Goal: Task Accomplishment & Management: Manage account settings

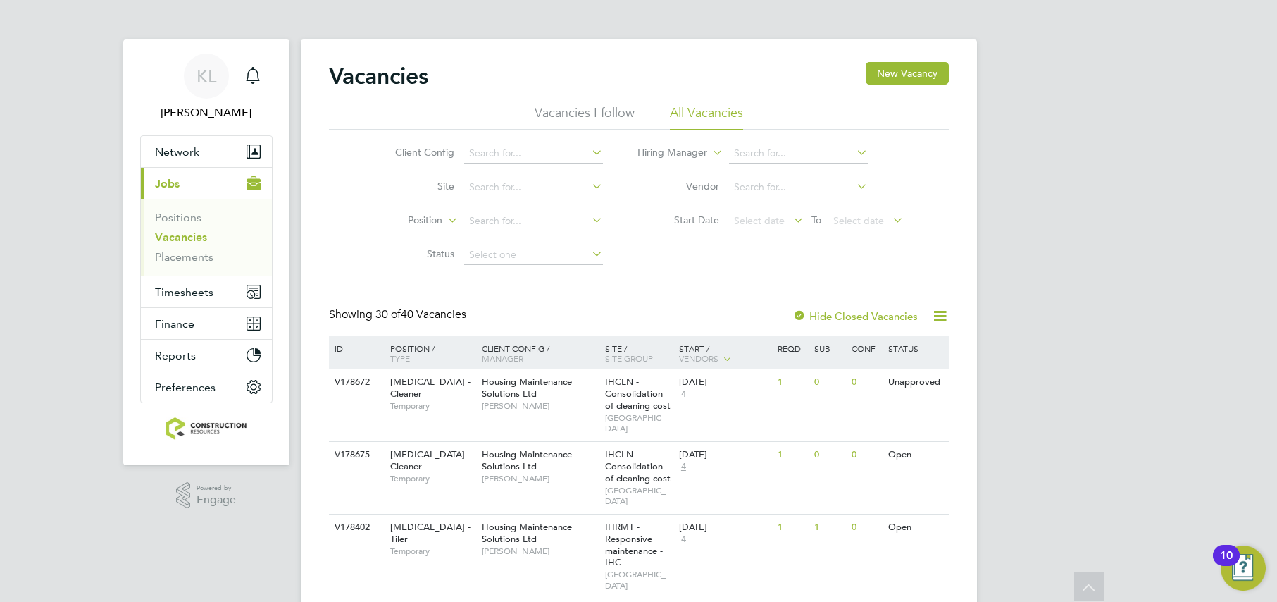
scroll to position [88, 0]
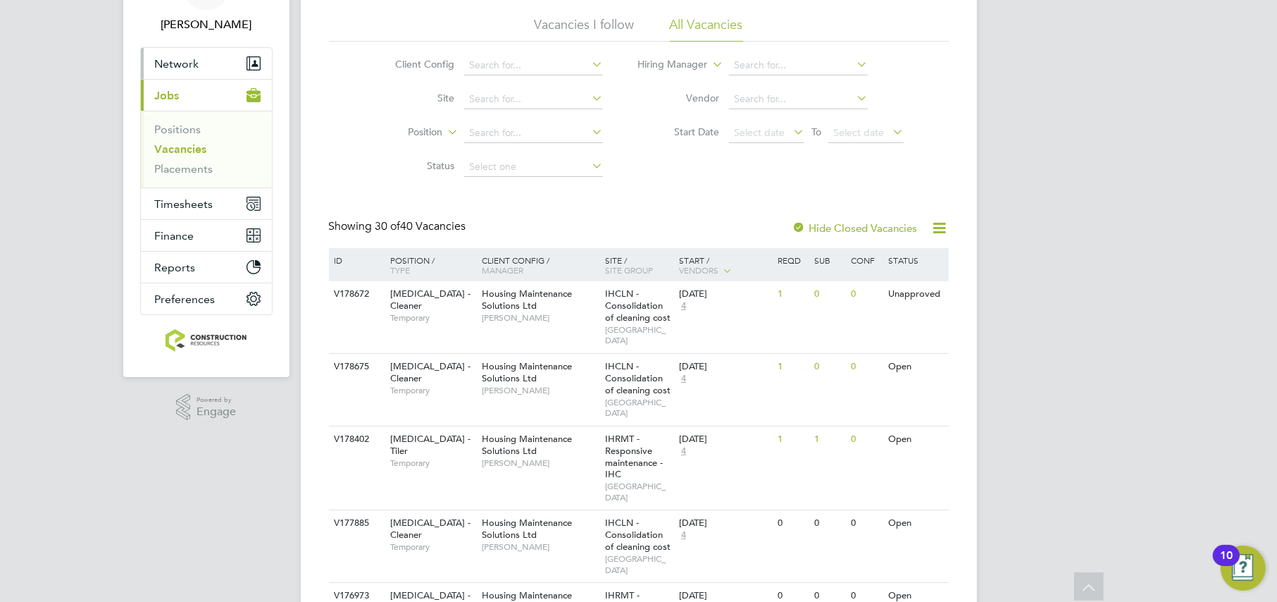
click at [203, 67] on button "Network" at bounding box center [206, 63] width 131 height 31
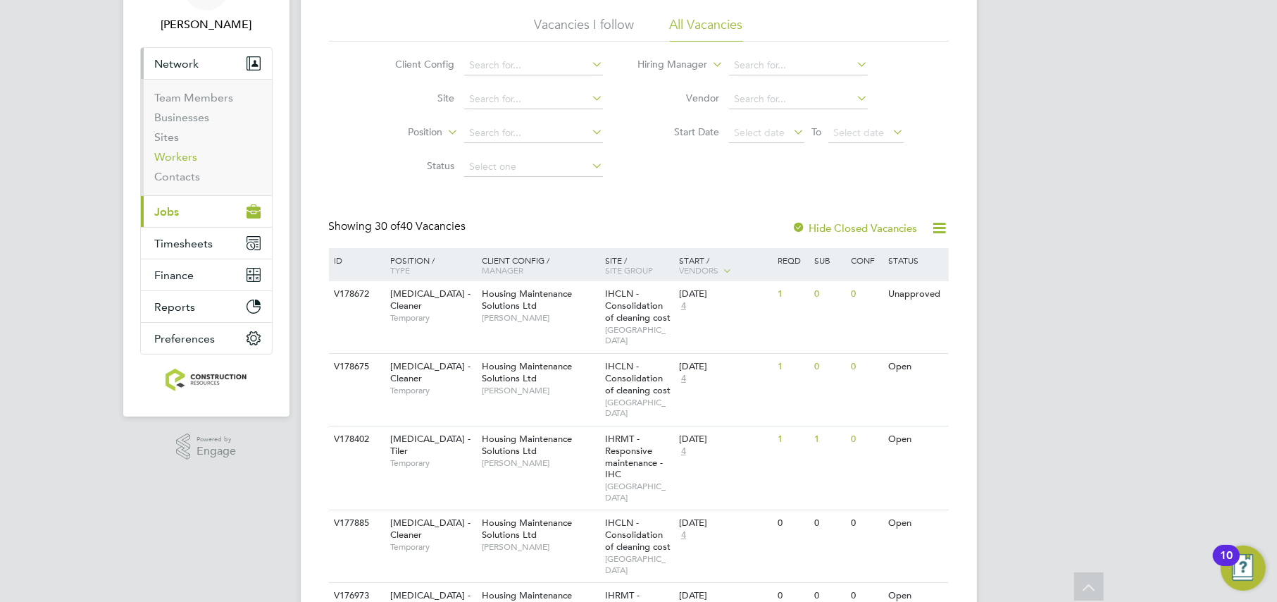
click at [174, 159] on link "Workers" at bounding box center [176, 156] width 43 height 13
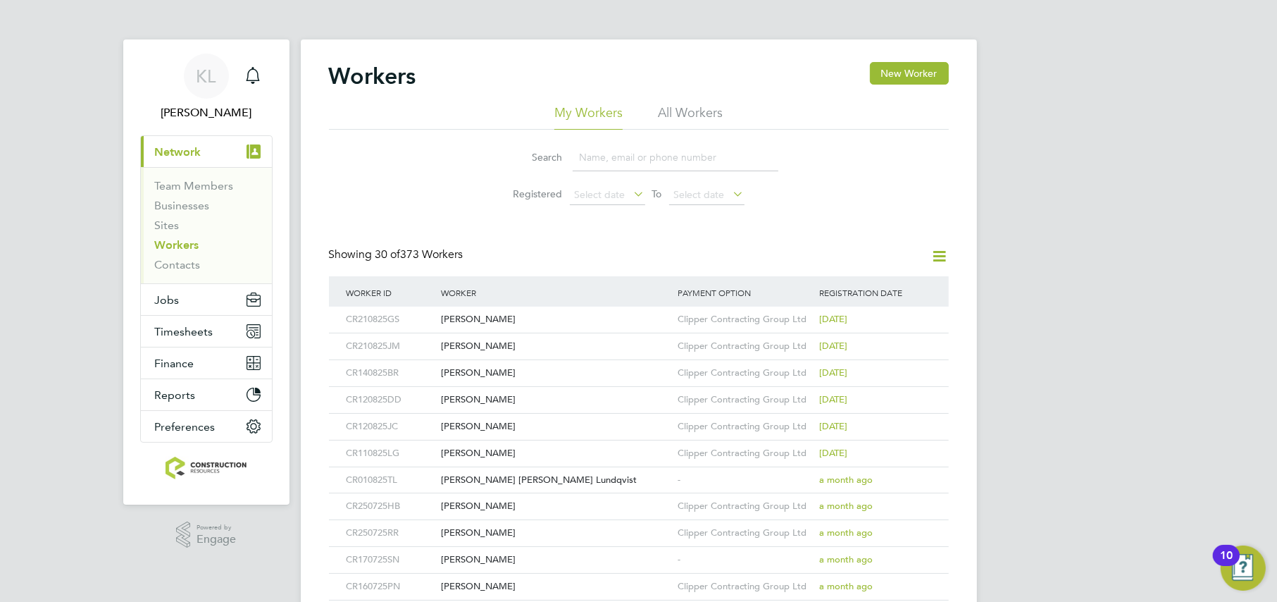
click at [697, 106] on li "All Workers" at bounding box center [690, 116] width 65 height 25
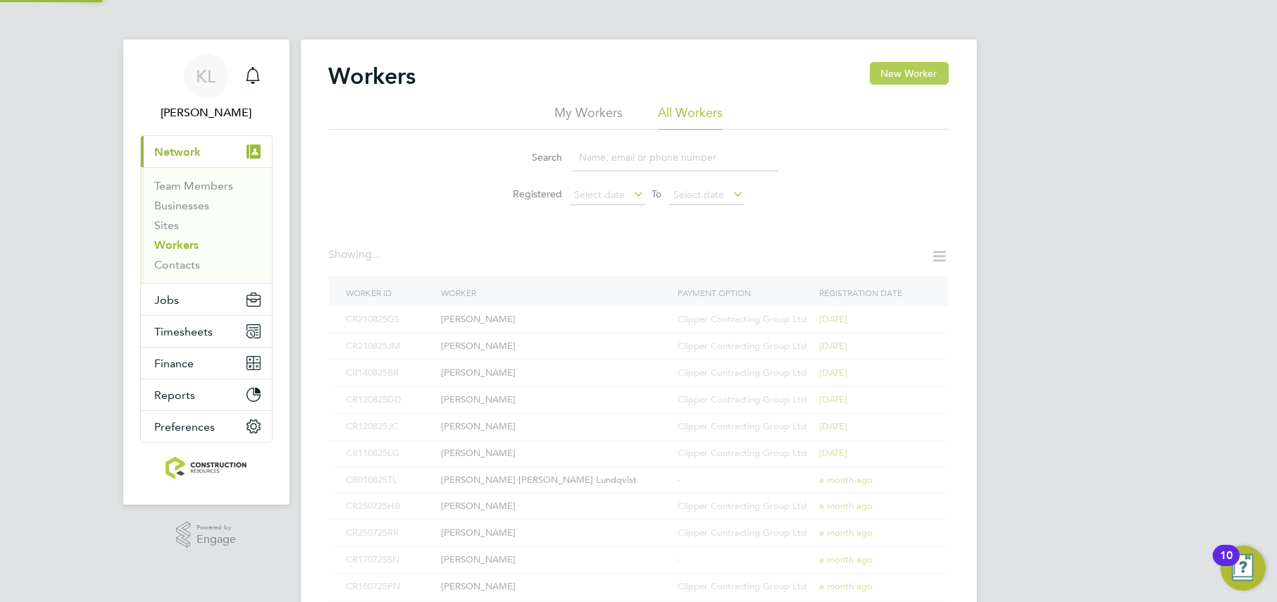
drag, startPoint x: 892, startPoint y: 73, endPoint x: 887, endPoint y: 68, distance: 7.5
click at [888, 70] on button "New Worker" at bounding box center [909, 73] width 79 height 23
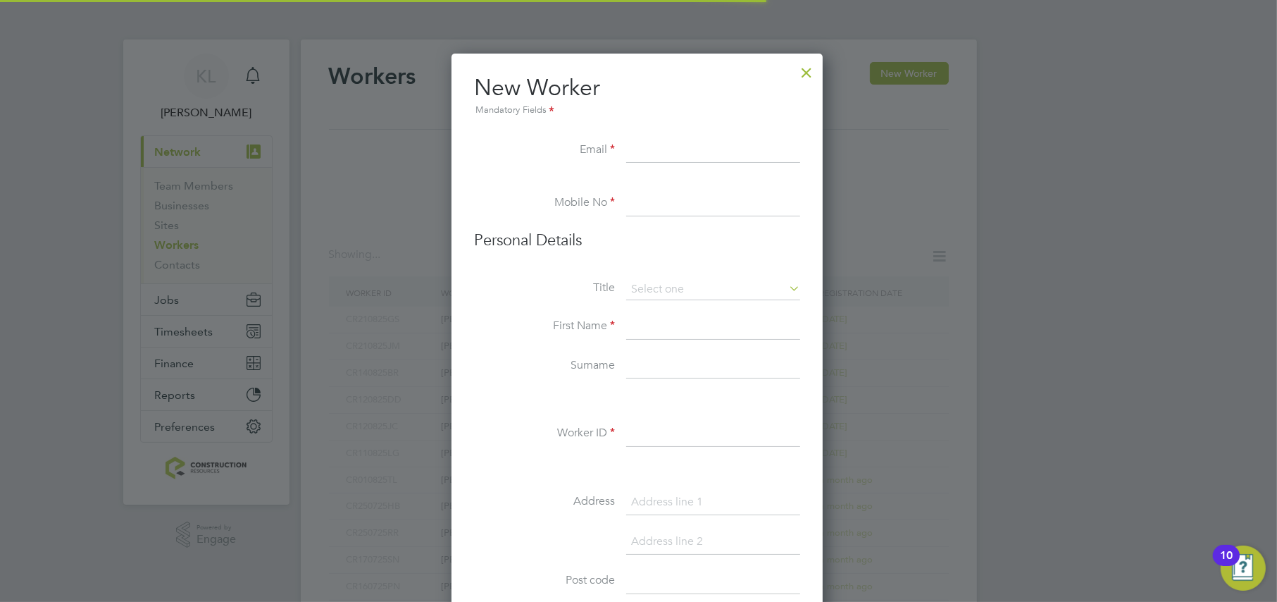
scroll to position [1197, 373]
drag, startPoint x: 640, startPoint y: 143, endPoint x: 564, endPoint y: 130, distance: 77.9
click at [640, 143] on input at bounding box center [713, 150] width 174 height 25
drag, startPoint x: 692, startPoint y: 151, endPoint x: 685, endPoint y: 148, distance: 7.6
click at [685, 149] on input at bounding box center [713, 150] width 174 height 25
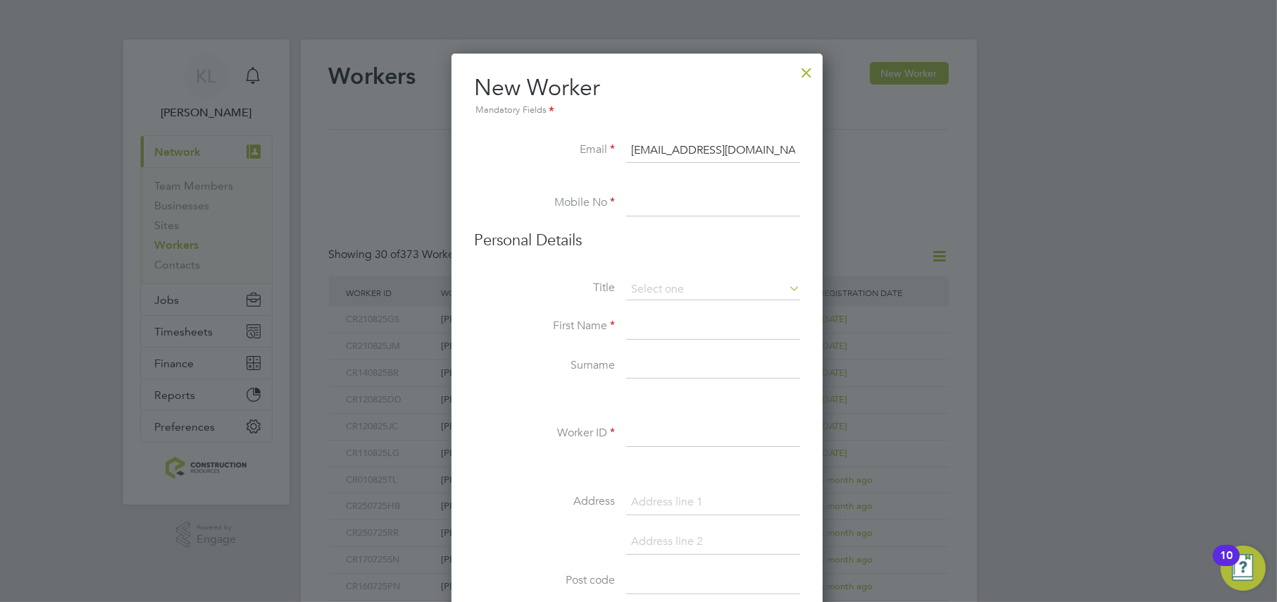
type input "leeadair8@icloud.com"
click at [712, 201] on input at bounding box center [713, 203] width 174 height 25
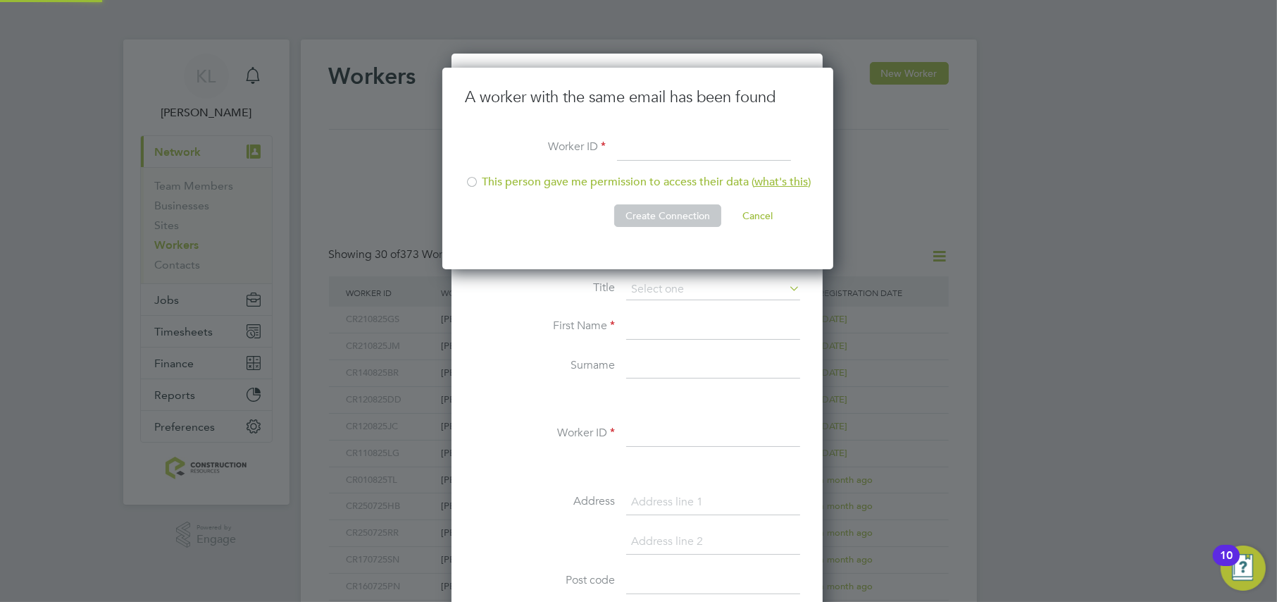
scroll to position [201, 393]
click at [638, 137] on input at bounding box center [704, 148] width 174 height 25
type input "CR290825LA"
click at [518, 180] on li "This person gave me permission to access their data ( what's this )" at bounding box center [638, 189] width 346 height 29
click at [654, 209] on button "Create Connection" at bounding box center [667, 215] width 107 height 23
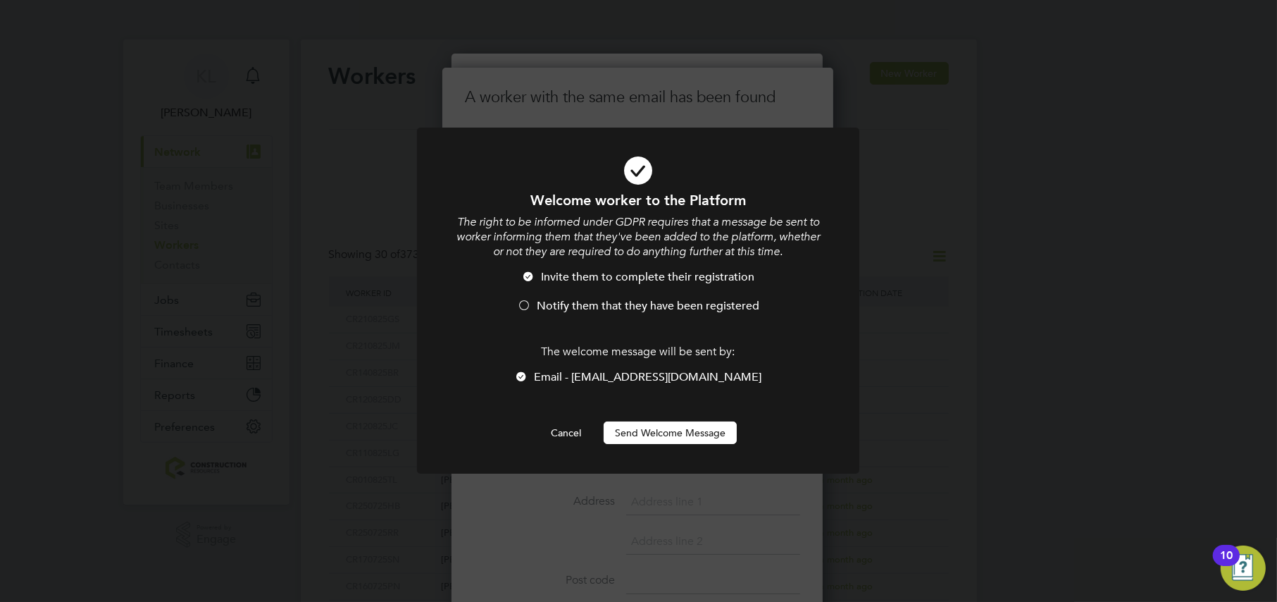
click at [648, 428] on button "Send Welcome Message" at bounding box center [670, 432] width 133 height 23
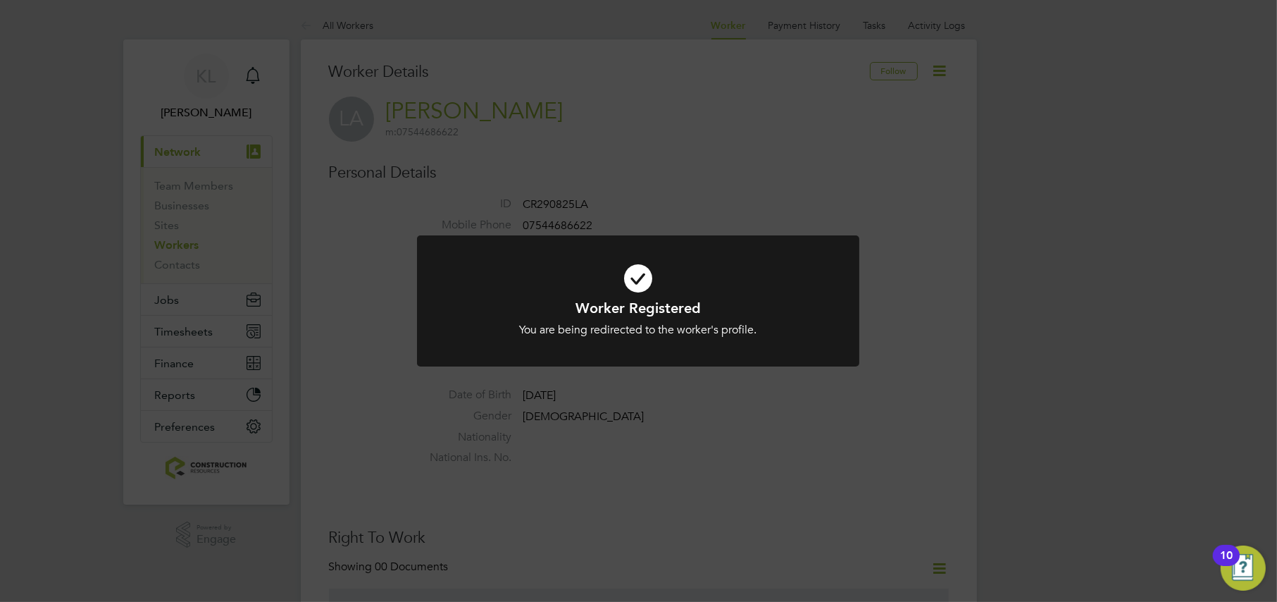
click at [521, 144] on div "Worker Registered You are being redirected to the worker's profile. Cancel Okay" at bounding box center [638, 301] width 1277 height 602
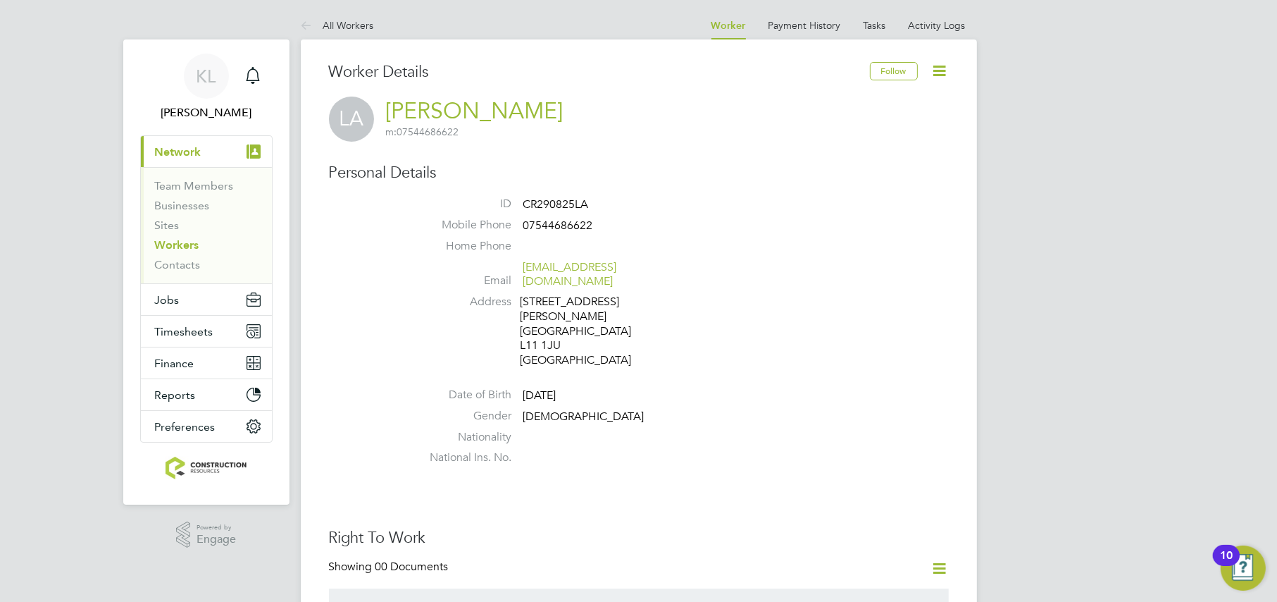
click at [943, 67] on icon at bounding box center [940, 71] width 18 height 18
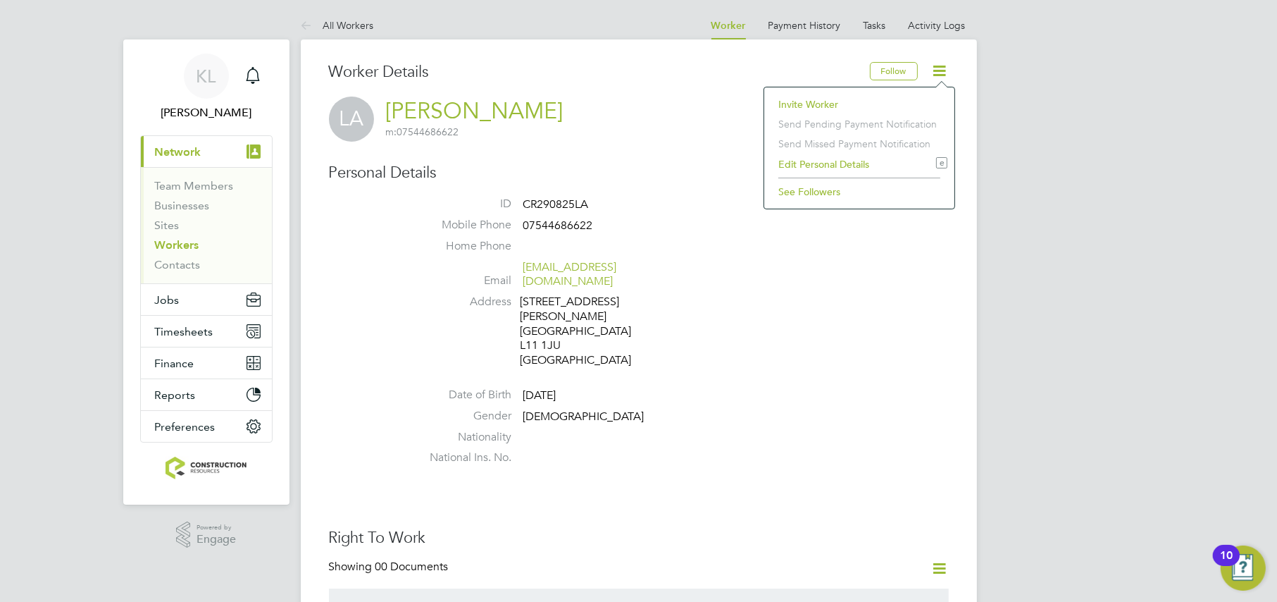
click at [788, 156] on li "Edit Personal Details e" at bounding box center [859, 164] width 176 height 20
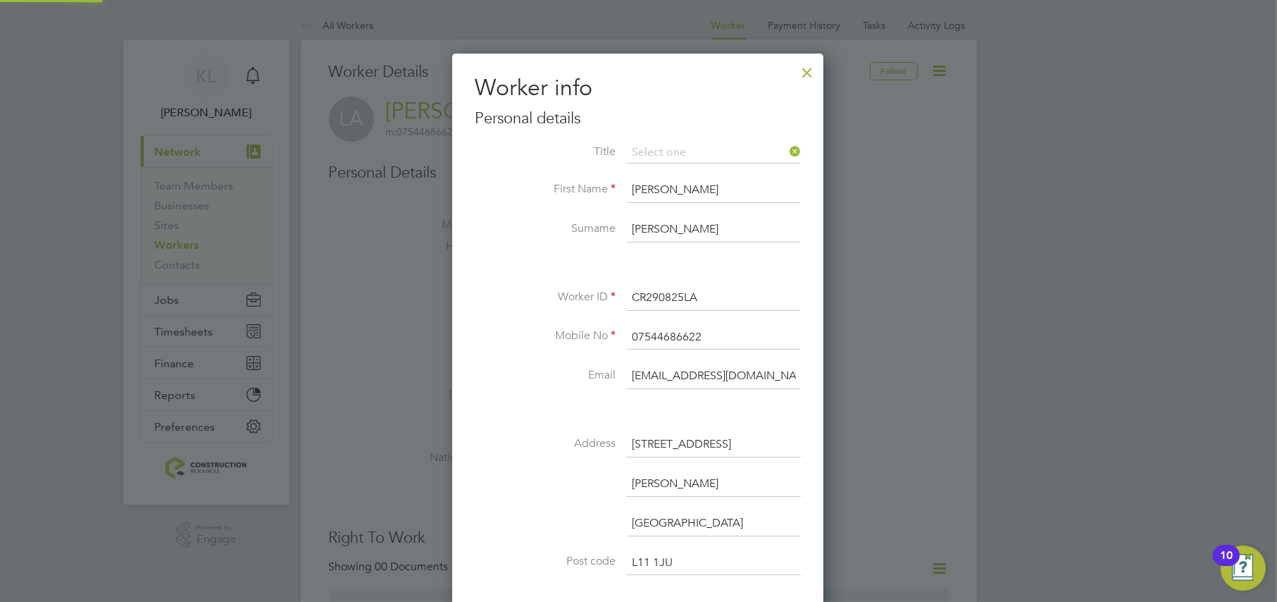
scroll to position [835, 372]
click at [525, 486] on li "Norris Green" at bounding box center [638, 490] width 326 height 39
click at [652, 148] on input at bounding box center [714, 152] width 174 height 21
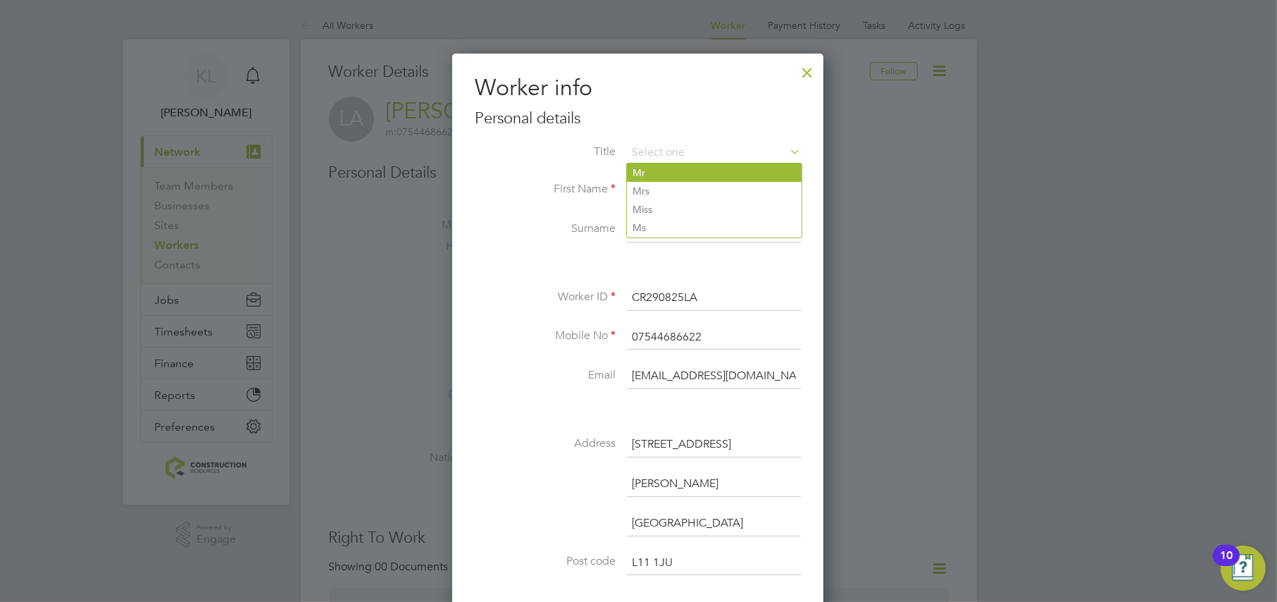
click at [645, 173] on li "Mr" at bounding box center [714, 172] width 175 height 18
type input "Mr"
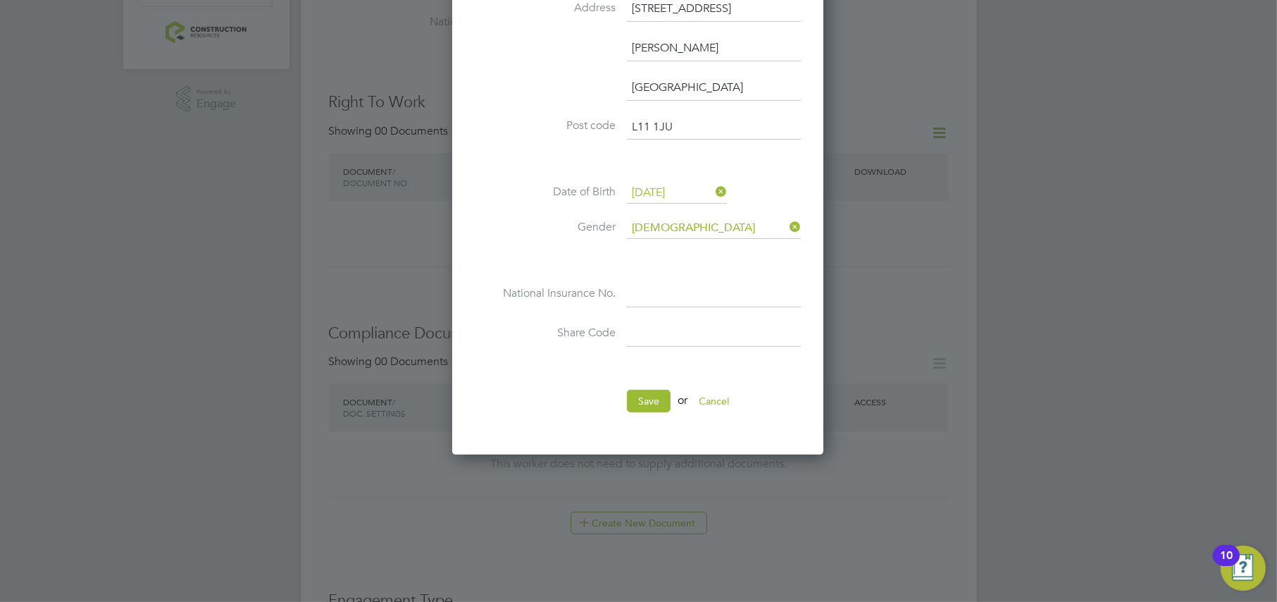
scroll to position [440, 0]
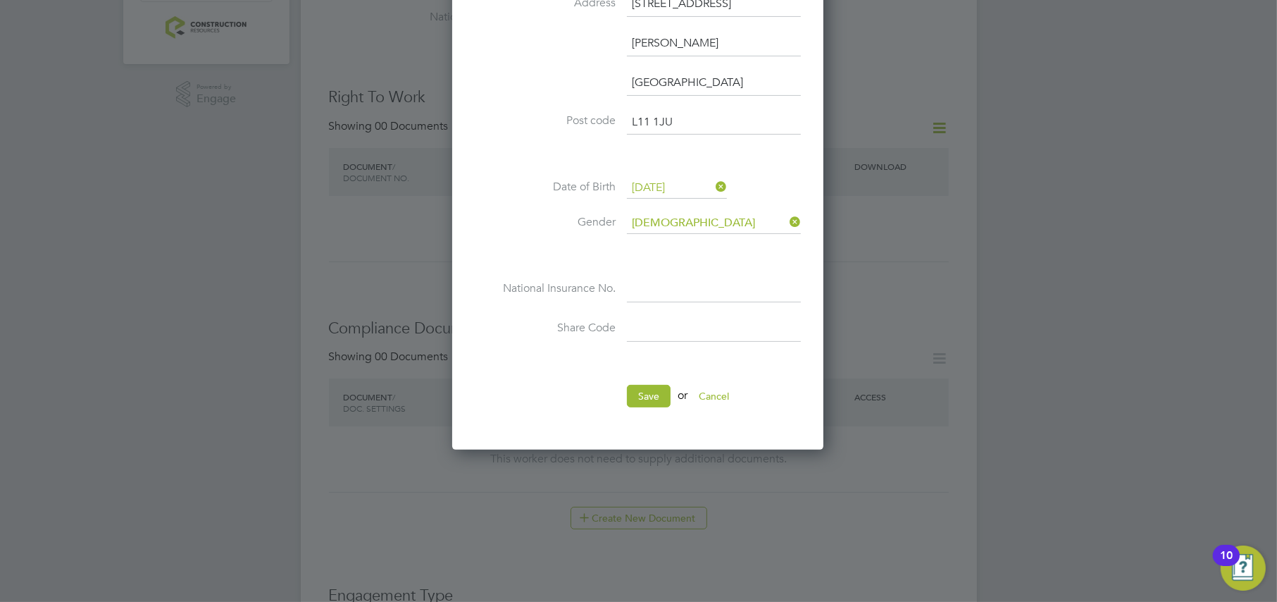
drag, startPoint x: 645, startPoint y: 285, endPoint x: 635, endPoint y: 288, distance: 11.1
click at [645, 285] on input at bounding box center [714, 289] width 174 height 25
type input "PC 62 22 12 A"
click at [643, 399] on button "Save" at bounding box center [649, 396] width 44 height 23
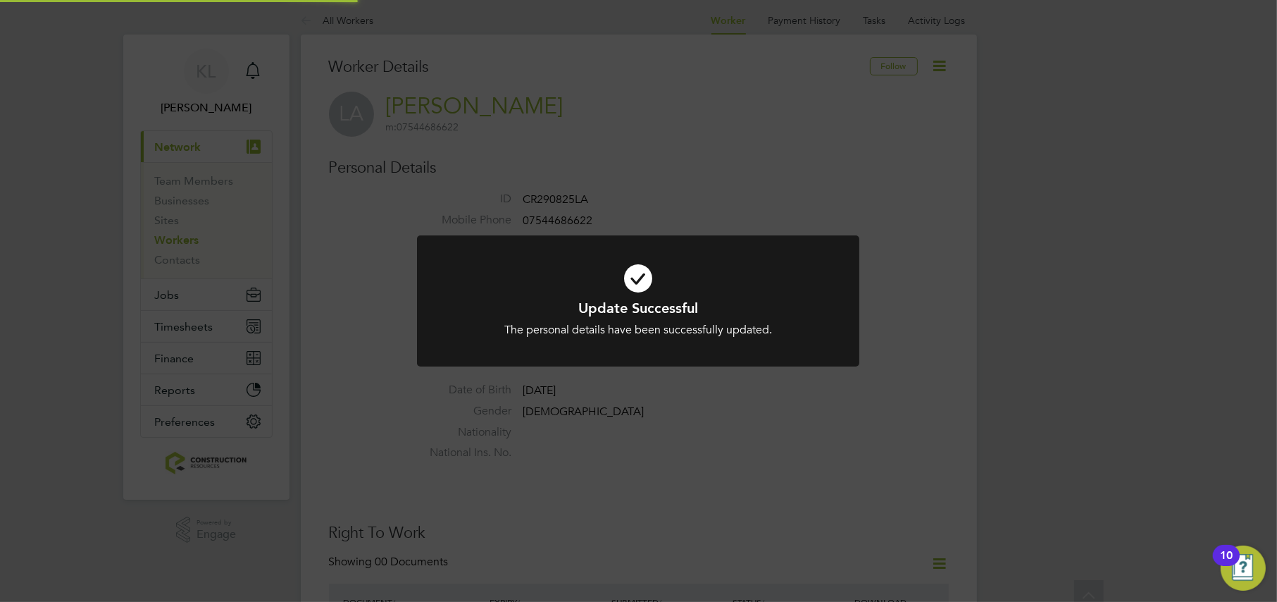
scroll to position [0, 0]
click at [642, 478] on div "Update Successful The personal details have been successfully updated. Cancel O…" at bounding box center [638, 301] width 1277 height 602
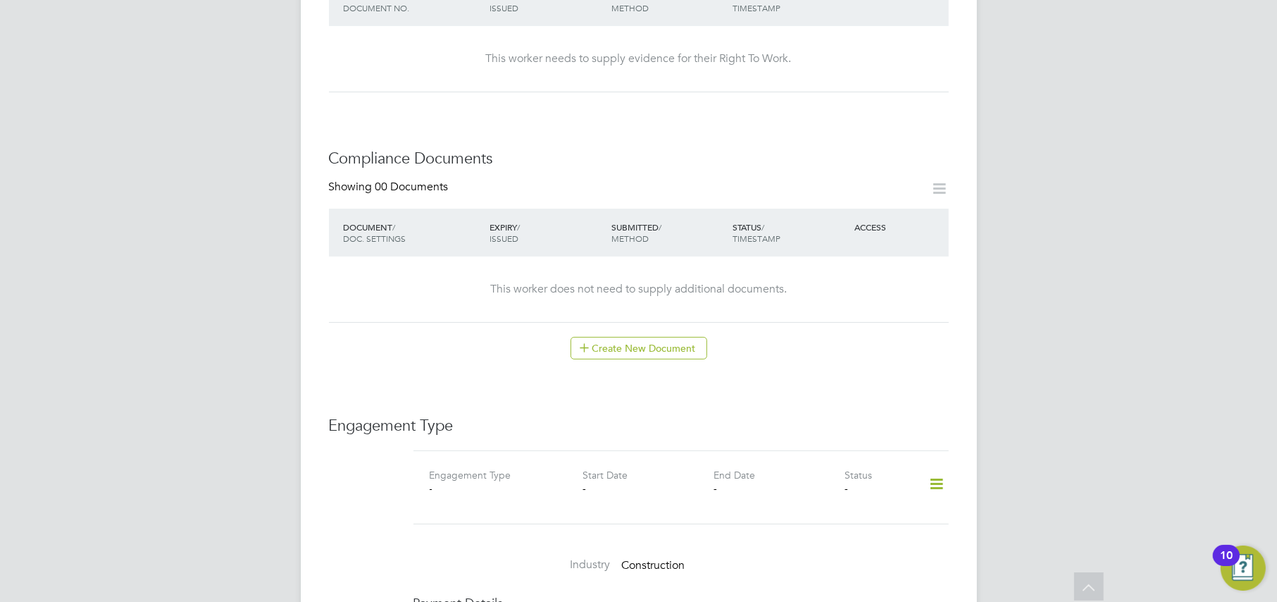
scroll to position [616, 0]
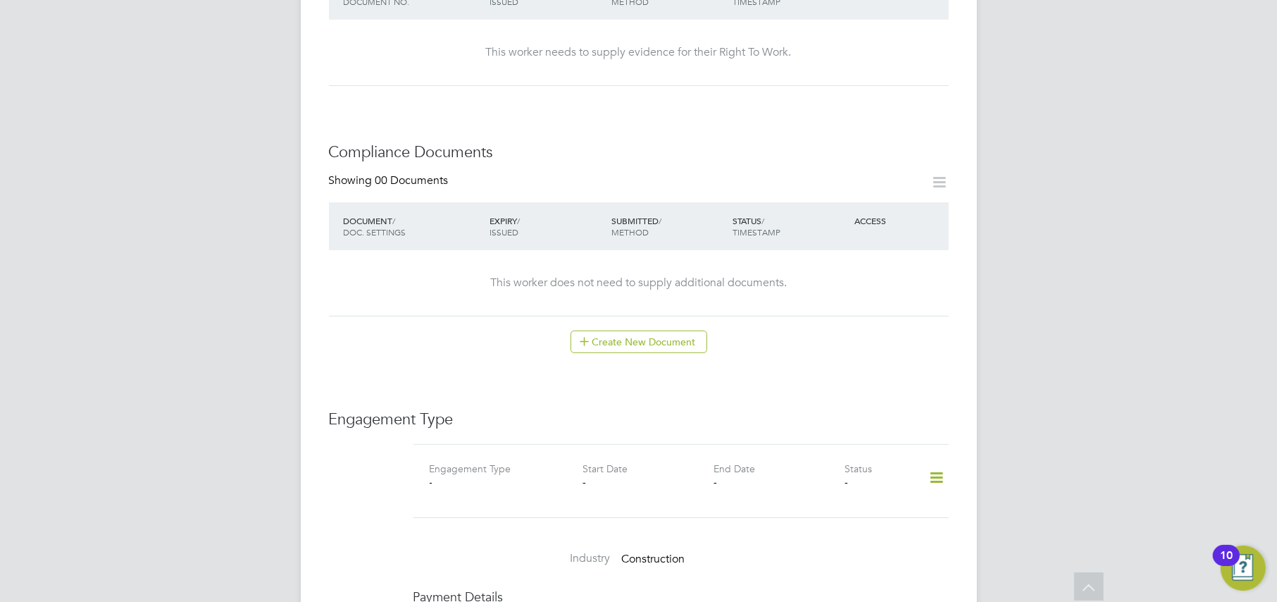
click at [934, 461] on icon at bounding box center [936, 477] width 25 height 32
click at [809, 523] on li "Add Engagement Type" at bounding box center [865, 524] width 160 height 20
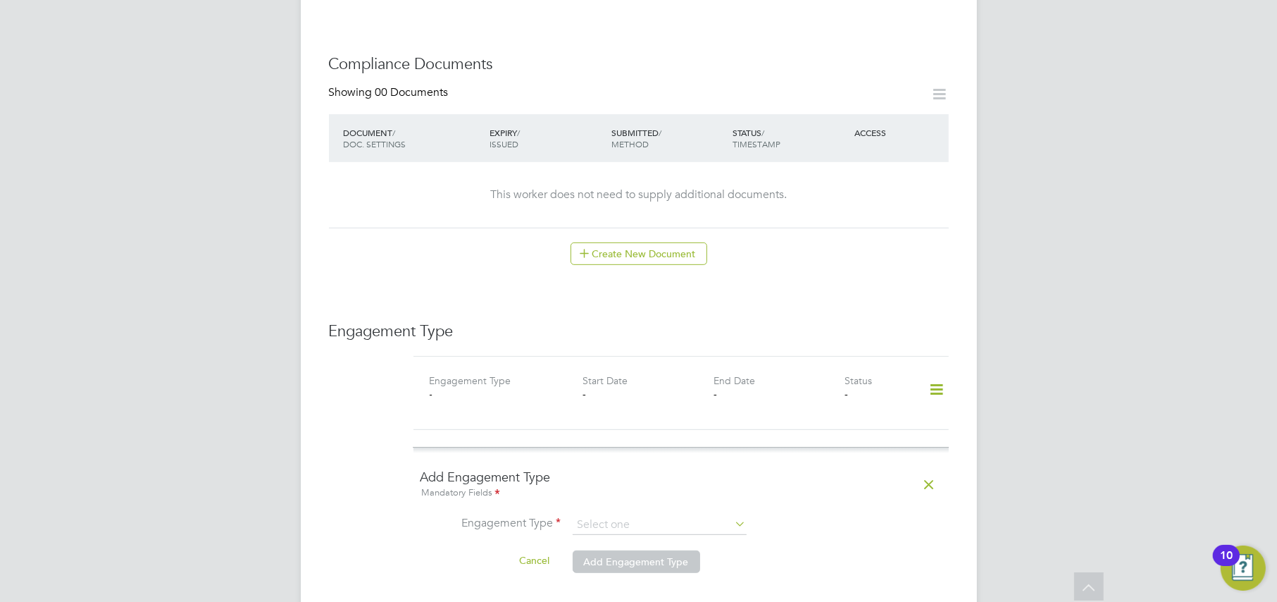
scroll to position [793, 0]
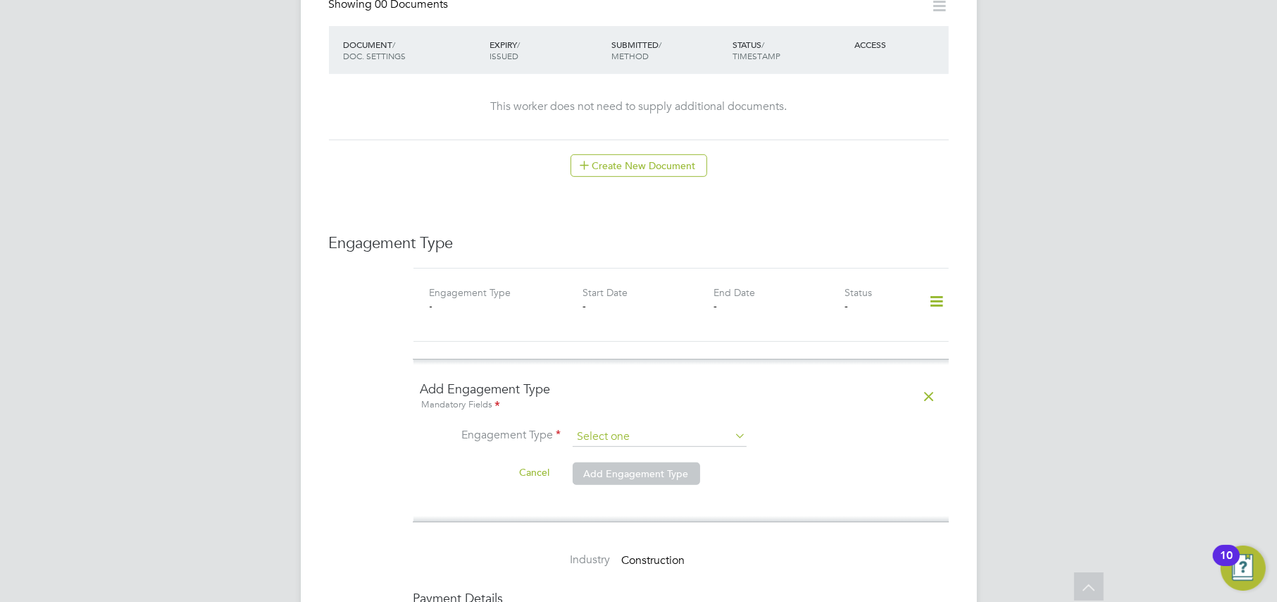
click at [599, 427] on input at bounding box center [660, 437] width 174 height 20
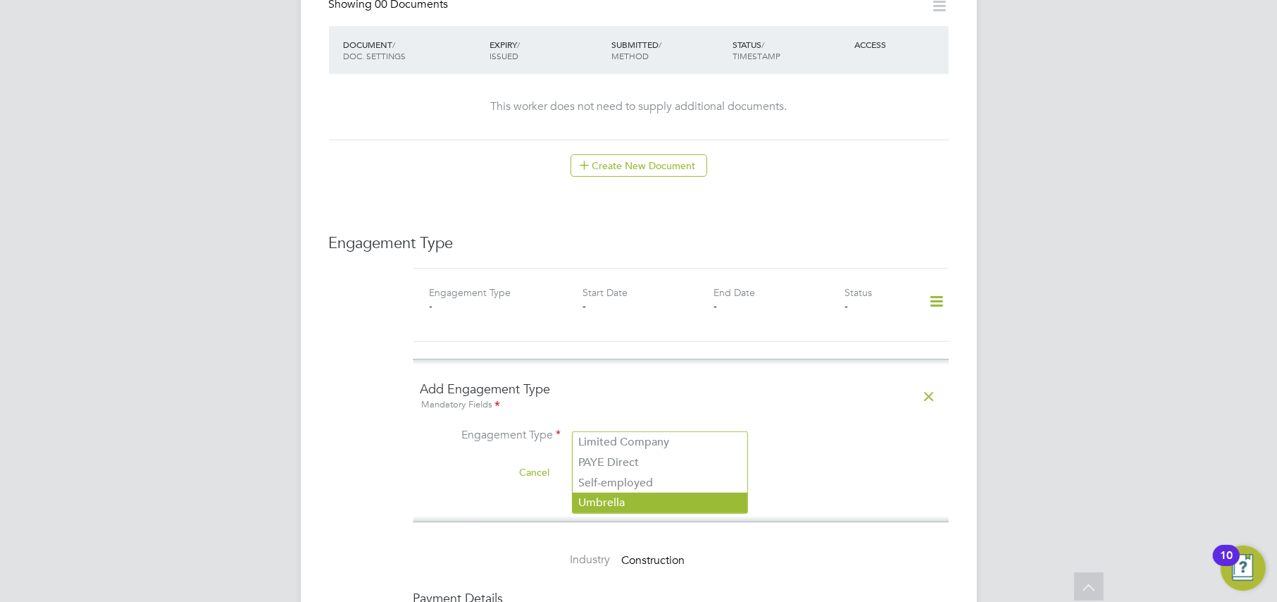
click at [595, 499] on li "Umbrella" at bounding box center [660, 502] width 175 height 20
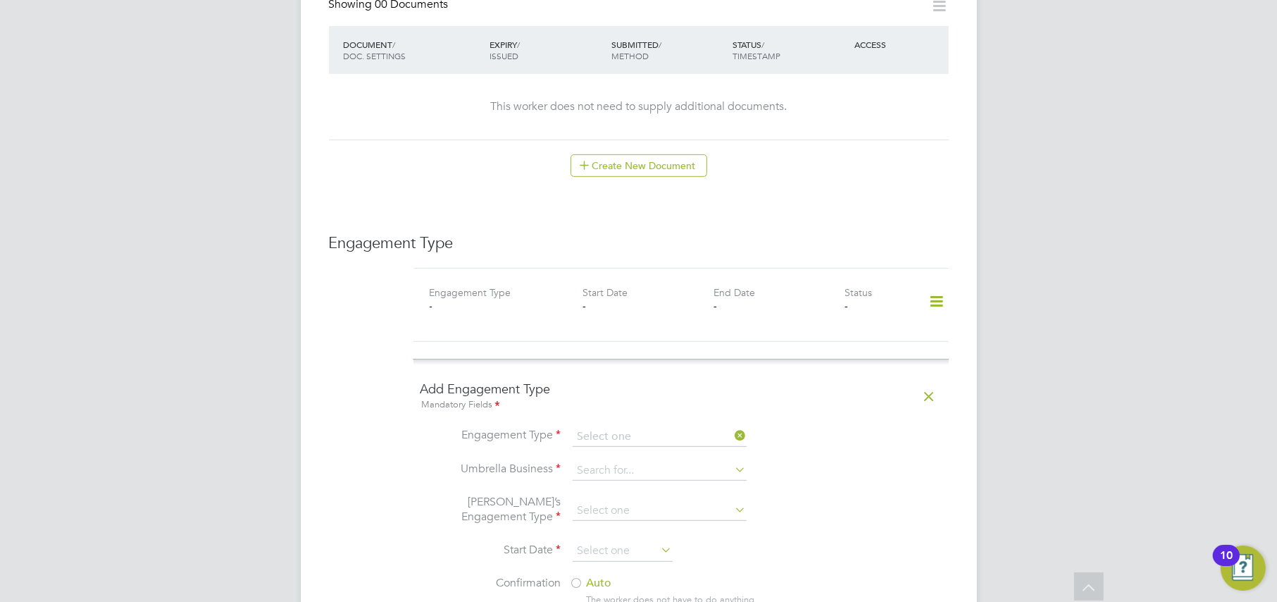
type input "Umbrella"
click at [601, 461] on input at bounding box center [660, 471] width 174 height 20
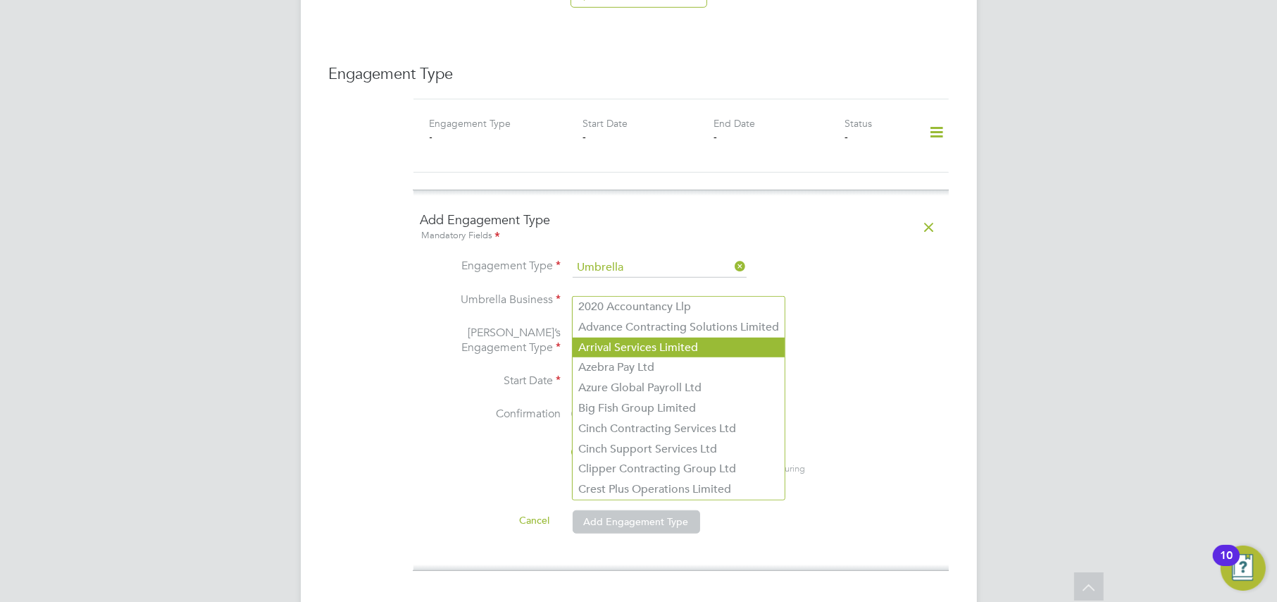
scroll to position [969, 0]
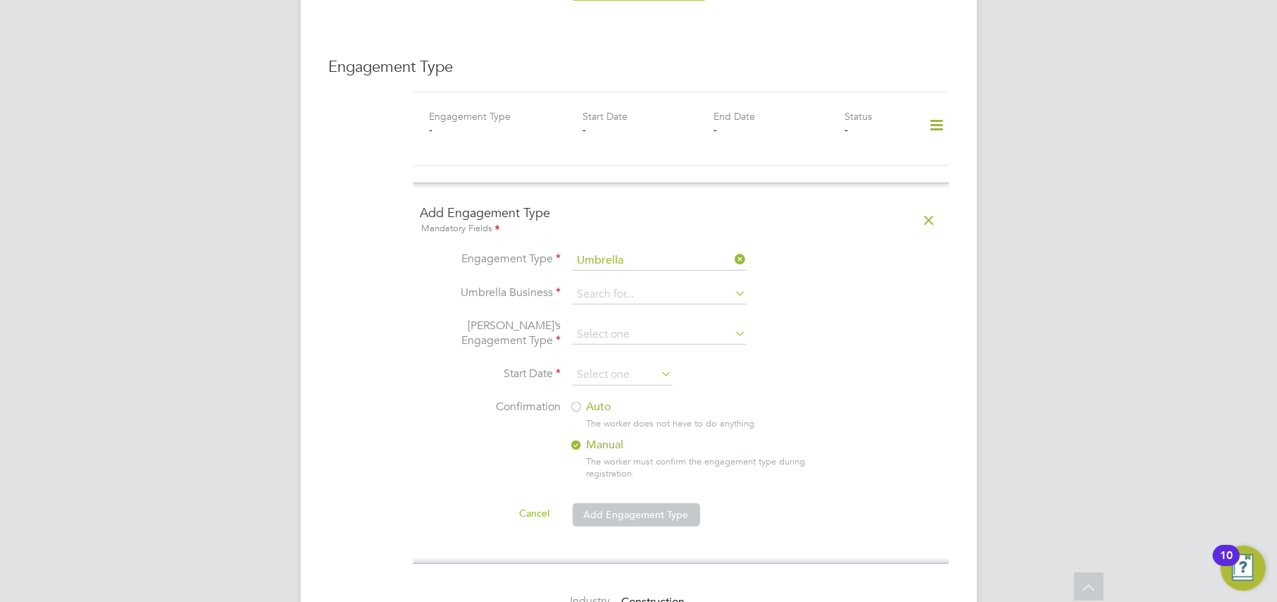
click at [602, 458] on li "Clipper Contracting Group Ltd" at bounding box center [679, 462] width 212 height 20
type input "Clipper Contracting Group Ltd"
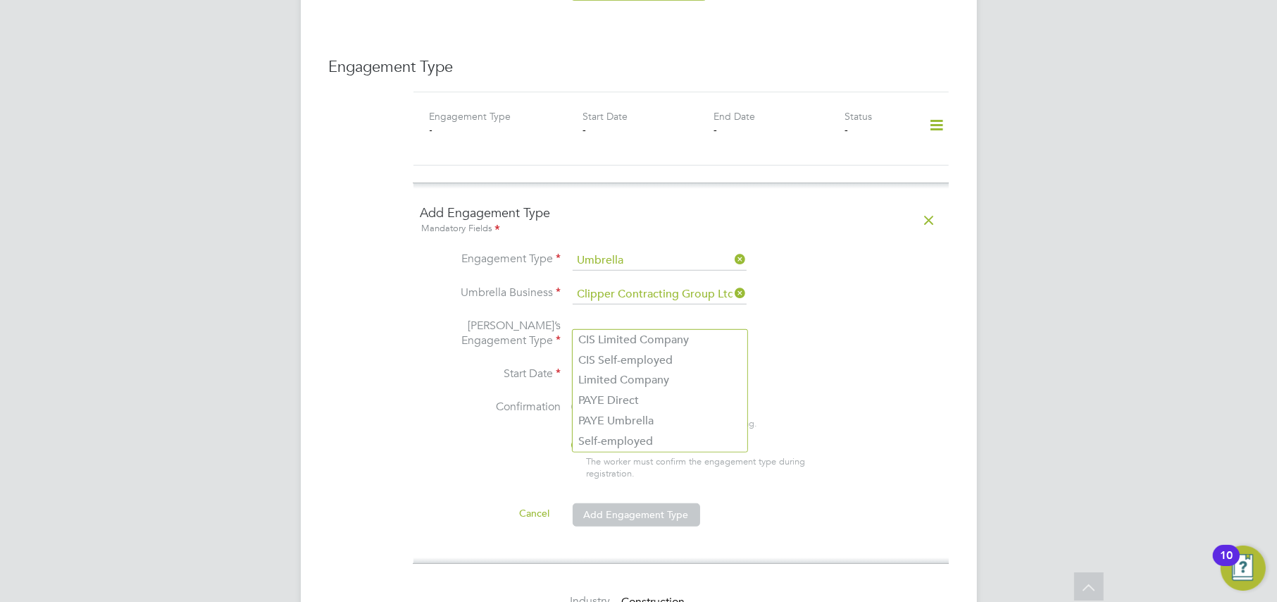
click at [590, 325] on input at bounding box center [660, 335] width 174 height 20
click at [588, 418] on li "PAYE Umbrella" at bounding box center [660, 421] width 175 height 20
type input "PAYE Umbrella"
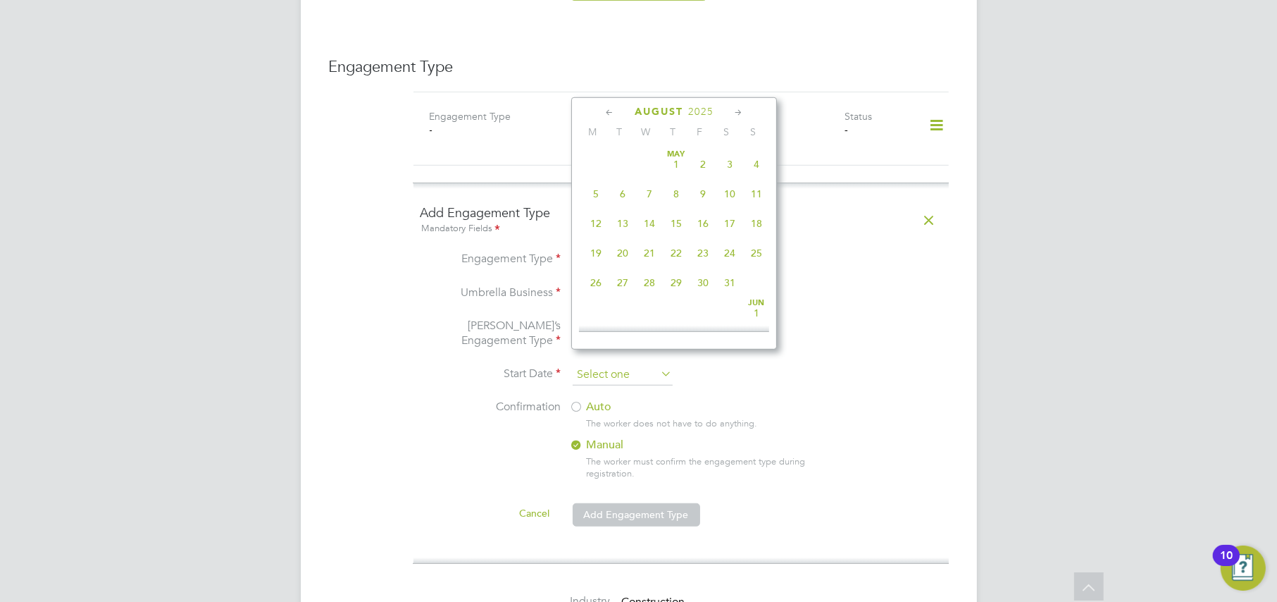
click at [589, 364] on input at bounding box center [623, 374] width 100 height 21
click at [658, 283] on span "10" at bounding box center [649, 272] width 27 height 27
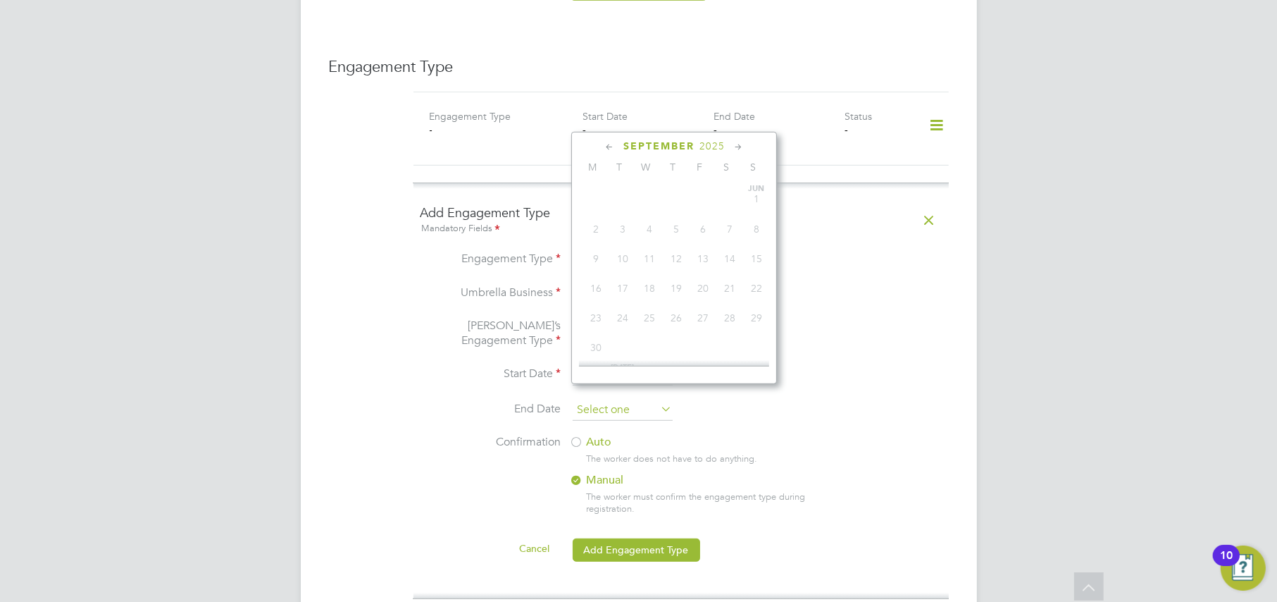
click at [599, 399] on input at bounding box center [623, 409] width 100 height 21
click at [651, 225] on span "3" at bounding box center [649, 219] width 27 height 27
click at [332, 422] on div "Engagement Type Engagement Type - Start Date - End Date - Status - Add Engageme…" at bounding box center [639, 500] width 620 height 886
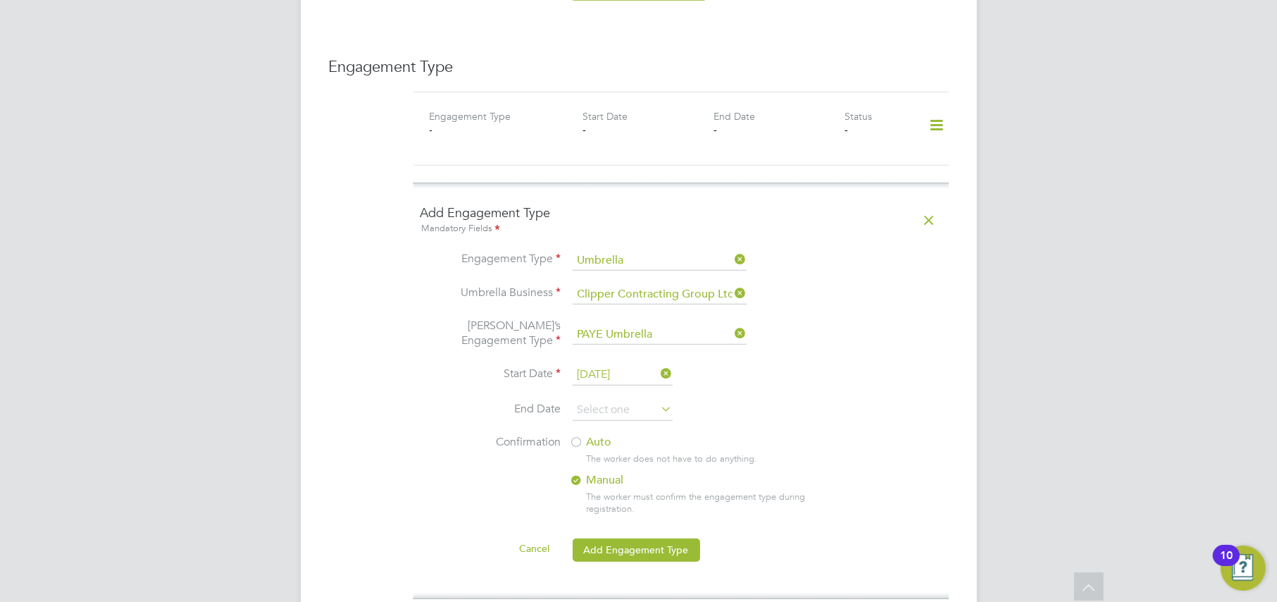
click at [602, 364] on input "10 Sep 2025" at bounding box center [623, 374] width 100 height 21
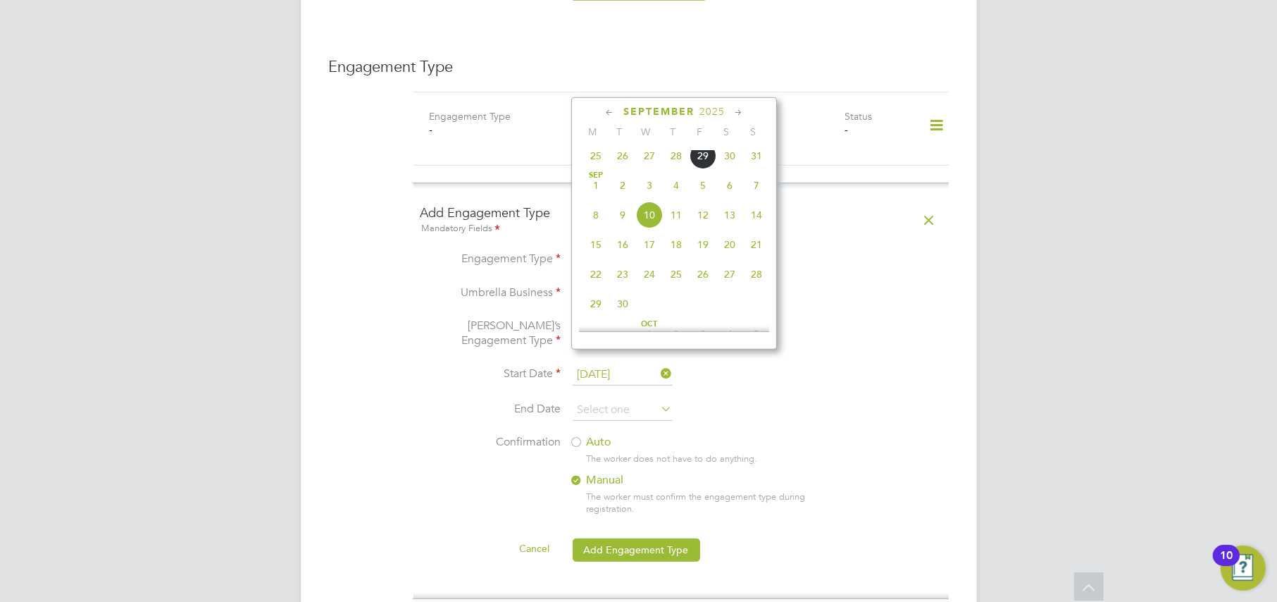
click at [648, 187] on span "3" at bounding box center [649, 185] width 27 height 27
type input "03 Sep 2025"
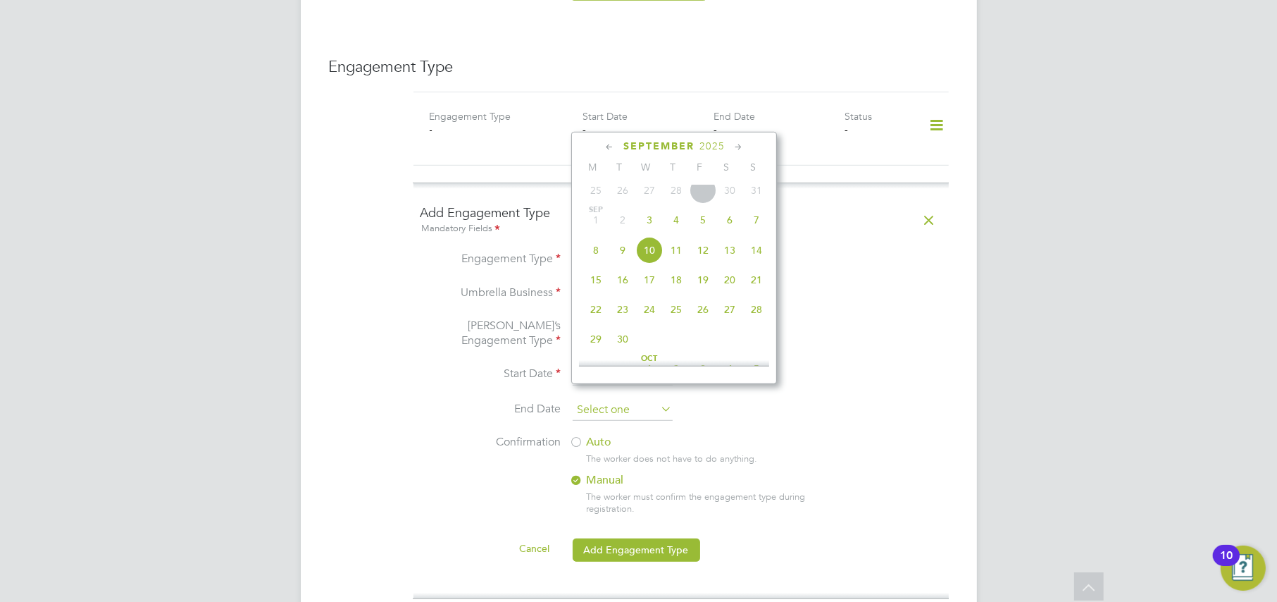
click at [604, 399] on input at bounding box center [623, 409] width 100 height 21
click at [738, 146] on icon at bounding box center [738, 146] width 13 height 15
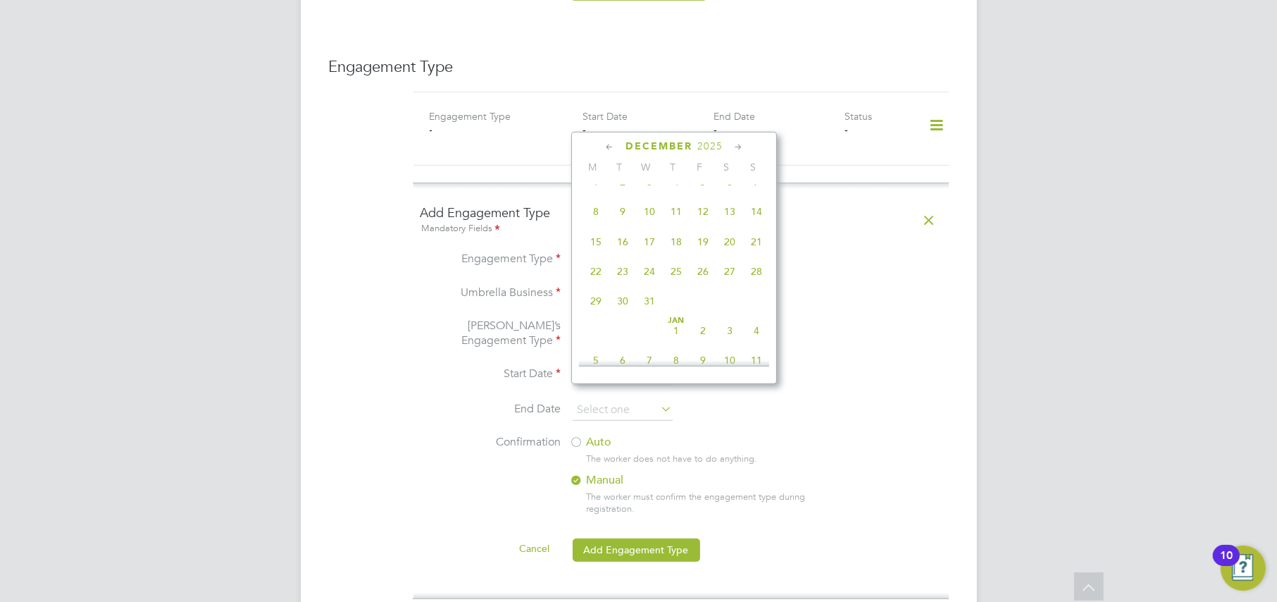
click at [757, 195] on span "7" at bounding box center [756, 181] width 27 height 27
type input "07 Dec 2025"
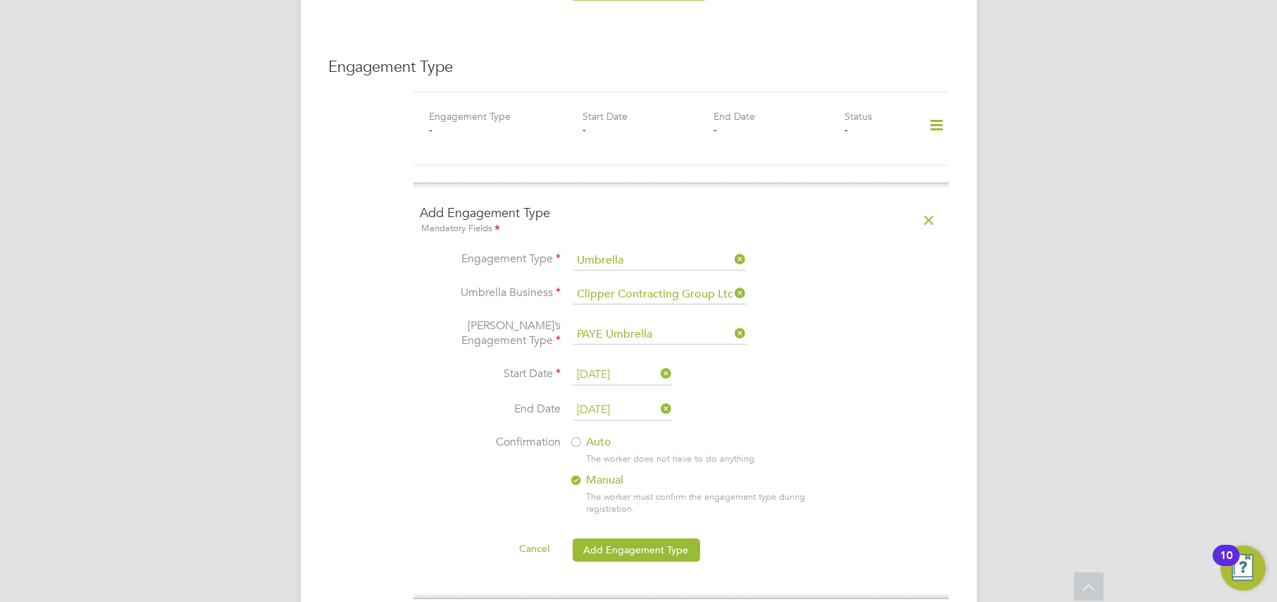
click at [417, 453] on div "Add Engagement Type Mandatory Fields Engagement Type Umbrella Umbrella Business…" at bounding box center [682, 390] width 550 height 416
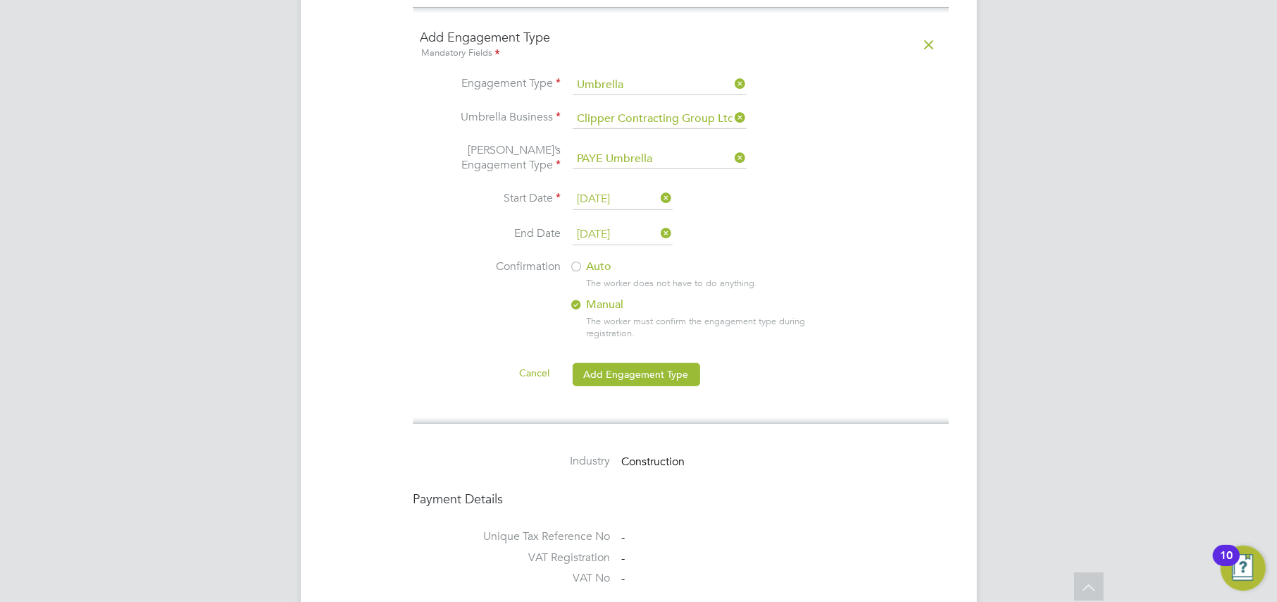
scroll to position [1145, 0]
click at [624, 362] on button "Add Engagement Type" at bounding box center [637, 373] width 128 height 23
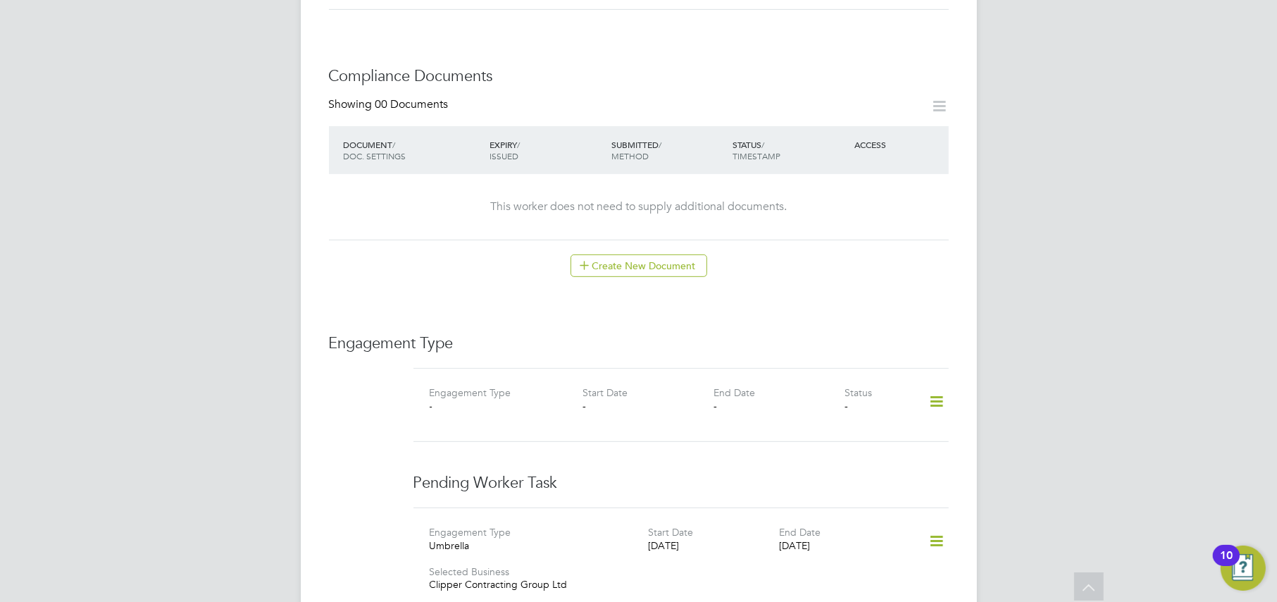
scroll to position [792, 0]
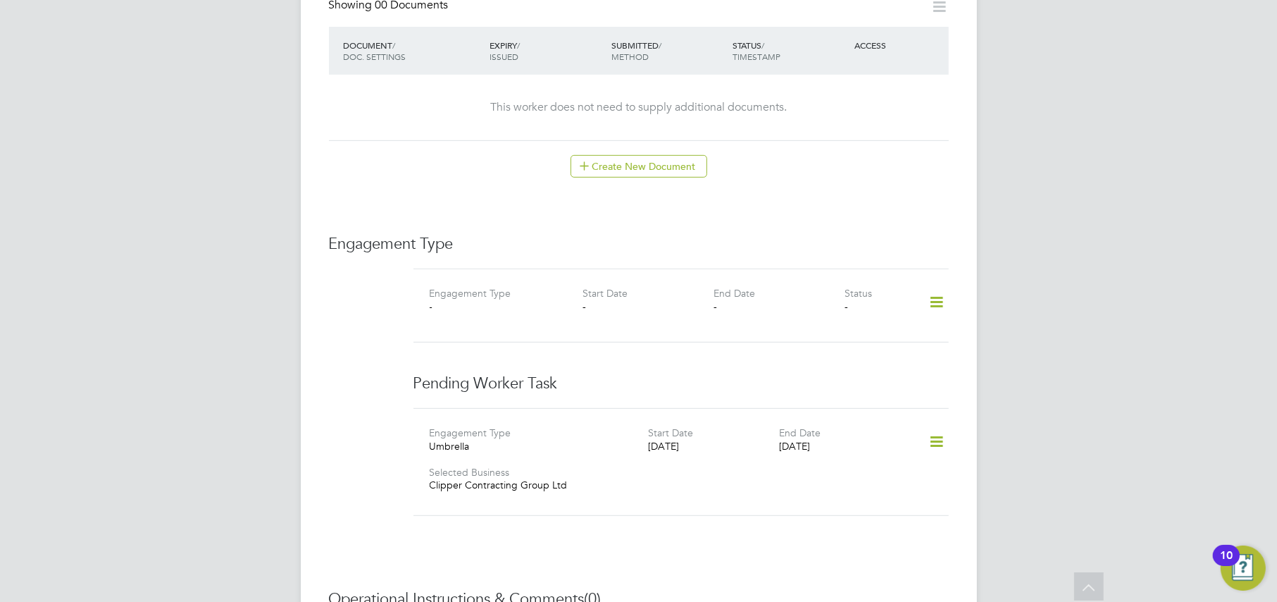
click at [939, 289] on icon at bounding box center [936, 302] width 25 height 32
click at [801, 342] on li "Add Engagement Type" at bounding box center [865, 348] width 160 height 20
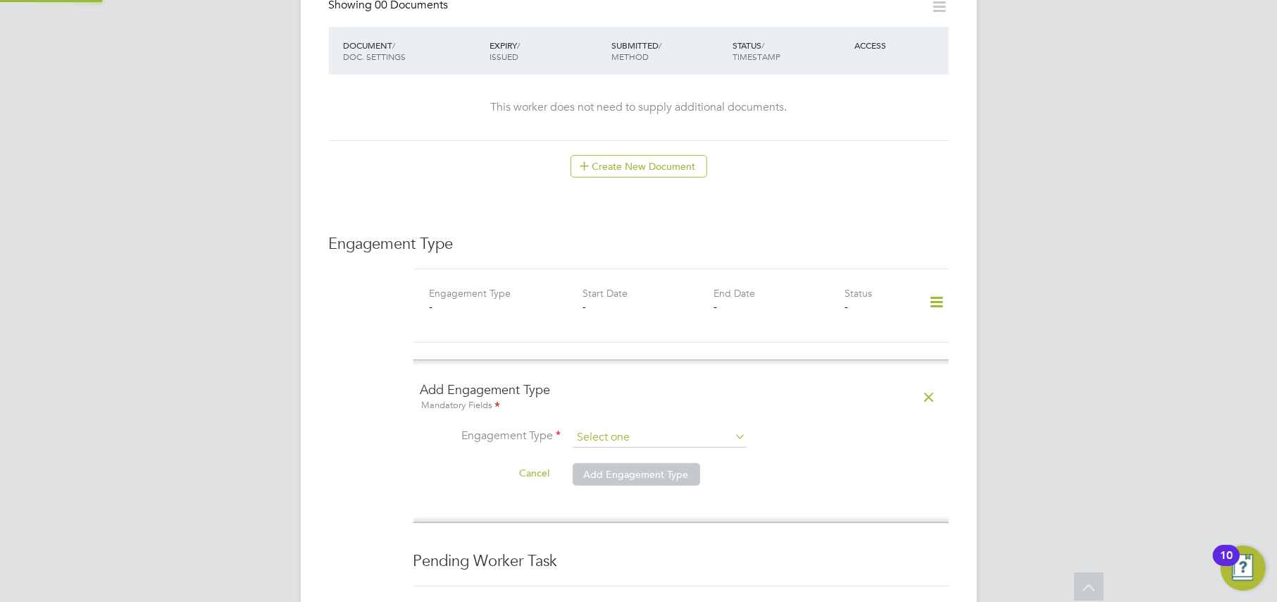
click at [604, 428] on input at bounding box center [660, 438] width 174 height 20
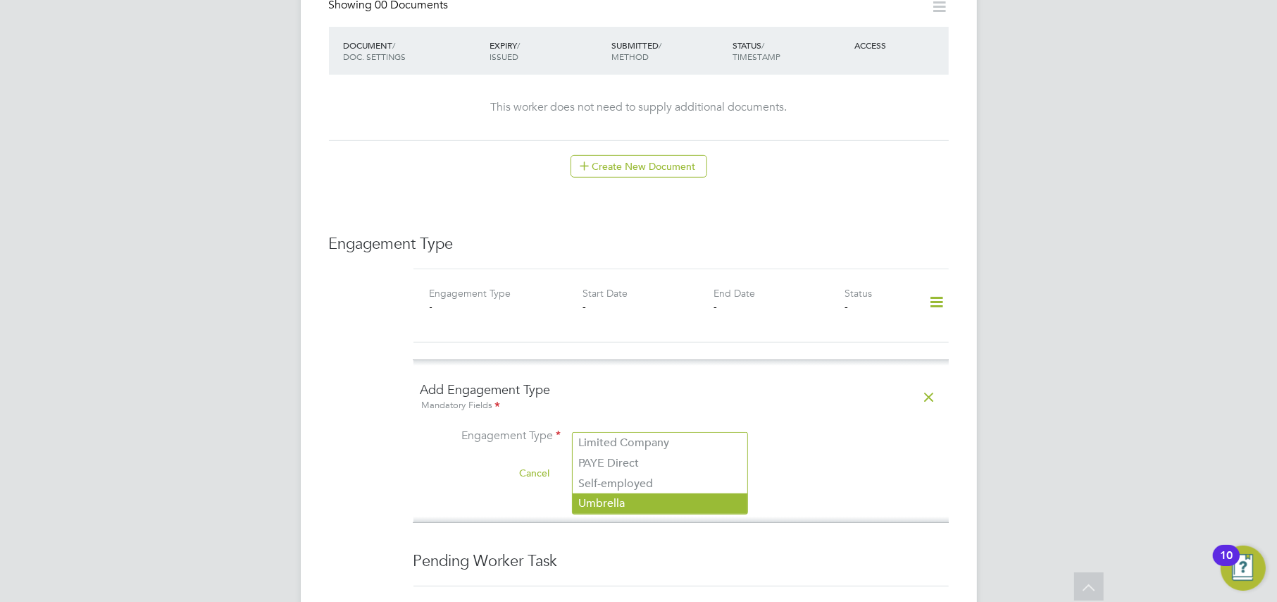
click at [599, 495] on li "Umbrella" at bounding box center [660, 503] width 175 height 20
type input "Umbrella"
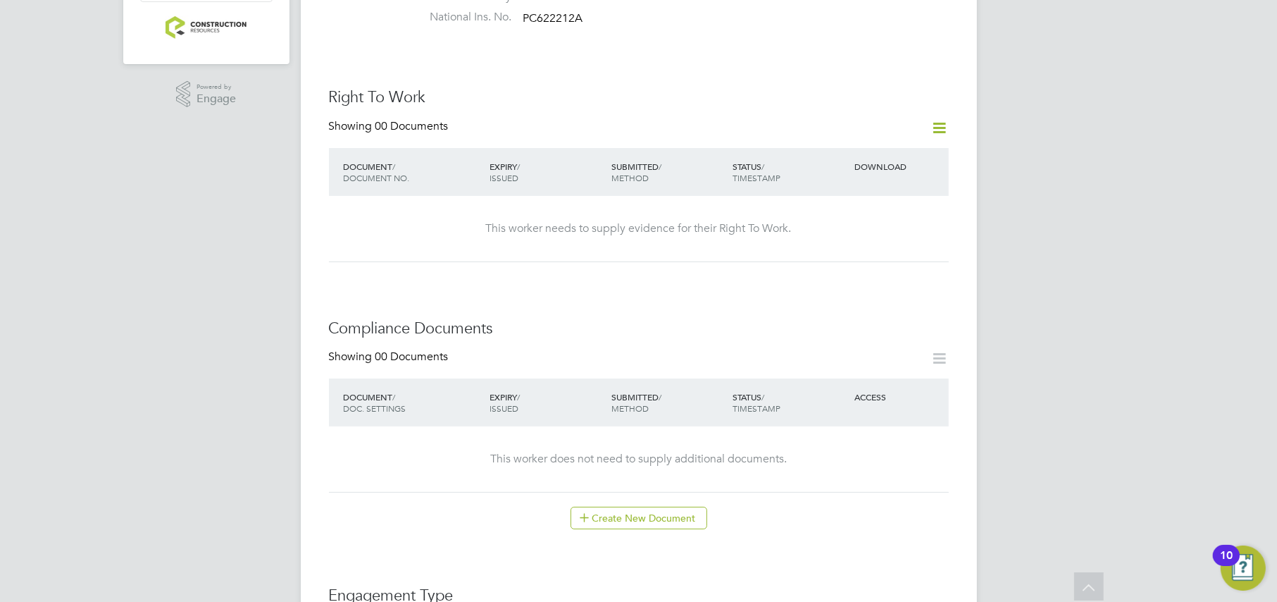
scroll to position [0, 0]
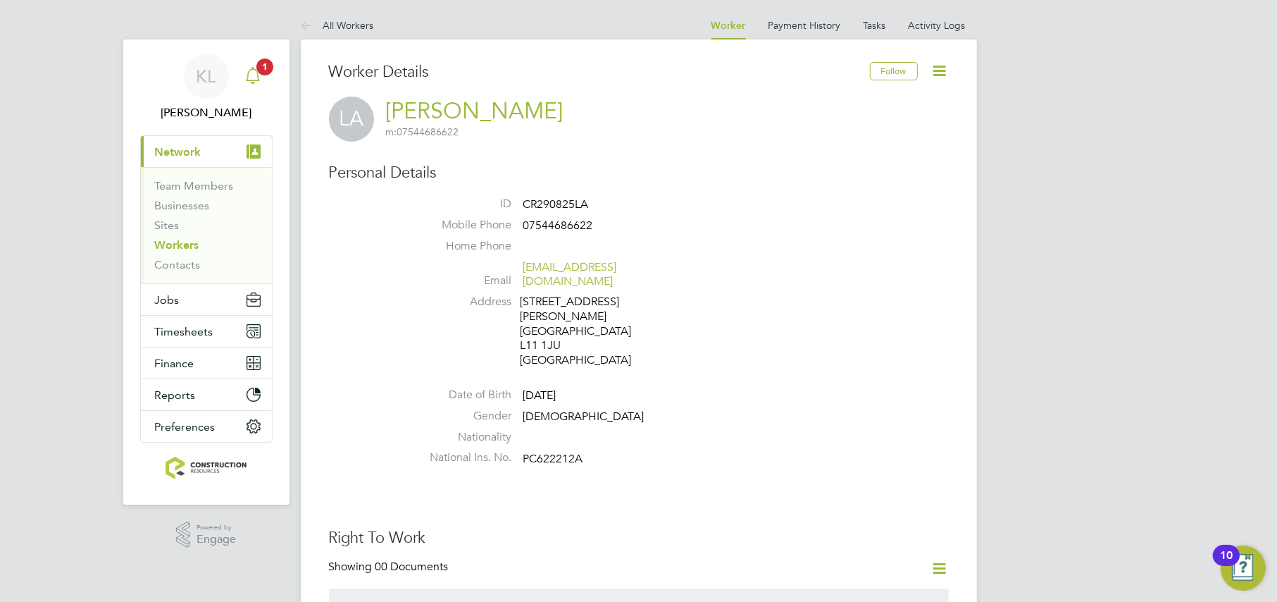
click at [258, 70] on span "1" at bounding box center [264, 66] width 17 height 17
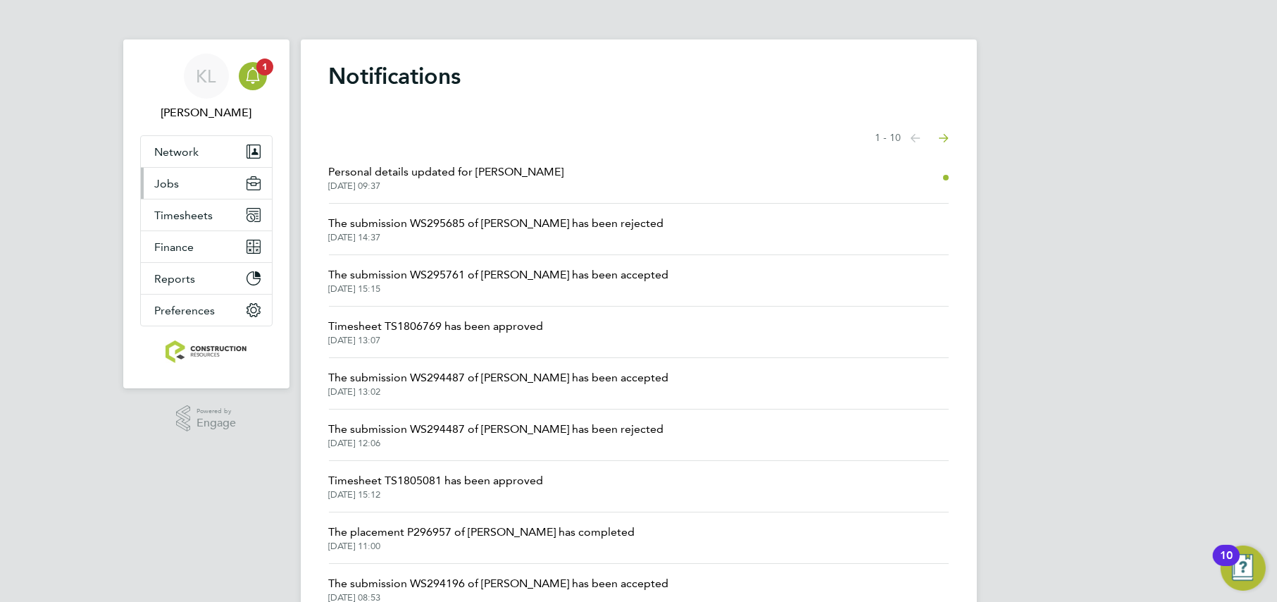
click at [157, 185] on span "Jobs" at bounding box center [167, 183] width 25 height 13
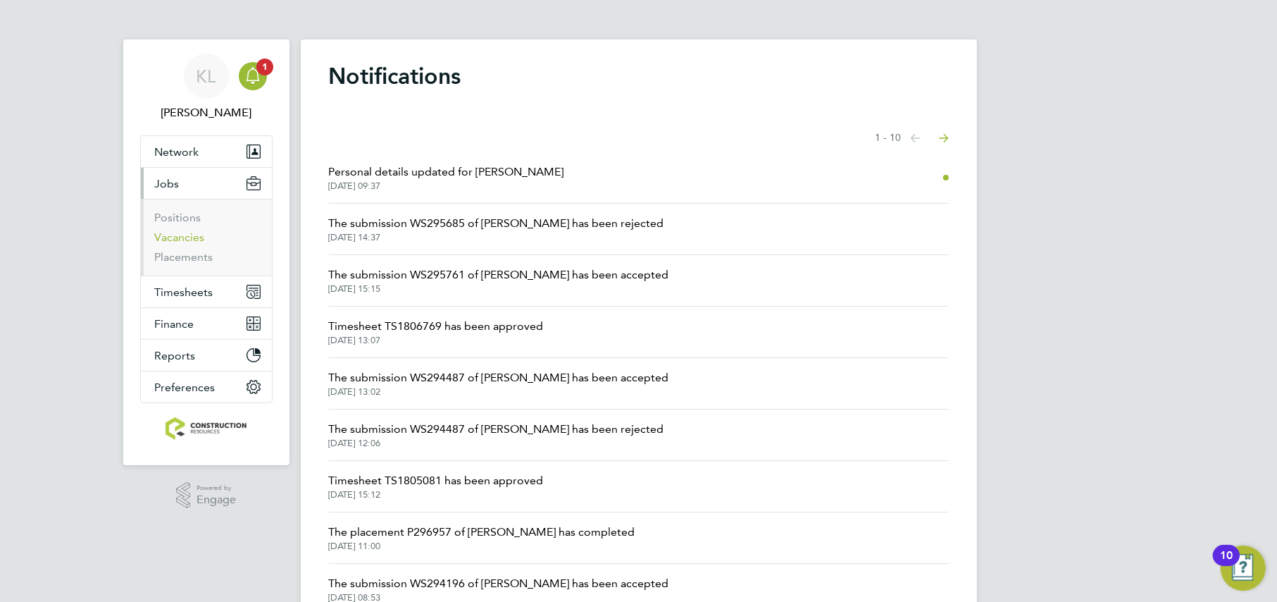
click at [173, 236] on link "Vacancies" at bounding box center [180, 236] width 50 height 13
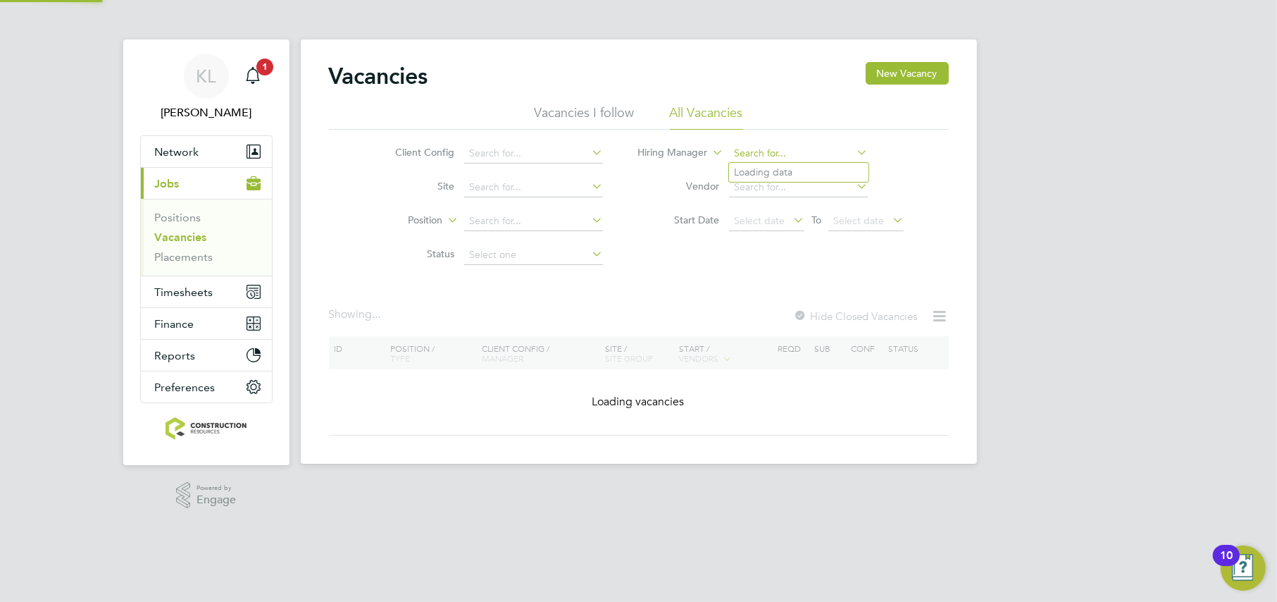
click at [769, 156] on input at bounding box center [798, 154] width 139 height 20
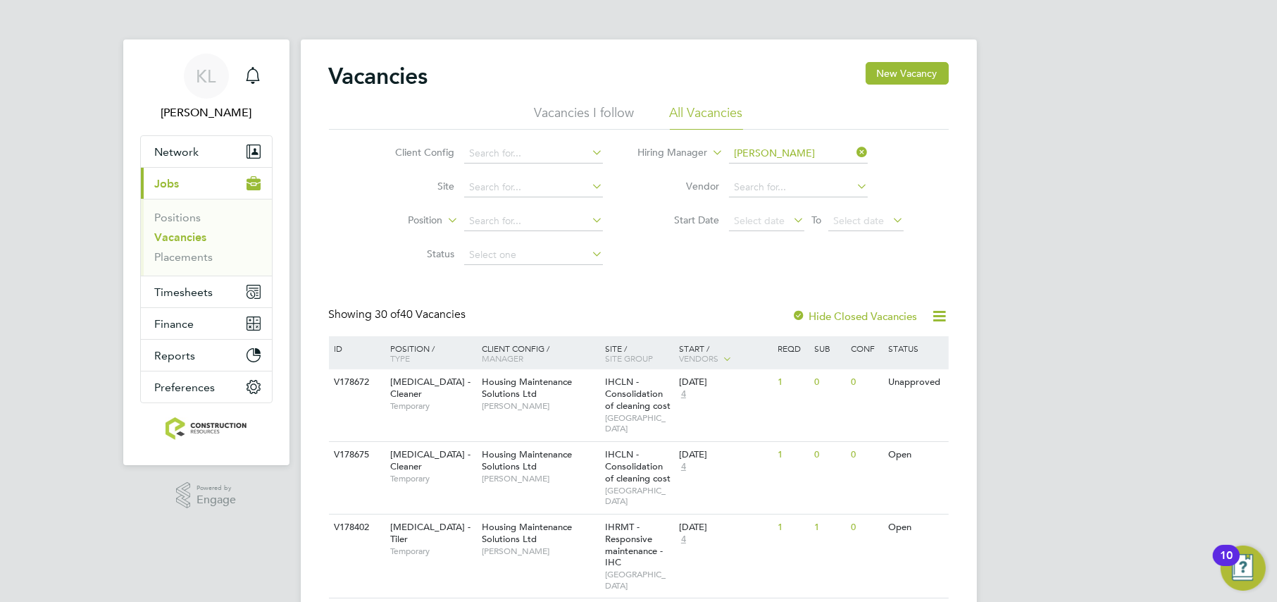
click at [742, 166] on b "Mark" at bounding box center [747, 172] width 24 height 12
type input "Mark Haley"
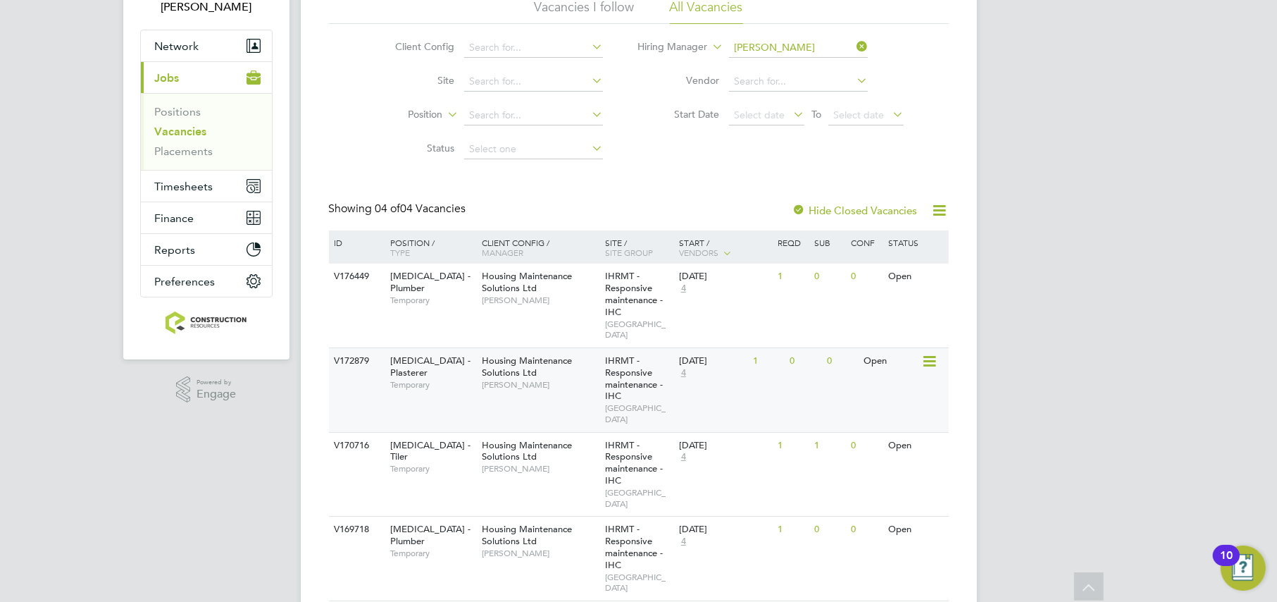
scroll to position [111, 0]
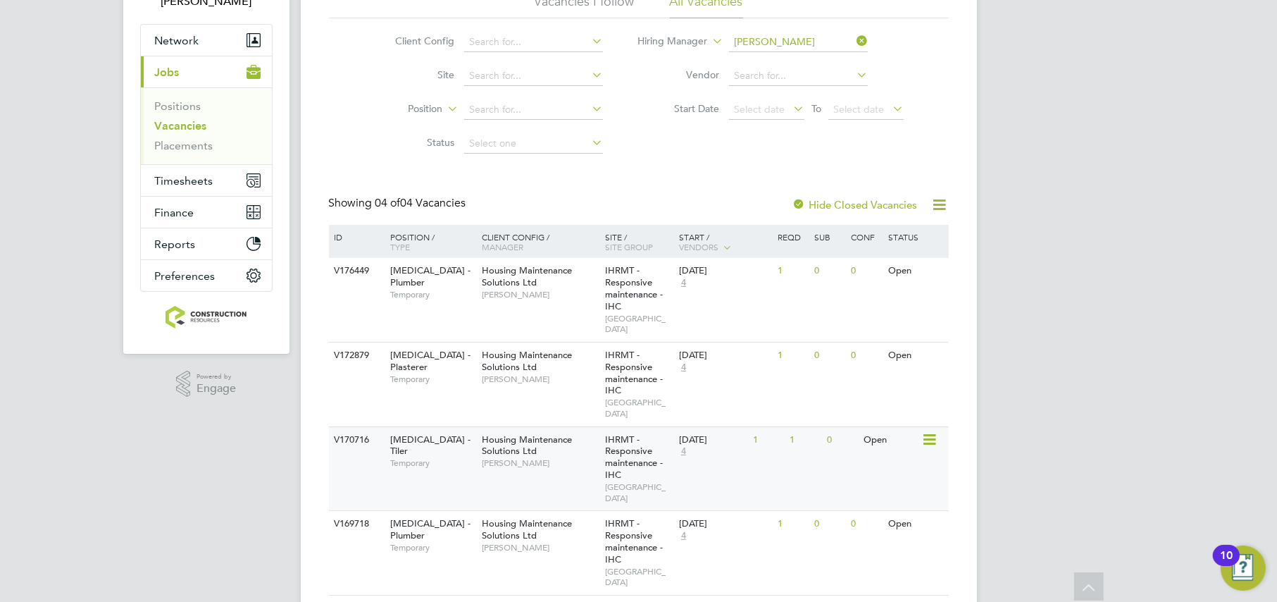
click at [597, 451] on div "Housing Maintenance Solutions Ltd Mark Haley" at bounding box center [539, 451] width 123 height 49
click at [879, 427] on div "Open" at bounding box center [890, 440] width 61 height 26
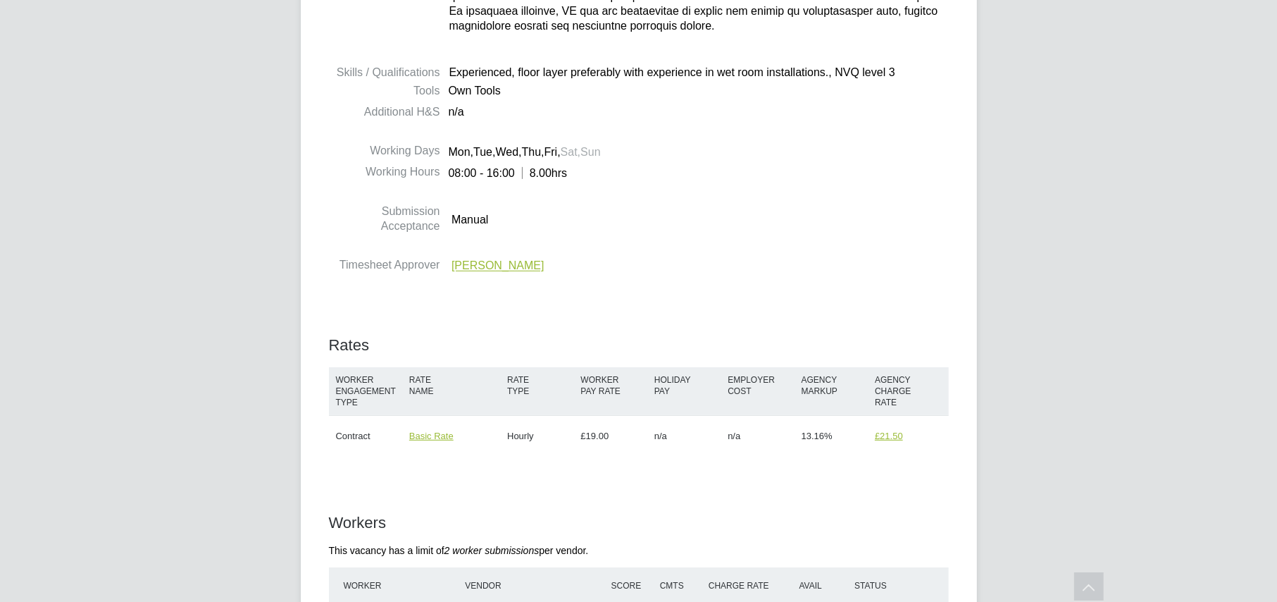
scroll to position [881, 0]
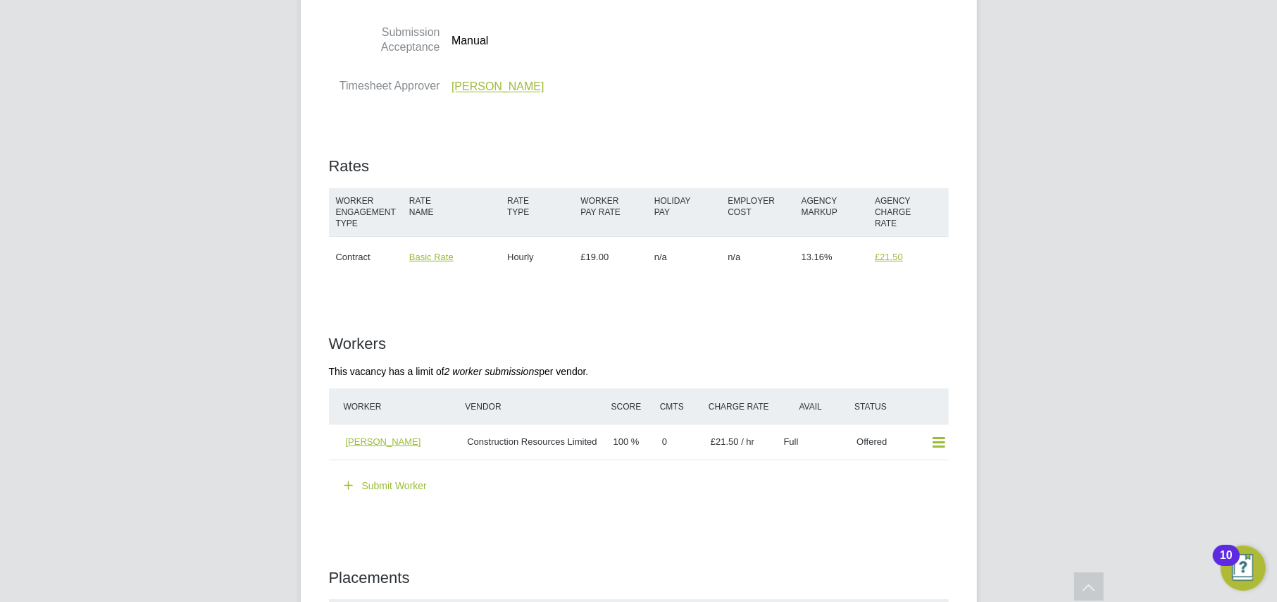
click at [368, 485] on button "Submit Worker" at bounding box center [387, 485] width 104 height 23
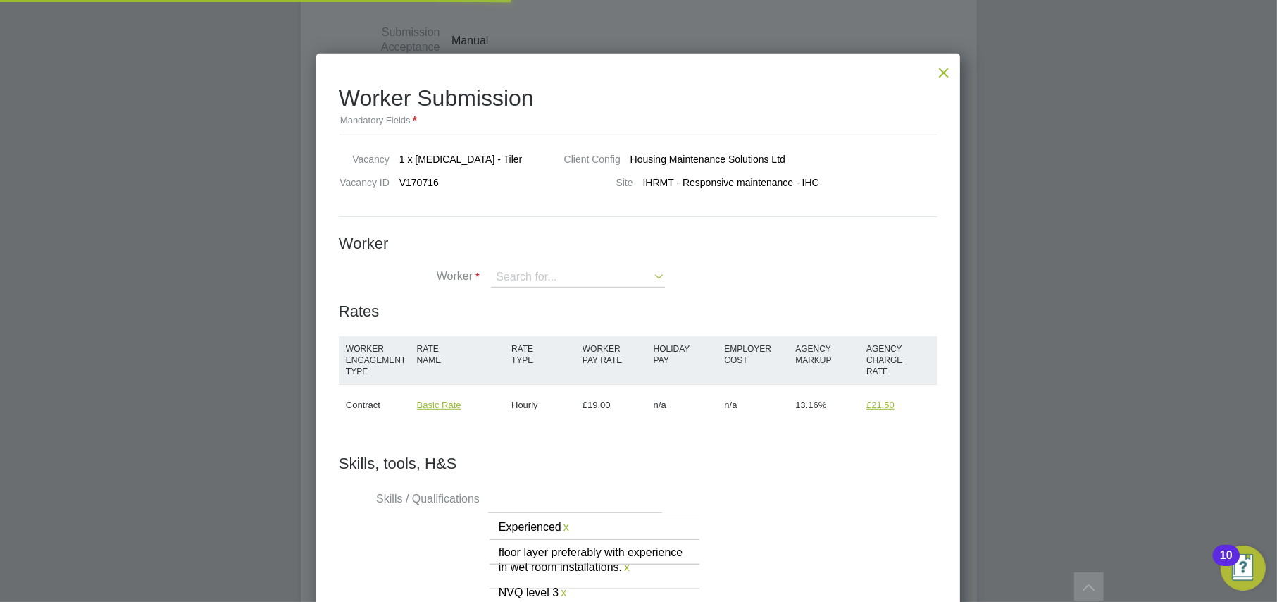
scroll to position [41, 94]
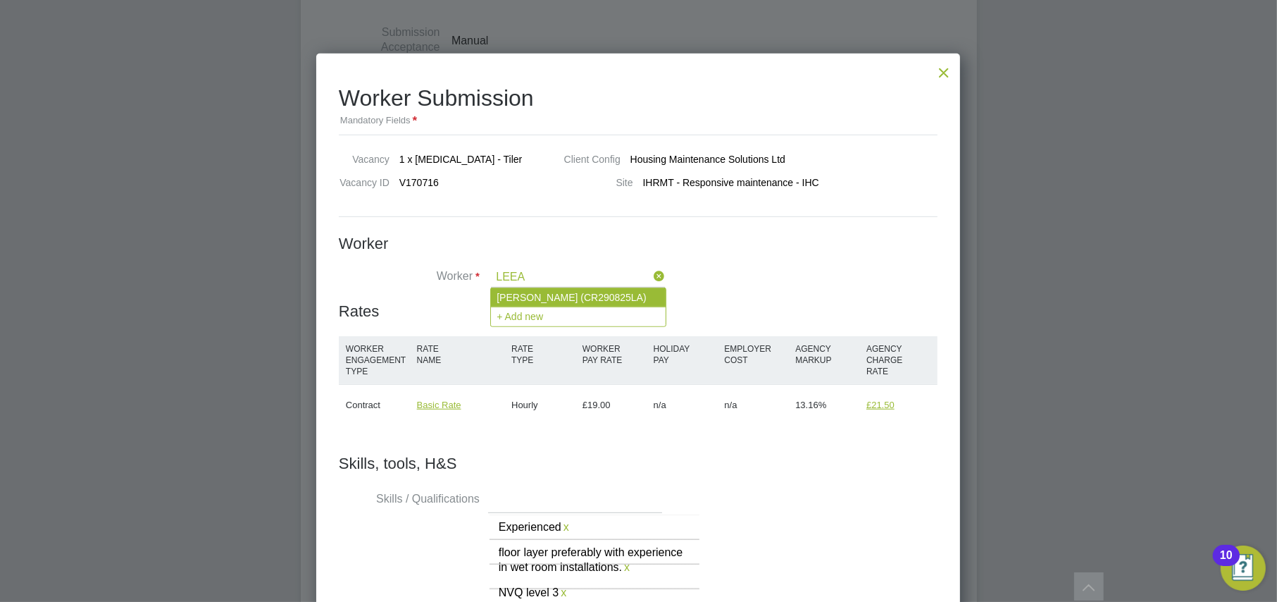
click at [506, 298] on li "[PERSON_NAME] (CR290825LA)" at bounding box center [578, 297] width 175 height 18
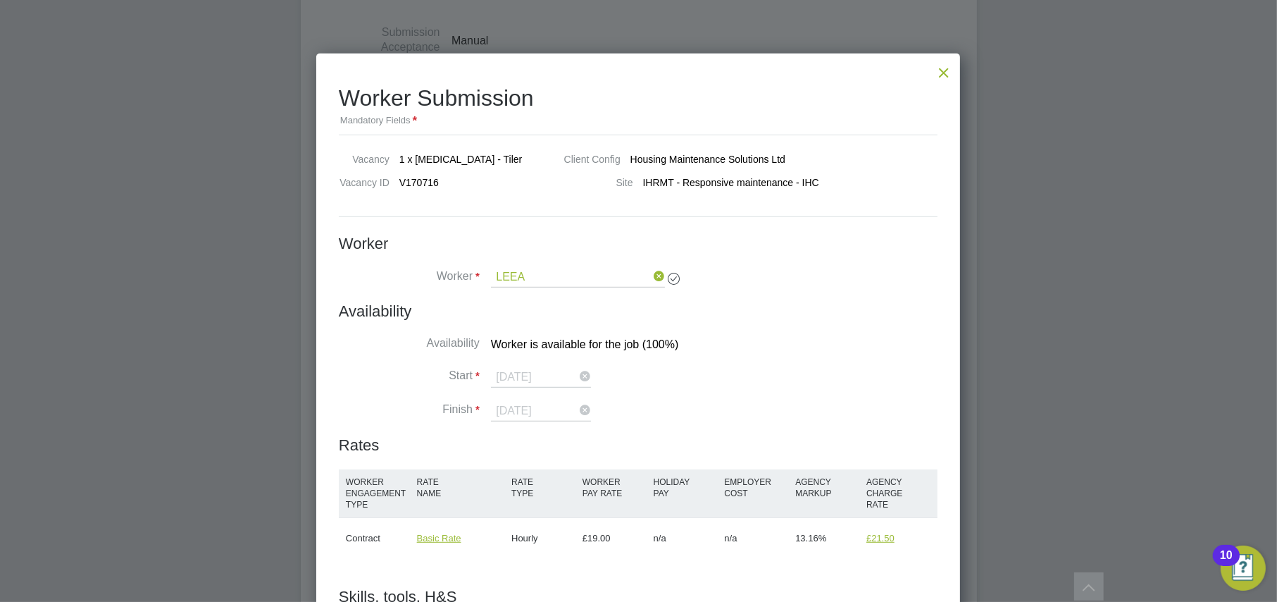
type input "[PERSON_NAME] (CR290825LA)"
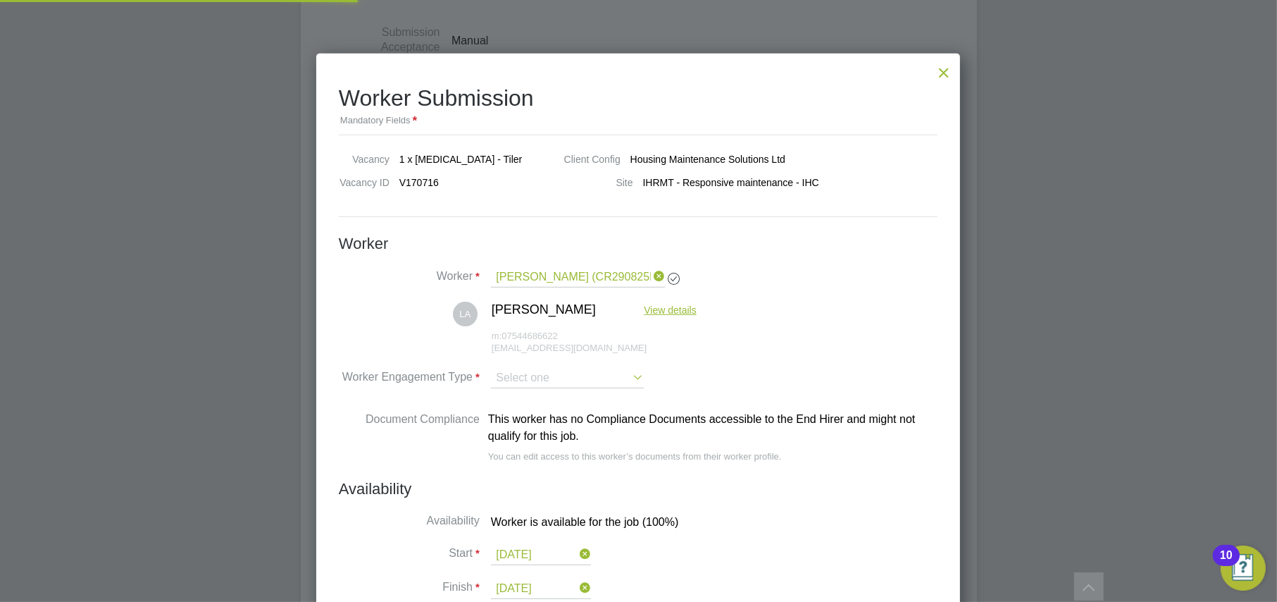
scroll to position [1228, 645]
click at [504, 381] on input at bounding box center [567, 378] width 153 height 20
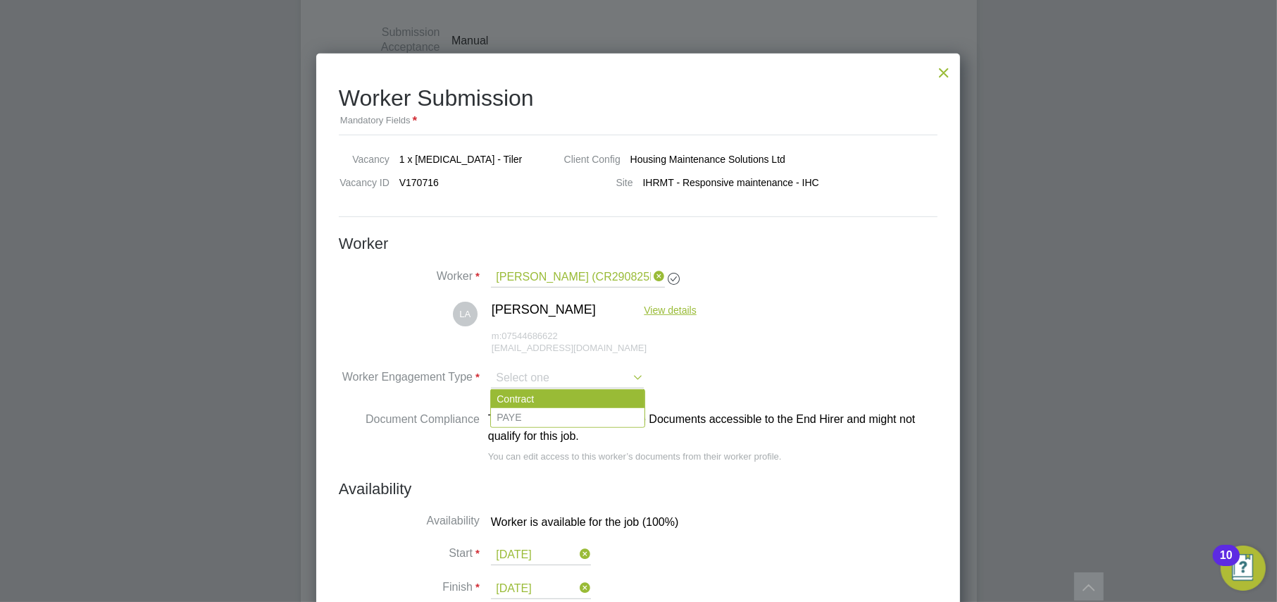
click at [504, 395] on li "Contract" at bounding box center [568, 399] width 154 height 18
type input "Contract"
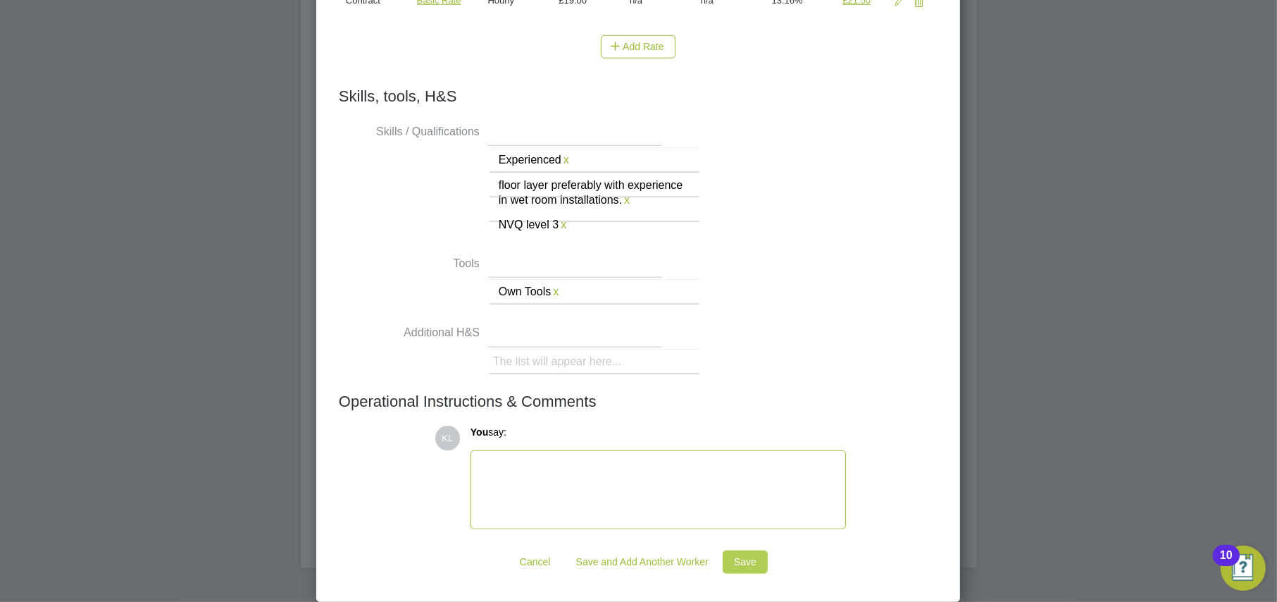
click at [731, 567] on button "Save" at bounding box center [745, 561] width 45 height 23
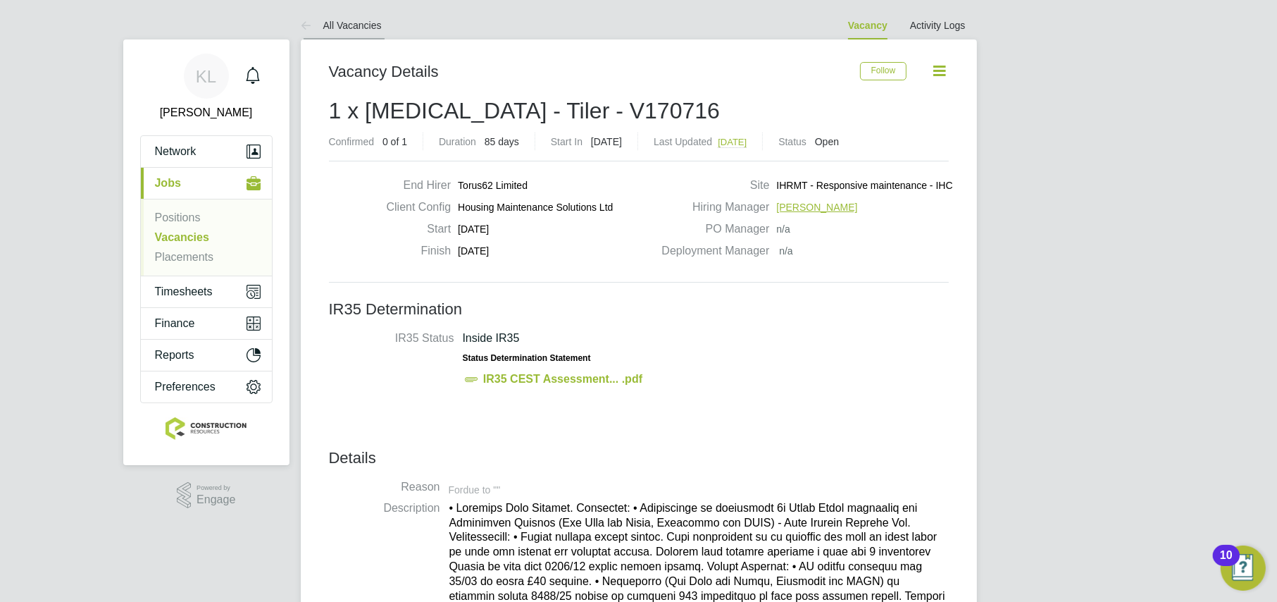
click at [328, 20] on link "All Vacancies" at bounding box center [341, 25] width 81 height 11
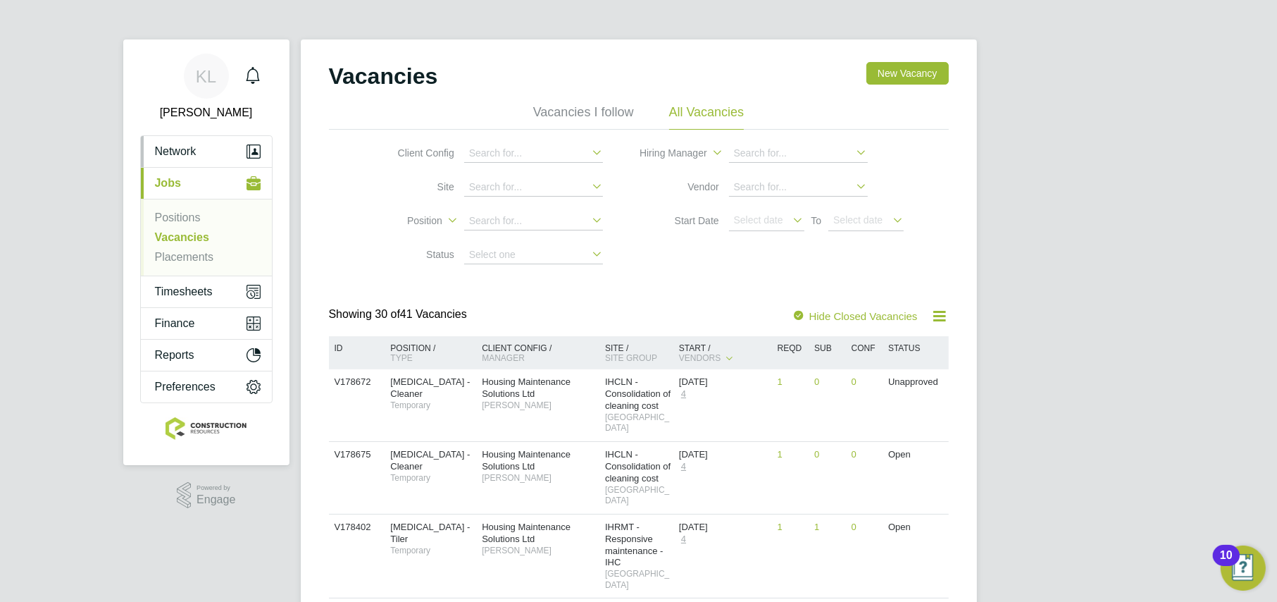
click at [150, 151] on button "Network" at bounding box center [206, 151] width 131 height 31
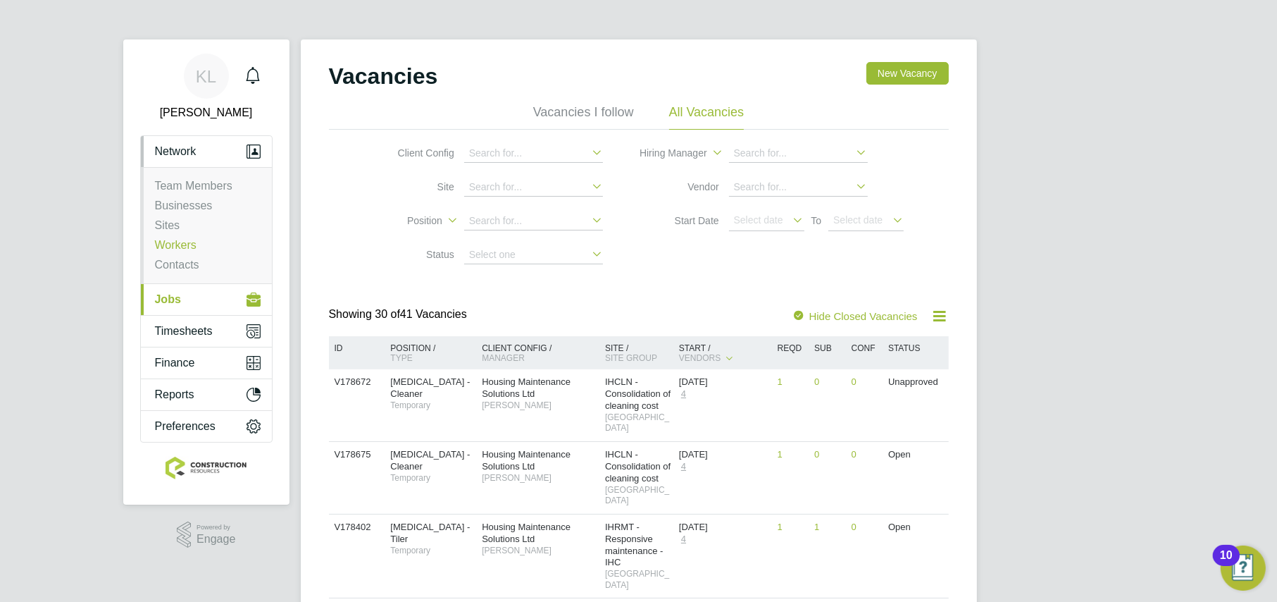
click at [159, 240] on link "Workers" at bounding box center [176, 245] width 42 height 12
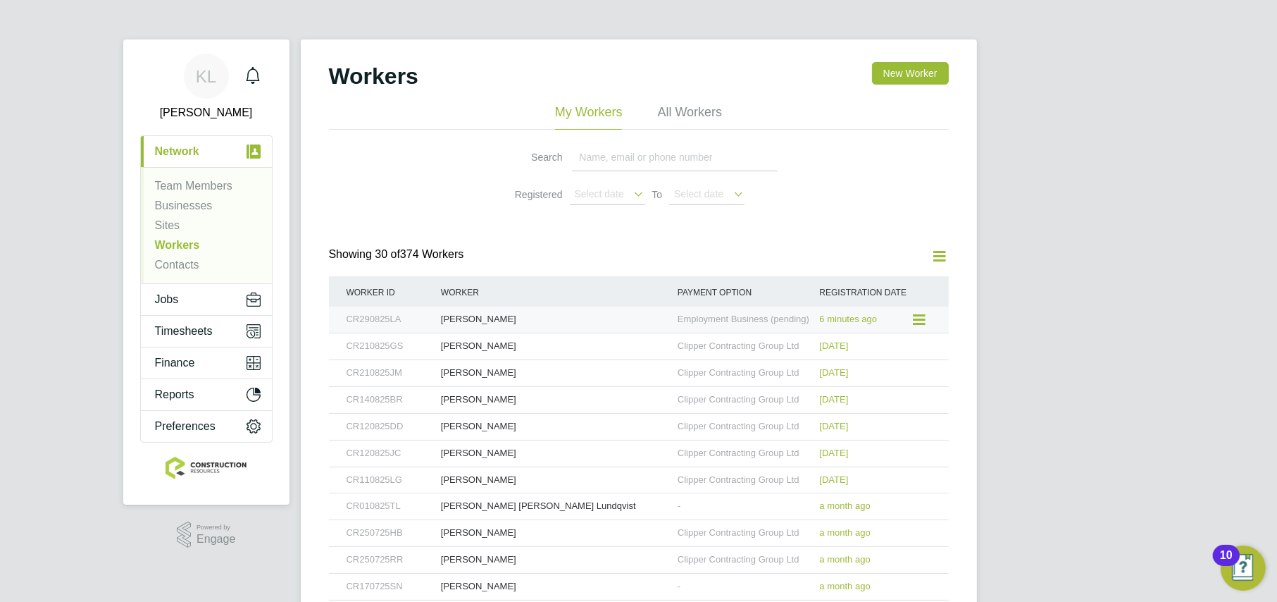
click at [449, 318] on div "[PERSON_NAME]" at bounding box center [556, 319] width 237 height 26
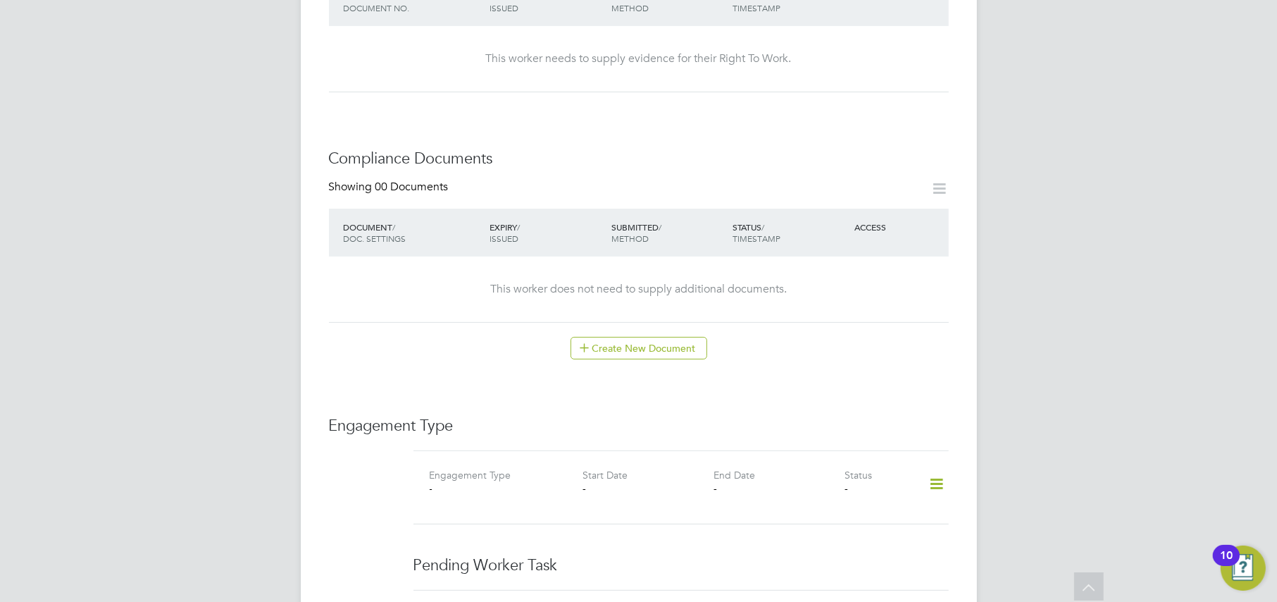
scroll to position [352, 0]
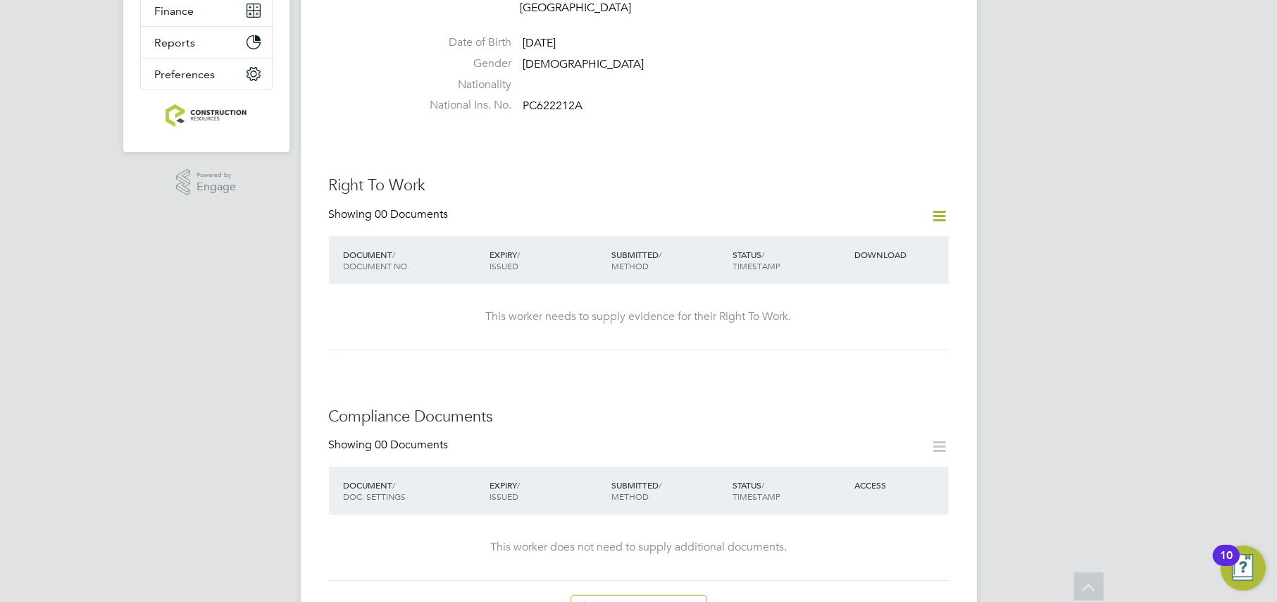
click at [939, 207] on icon at bounding box center [940, 216] width 18 height 18
click at [318, 322] on div "Worker Details Follow LA Lee Adair m: 07544686622 Personal Details ID CR290825L…" at bounding box center [639, 468] width 676 height 1563
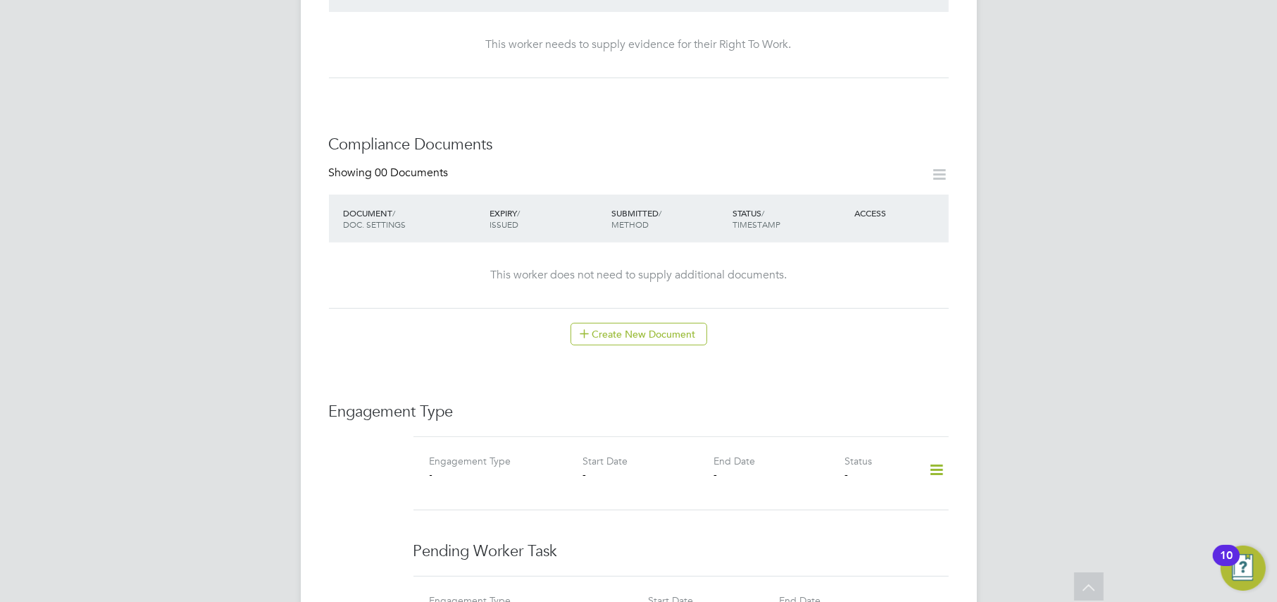
scroll to position [633, 0]
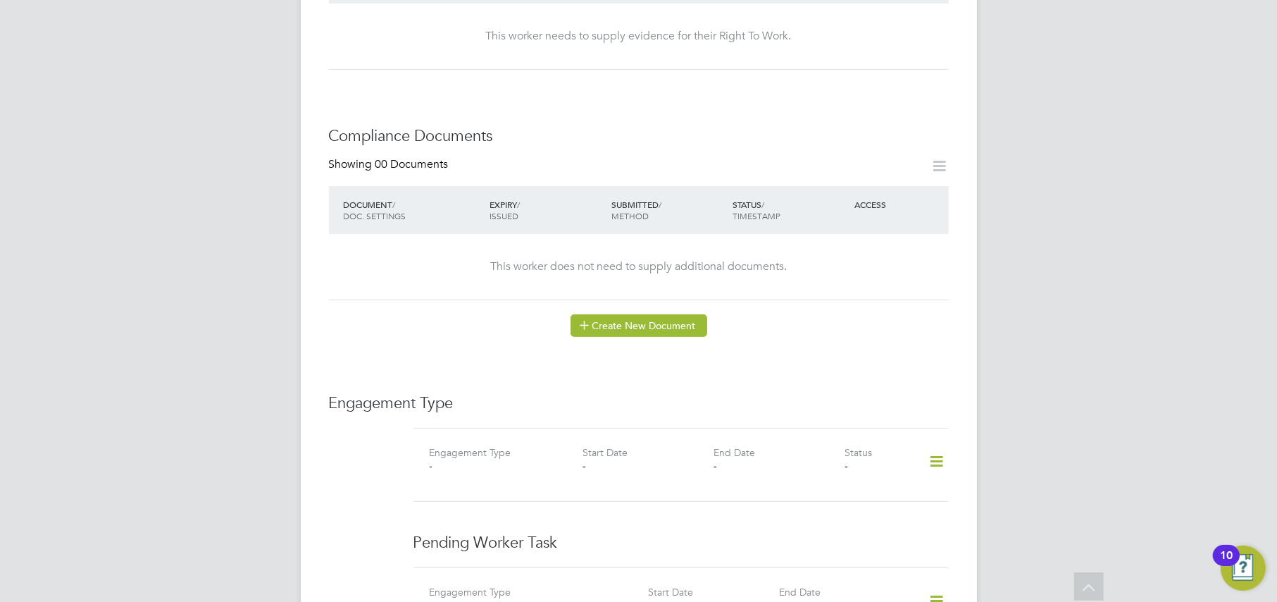
click at [659, 316] on button "Create New Document" at bounding box center [639, 325] width 137 height 23
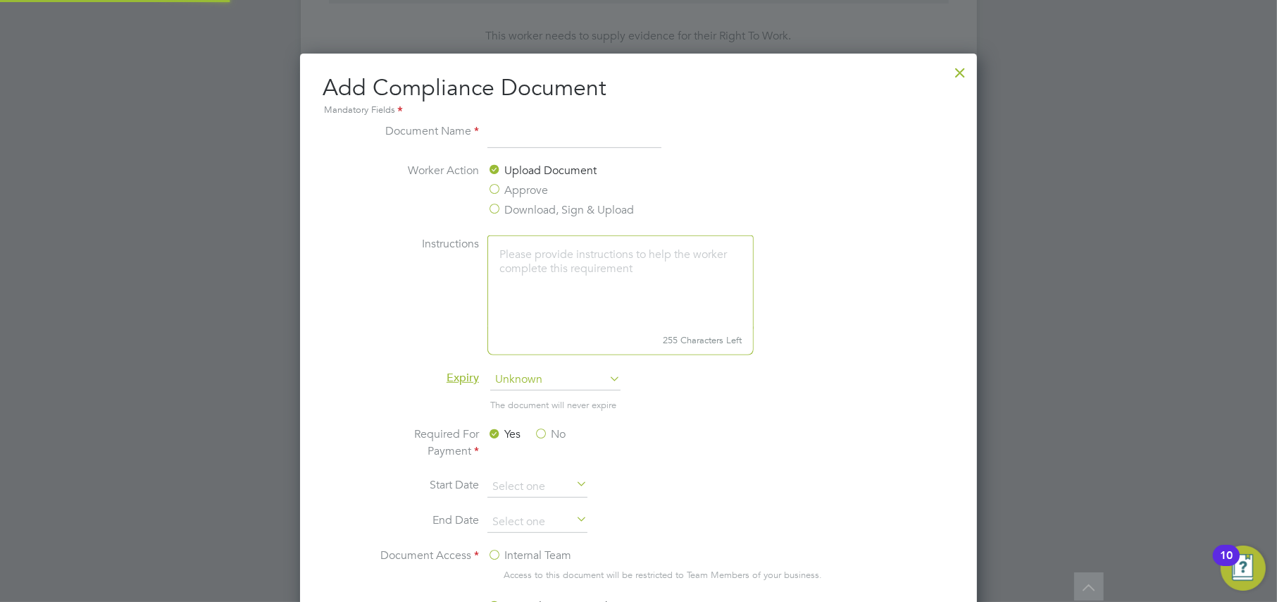
scroll to position [738, 678]
click at [554, 137] on input at bounding box center [575, 135] width 174 height 25
type input "n"
click at [518, 135] on input "NVQ in Tiling" at bounding box center [575, 135] width 174 height 25
type input "NVQ level 2 in Tiling"
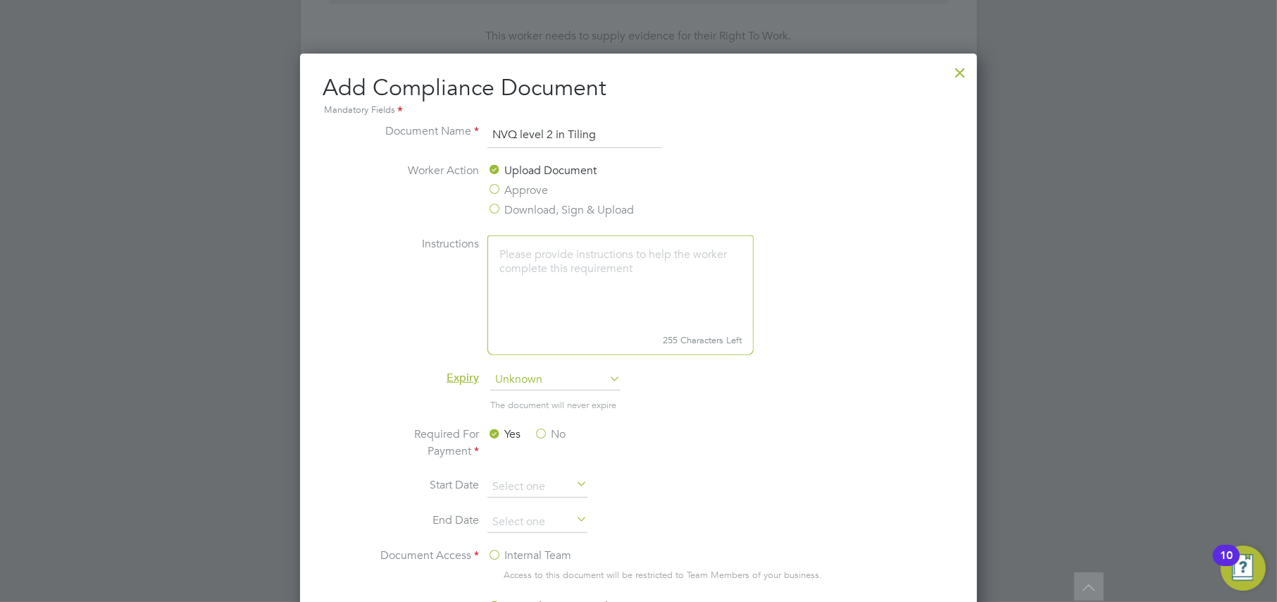
click at [387, 283] on label "Instructions" at bounding box center [426, 293] width 106 height 117
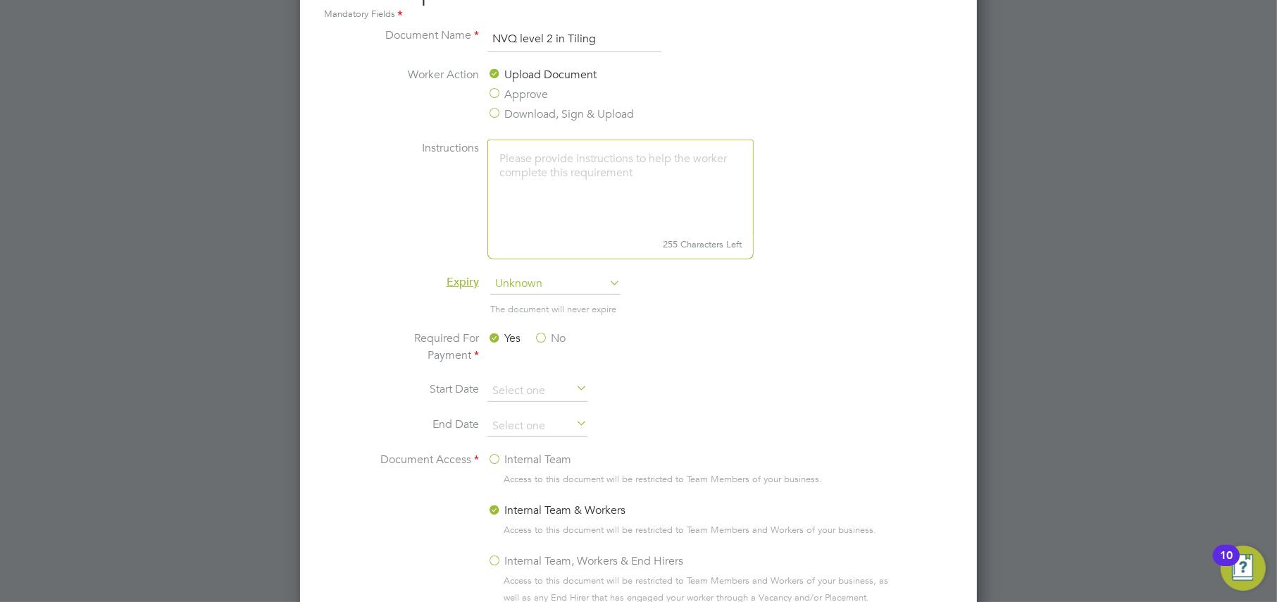
scroll to position [682, 0]
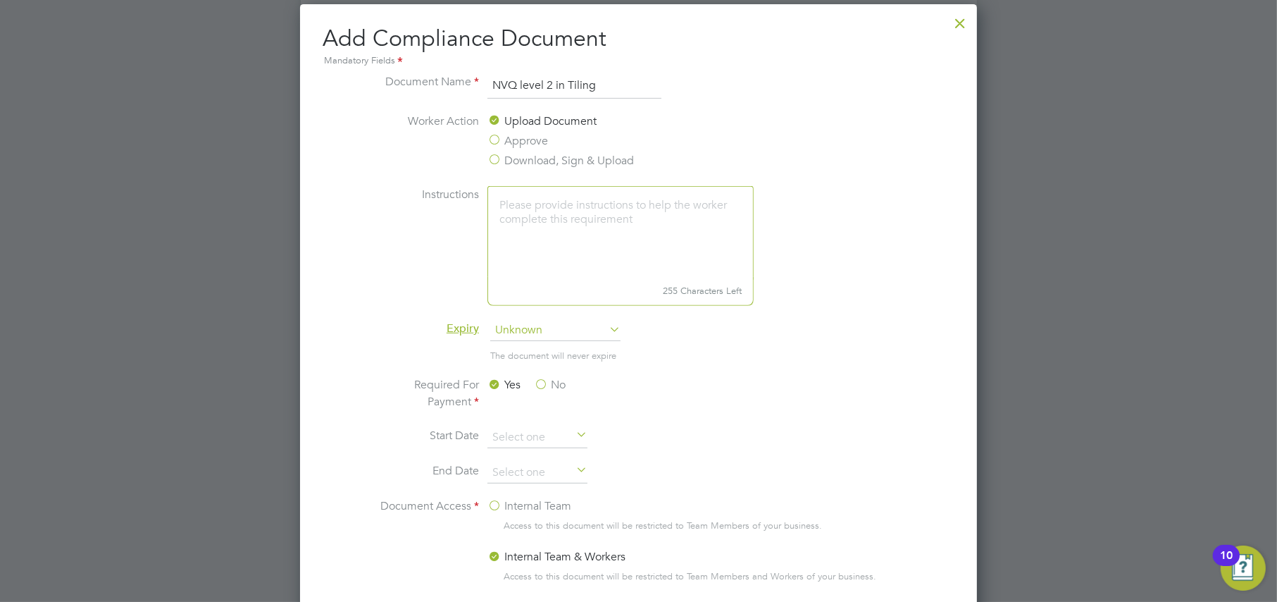
click at [541, 381] on label "No" at bounding box center [550, 384] width 32 height 17
click at [0, 0] on input "No" at bounding box center [0, 0] width 0 height 0
click at [540, 331] on span "Unknown" at bounding box center [555, 330] width 130 height 21
click at [499, 352] on li "Never" at bounding box center [555, 349] width 131 height 18
click at [376, 348] on li "The document will never expire" at bounding box center [638, 362] width 530 height 29
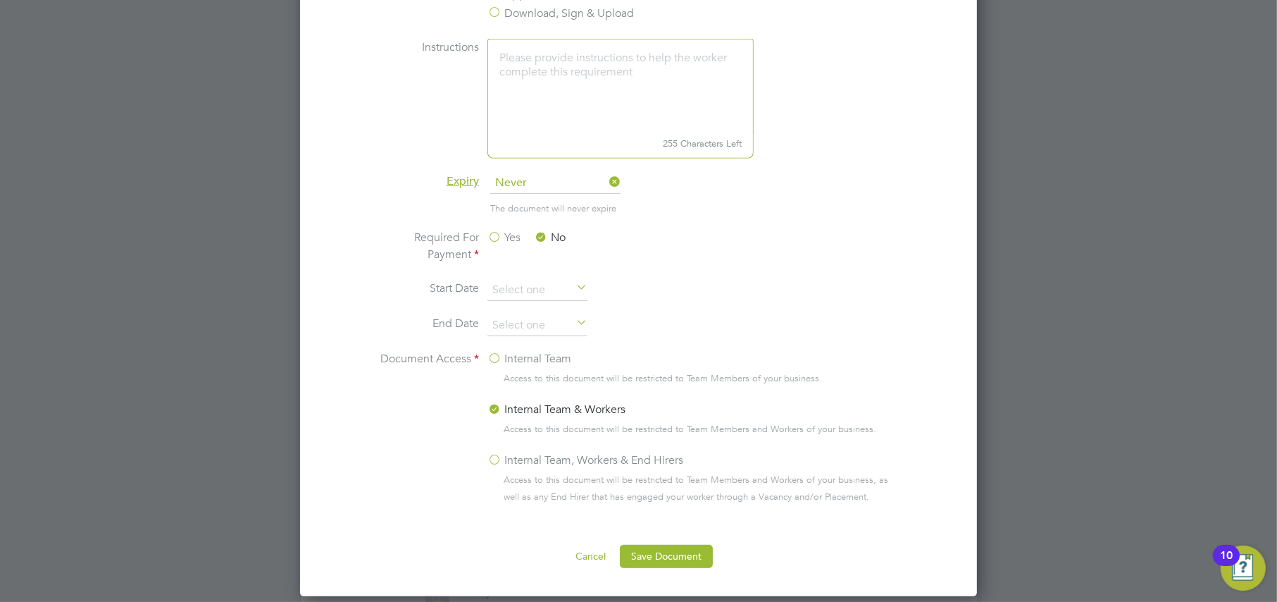
scroll to position [832, 0]
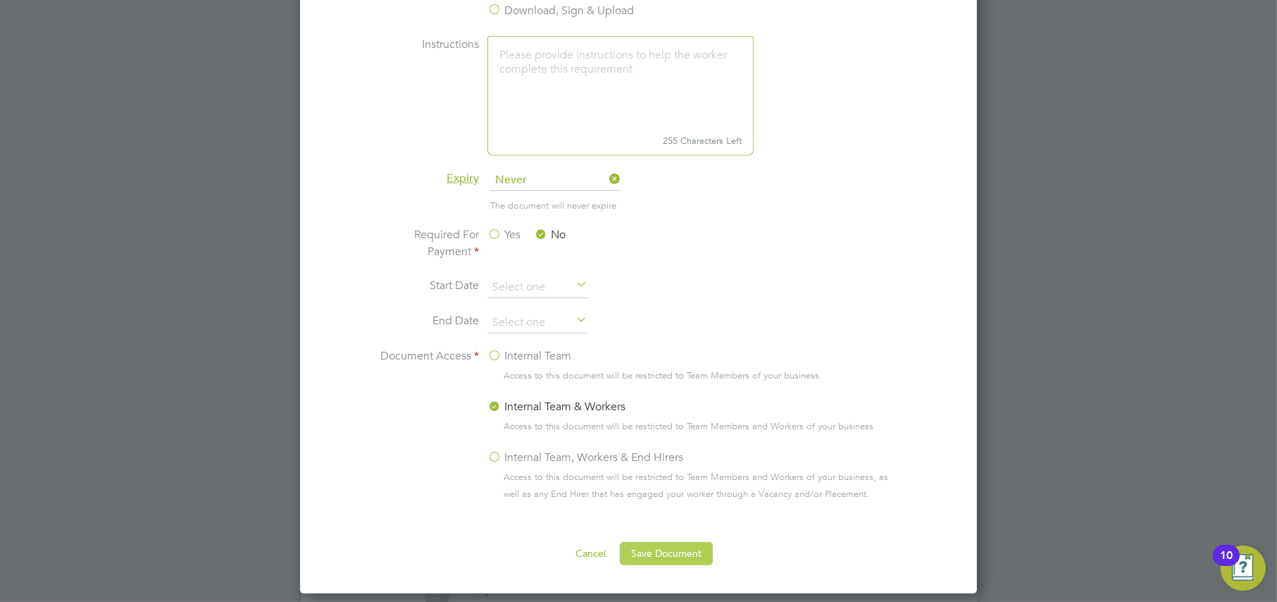
click at [671, 552] on button "Save Document" at bounding box center [666, 553] width 93 height 23
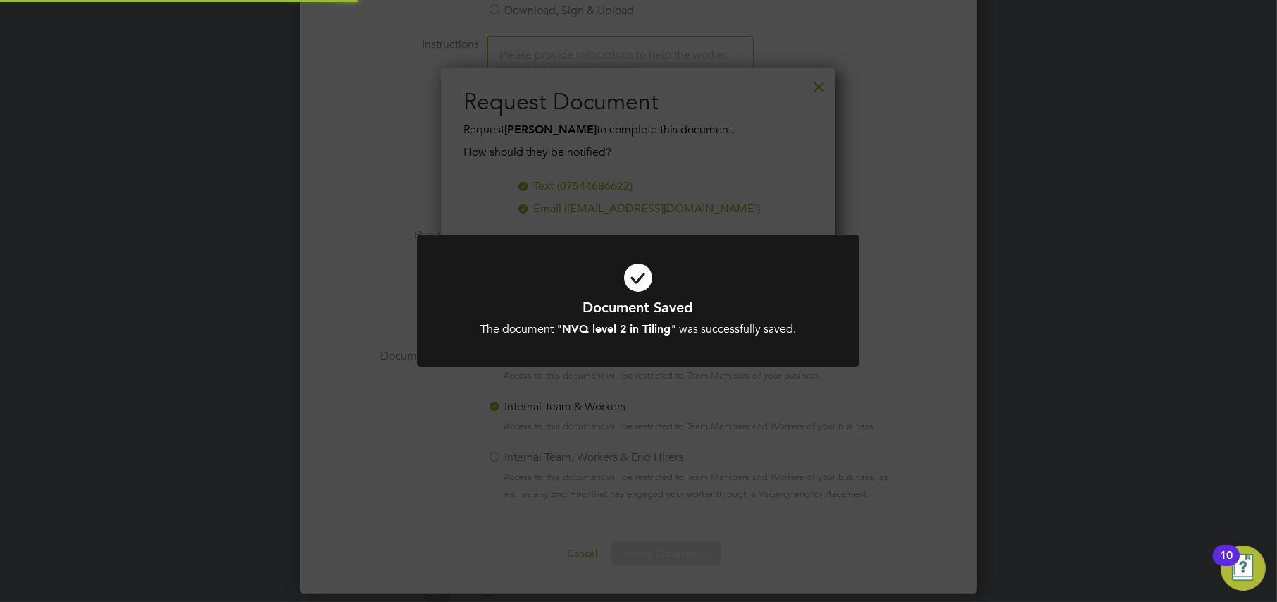
scroll to position [225, 395]
click at [305, 445] on div "Document Saved The document " NVQ level 2 in Tiling " was successfully saved. C…" at bounding box center [638, 301] width 1277 height 602
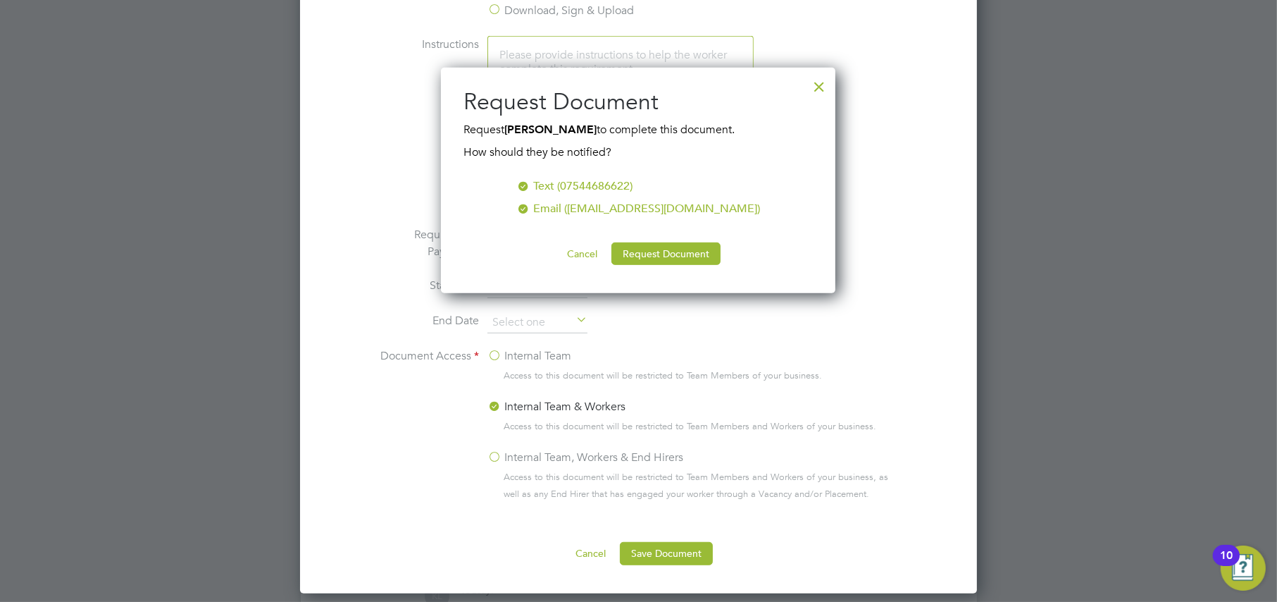
click at [818, 83] on div at bounding box center [819, 82] width 25 height 25
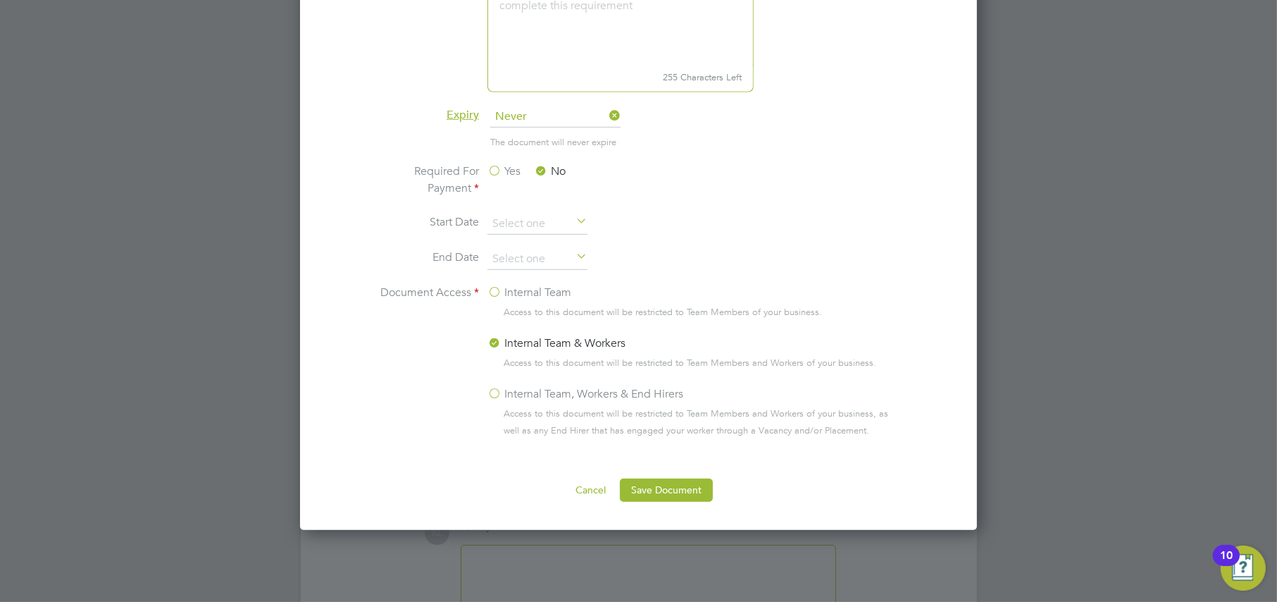
scroll to position [846, 0]
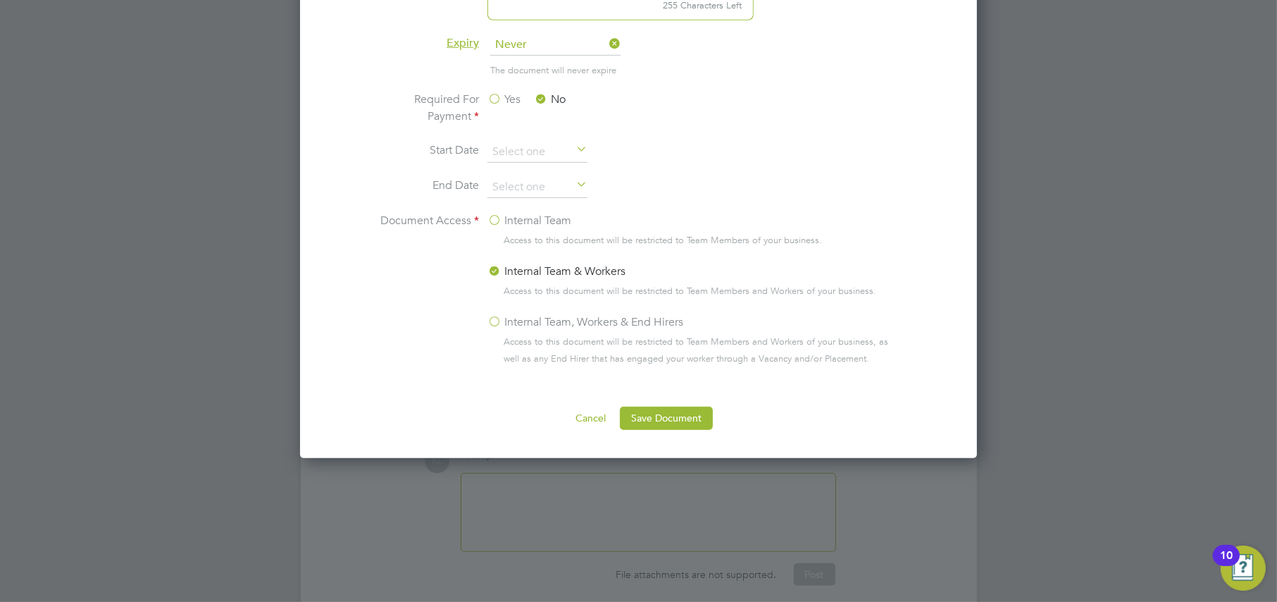
scroll to position [1007, 0]
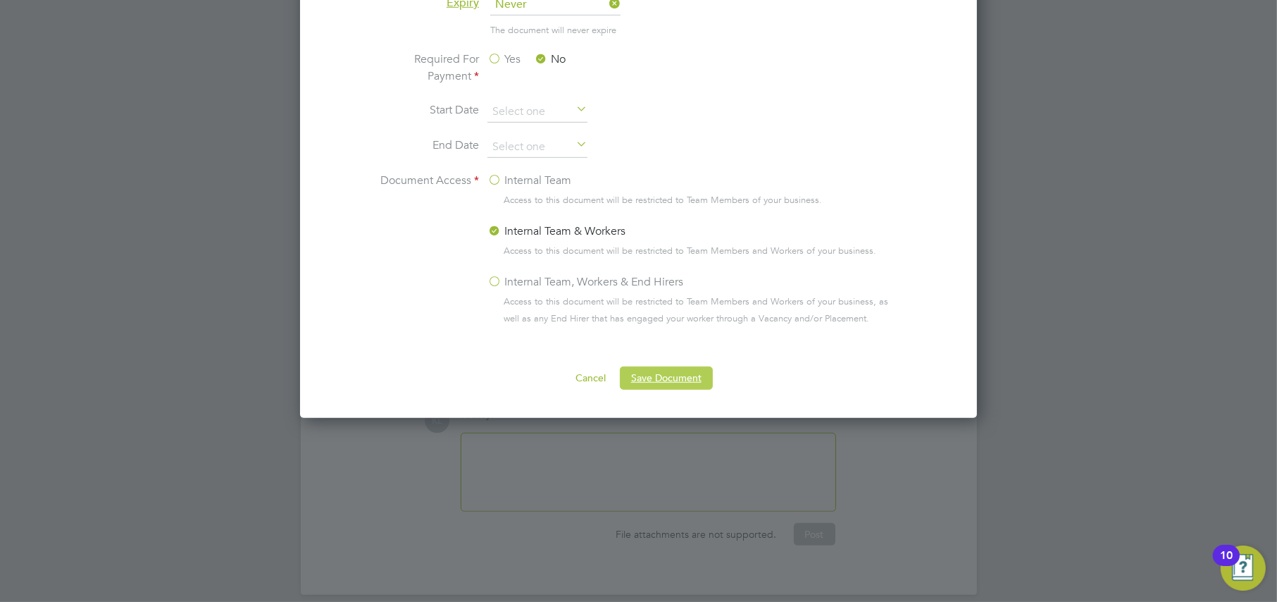
click at [640, 368] on button "Save Document" at bounding box center [666, 377] width 93 height 23
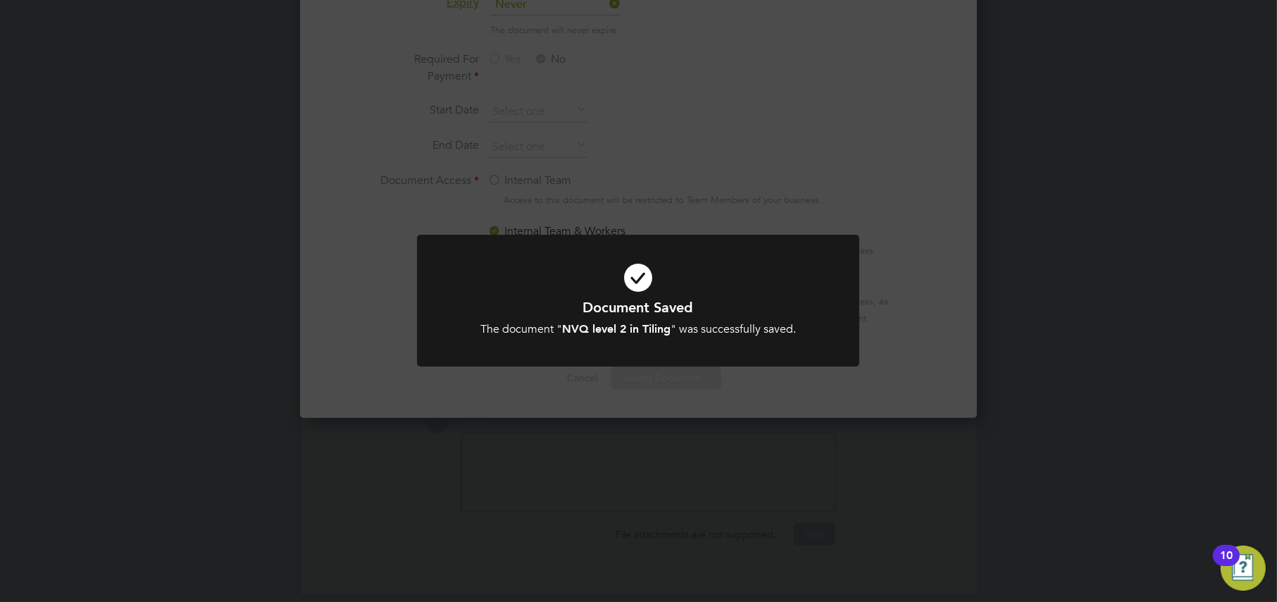
click at [195, 440] on div "Document Saved The document " NVQ level 2 in Tiling " was successfully saved. C…" at bounding box center [638, 301] width 1277 height 602
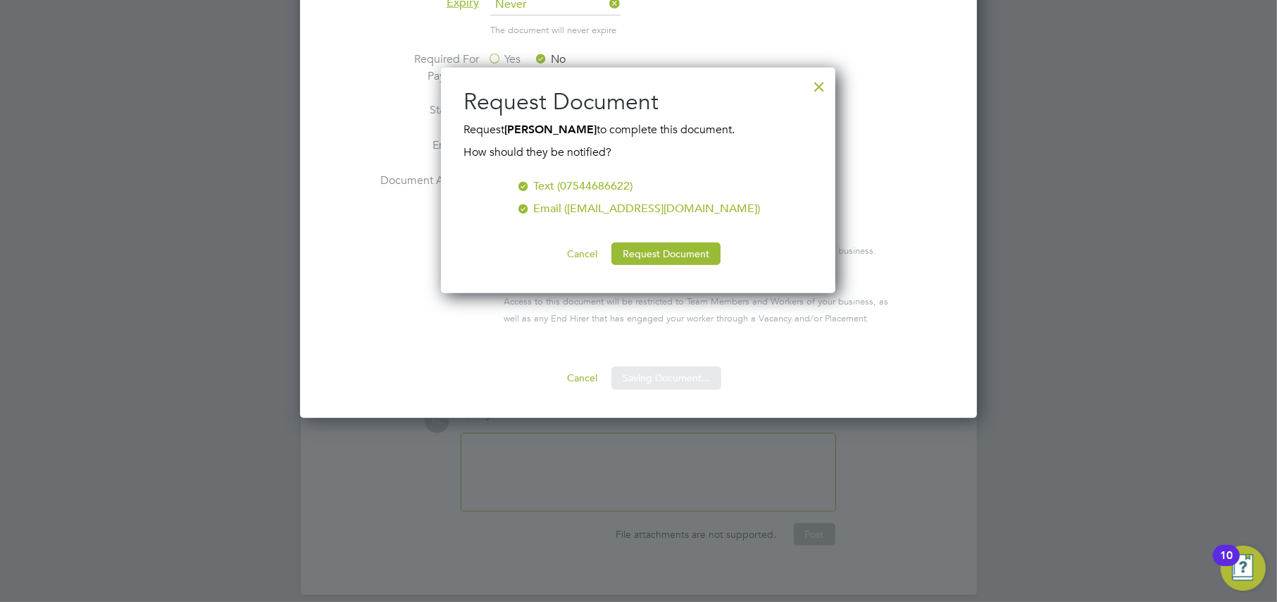
scroll to position [225, 395]
click at [667, 254] on button "Request Document" at bounding box center [666, 253] width 109 height 23
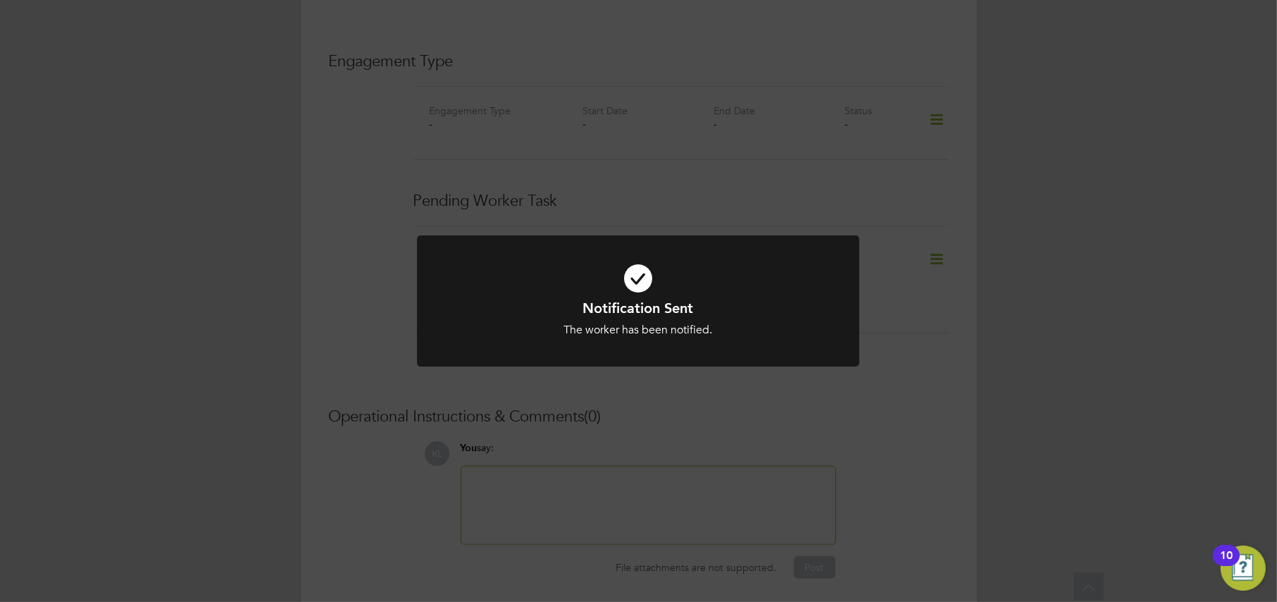
scroll to position [1007, 0]
click at [340, 337] on div "Notification Sent The worker has been notified. Cancel Okay" at bounding box center [638, 301] width 1277 height 602
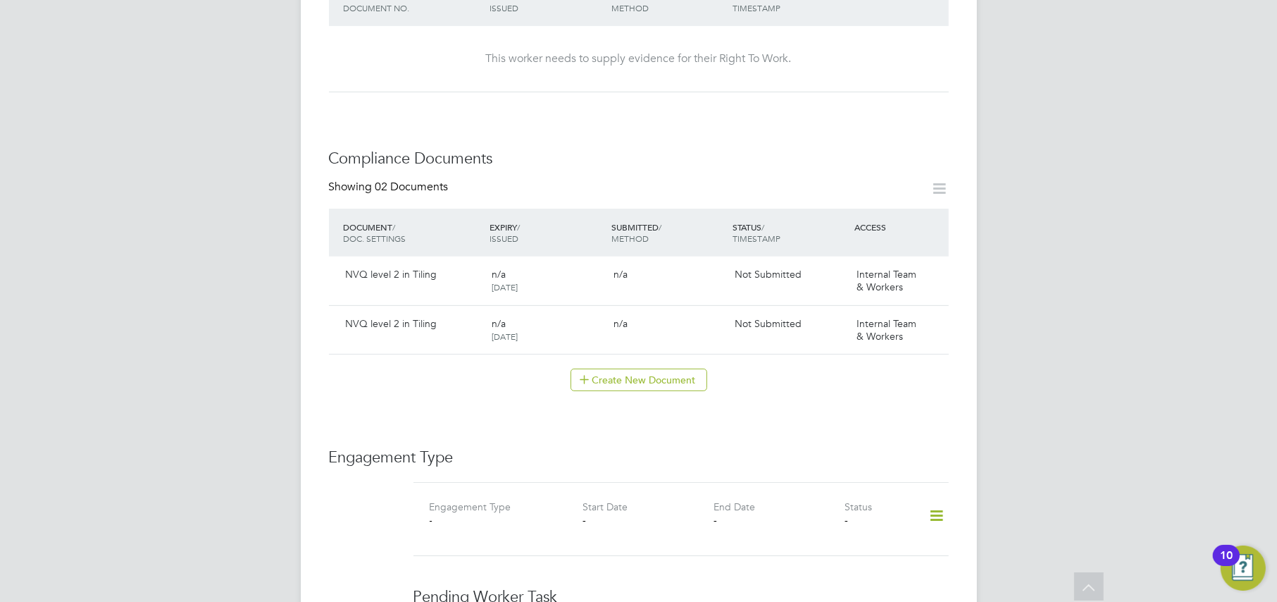
scroll to position [391, 0]
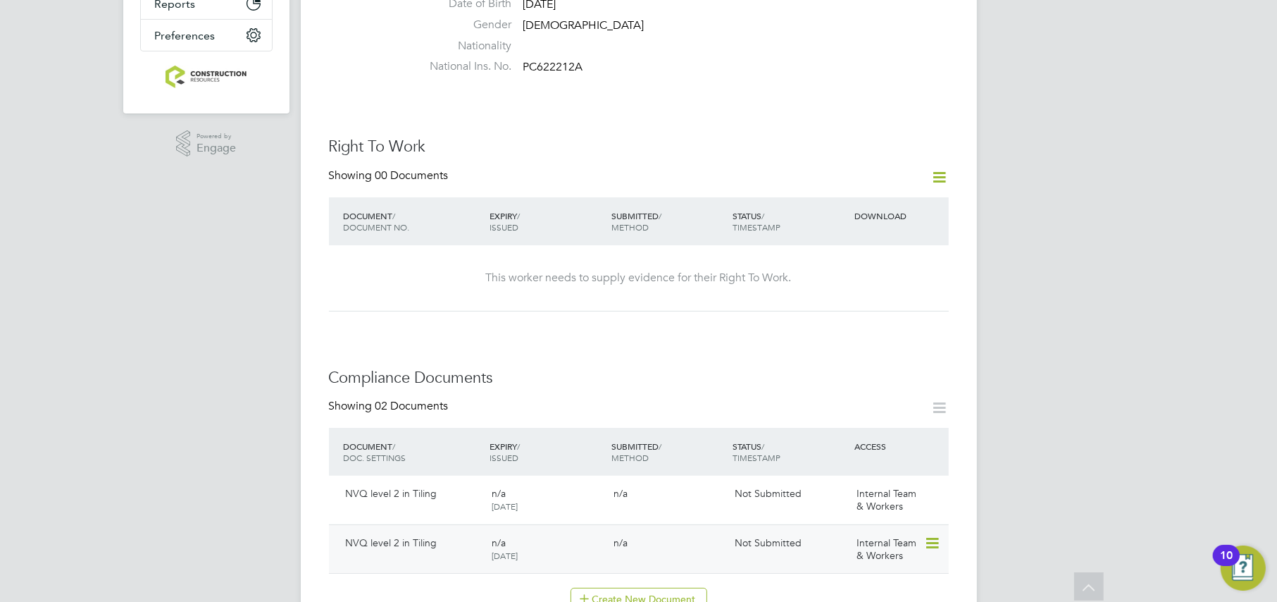
click at [931, 535] on icon at bounding box center [931, 543] width 14 height 17
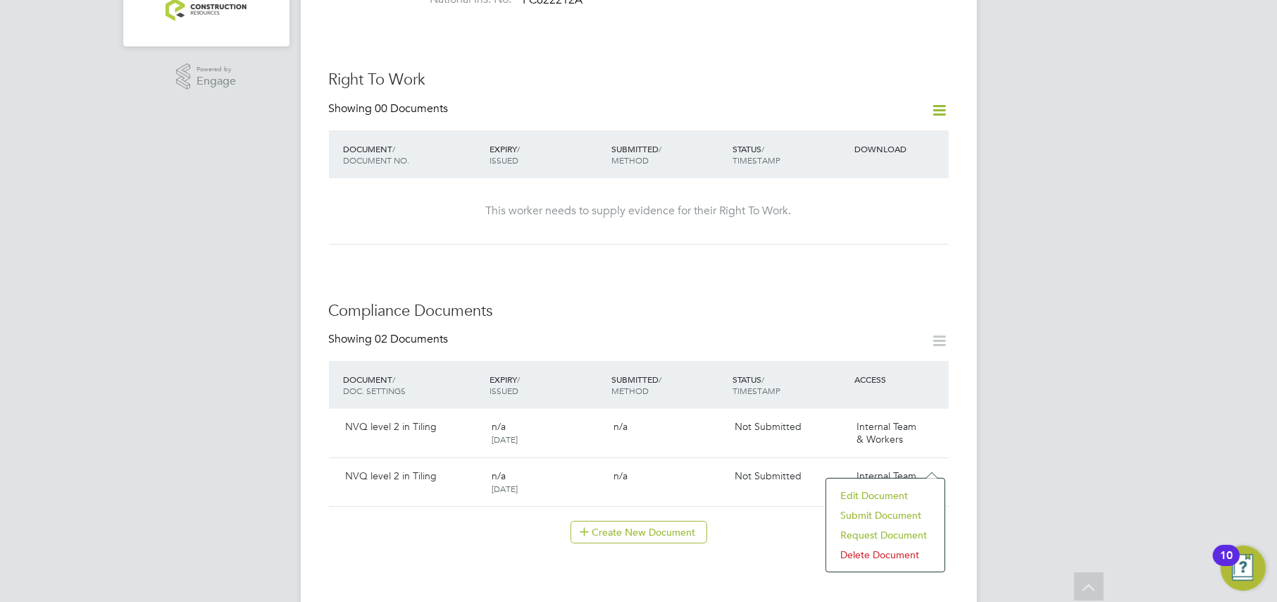
scroll to position [567, 0]
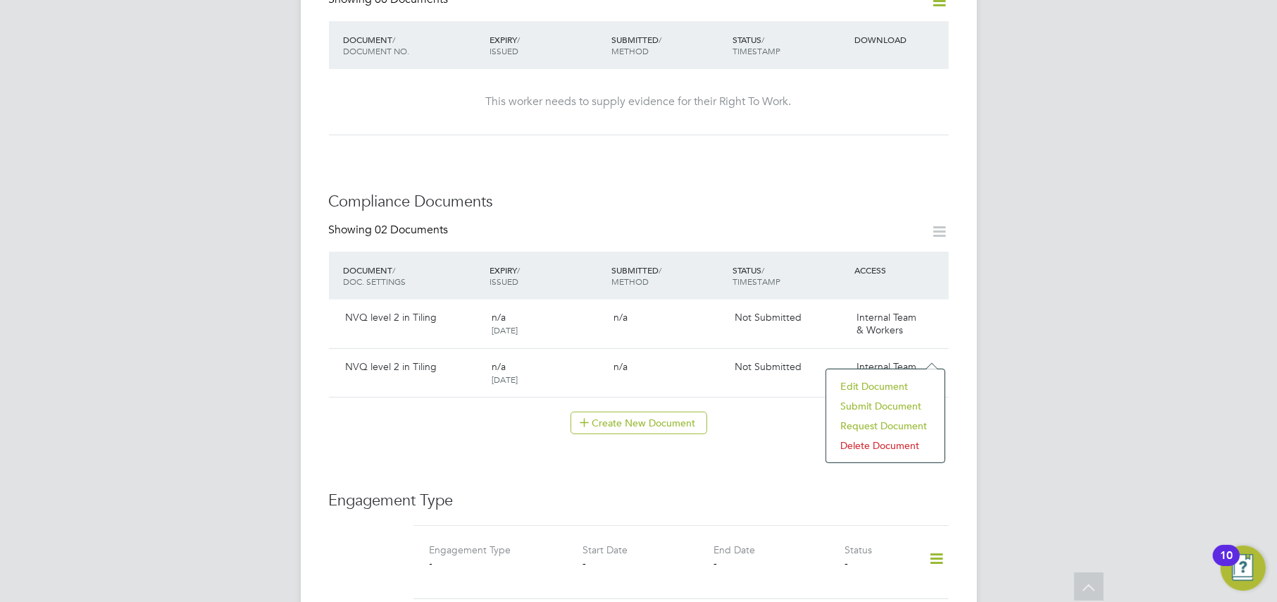
click at [858, 445] on li "Delete Document" at bounding box center [885, 445] width 104 height 20
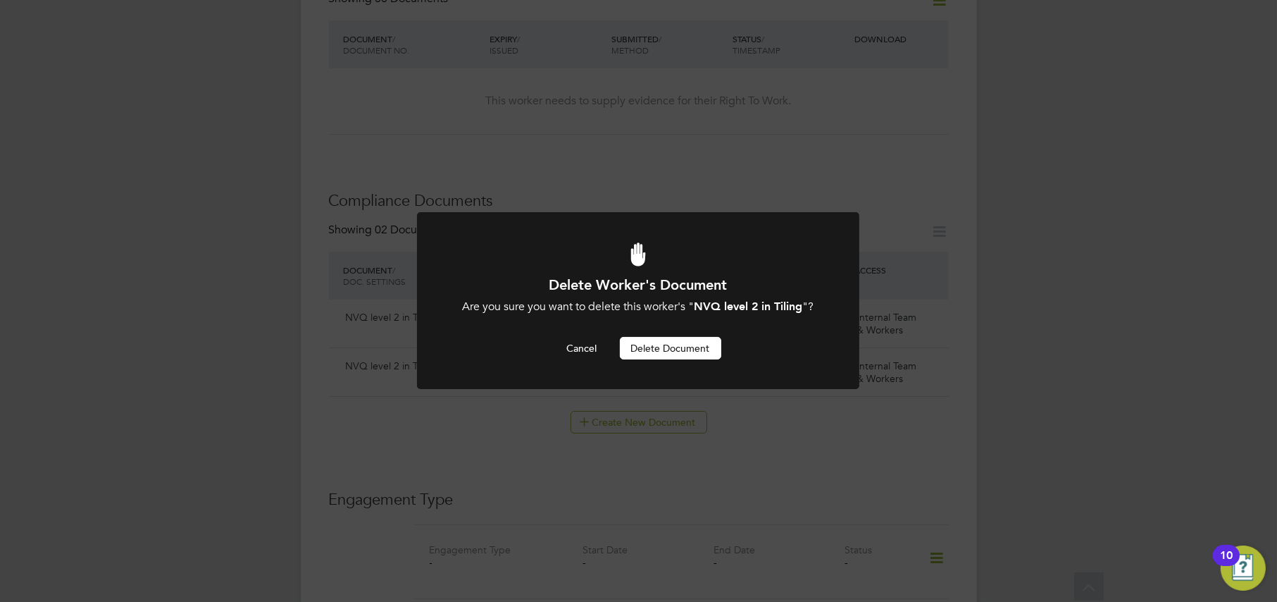
scroll to position [0, 0]
click at [657, 359] on button "Delete Document" at bounding box center [670, 348] width 101 height 23
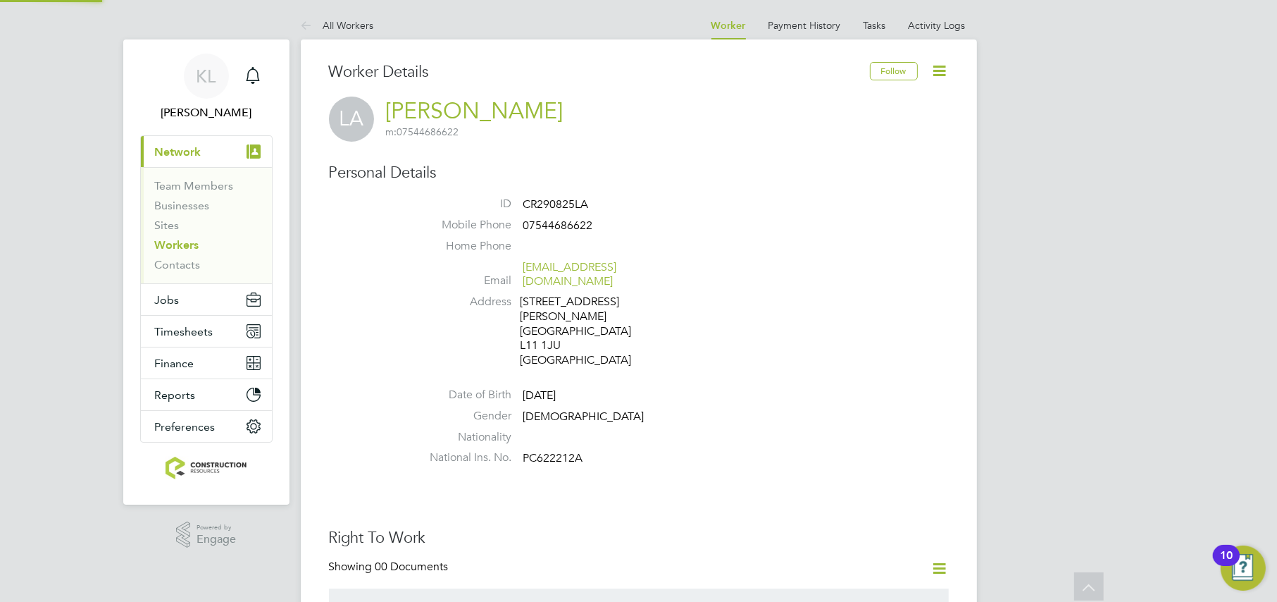
scroll to position [567, 0]
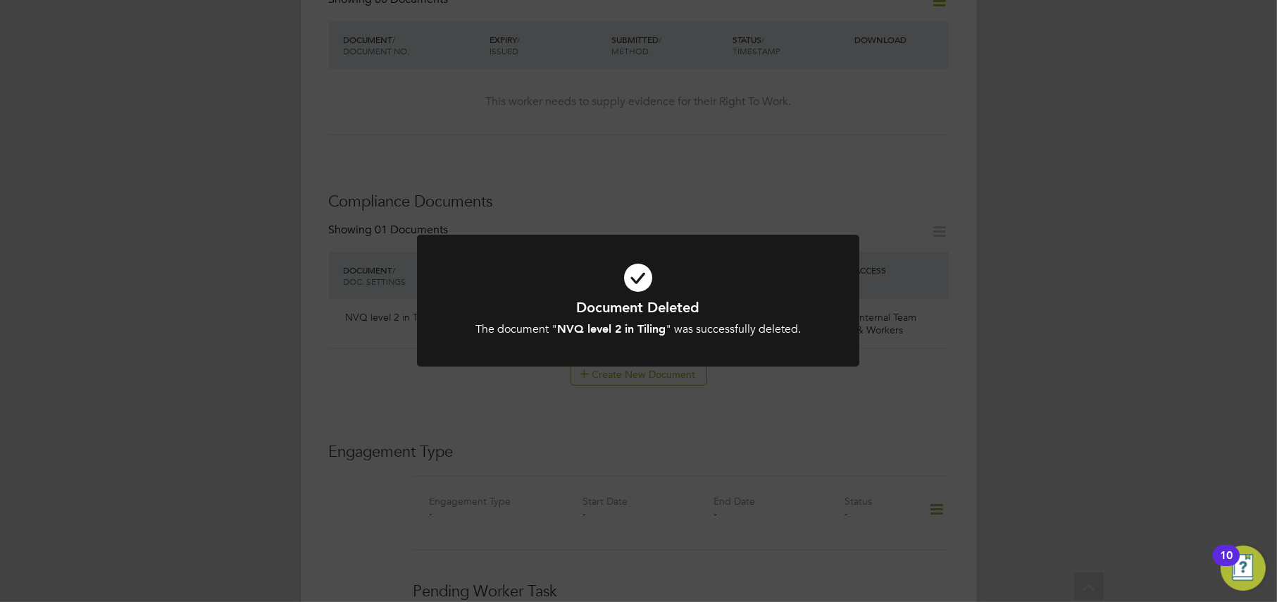
click at [268, 382] on div "Document Deleted The document " NVQ level 2 in Tiling " was successfully delete…" at bounding box center [638, 301] width 1277 height 602
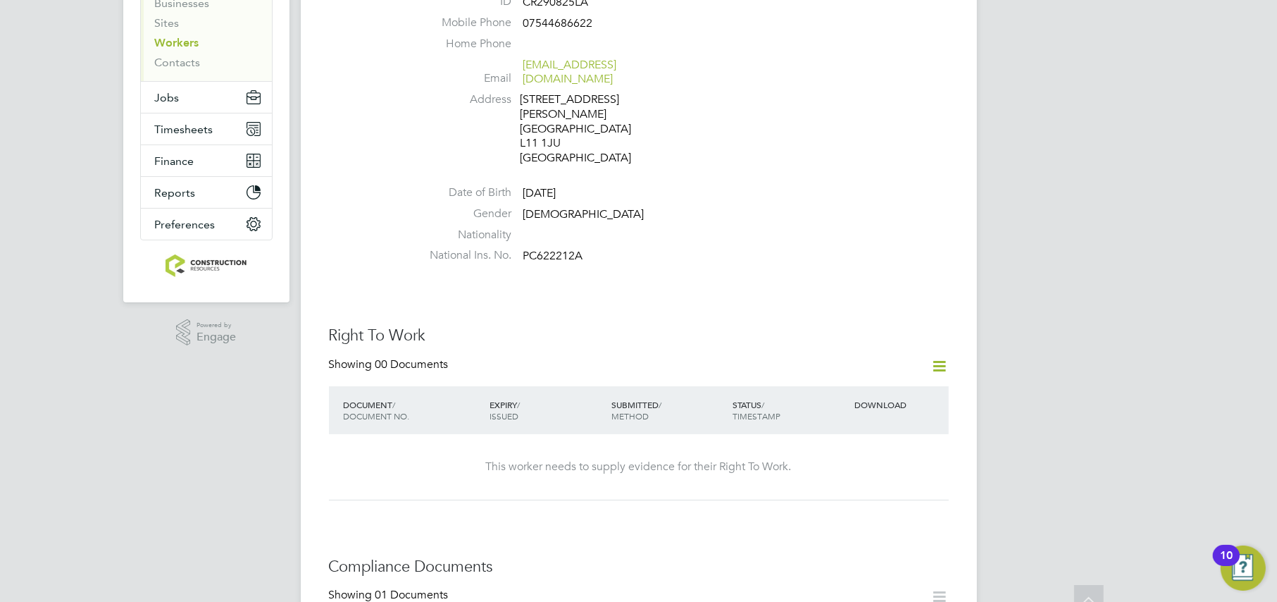
scroll to position [304, 0]
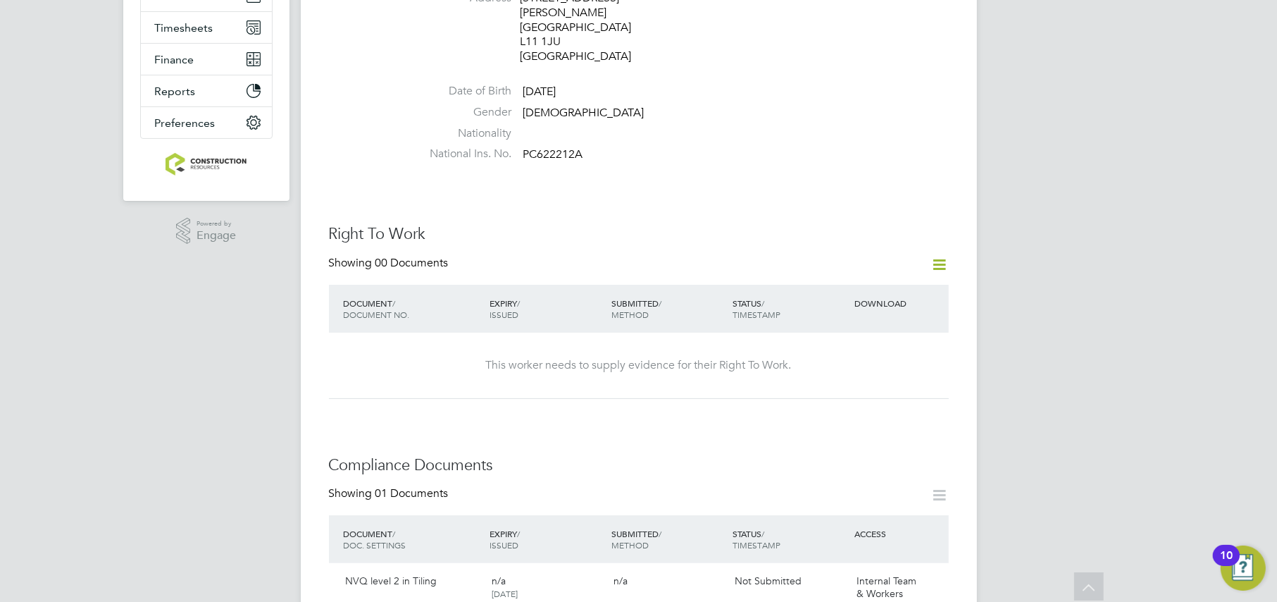
click at [939, 256] on icon at bounding box center [940, 265] width 18 height 18
click at [830, 280] on li "Add Right To Work Document" at bounding box center [862, 284] width 170 height 20
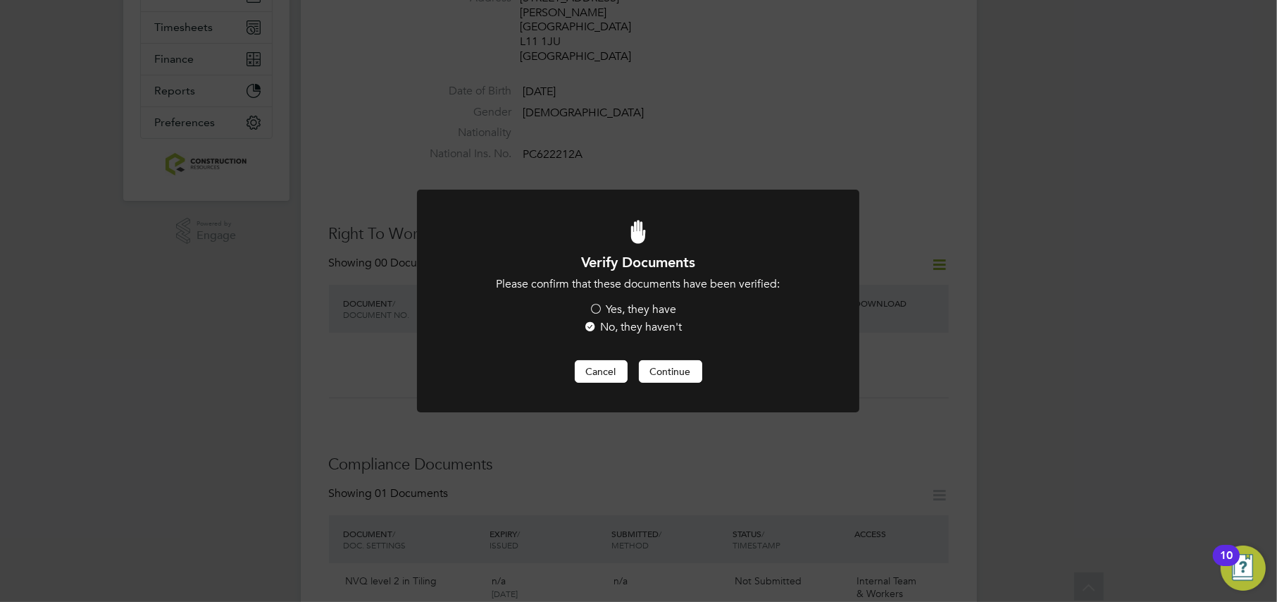
click at [592, 375] on button "Cancel" at bounding box center [601, 371] width 53 height 23
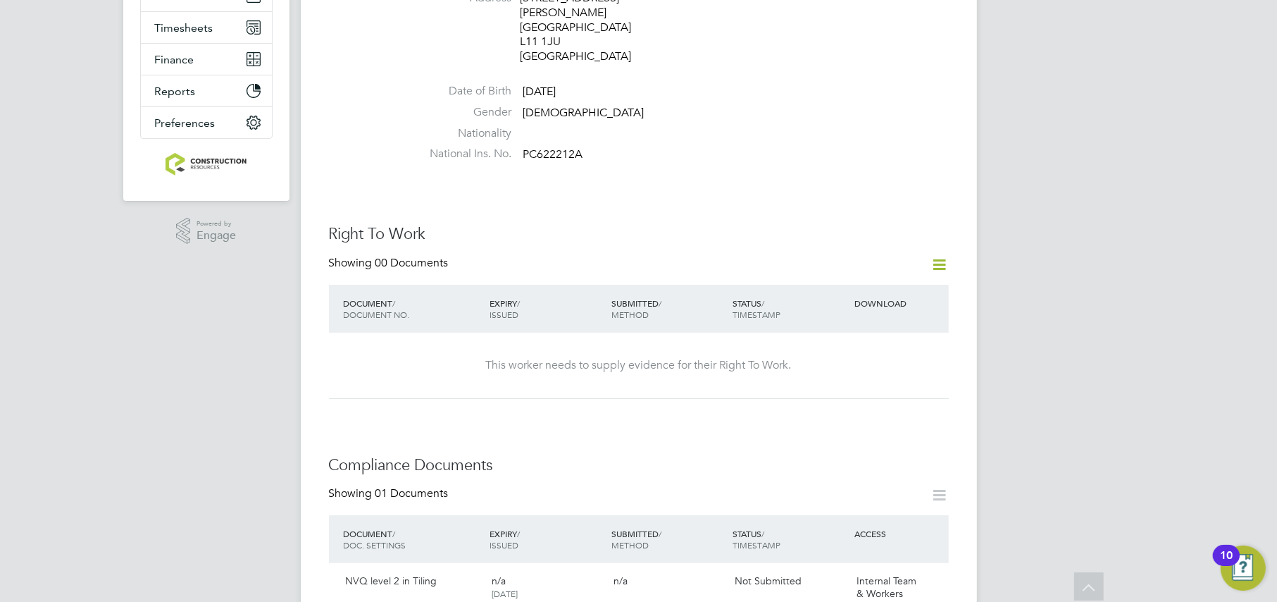
click at [937, 256] on icon at bounding box center [940, 265] width 18 height 18
drag, startPoint x: 833, startPoint y: 304, endPoint x: 834, endPoint y: 312, distance: 8.6
click at [833, 308] on li "Request Right To Work Document" at bounding box center [862, 304] width 170 height 20
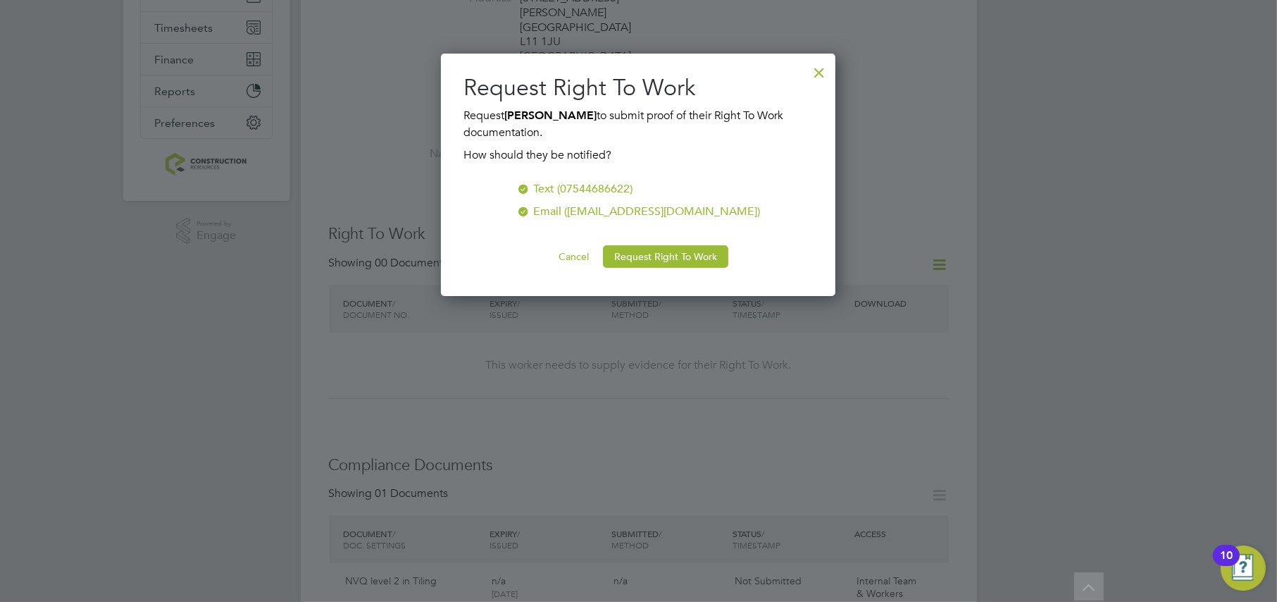
scroll to position [243, 395]
drag, startPoint x: 619, startPoint y: 250, endPoint x: 538, endPoint y: 316, distance: 104.6
click at [619, 252] on button "Request Right To Work" at bounding box center [665, 256] width 125 height 23
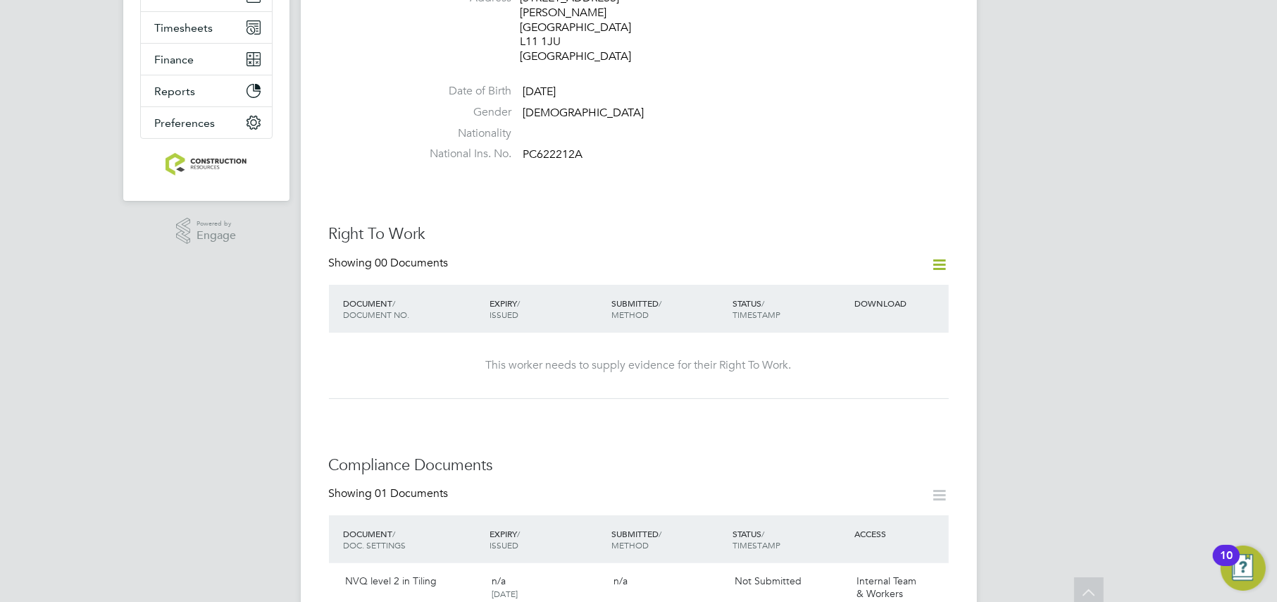
scroll to position [0, 0]
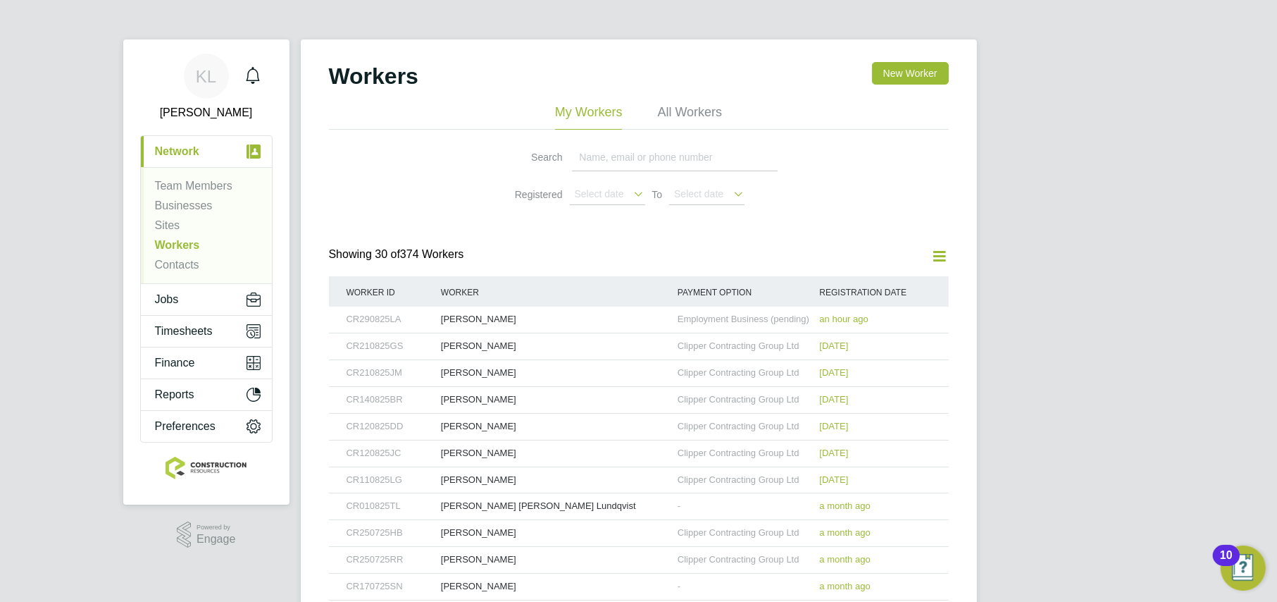
click at [697, 120] on li "All Workers" at bounding box center [689, 116] width 65 height 25
click at [159, 299] on span "Jobs" at bounding box center [167, 299] width 24 height 13
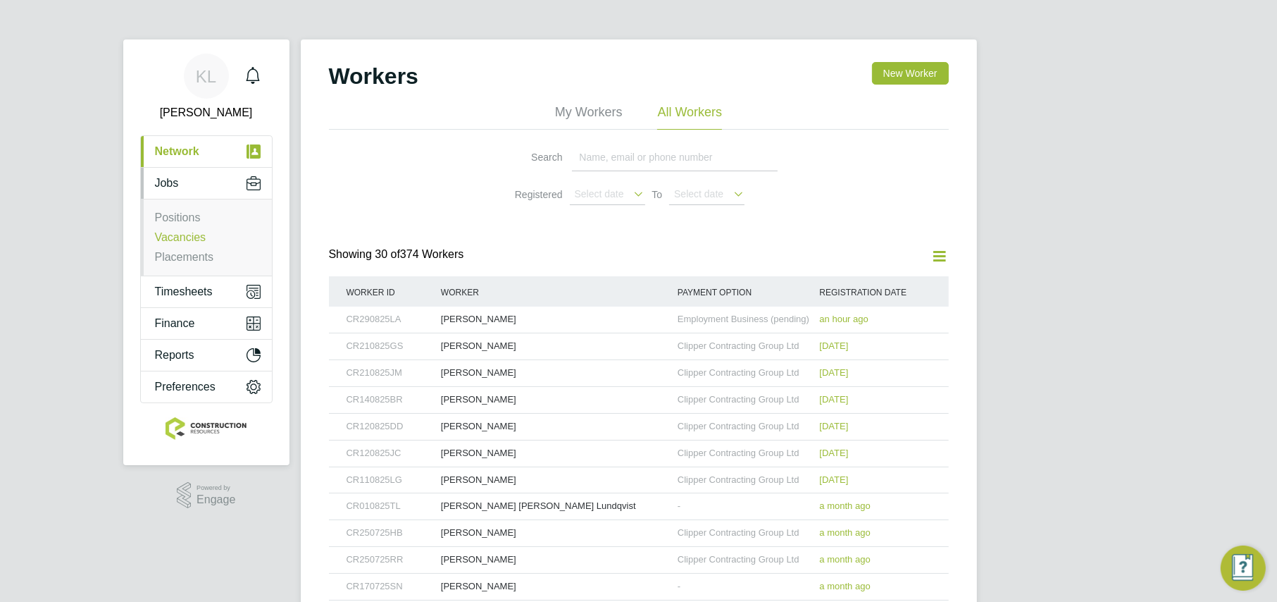
click at [187, 241] on link "Vacancies" at bounding box center [180, 237] width 51 height 12
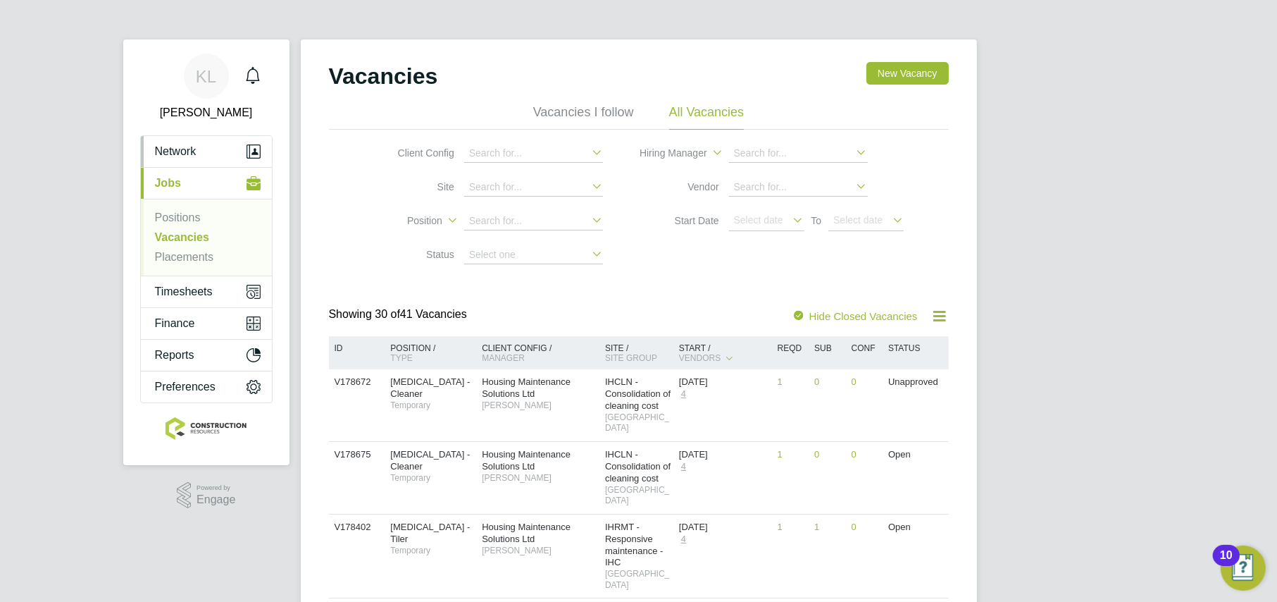
click at [171, 147] on span "Network" at bounding box center [176, 151] width 42 height 13
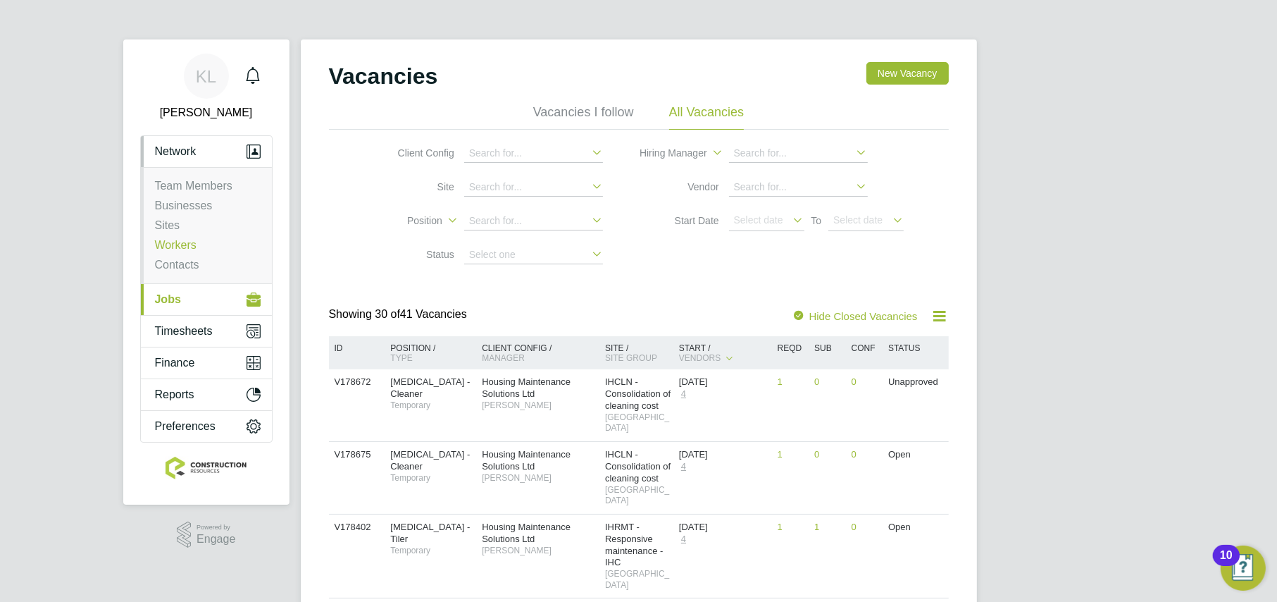
click at [184, 247] on link "Workers" at bounding box center [176, 245] width 42 height 12
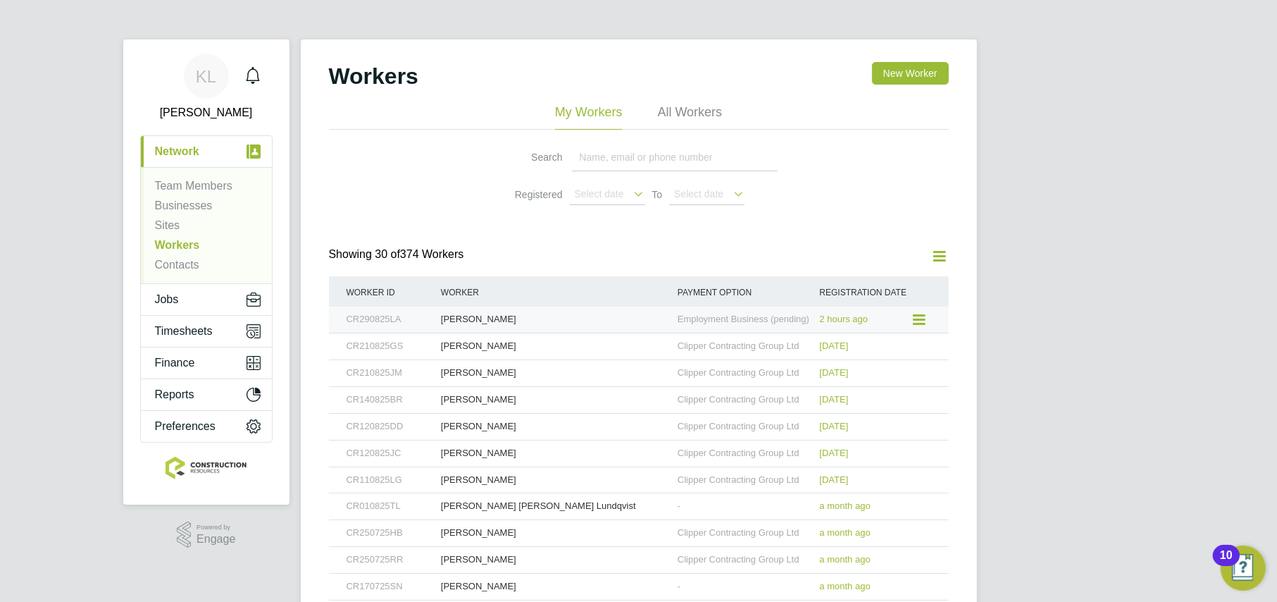
click at [469, 325] on div "[PERSON_NAME]" at bounding box center [556, 319] width 237 height 26
click at [166, 329] on span "Timesheets" at bounding box center [184, 331] width 58 height 13
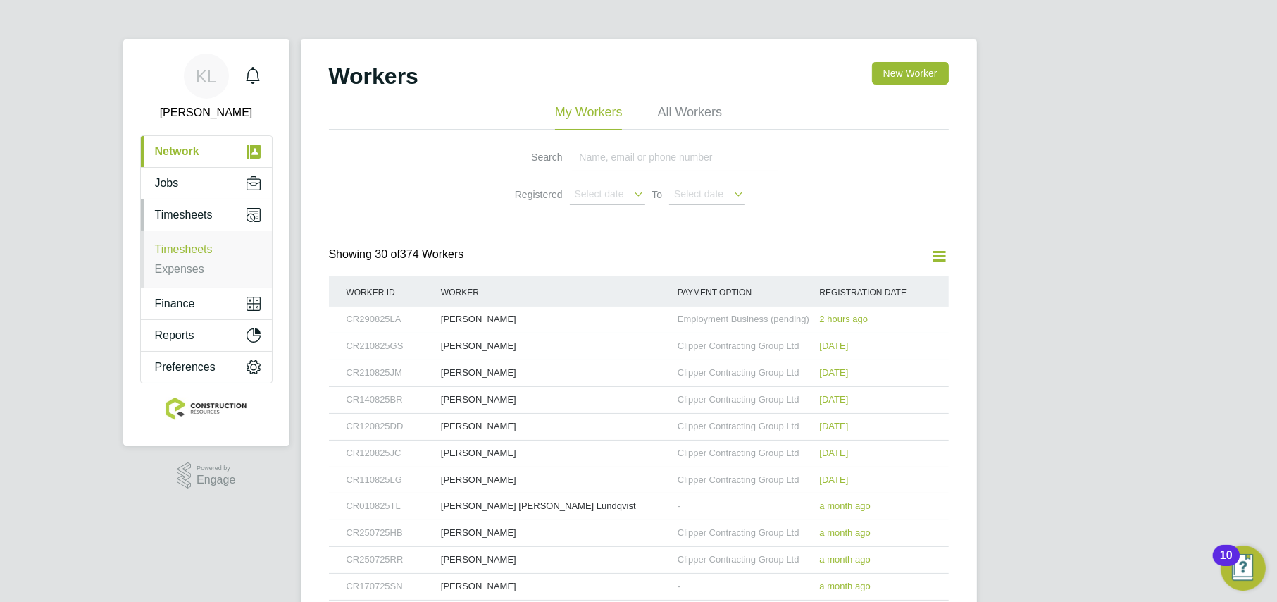
click at [175, 245] on link "Timesheets" at bounding box center [184, 249] width 58 height 12
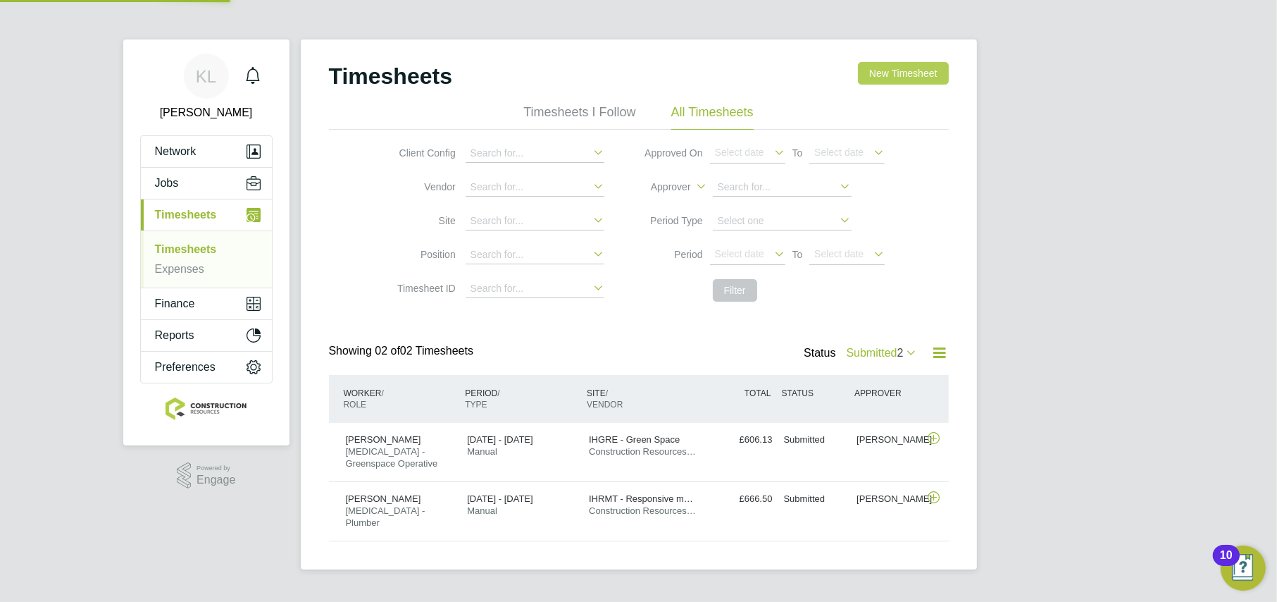
click at [888, 75] on button "New Timesheet" at bounding box center [903, 73] width 90 height 23
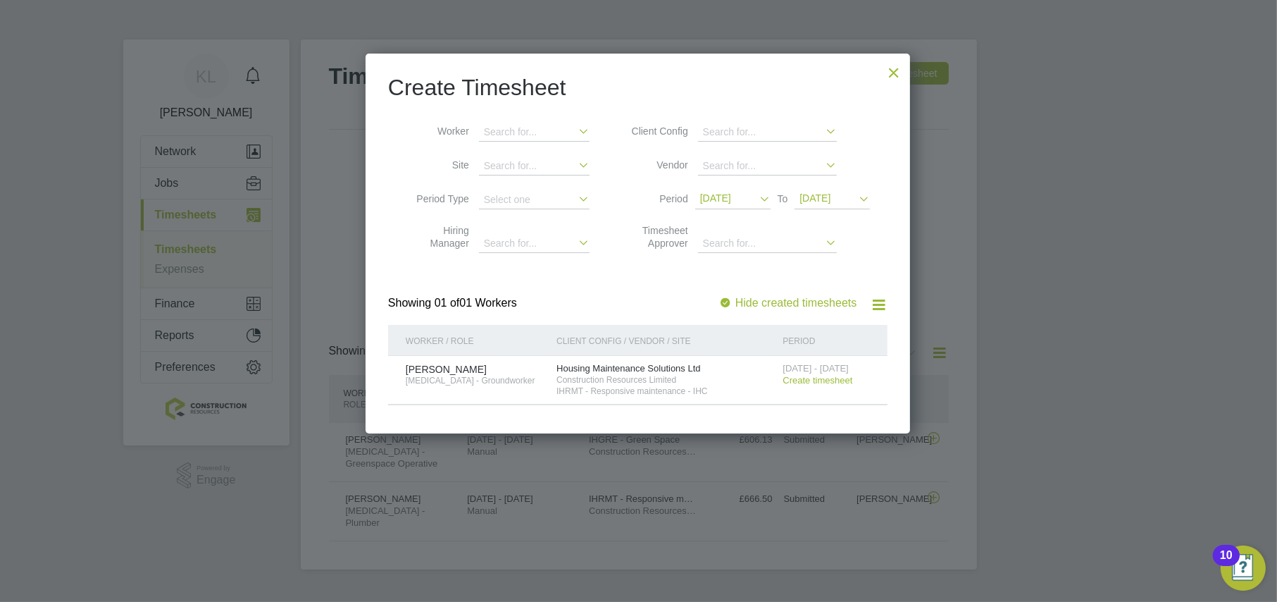
click at [731, 201] on span "15 Aug 2025" at bounding box center [715, 197] width 31 height 11
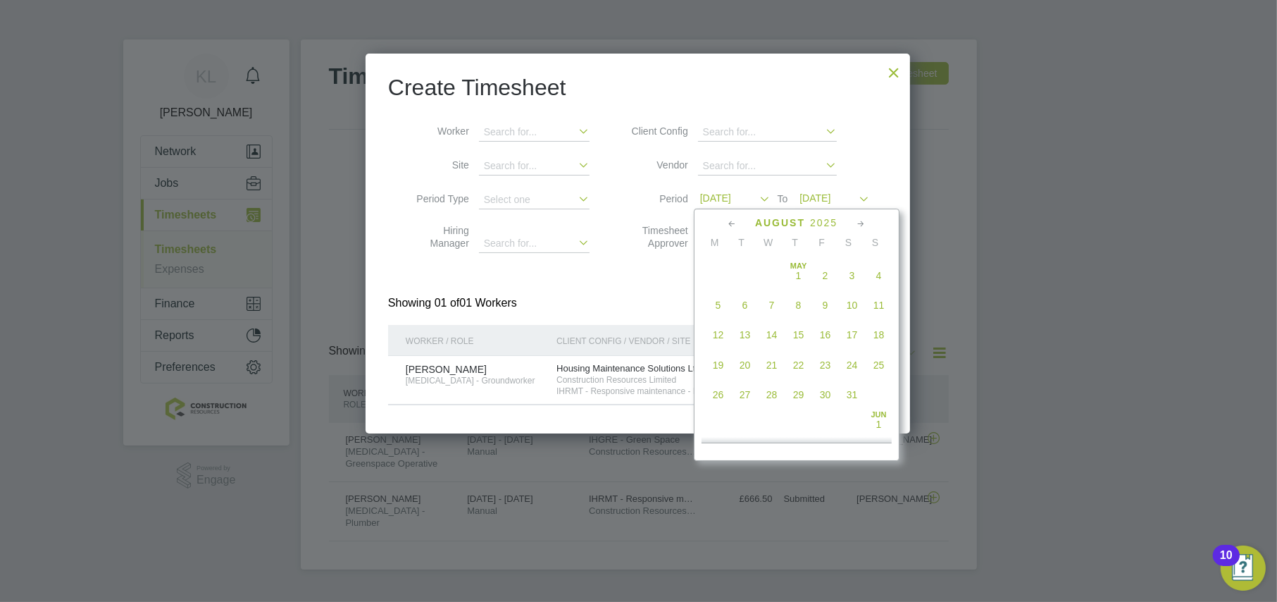
scroll to position [485, 0]
click at [717, 395] on span "25" at bounding box center [718, 385] width 27 height 27
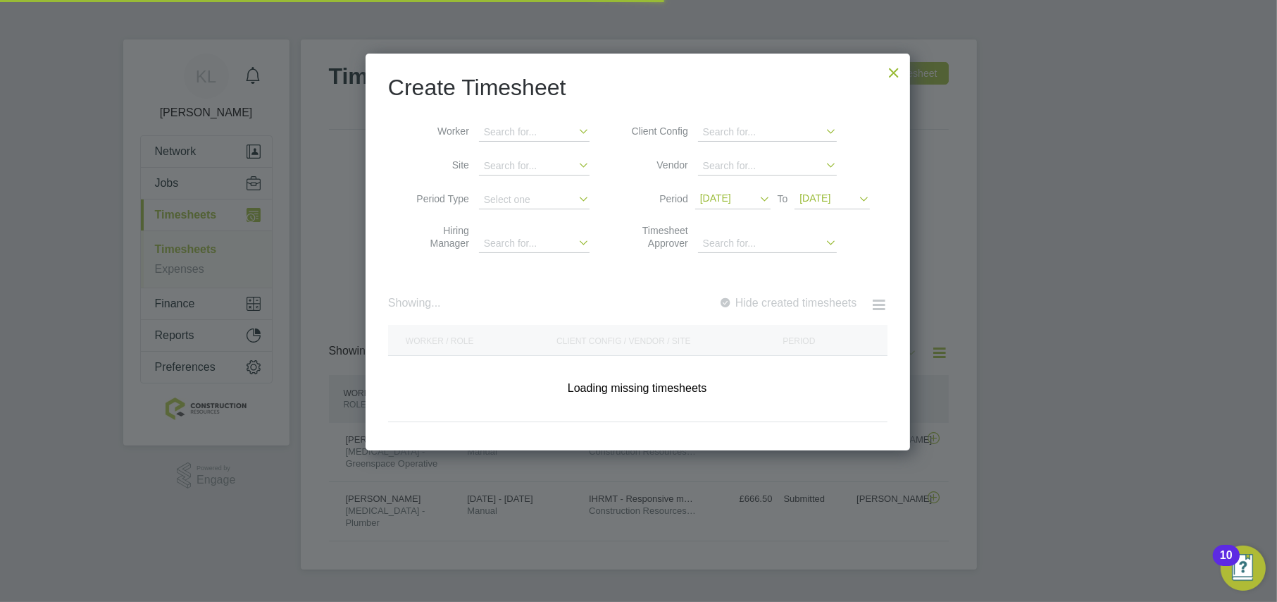
click at [852, 191] on span "25 Aug 2025" at bounding box center [832, 199] width 75 height 19
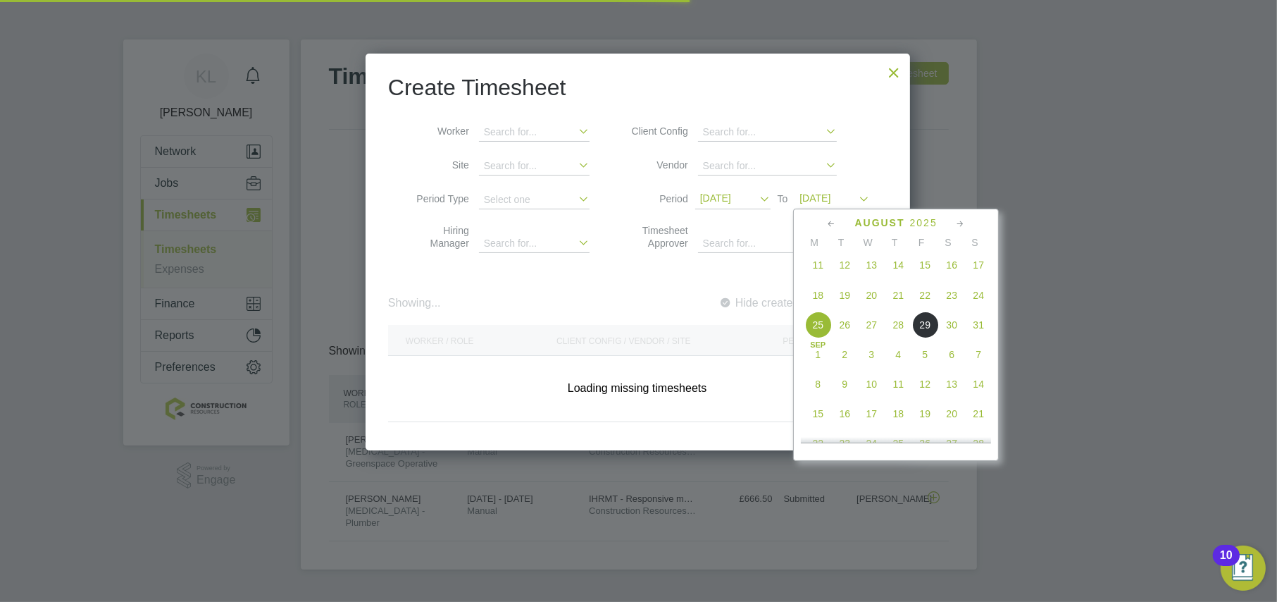
click at [977, 336] on span "31" at bounding box center [978, 324] width 27 height 27
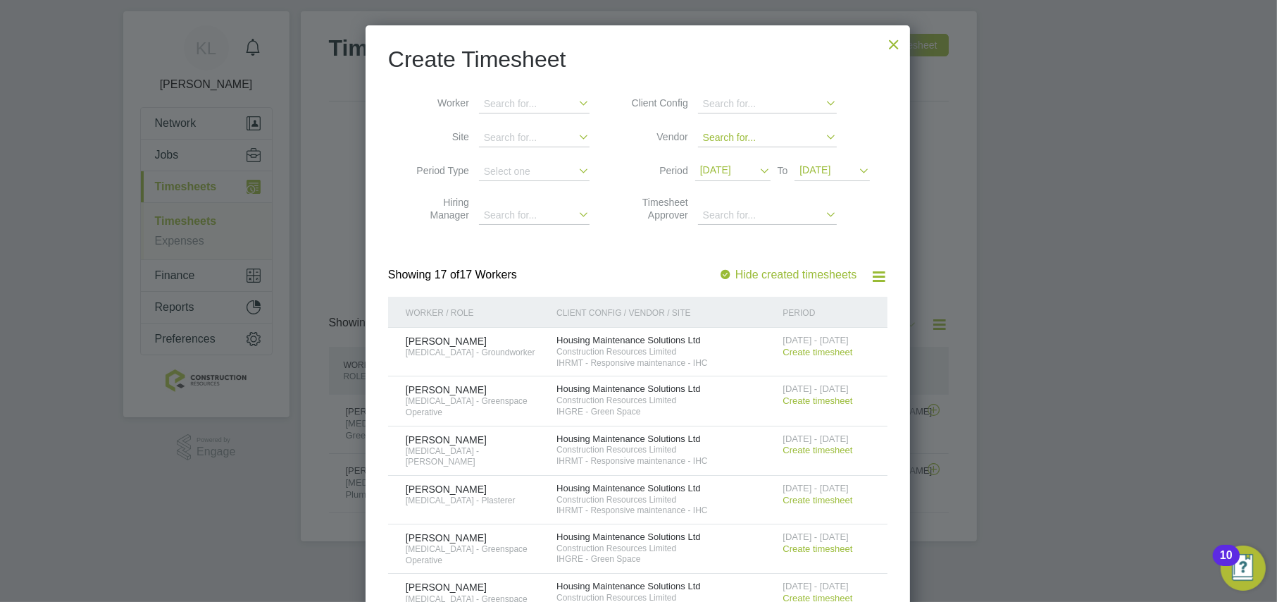
scroll to position [0, 0]
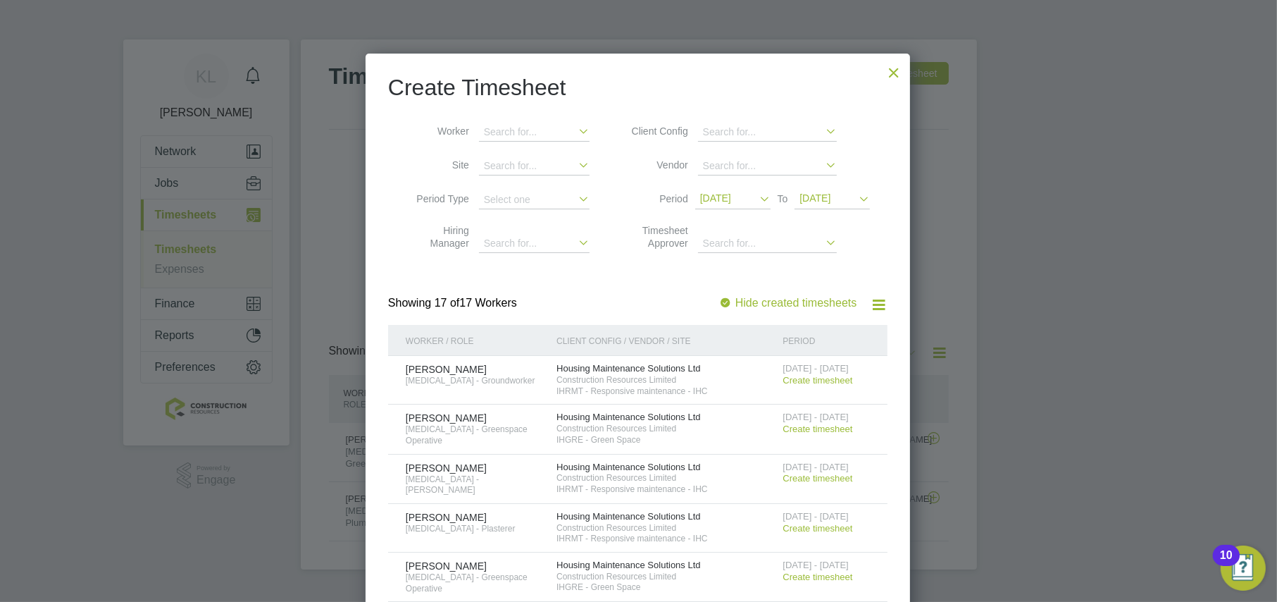
click at [891, 65] on div at bounding box center [893, 68] width 25 height 25
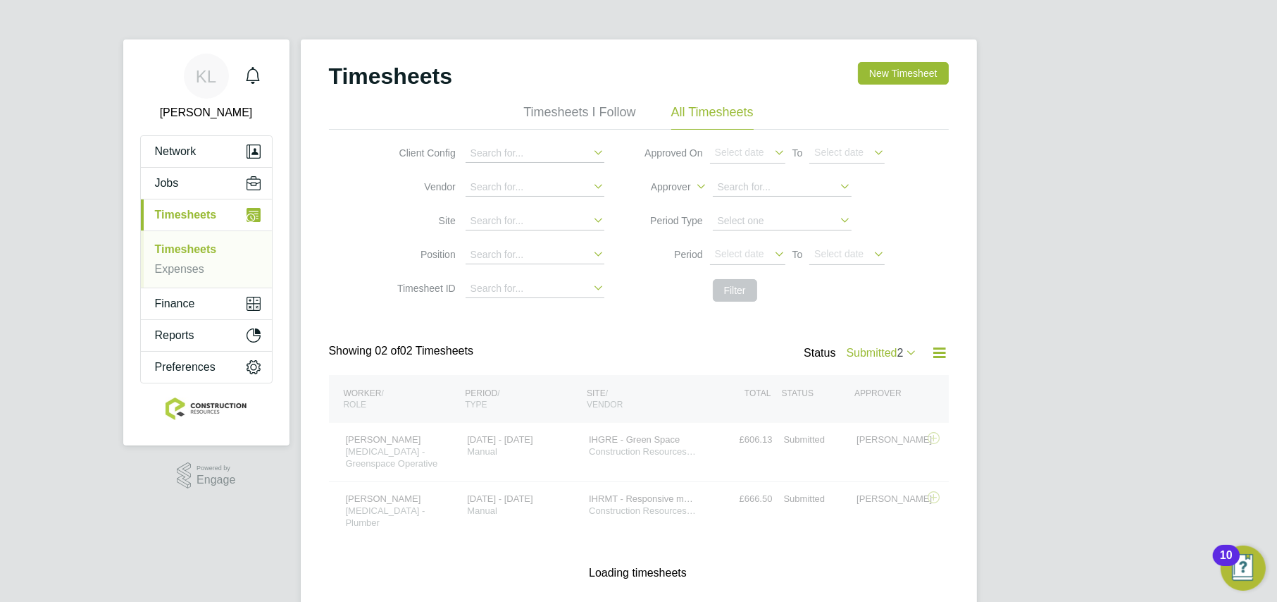
scroll to position [7, 7]
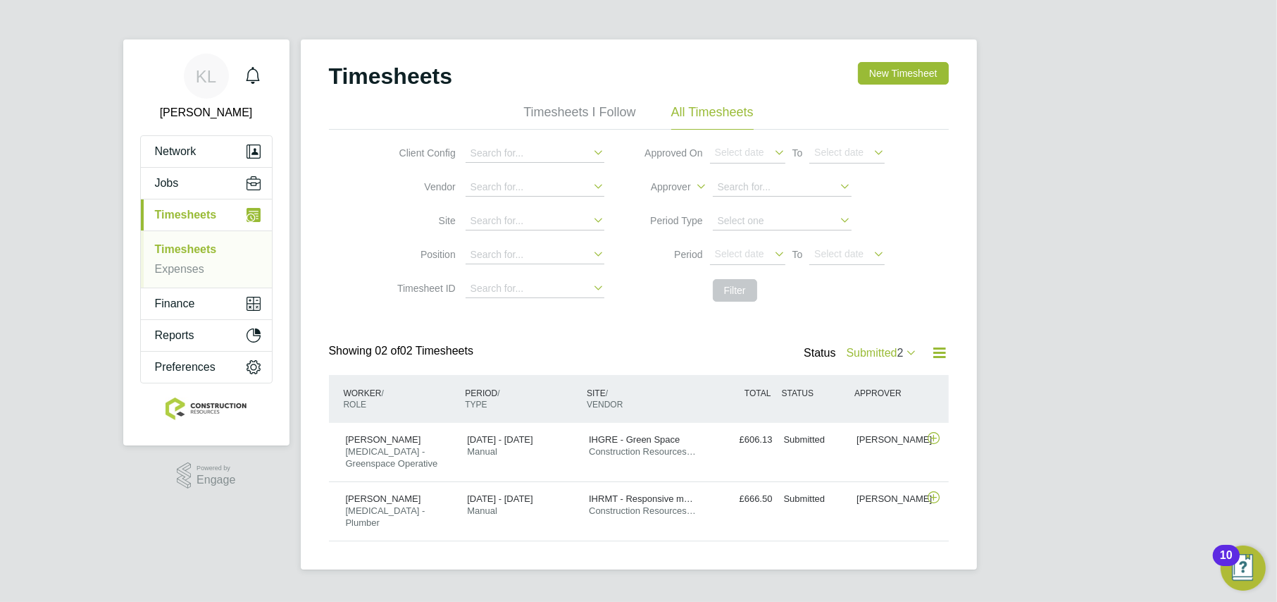
click at [877, 354] on label "Submitted 2" at bounding box center [882, 353] width 71 height 12
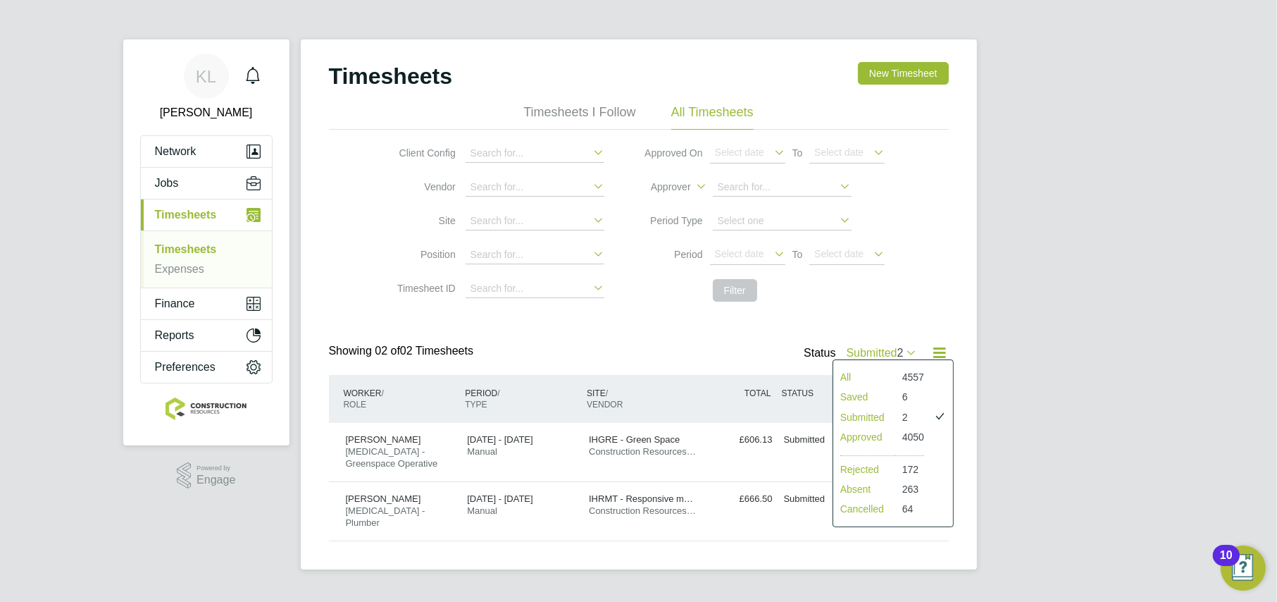
click at [846, 388] on li "Saved" at bounding box center [864, 397] width 62 height 20
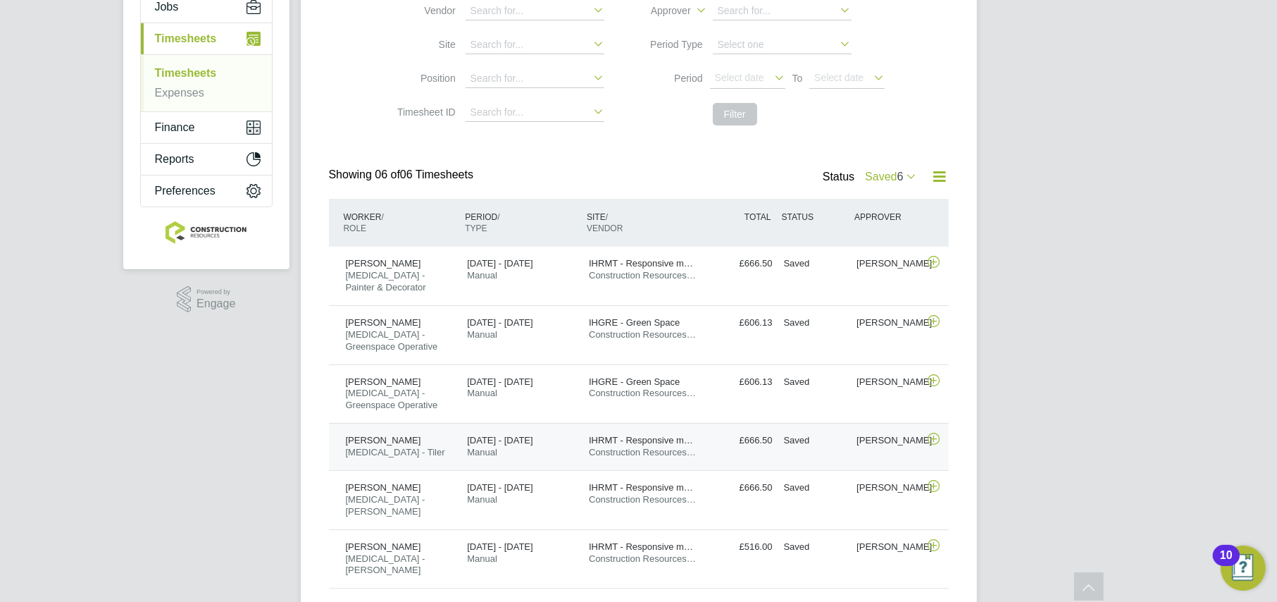
click at [502, 435] on div "25 - 31 Aug 2025 Manual" at bounding box center [522, 446] width 122 height 35
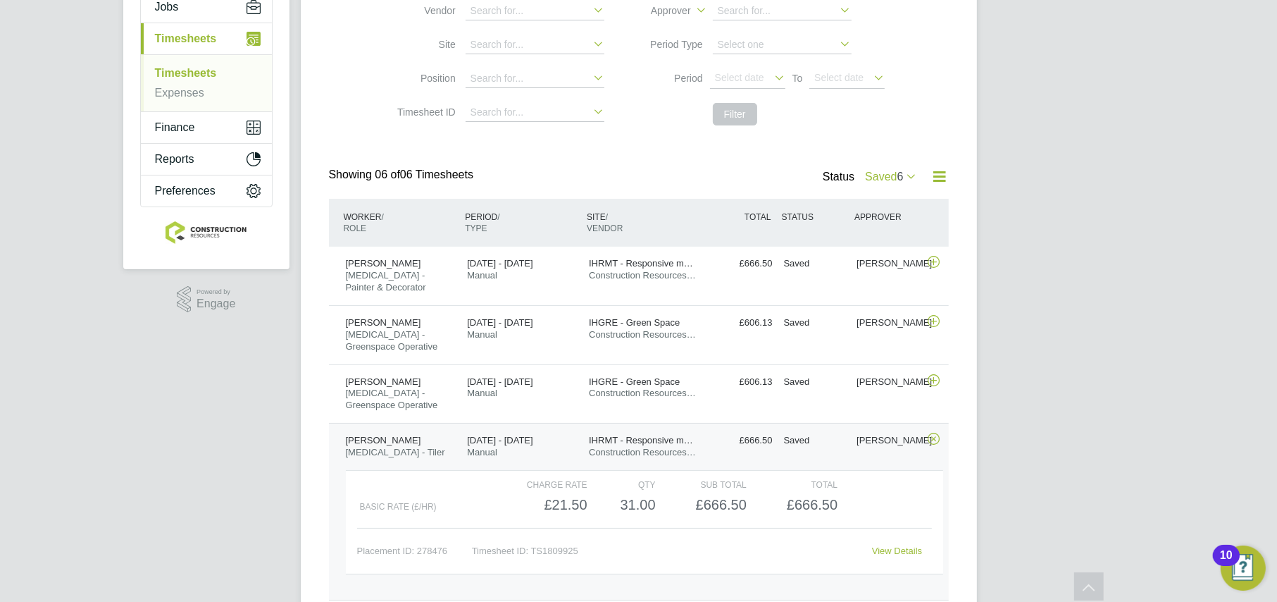
click at [403, 438] on div "Kevin Neill HMS - Tiler 25 - 31 Aug 2025" at bounding box center [401, 446] width 122 height 35
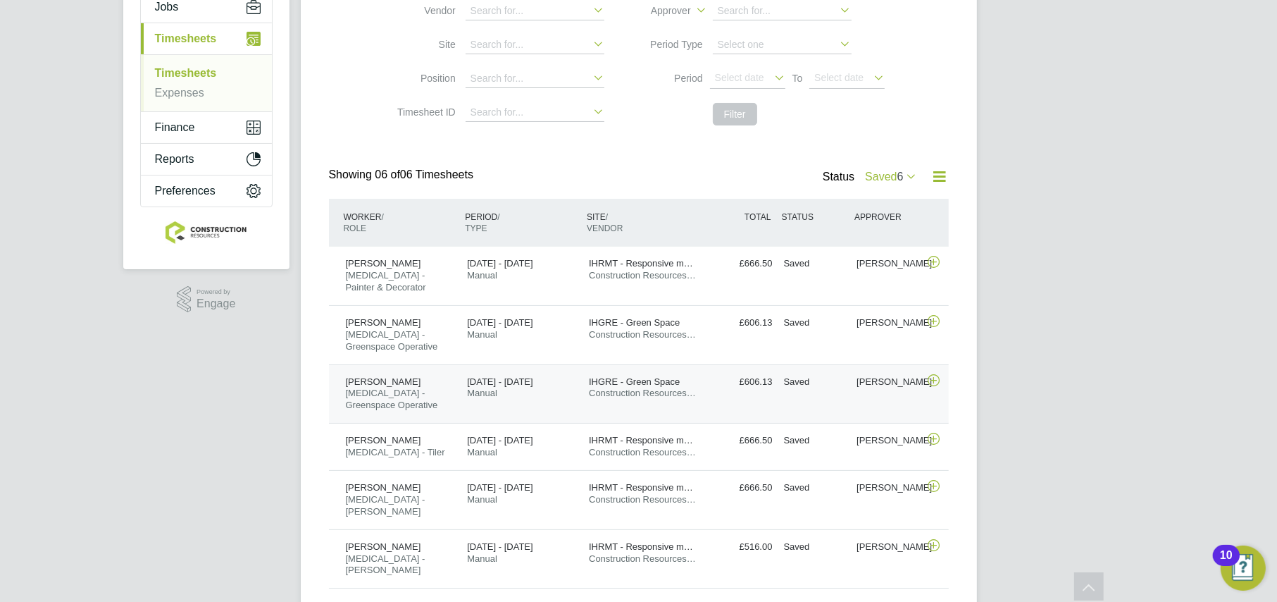
click at [400, 400] on div "Josh Banks HMS - Greenspace Operative 25 - 31 Aug 2025" at bounding box center [401, 394] width 122 height 47
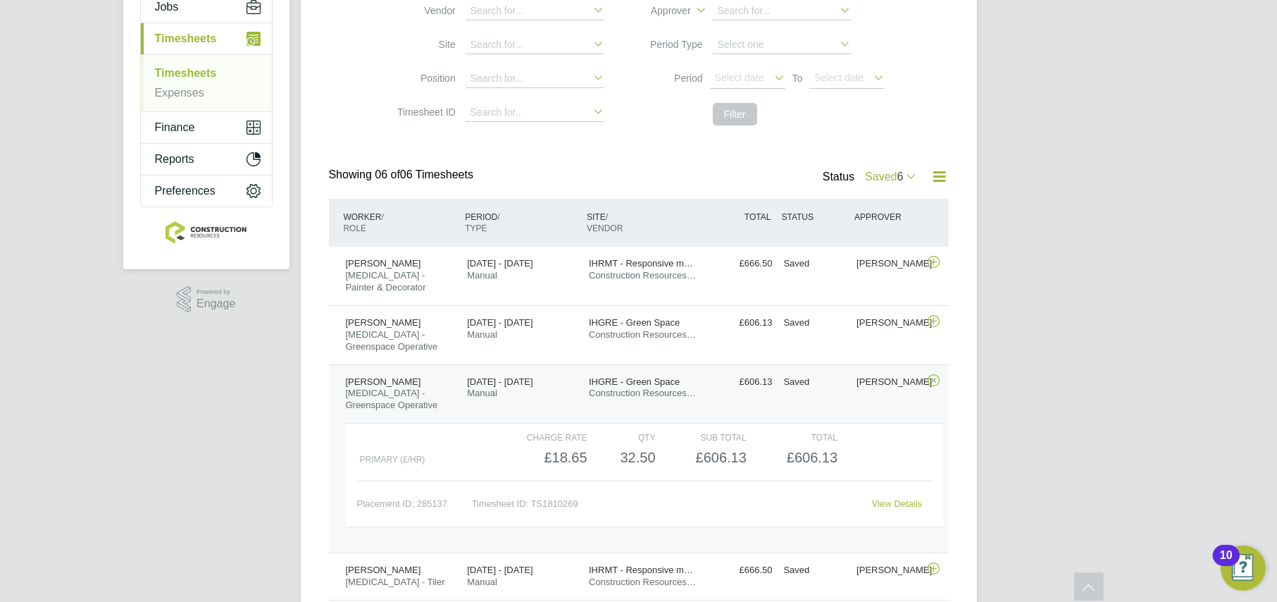
click at [901, 498] on link "View Details" at bounding box center [897, 503] width 50 height 11
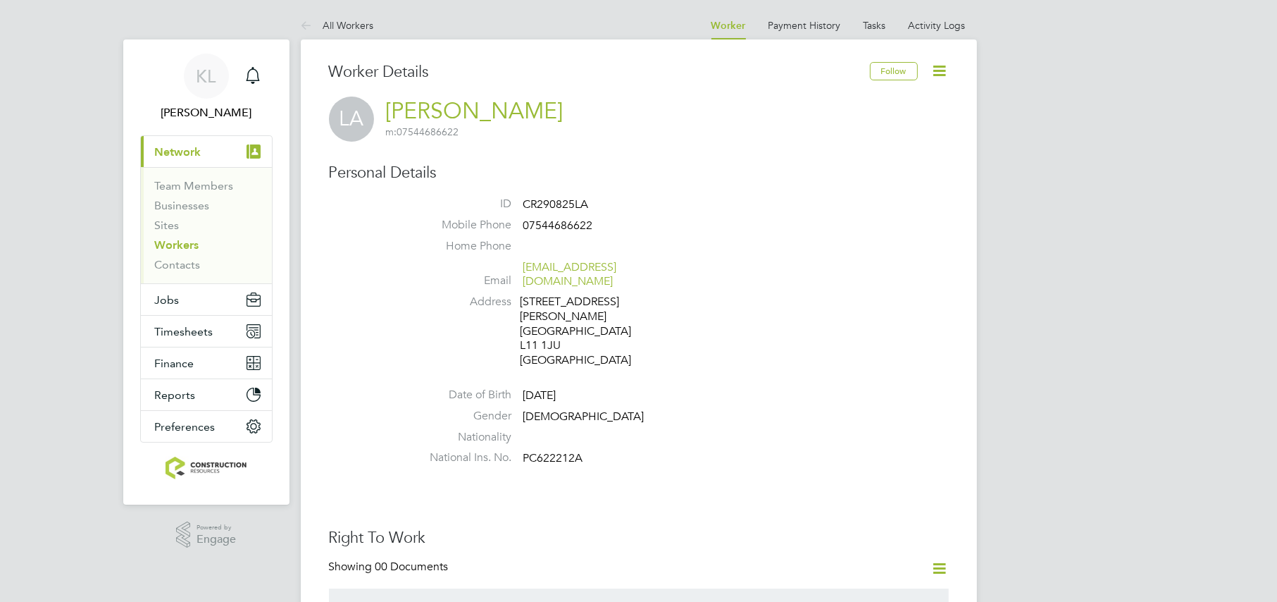
scroll to position [528, 0]
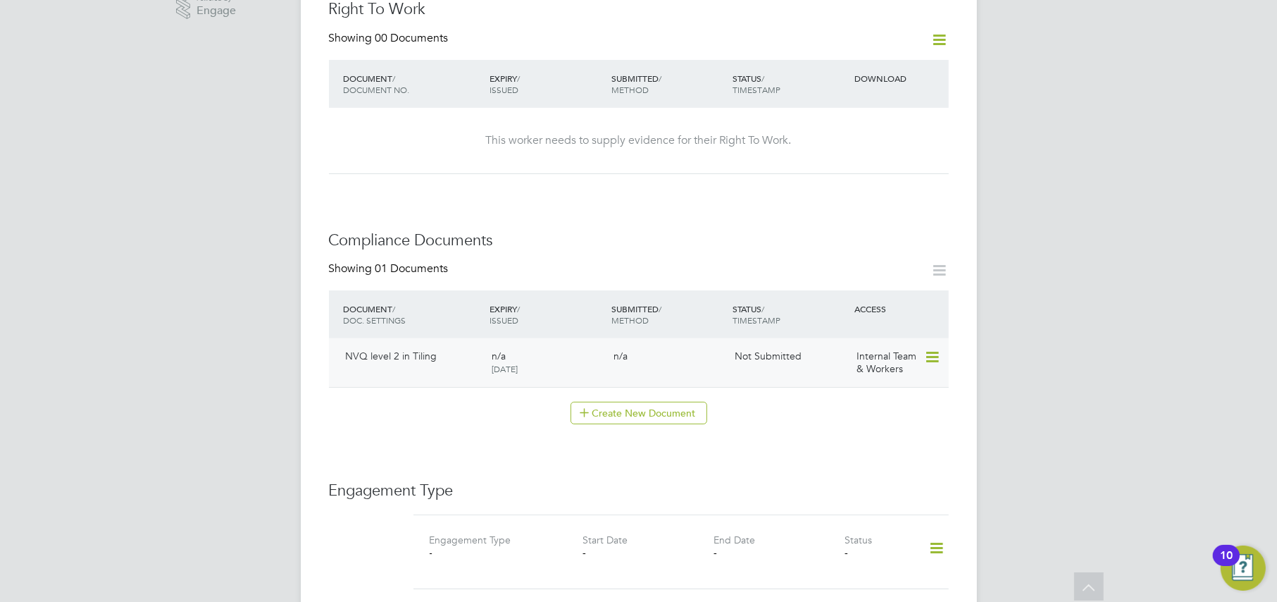
click at [748, 344] on div "Not Submitted" at bounding box center [790, 356] width 122 height 24
drag, startPoint x: 747, startPoint y: 350, endPoint x: 860, endPoint y: 352, distance: 113.4
click at [747, 350] on div "Not Submitted" at bounding box center [790, 356] width 122 height 24
click at [938, 349] on icon at bounding box center [931, 357] width 14 height 17
click at [842, 396] on li "Submit Document" at bounding box center [885, 395] width 104 height 20
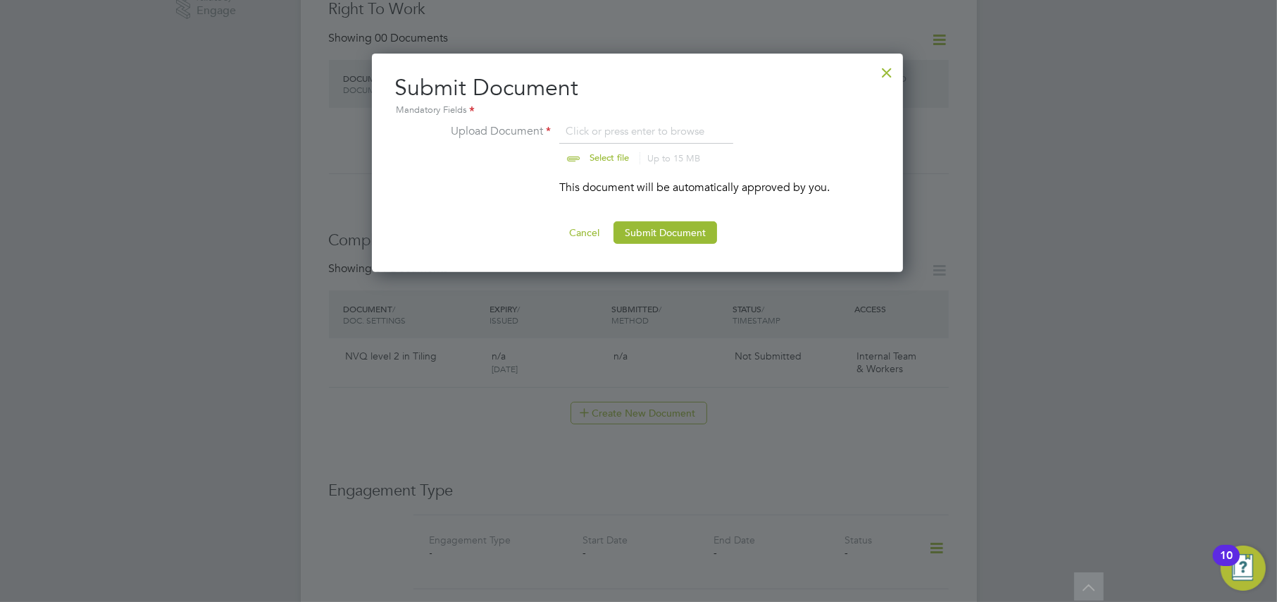
scroll to position [21, 175]
click at [626, 239] on button "Submit Document" at bounding box center [666, 232] width 104 height 23
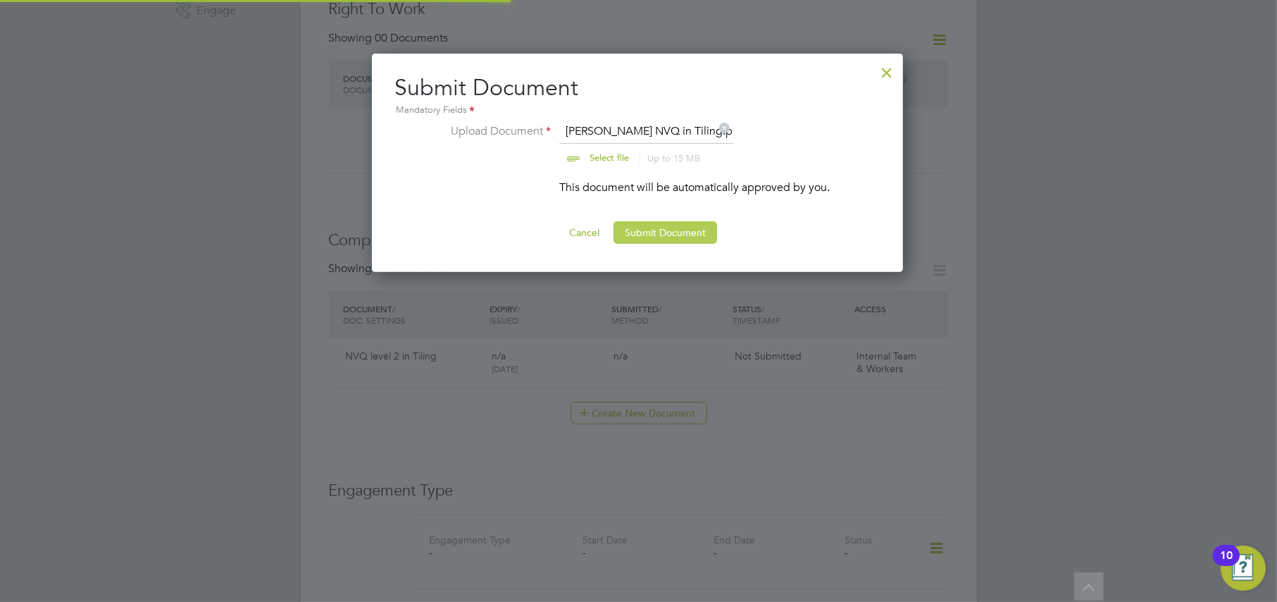
click at [651, 235] on button "Submit Document" at bounding box center [666, 232] width 104 height 23
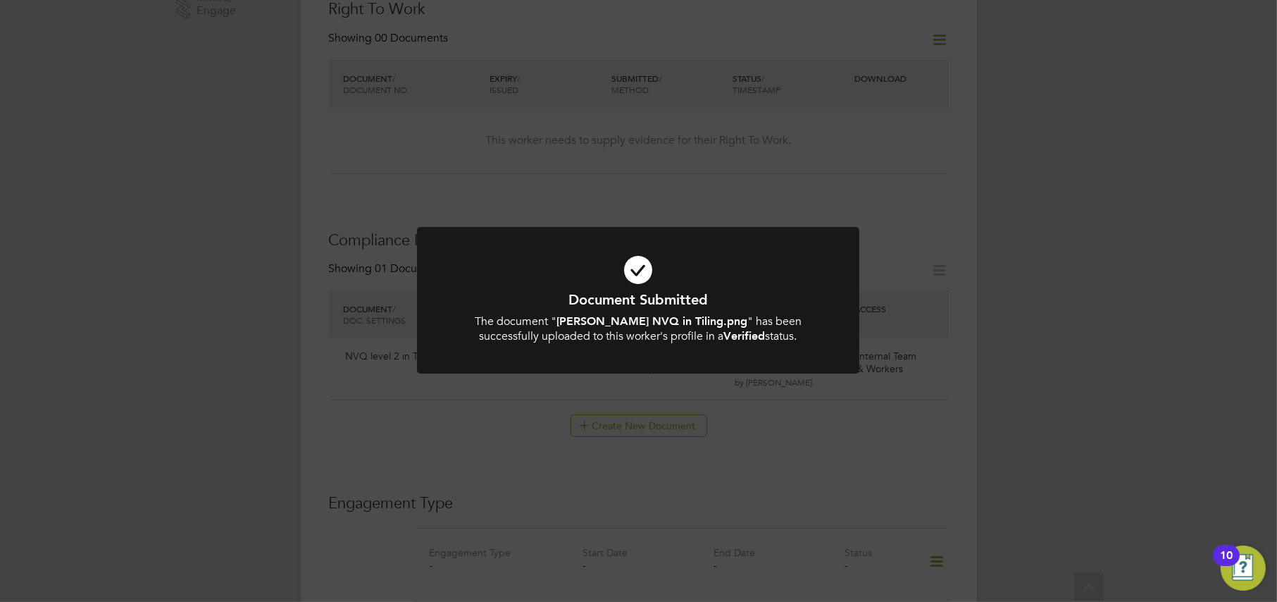
click at [274, 402] on div "Document Submitted The document " [PERSON_NAME] NVQ in Tiling.png " has been su…" at bounding box center [638, 301] width 1277 height 602
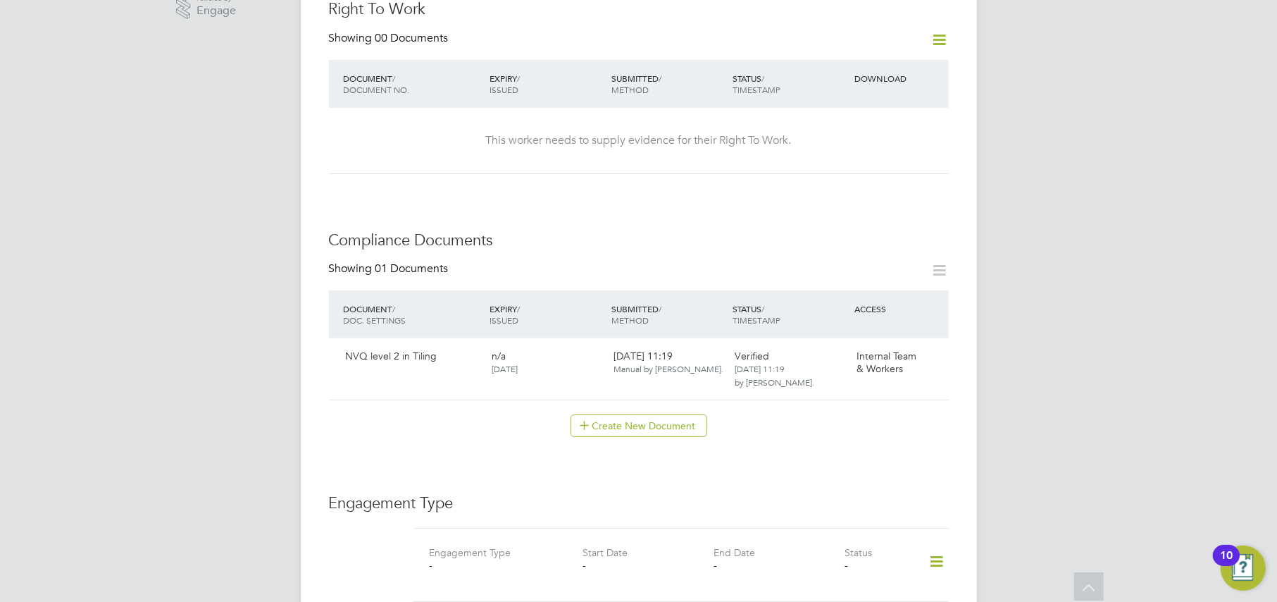
scroll to position [440, 0]
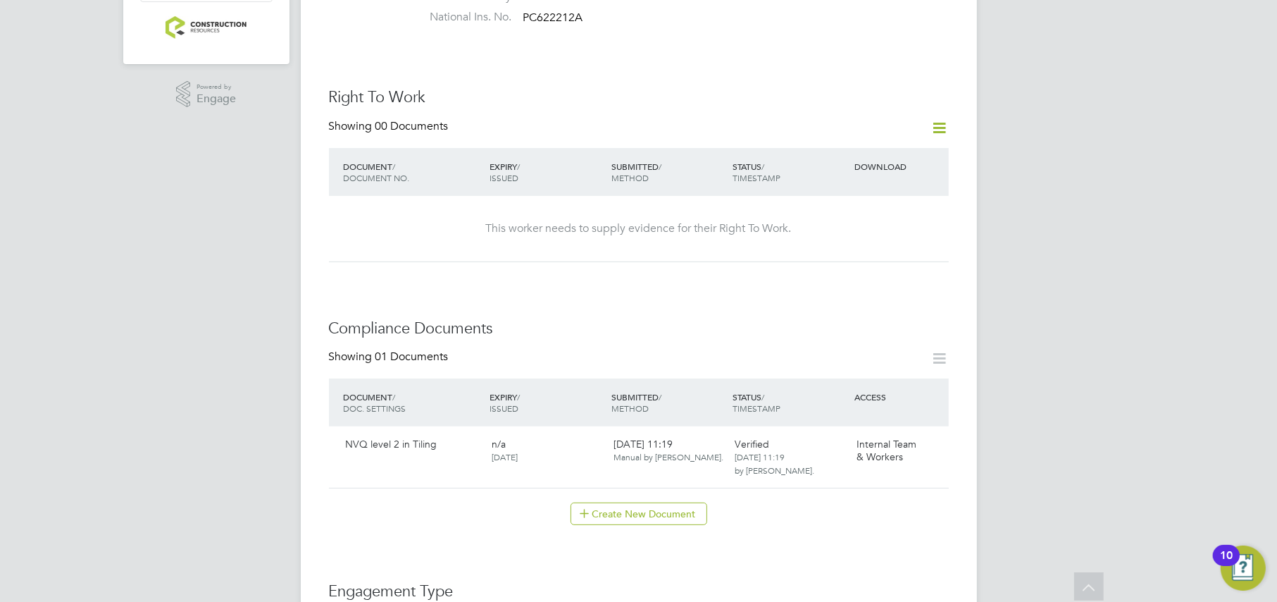
click at [939, 119] on icon at bounding box center [940, 128] width 18 height 18
click at [862, 140] on li "Add Right To Work Document" at bounding box center [862, 147] width 170 height 20
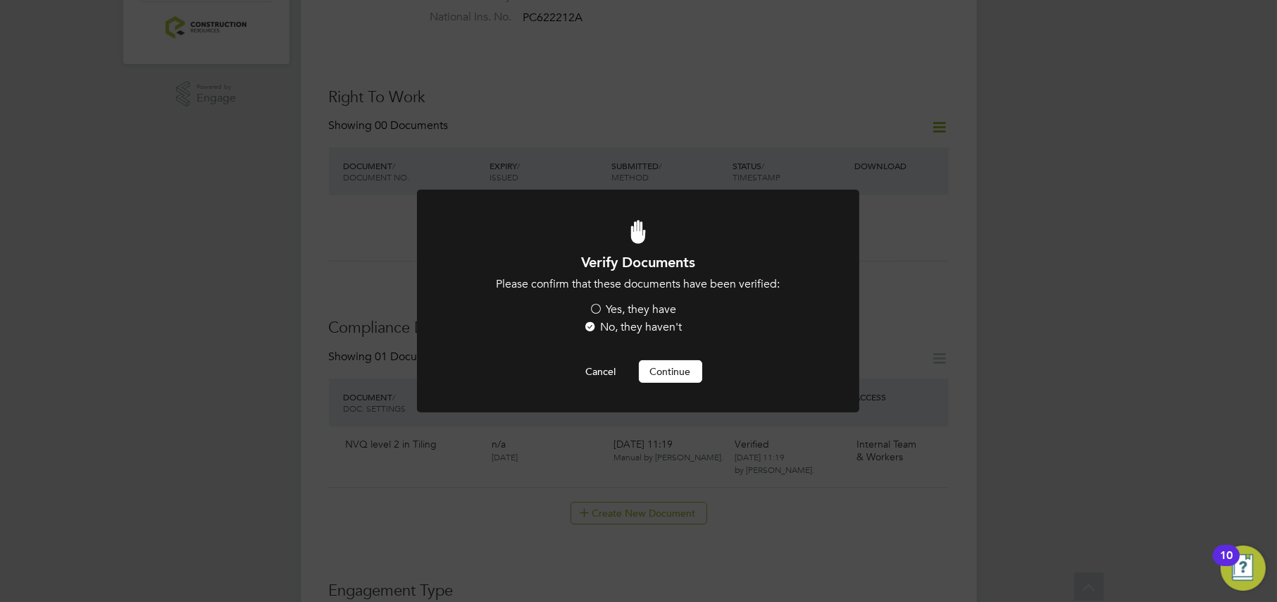
scroll to position [0, 0]
click at [608, 367] on button "Cancel" at bounding box center [601, 371] width 53 height 23
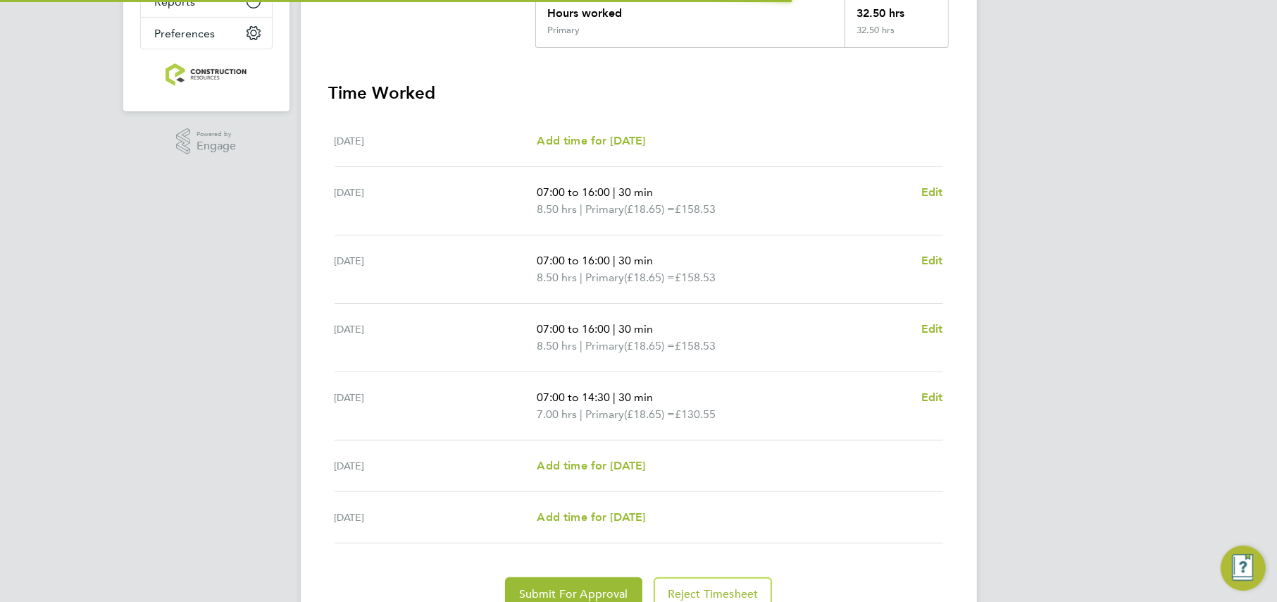
scroll to position [399, 0]
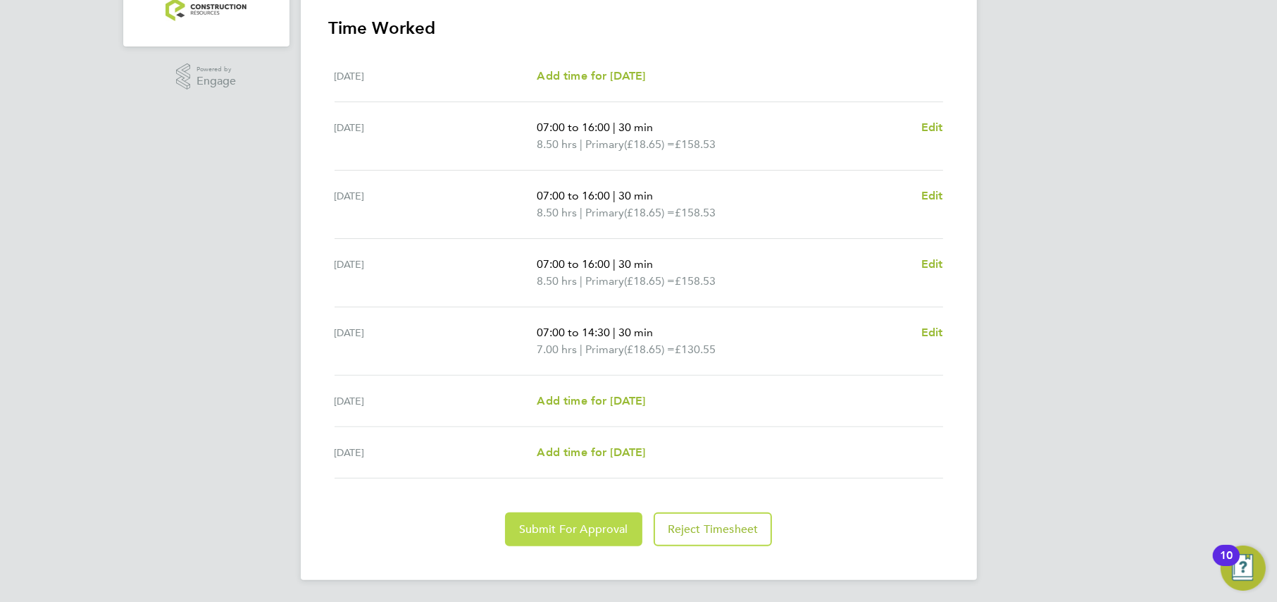
click at [552, 526] on span "Submit For Approval" at bounding box center [573, 529] width 109 height 14
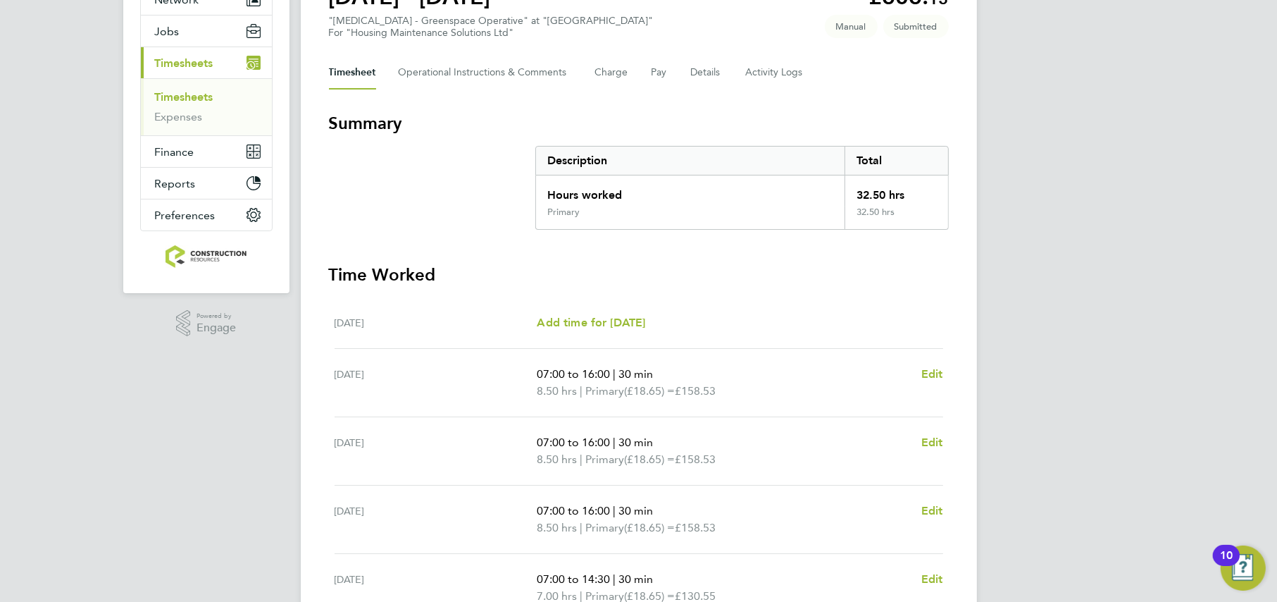
scroll to position [0, 0]
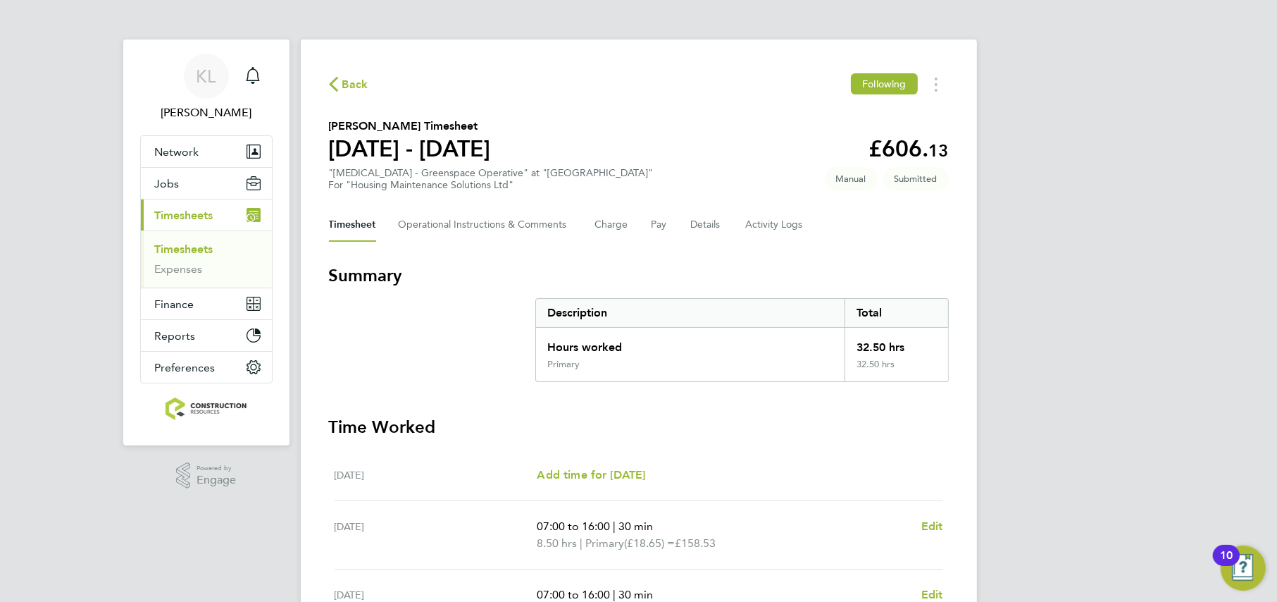
click at [336, 85] on icon "button" at bounding box center [333, 84] width 9 height 15
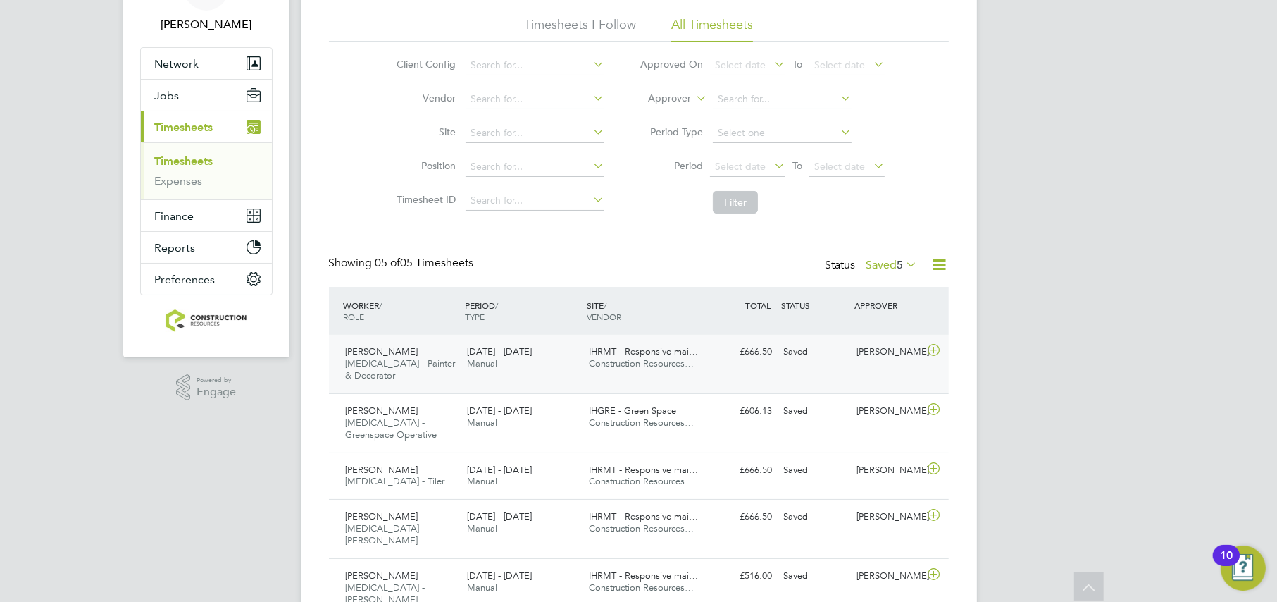
click at [485, 367] on span "Manual" at bounding box center [482, 363] width 30 height 12
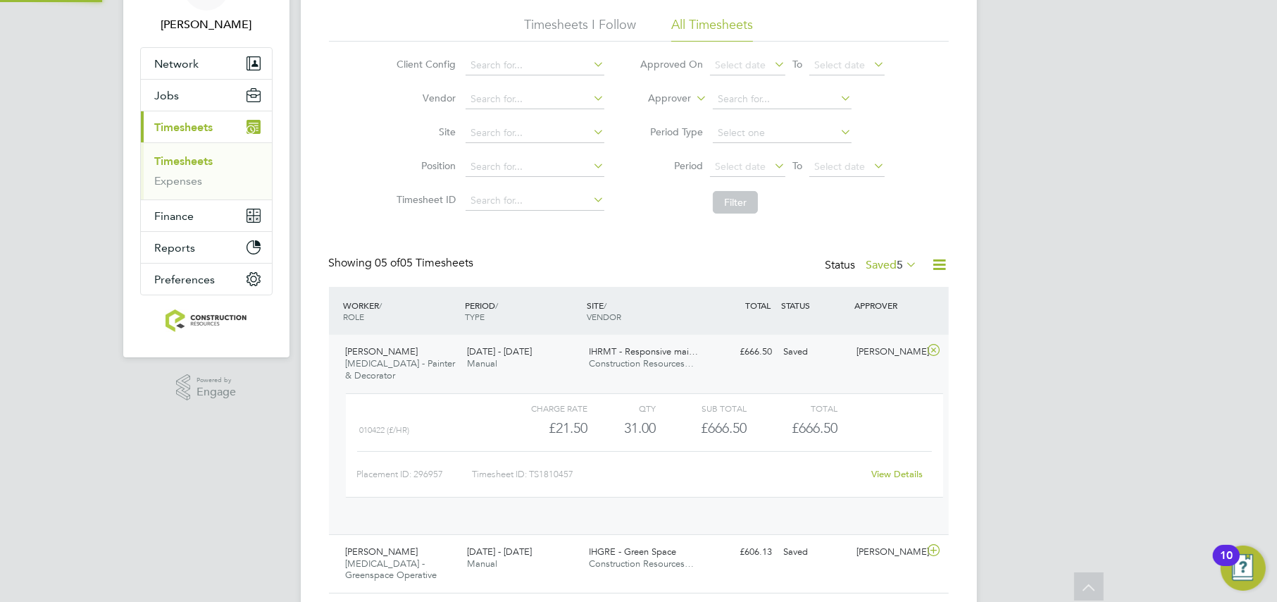
scroll to position [23, 137]
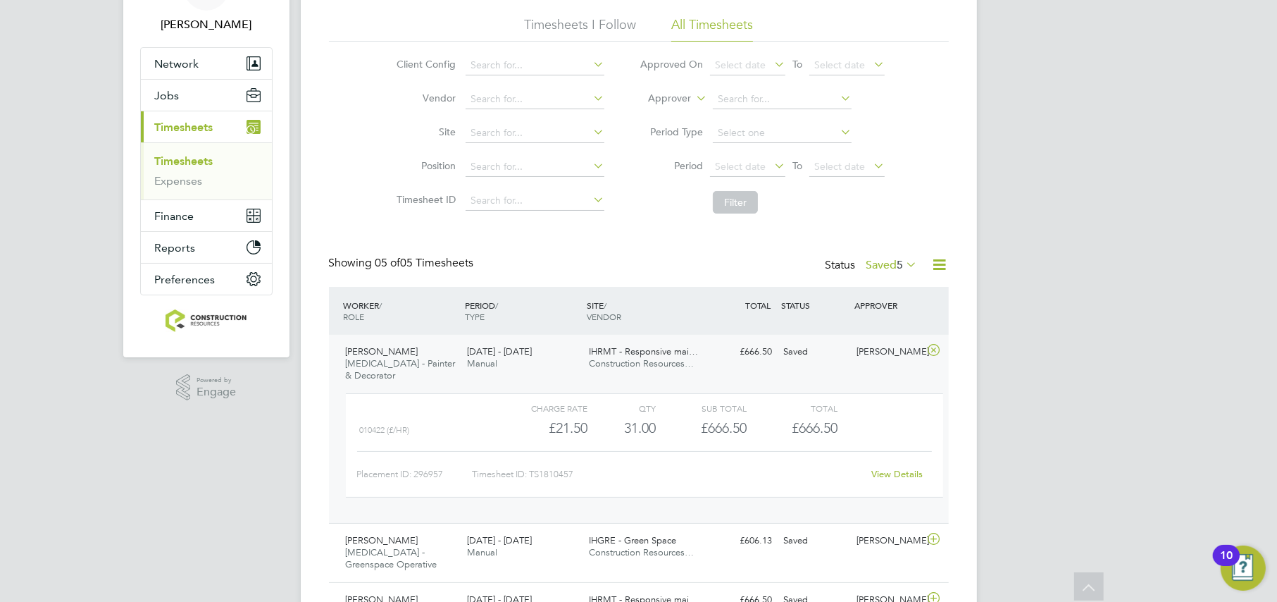
click at [485, 362] on span "Manual" at bounding box center [482, 363] width 30 height 12
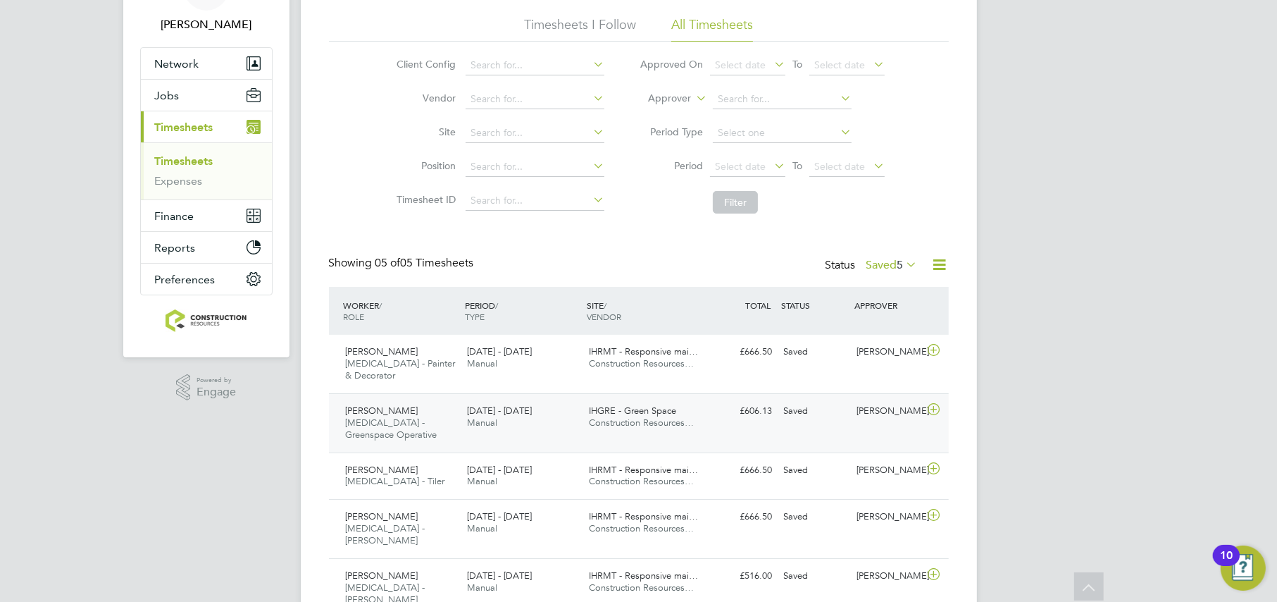
click at [474, 399] on div "25 - 31 Aug 2025 Manual" at bounding box center [522, 416] width 122 height 35
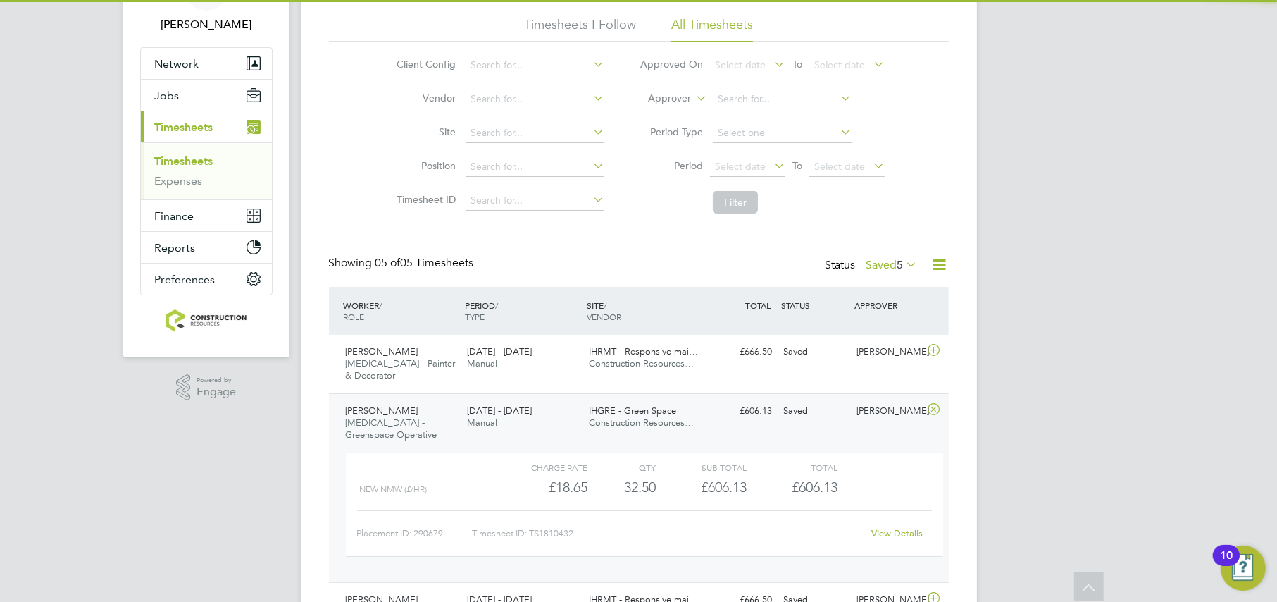
click at [471, 416] on span "Manual" at bounding box center [482, 422] width 30 height 12
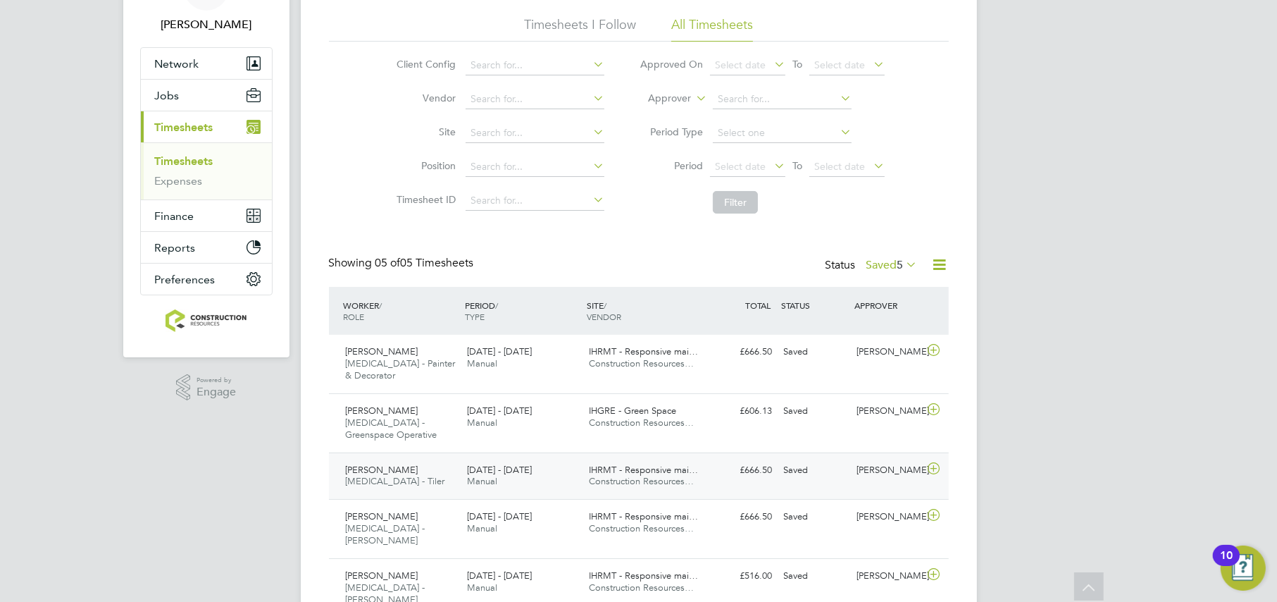
click at [452, 459] on div "Kevin Neill HMS - Tiler 25 - 31 Aug 2025" at bounding box center [401, 476] width 122 height 35
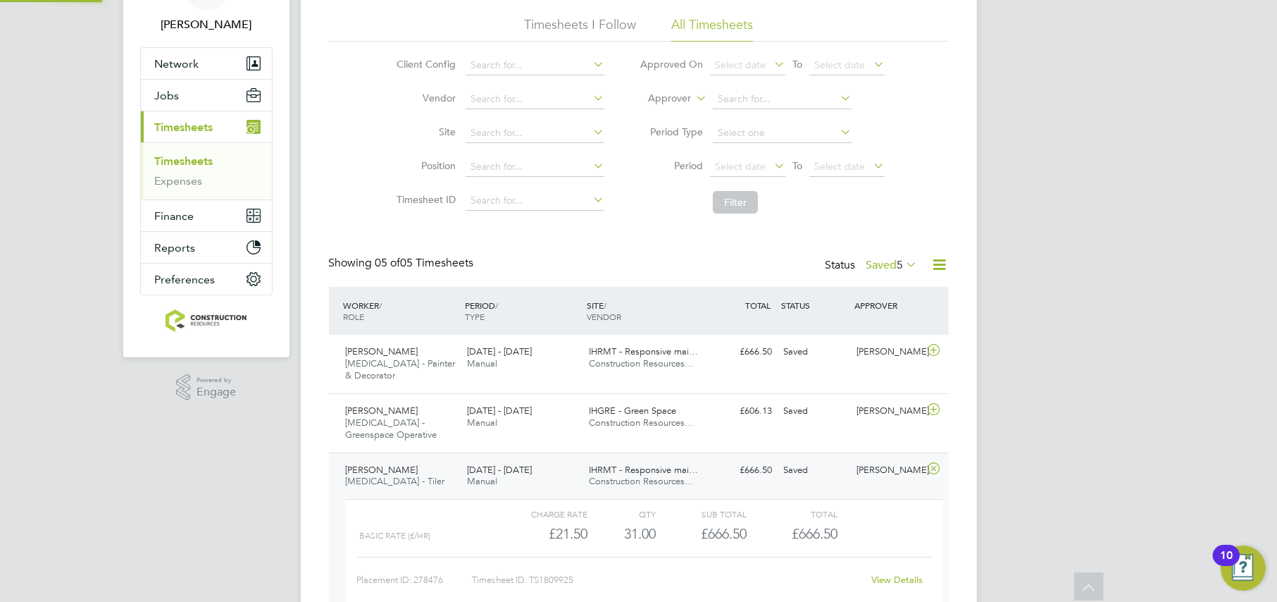
scroll to position [7, 6]
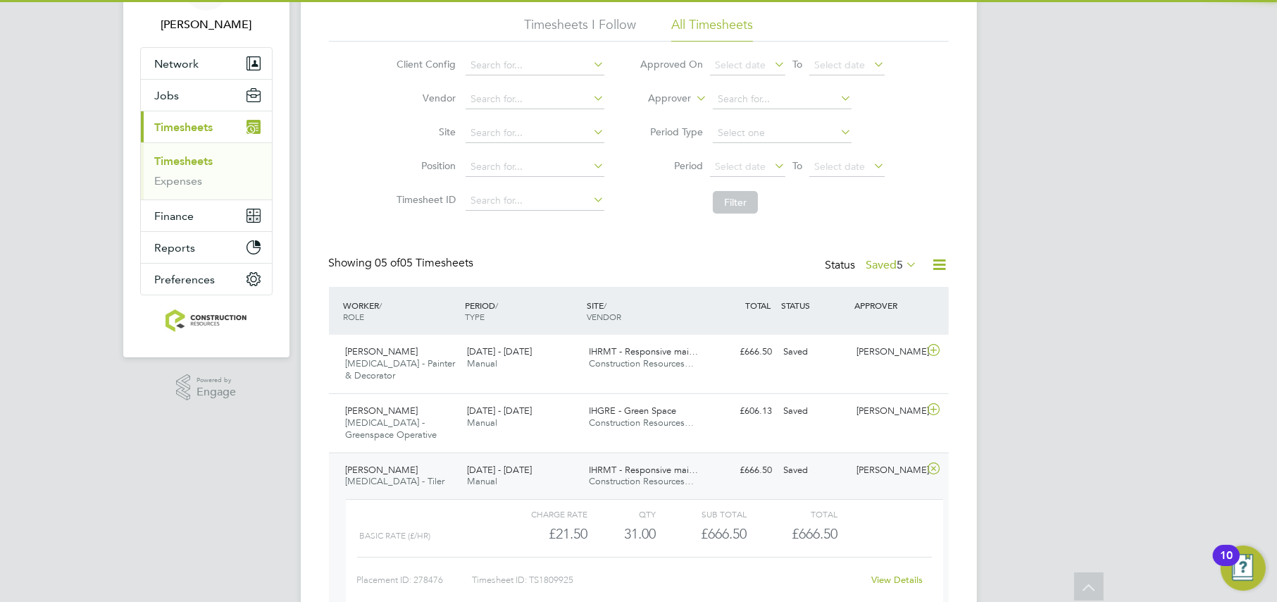
click at [452, 459] on div "Kevin Neill HMS - Tiler 25 - 31 Aug 2025" at bounding box center [401, 476] width 122 height 35
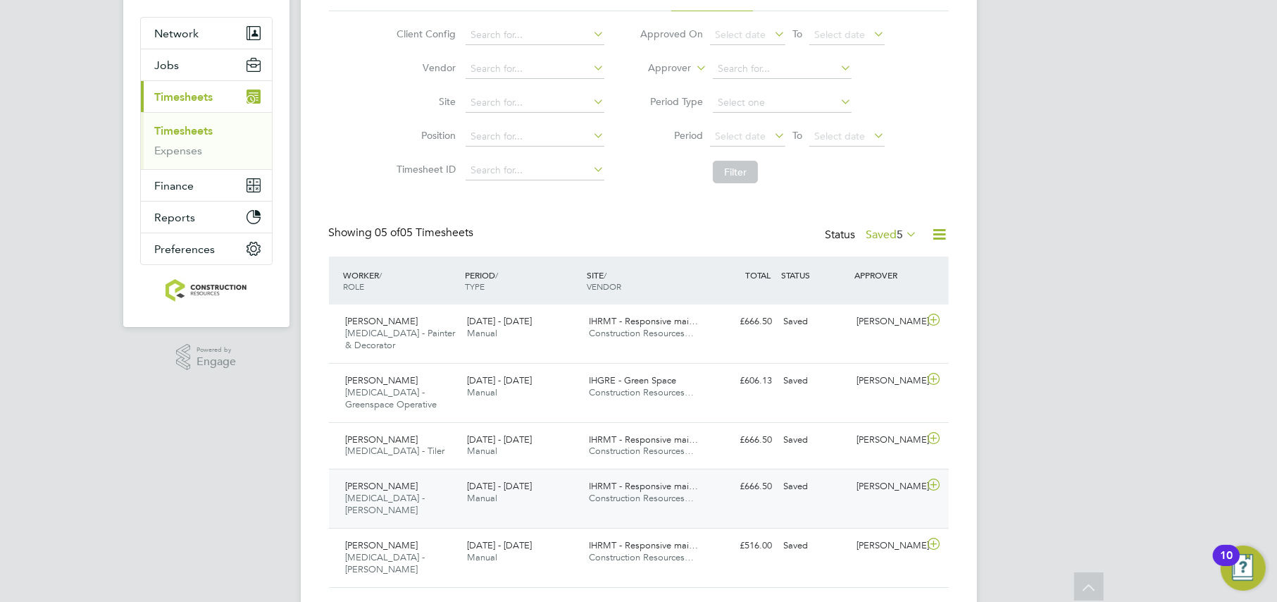
click at [406, 475] on div "Liam Griffiths HMS - Joiner 25 - 31 Aug 2025" at bounding box center [401, 498] width 122 height 47
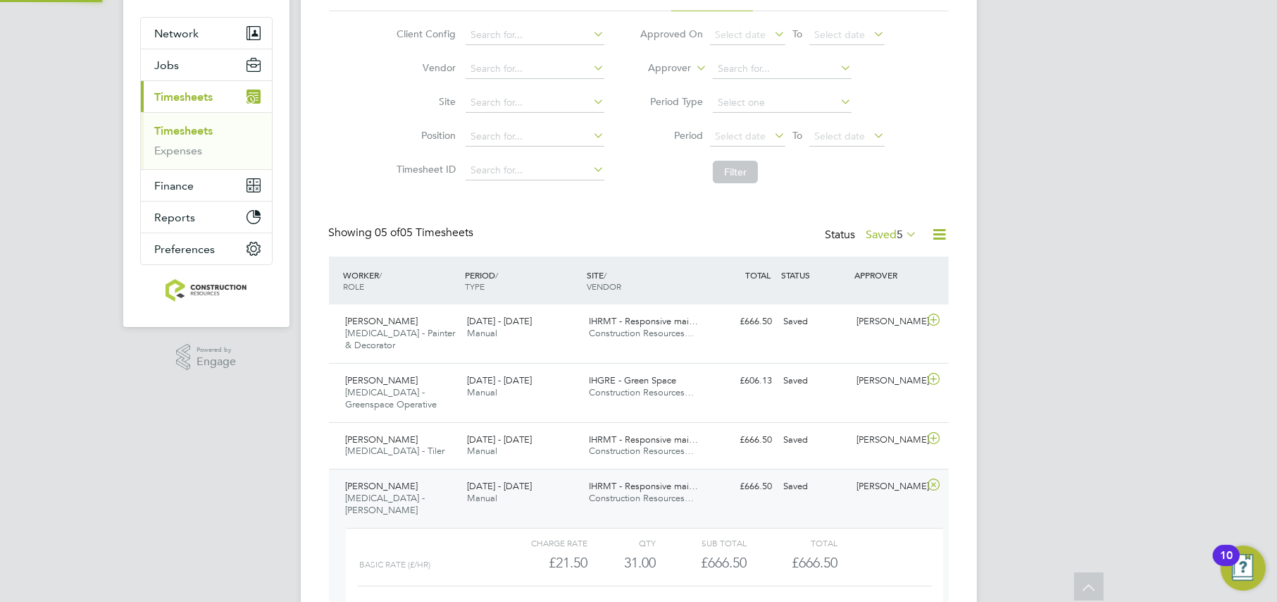
click at [411, 478] on div "Liam Griffiths HMS - Joiner 25 - 31 Aug 2025" at bounding box center [401, 498] width 122 height 47
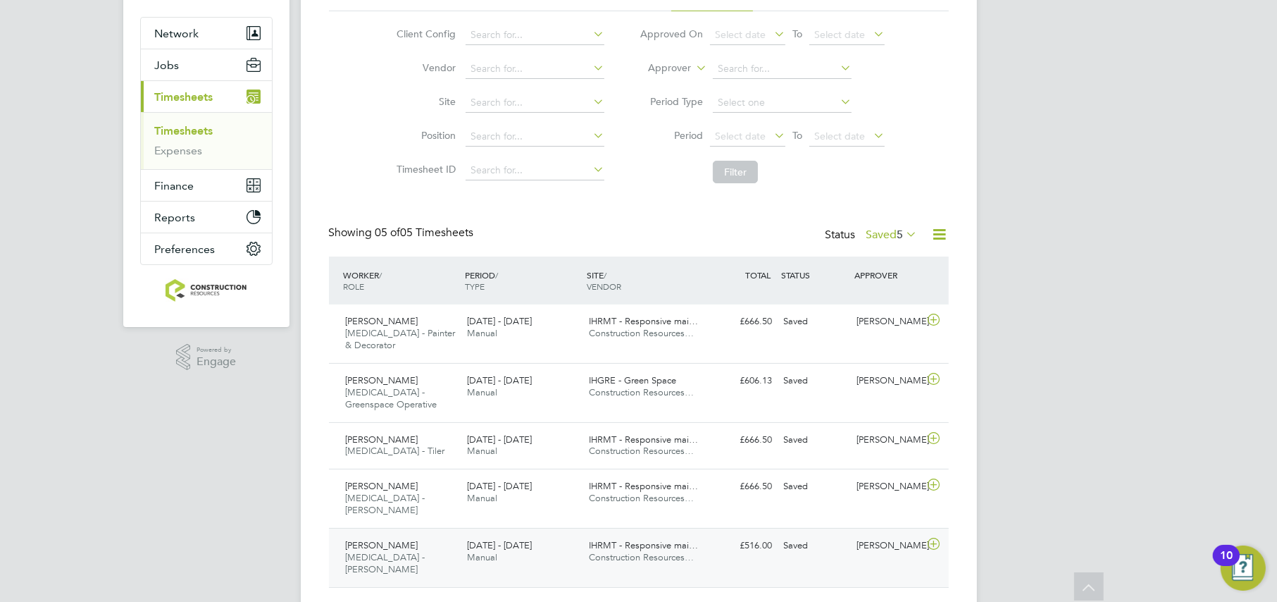
click at [388, 551] on span "[MEDICAL_DATA] - [PERSON_NAME]" at bounding box center [386, 563] width 80 height 24
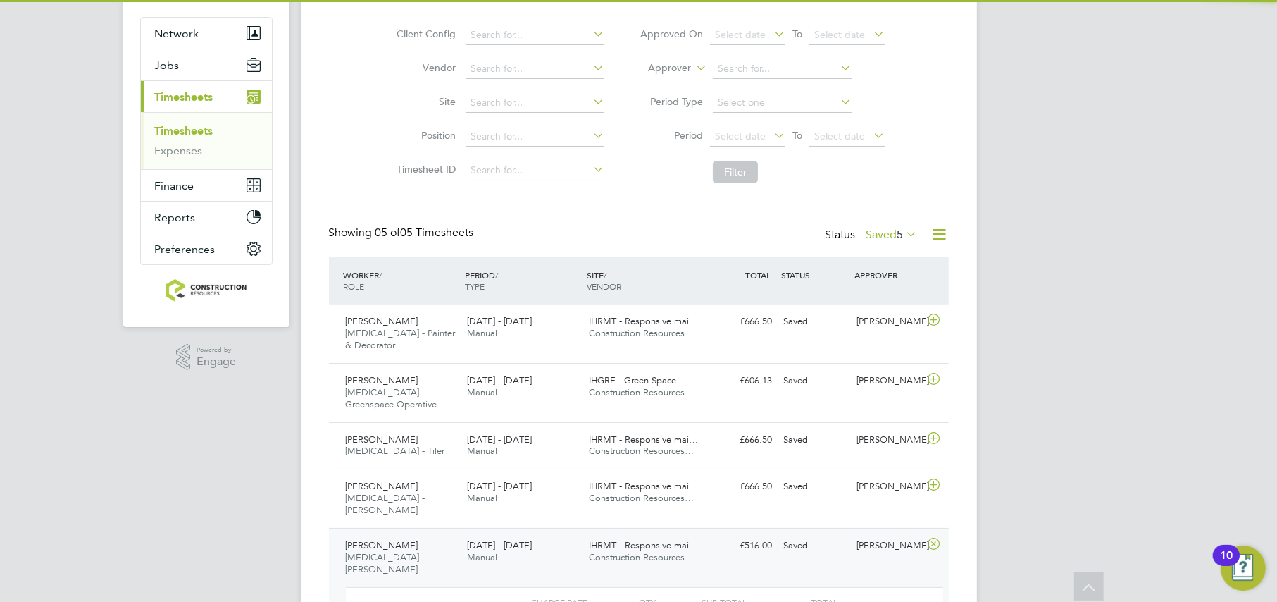
click at [388, 551] on span "[MEDICAL_DATA] - [PERSON_NAME]" at bounding box center [386, 563] width 80 height 24
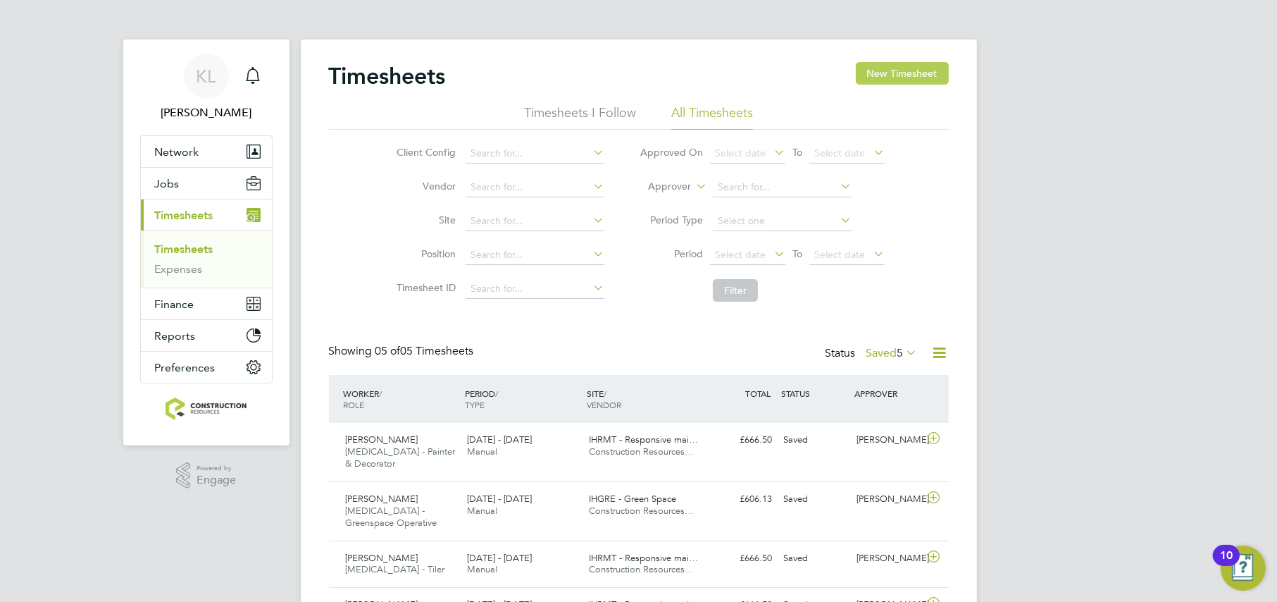
click at [886, 80] on button "New Timesheet" at bounding box center [902, 73] width 93 height 23
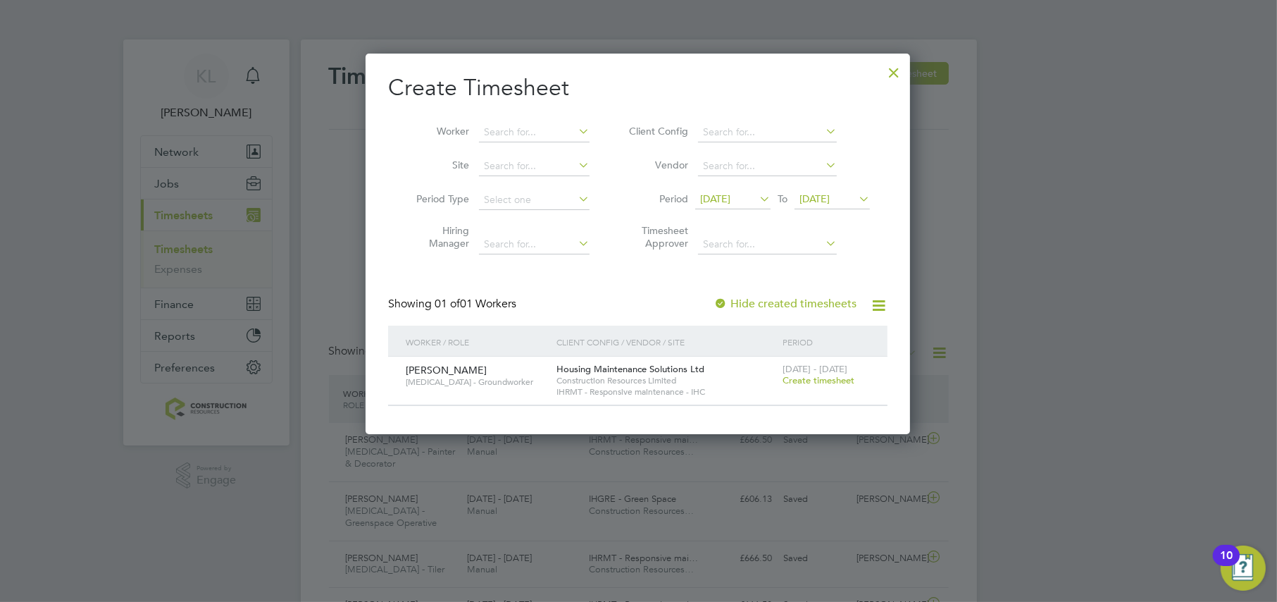
click at [731, 201] on span "15 Aug 2025" at bounding box center [715, 198] width 30 height 13
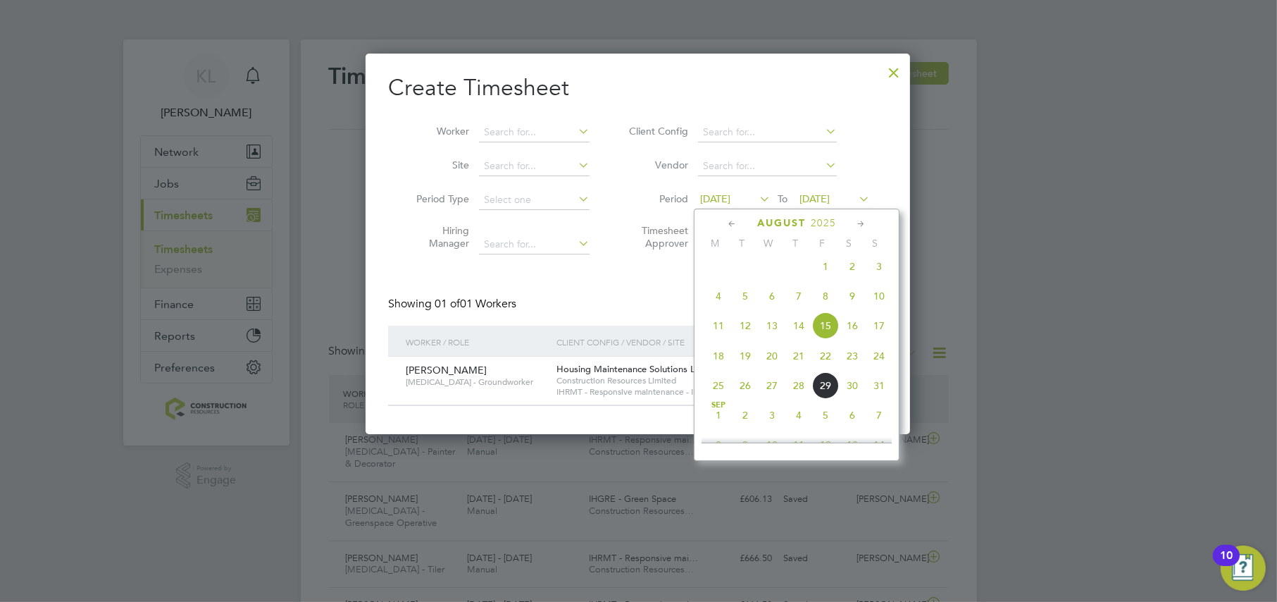
click at [716, 397] on span "25" at bounding box center [718, 385] width 27 height 27
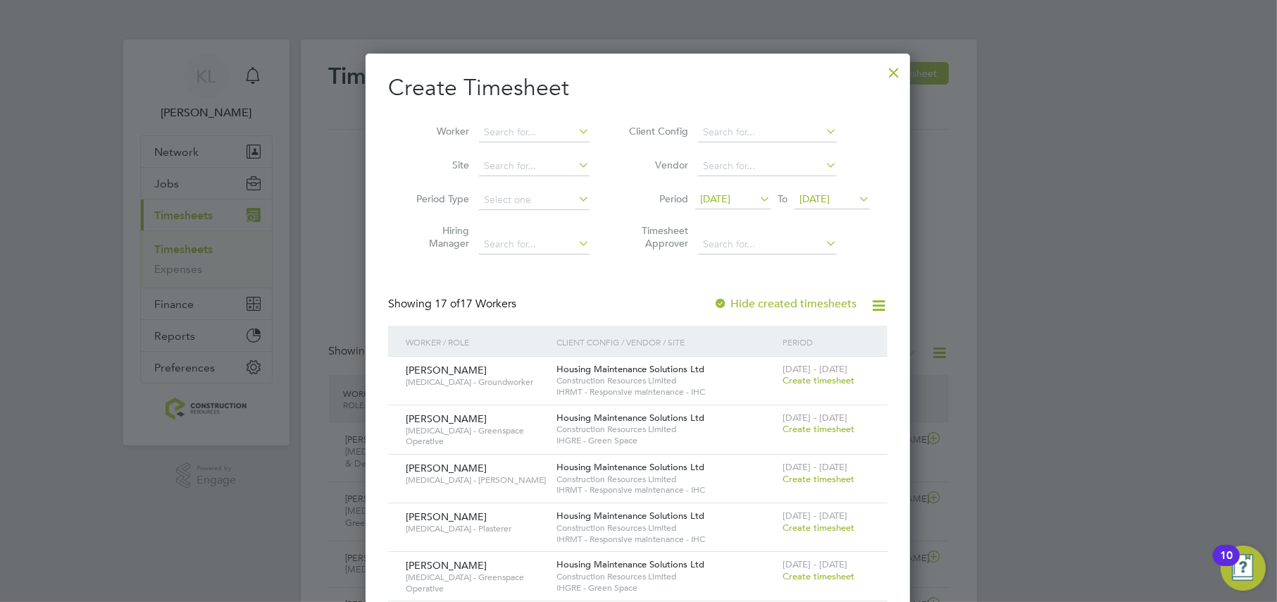
click at [893, 72] on div at bounding box center [893, 68] width 25 height 25
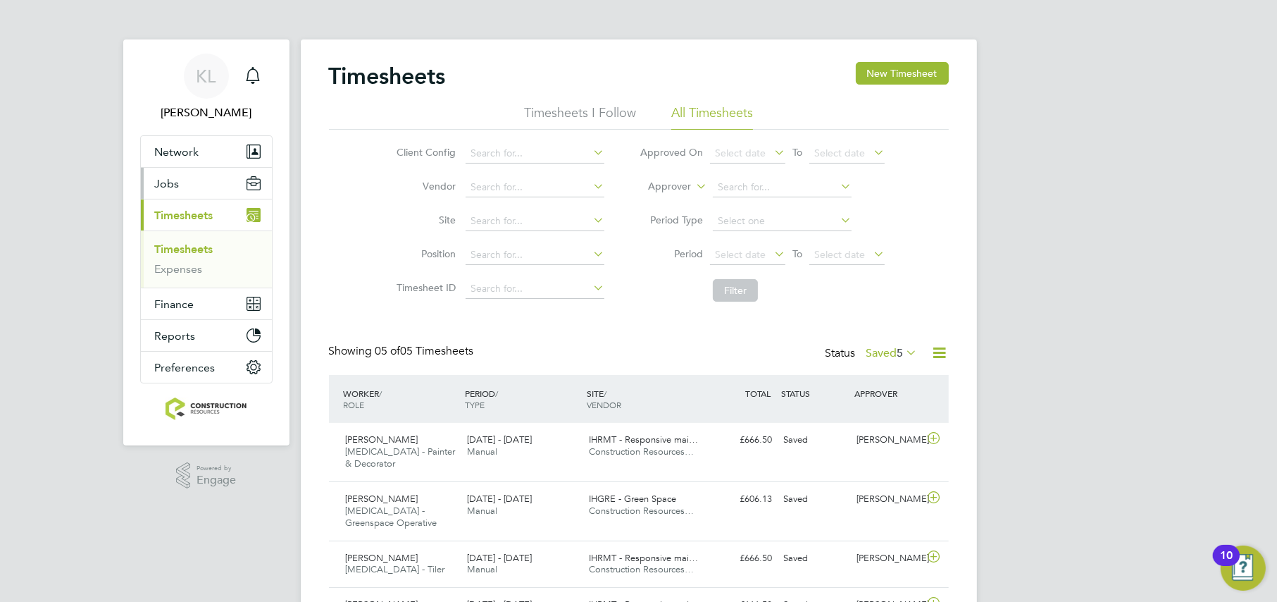
click at [159, 183] on span "Jobs" at bounding box center [167, 183] width 25 height 13
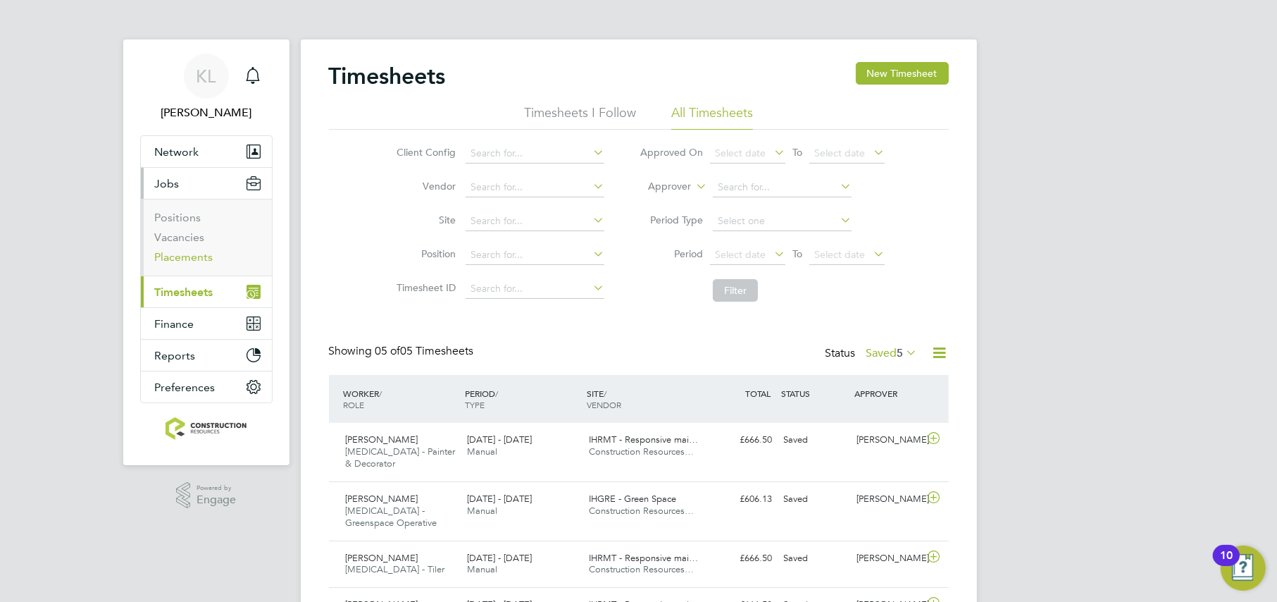
click at [178, 263] on link "Placements" at bounding box center [184, 256] width 58 height 13
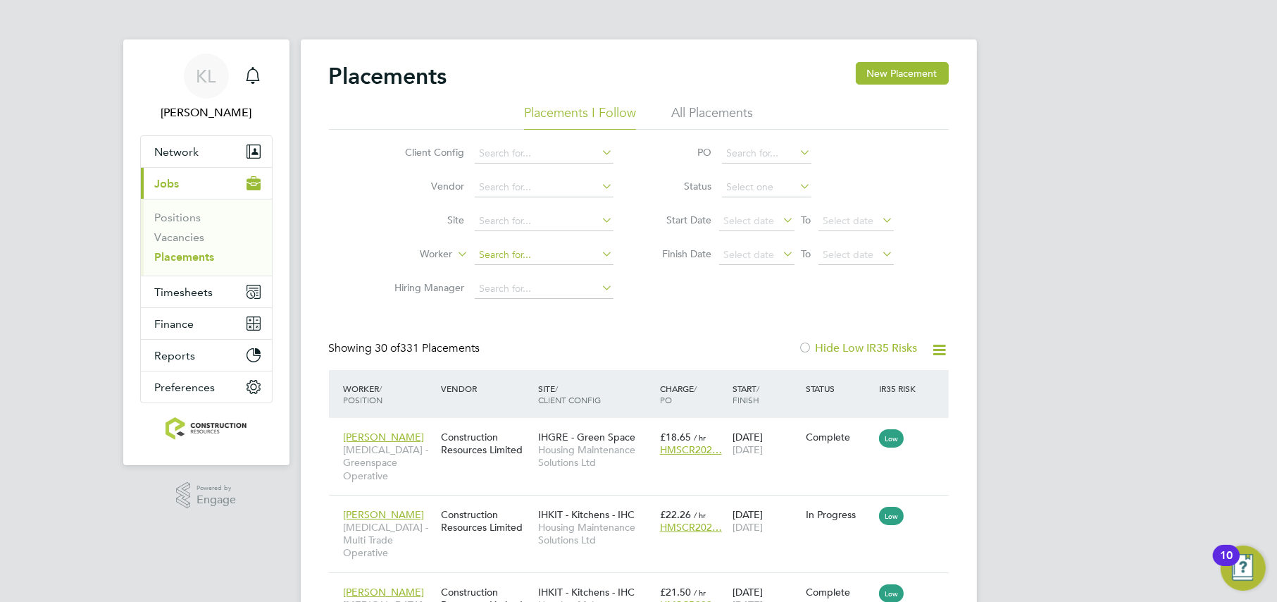
click at [497, 259] on input at bounding box center [544, 255] width 139 height 20
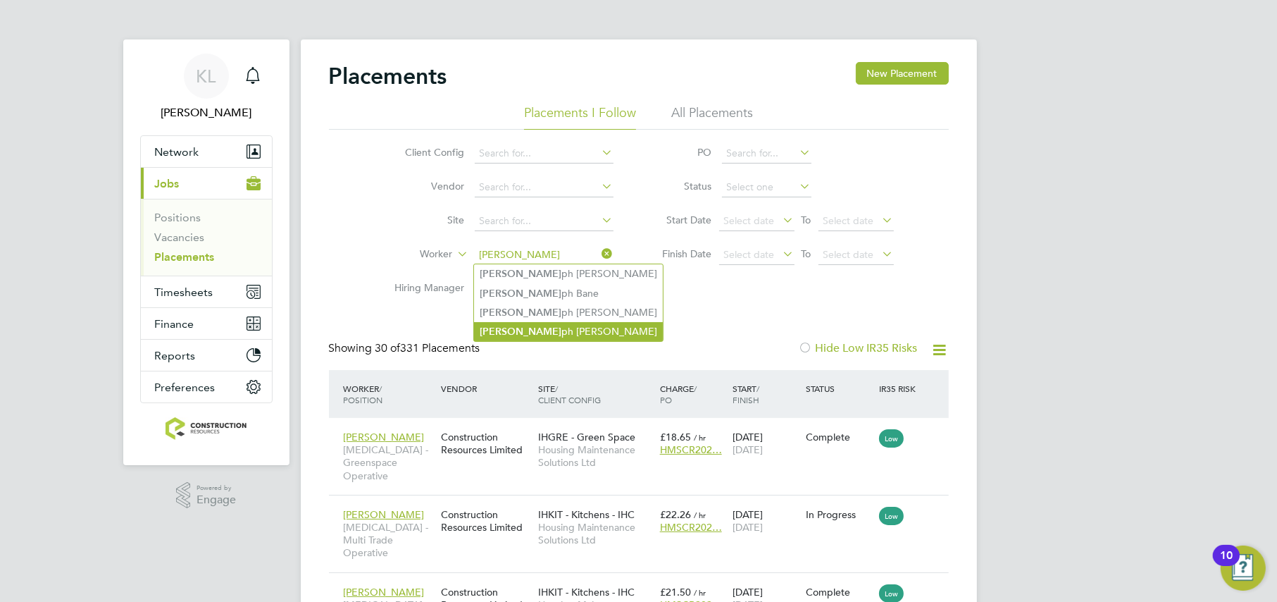
click at [511, 323] on li "Jose ph Jacobs" at bounding box center [568, 331] width 189 height 19
type input "[PERSON_NAME]"
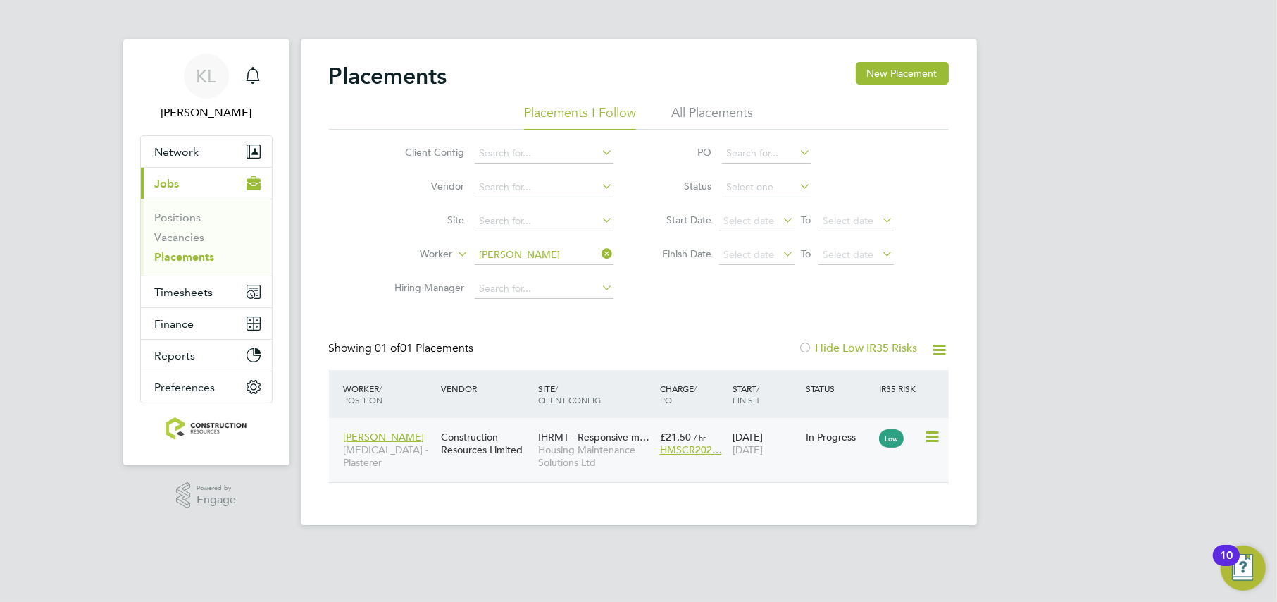
click at [929, 434] on icon at bounding box center [931, 436] width 14 height 17
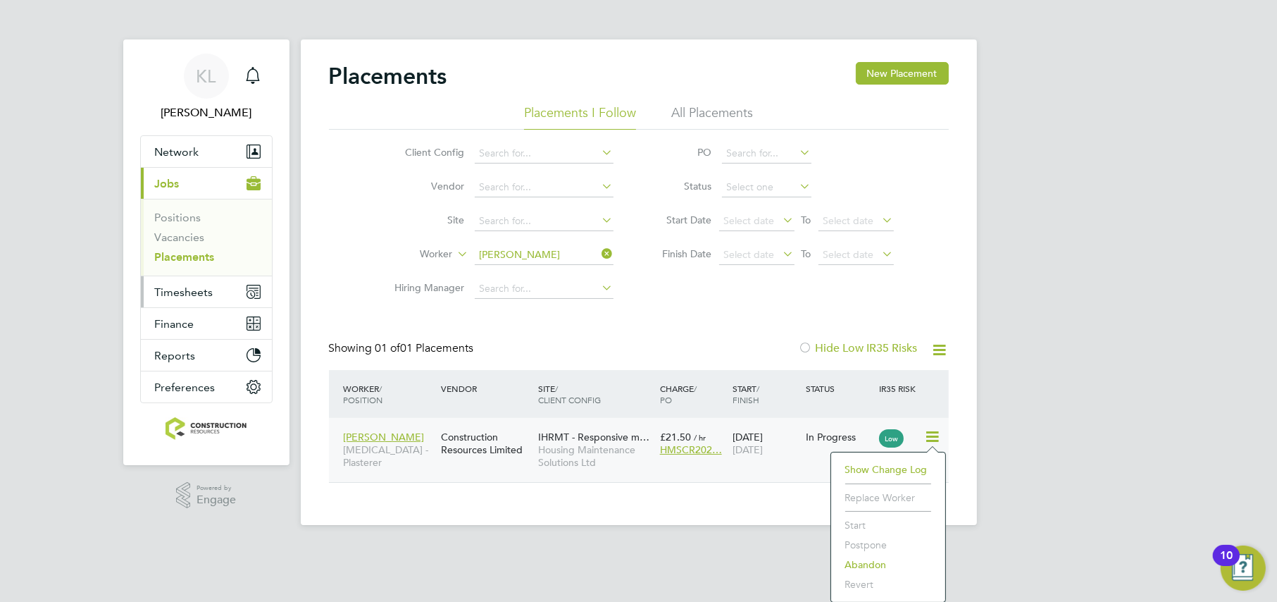
click at [157, 282] on button "Timesheets" at bounding box center [206, 291] width 131 height 31
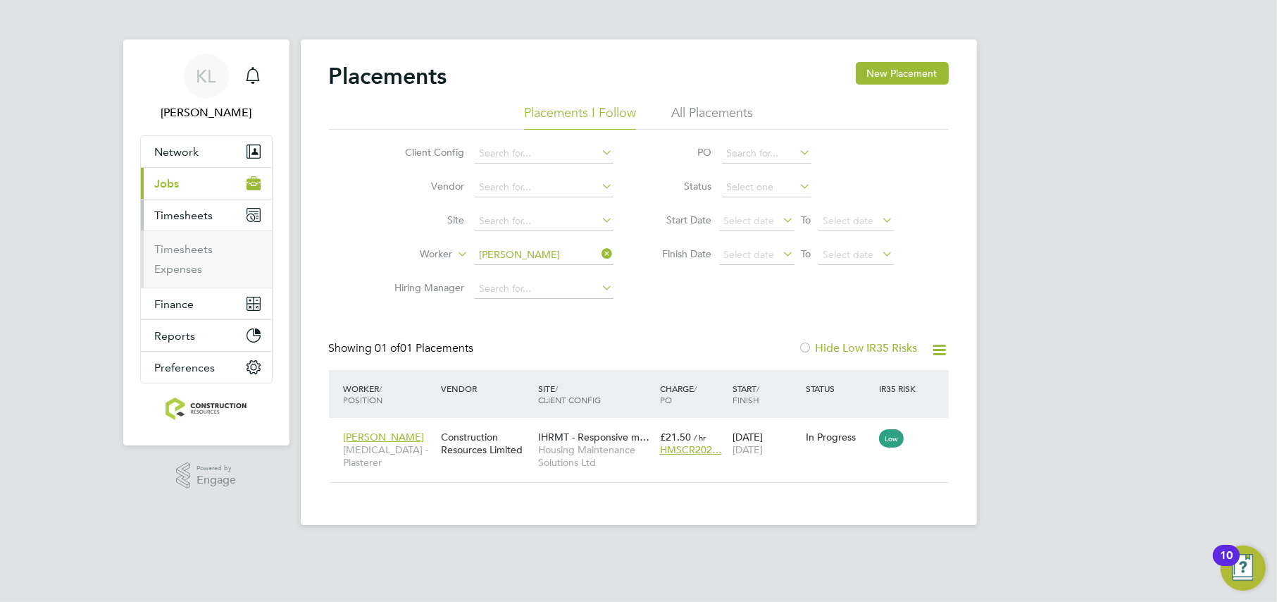
click at [176, 256] on li "Timesheets" at bounding box center [208, 252] width 106 height 20
click at [173, 248] on link "Timesheets" at bounding box center [184, 248] width 58 height 13
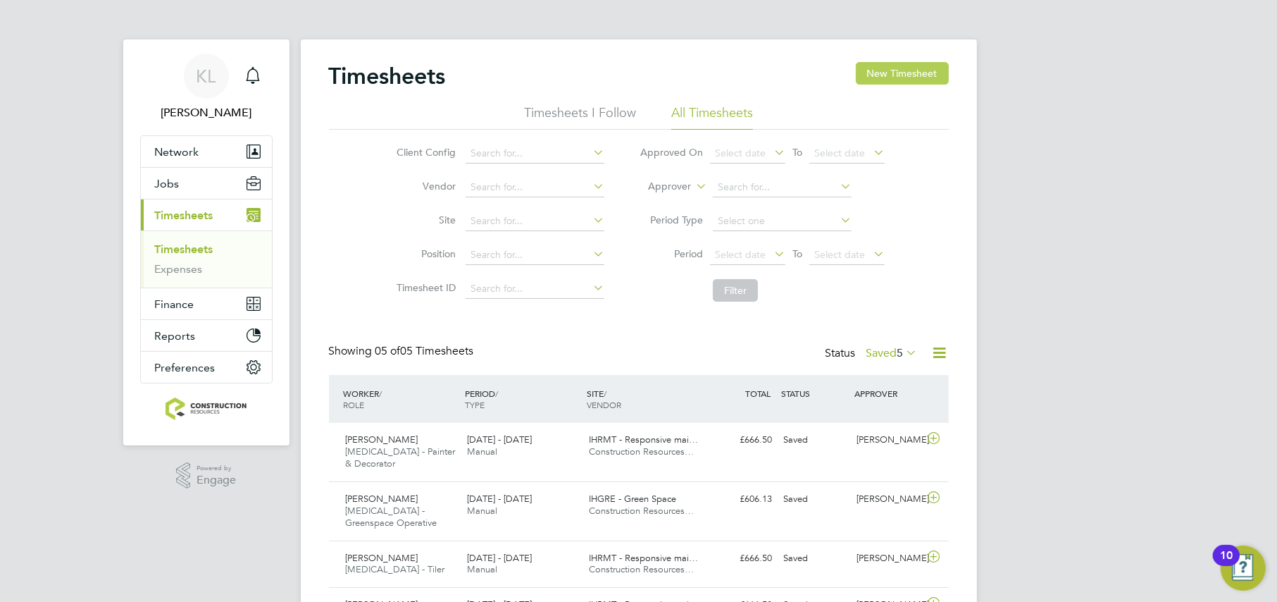
click at [900, 70] on button "New Timesheet" at bounding box center [902, 73] width 93 height 23
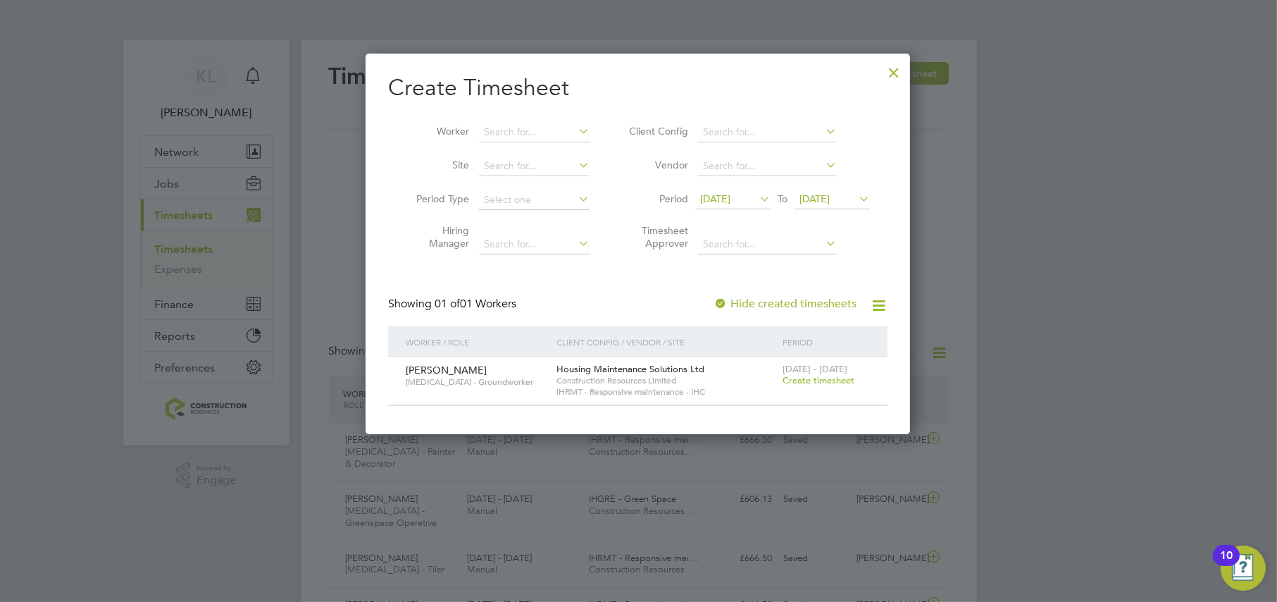
click at [731, 198] on span "15 Aug 2025" at bounding box center [715, 198] width 30 height 13
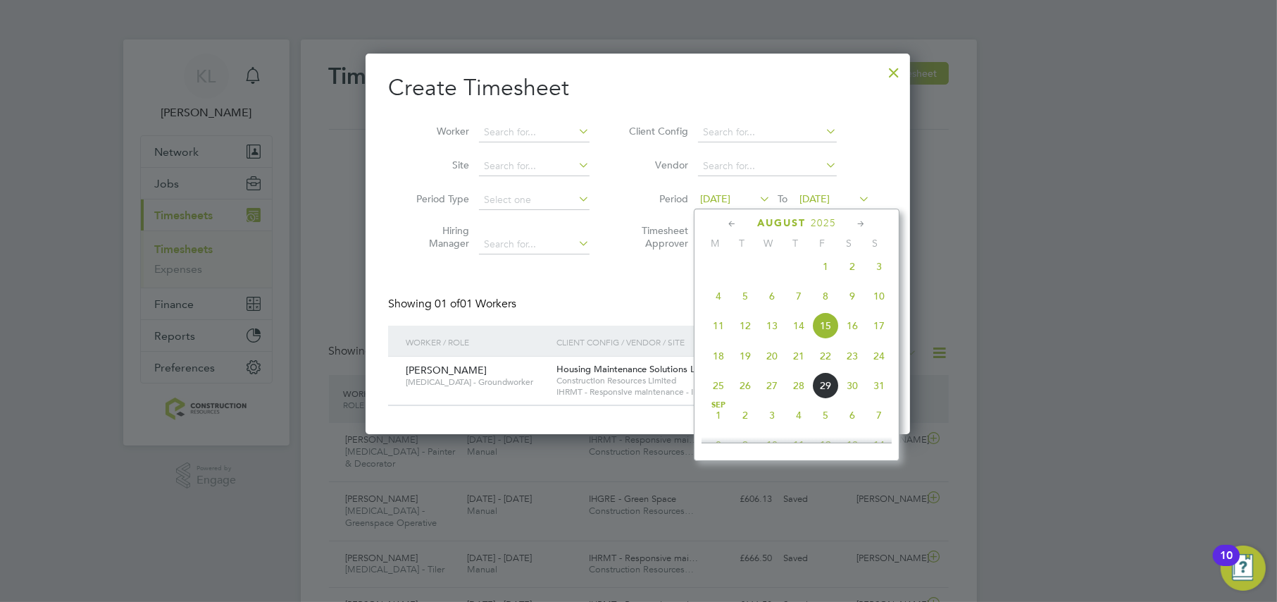
click at [721, 392] on span "25" at bounding box center [718, 385] width 27 height 27
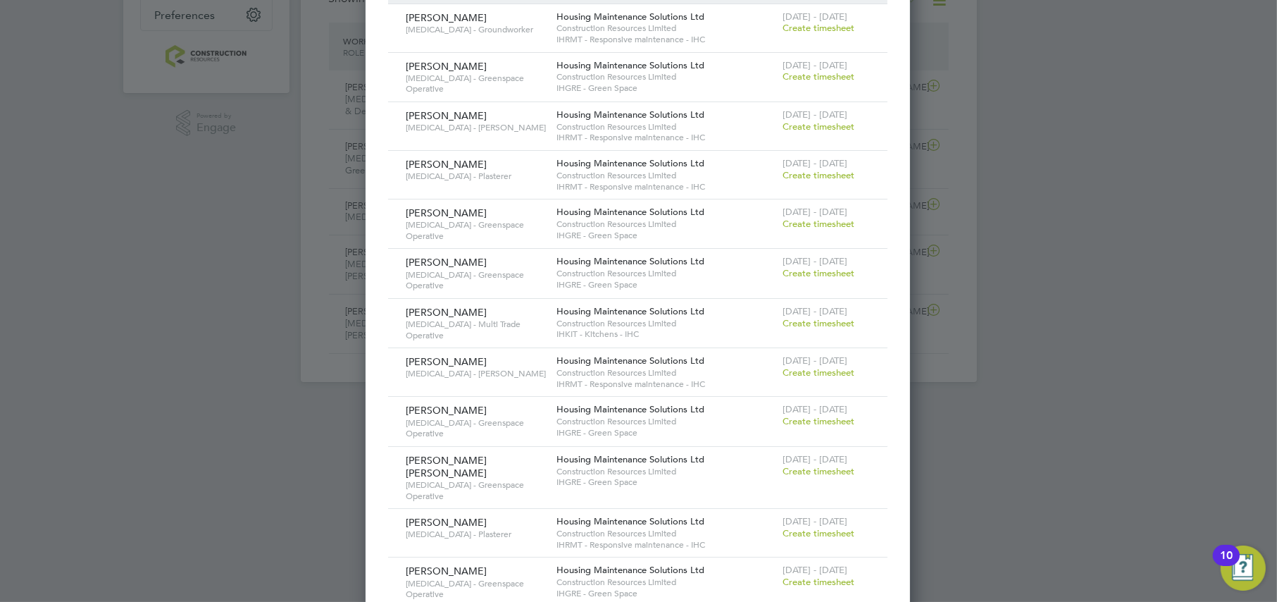
click at [807, 527] on span "Create timesheet" at bounding box center [819, 533] width 72 height 12
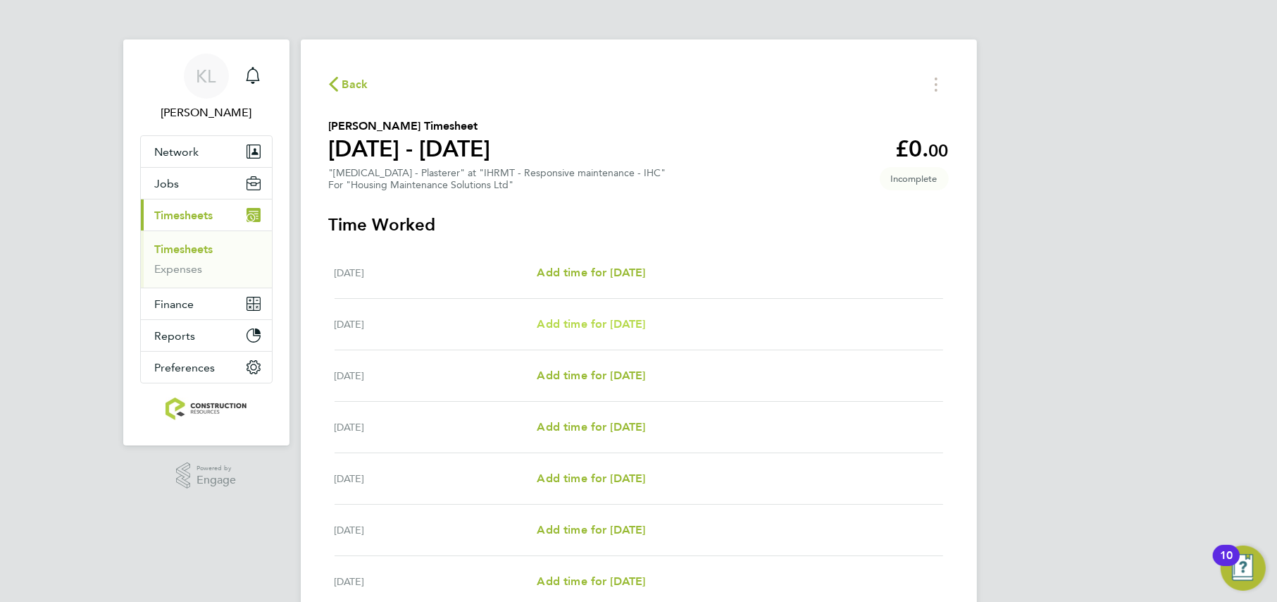
click at [559, 318] on span "Add time for Tue 26 Aug" at bounding box center [591, 323] width 108 height 13
select select "30"
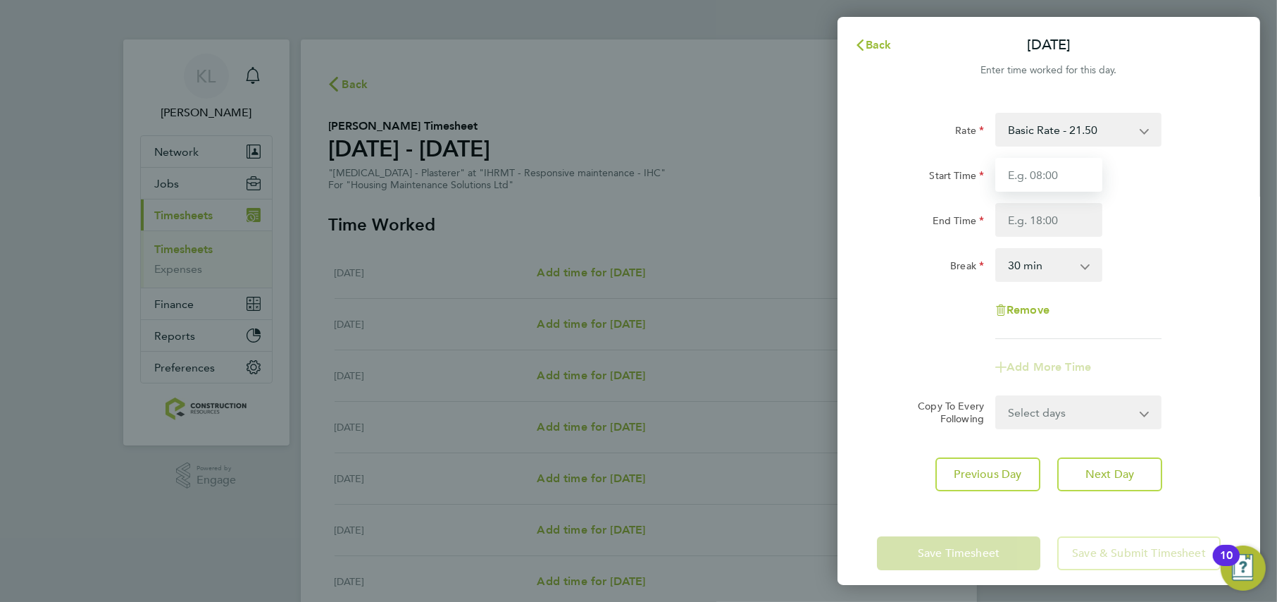
click at [1026, 187] on input "Start Time" at bounding box center [1048, 175] width 107 height 34
type input "08:00"
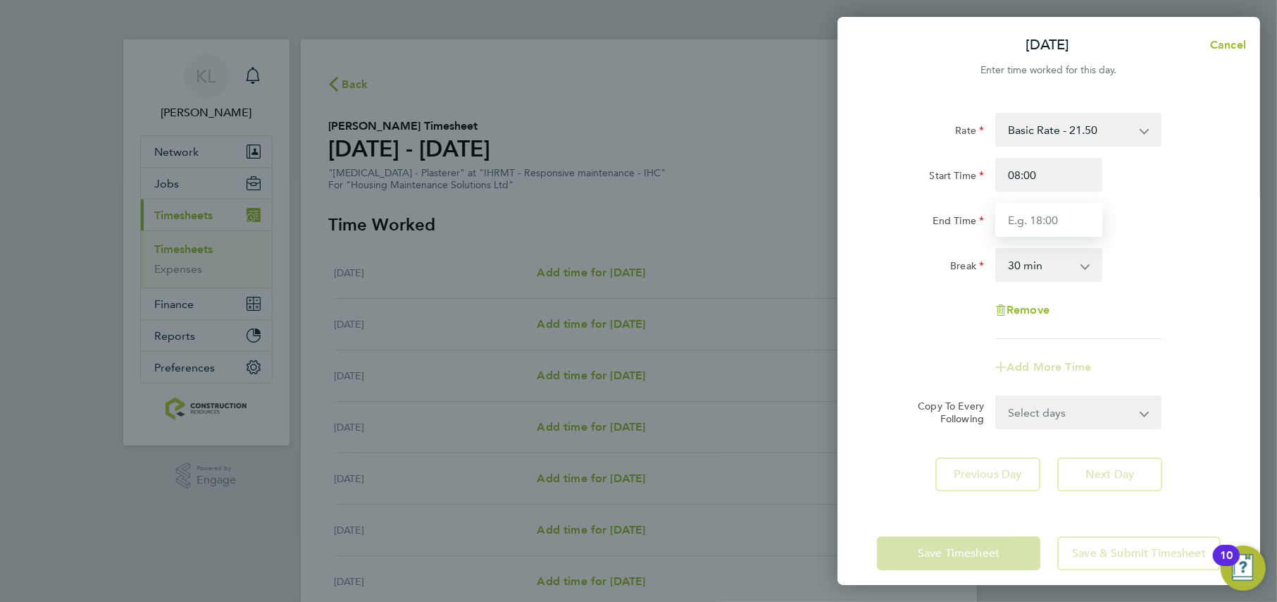
click at [1017, 223] on input "End Time" at bounding box center [1048, 220] width 107 height 34
type input "16:30"
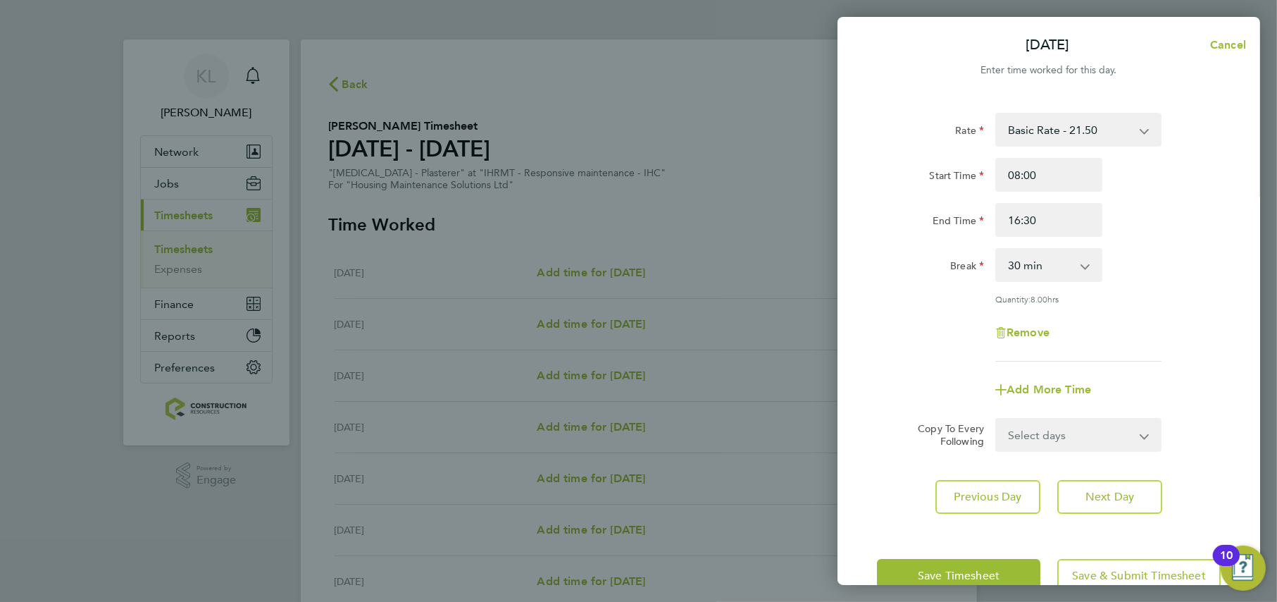
click at [1110, 480] on app-form-button "Next Day" at bounding box center [1105, 497] width 113 height 34
click at [1103, 490] on span "Next Day" at bounding box center [1110, 497] width 49 height 14
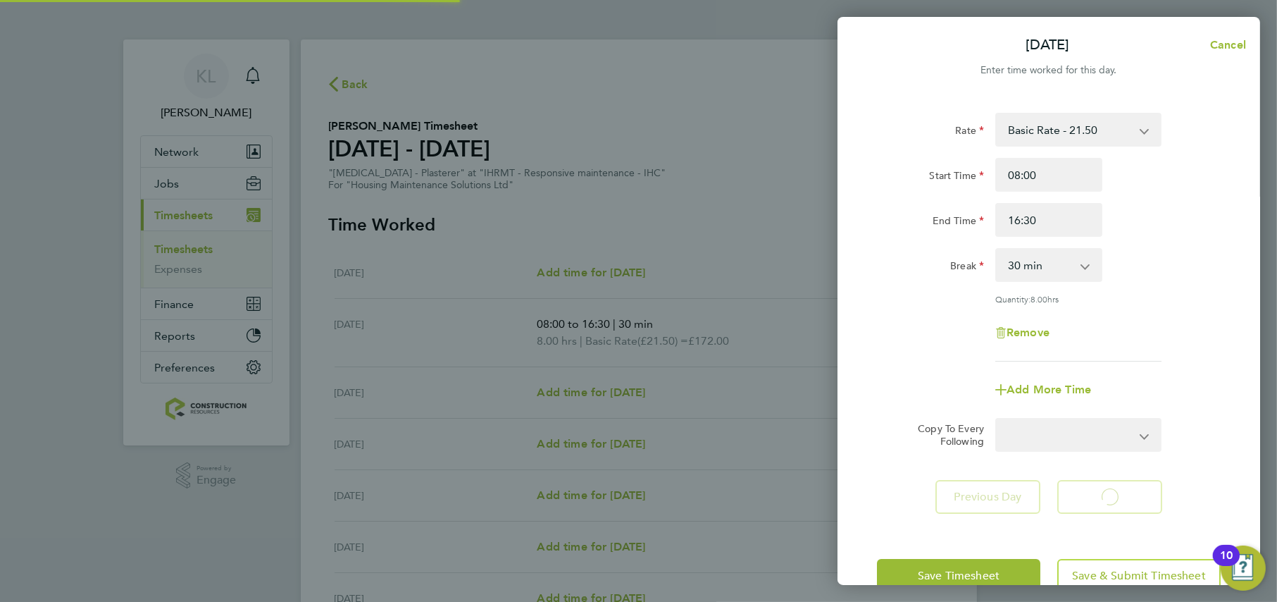
select select "30"
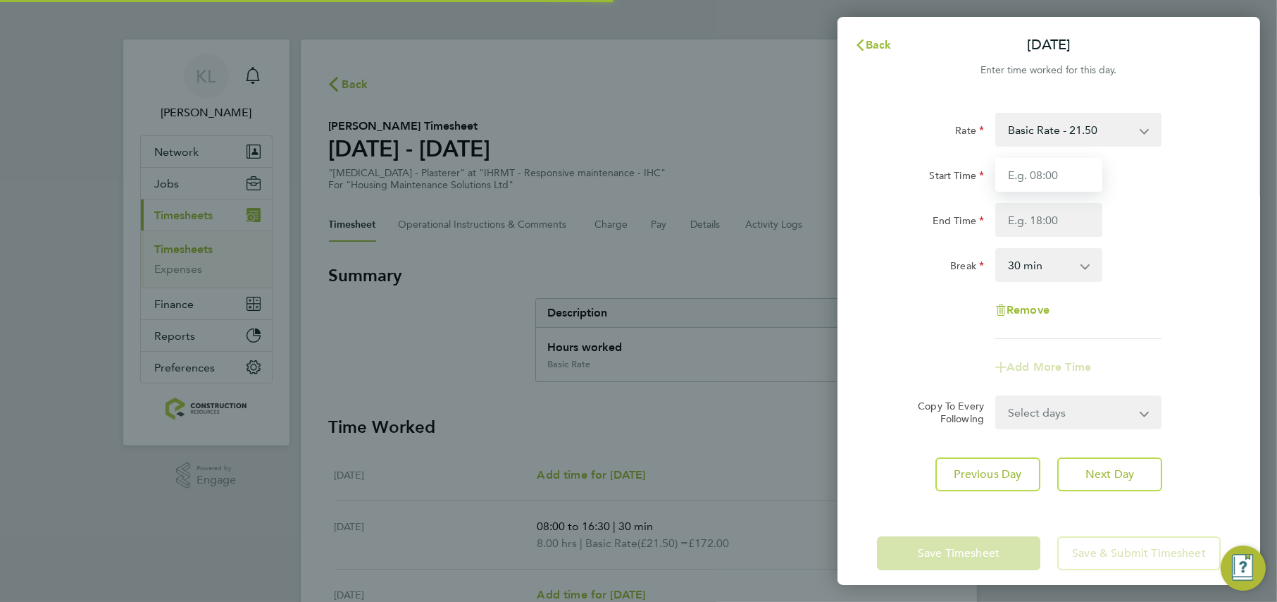
click at [1036, 184] on input "Start Time" at bounding box center [1048, 175] width 107 height 34
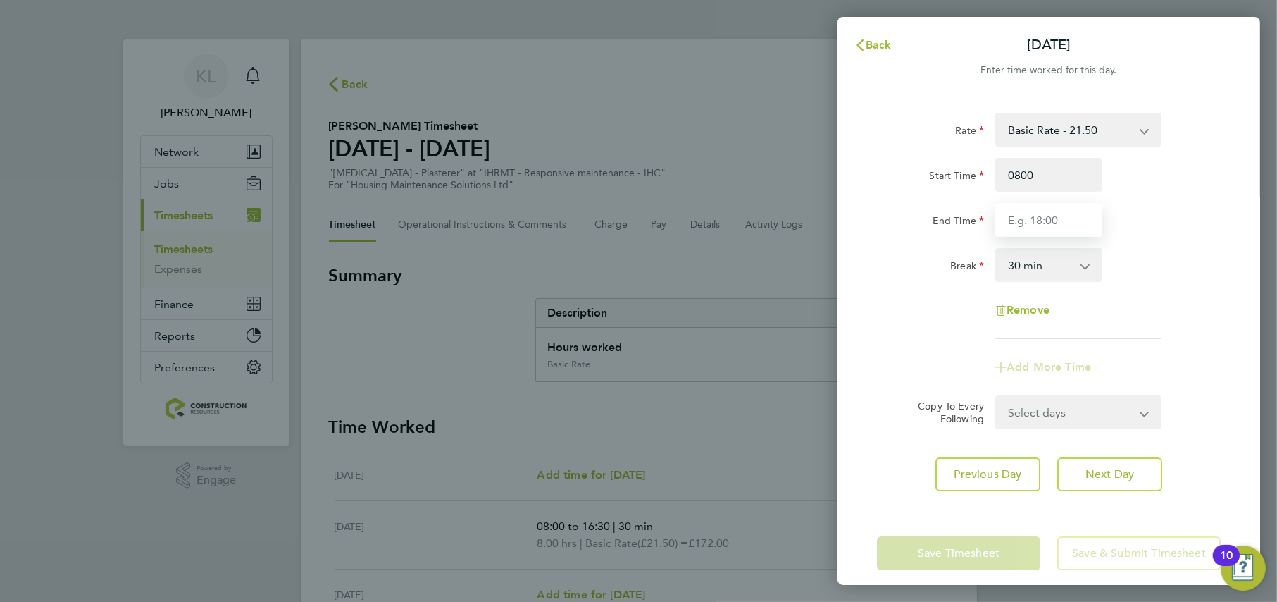
type input "08:00"
type input "16:30"
click at [1127, 475] on div "Rate Basic Rate - 21.50 Basic Rate - 17.82 Start Time 08:00 End Time 16:30 Brea…" at bounding box center [1049, 302] width 423 height 412
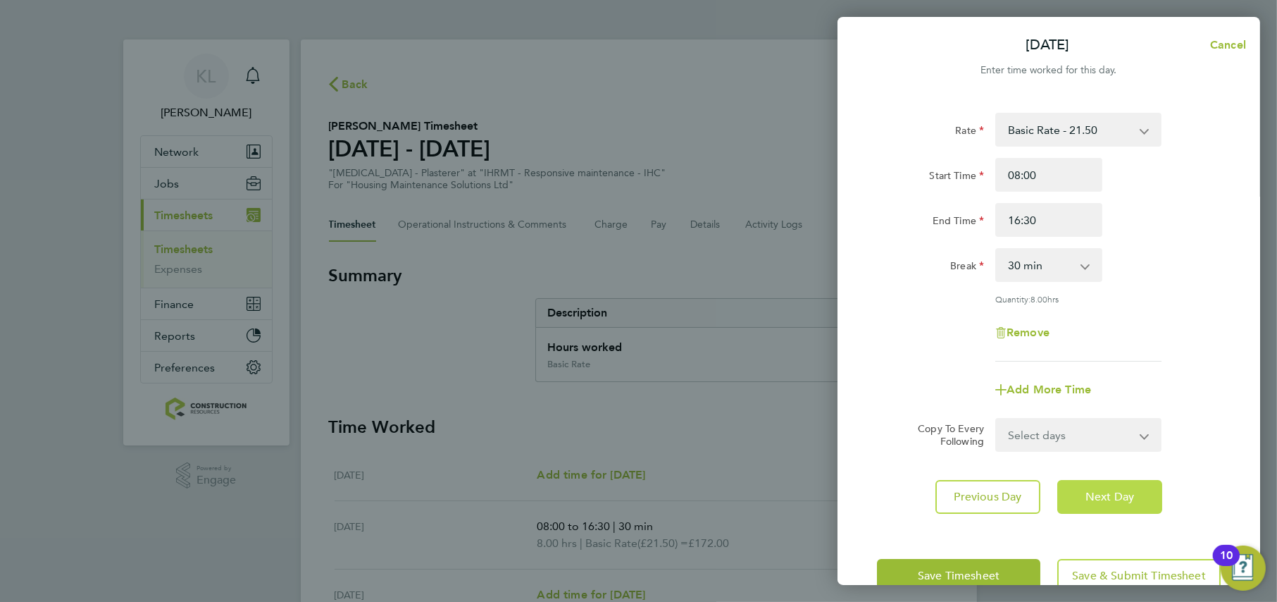
click at [1117, 493] on span "Next Day" at bounding box center [1110, 497] width 49 height 14
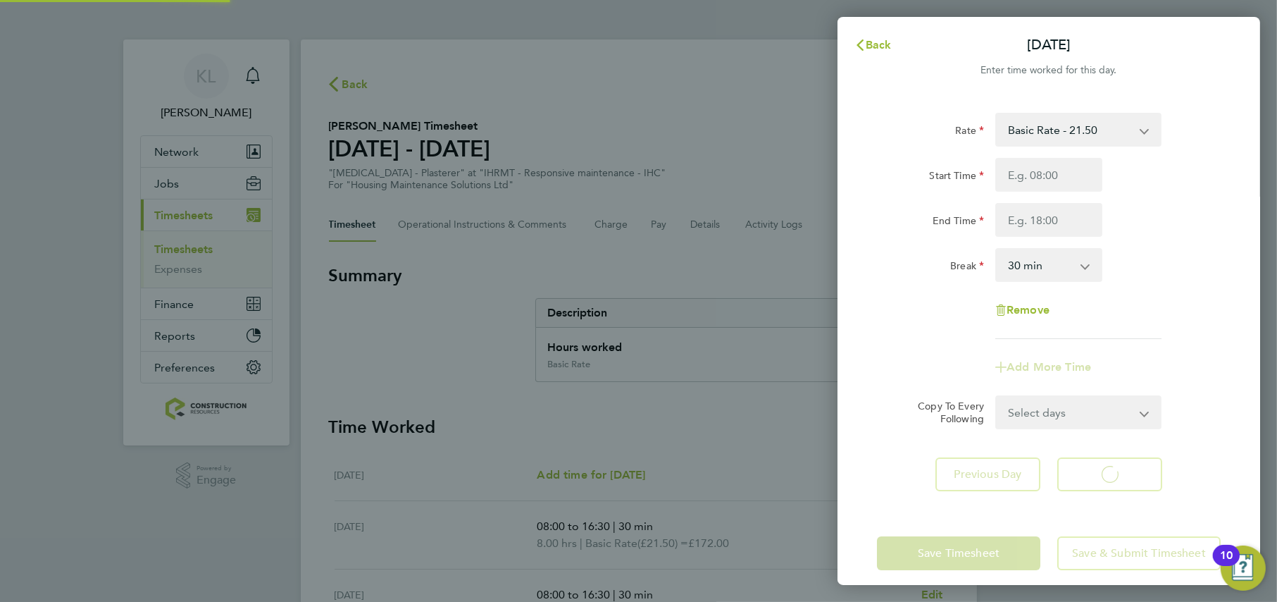
select select "30"
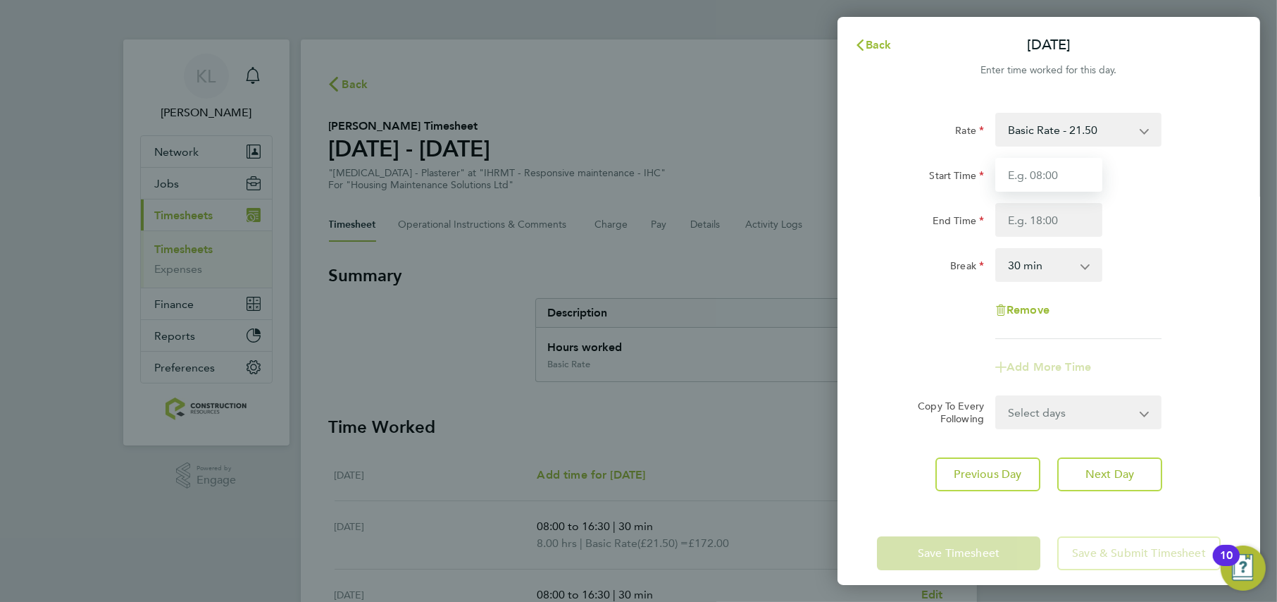
drag, startPoint x: 1020, startPoint y: 176, endPoint x: 1010, endPoint y: 175, distance: 10.6
click at [1019, 176] on input "Start Time" at bounding box center [1048, 175] width 107 height 34
type input "08:00"
click at [1022, 225] on input "End Time" at bounding box center [1048, 220] width 107 height 34
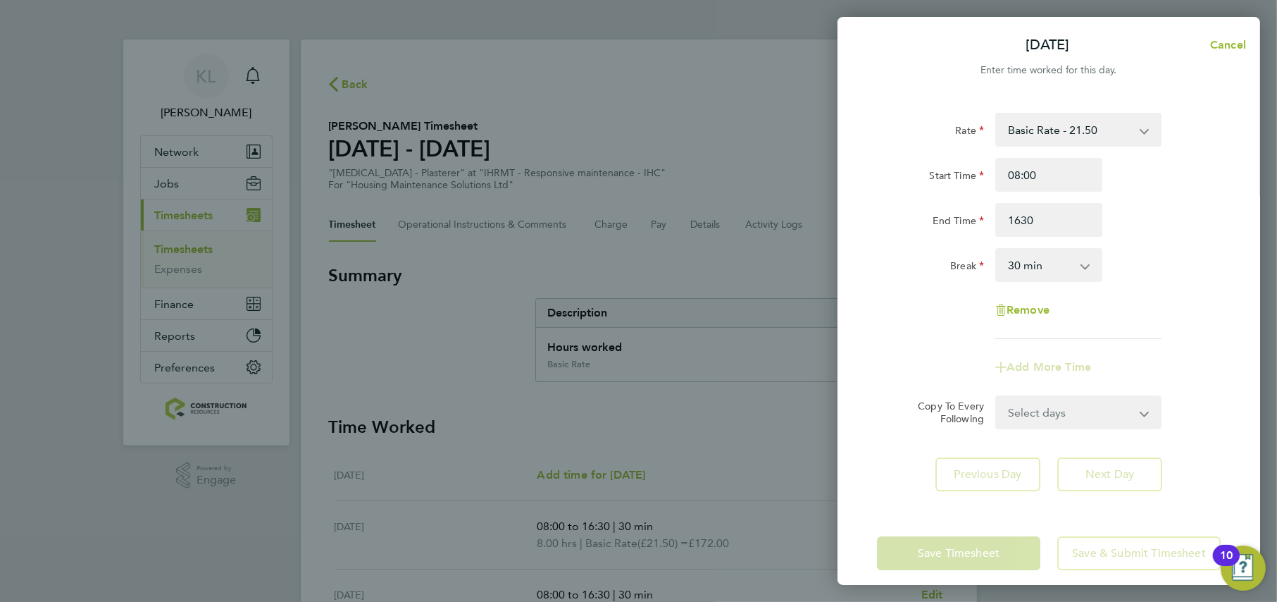
type input "16:30"
click at [1127, 468] on div "Rate Basic Rate - 21.50 Basic Rate - 17.82 Start Time 08:00 End Time 16:30 Brea…" at bounding box center [1049, 302] width 423 height 412
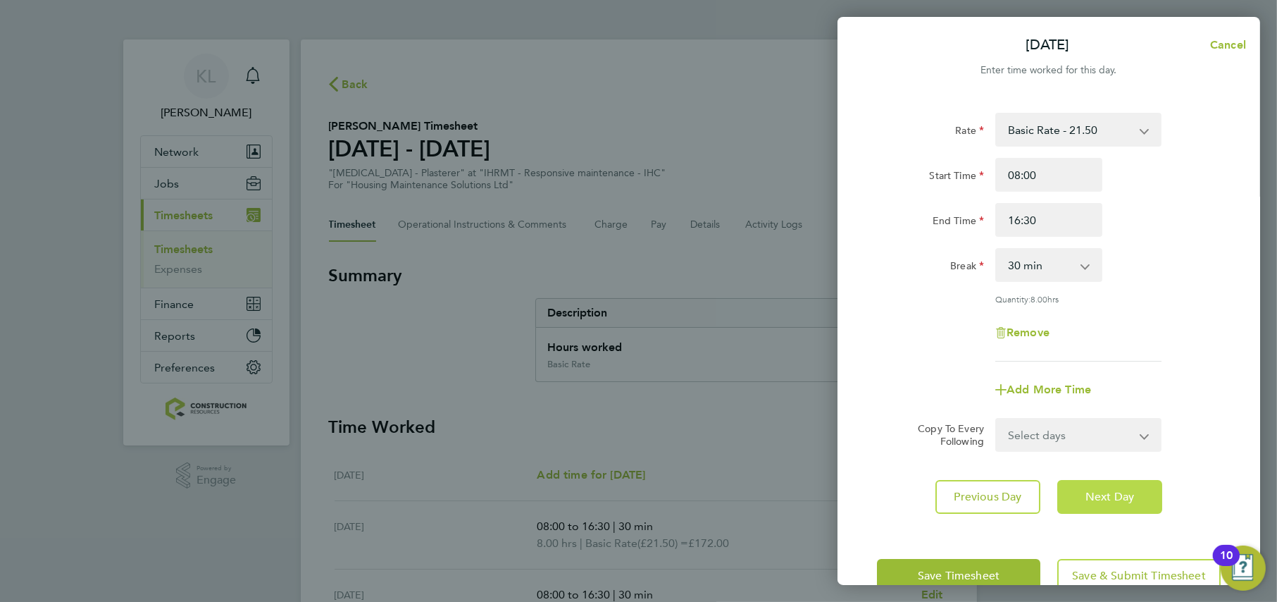
click at [1123, 499] on span "Next Day" at bounding box center [1110, 497] width 49 height 14
select select "30"
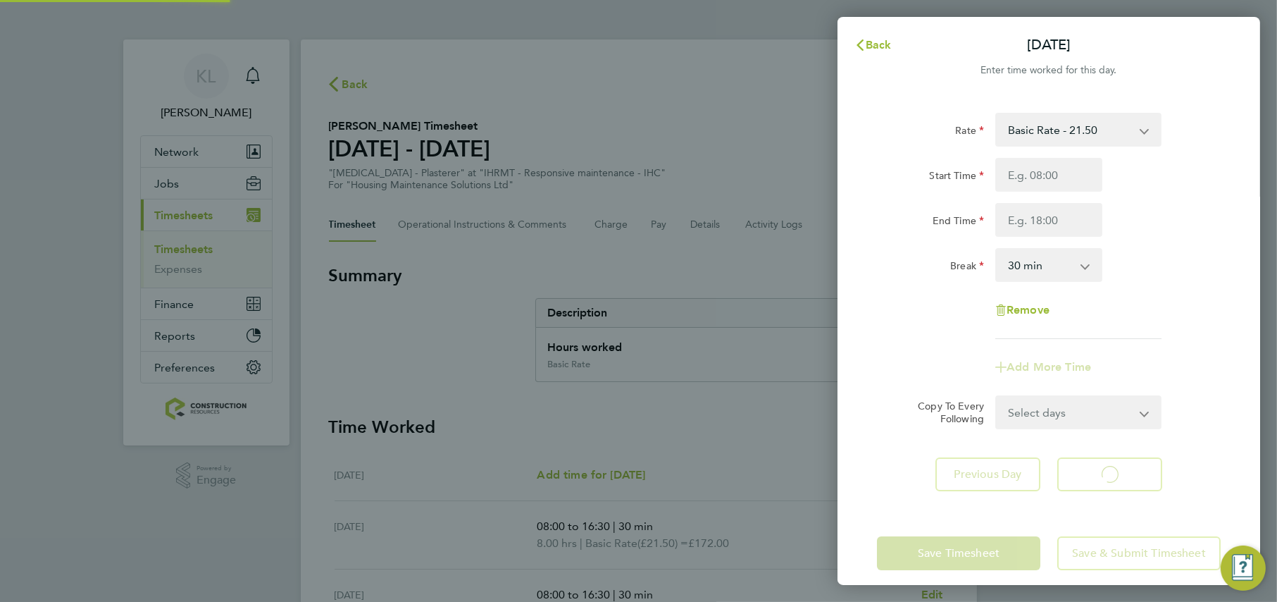
select select "30"
click at [1026, 182] on input "Start Time" at bounding box center [1048, 175] width 107 height 34
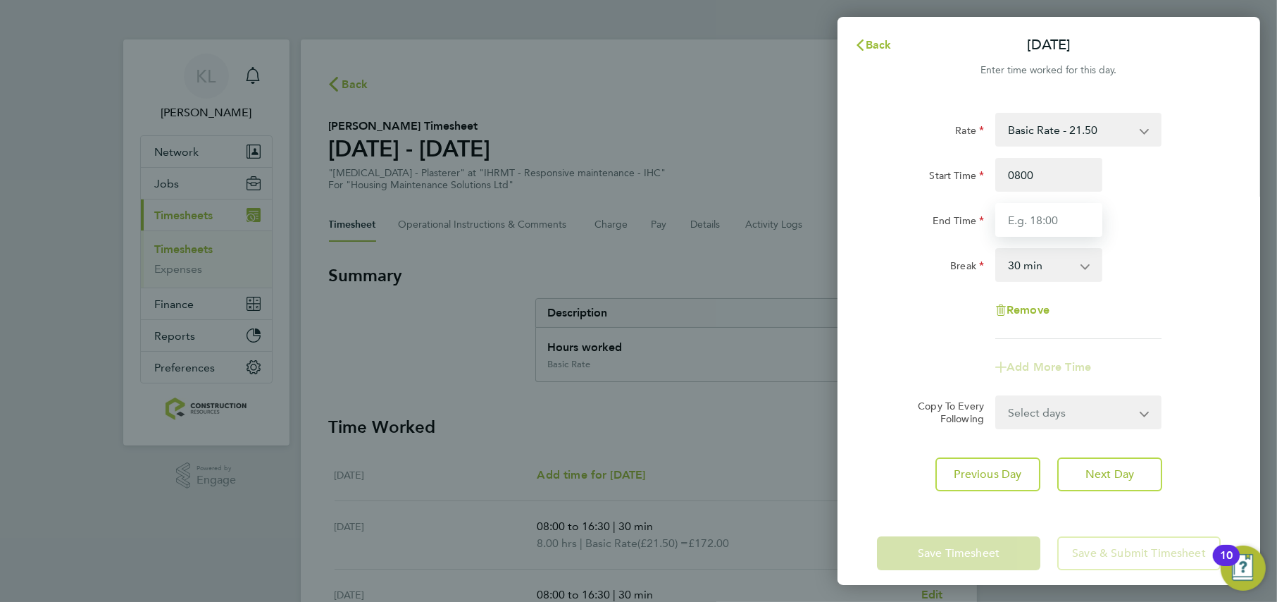
type input "08:00"
type input "15:30"
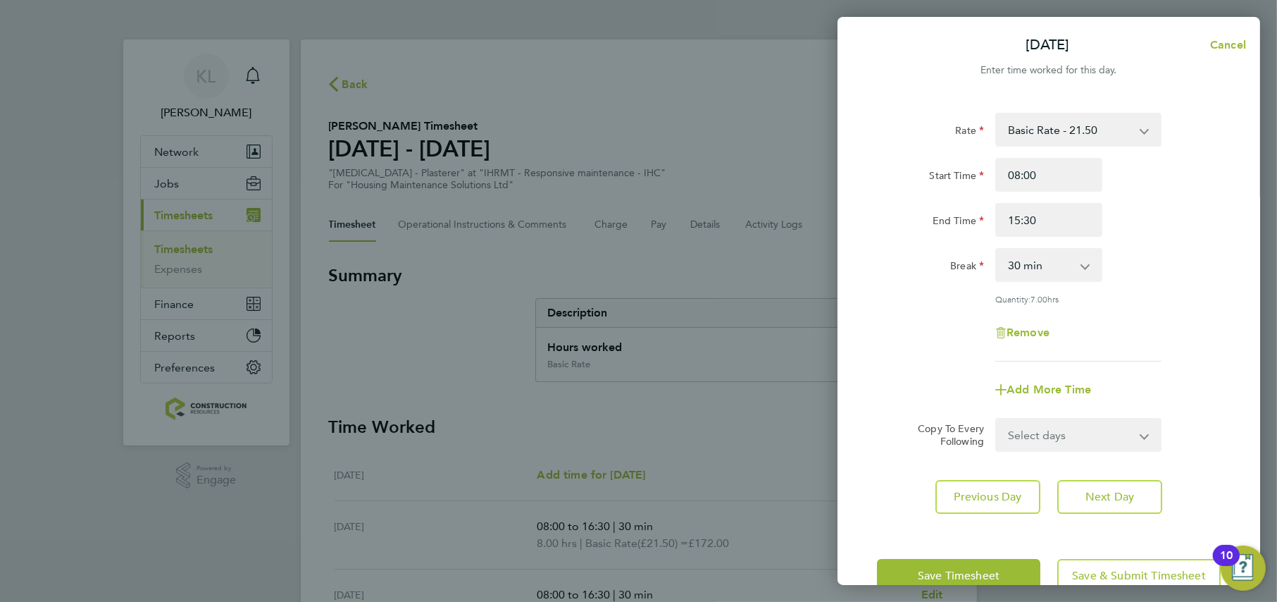
click at [886, 310] on div "Rate Basic Rate - 21.50 Basic Rate - 17.82 Start Time 08:00 End Time 15:30 Brea…" at bounding box center [1049, 237] width 344 height 249
click at [1105, 573] on span "Save & Submit Timesheet" at bounding box center [1139, 576] width 134 height 14
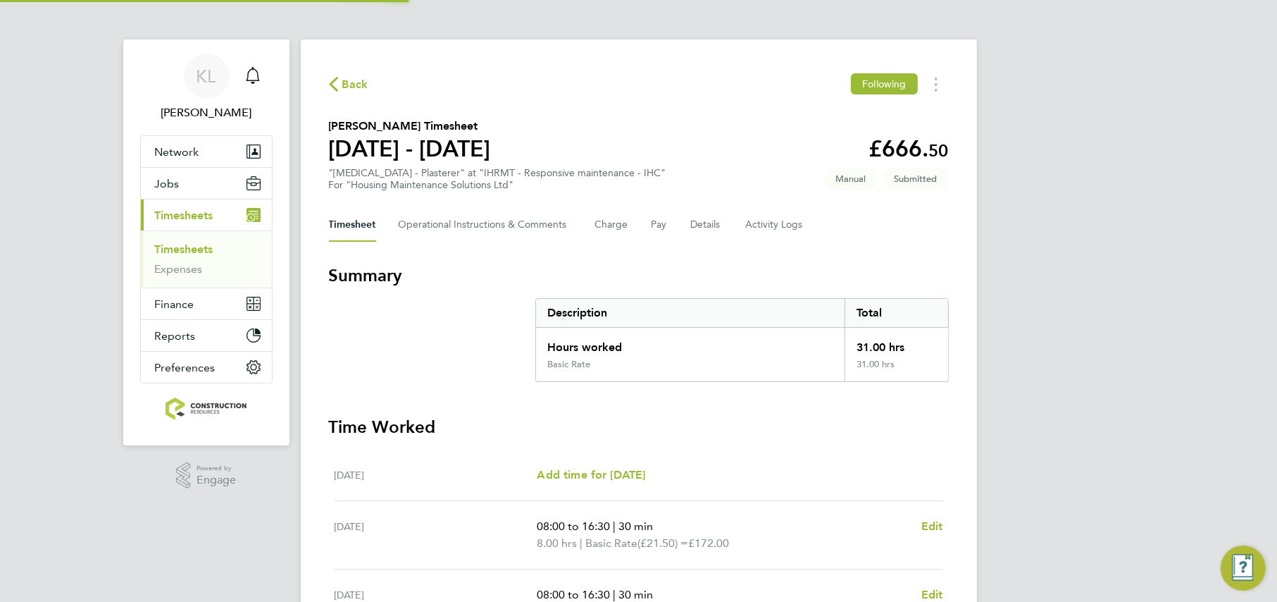
click at [333, 86] on icon "button" at bounding box center [333, 84] width 9 height 15
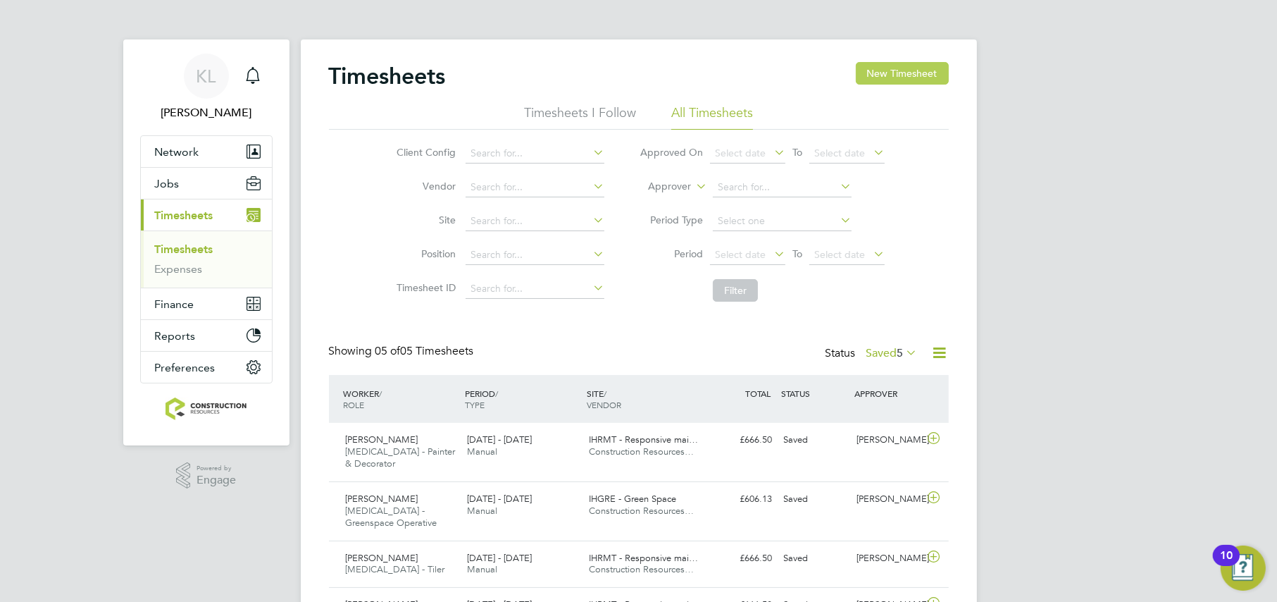
click at [912, 75] on button "New Timesheet" at bounding box center [902, 73] width 93 height 23
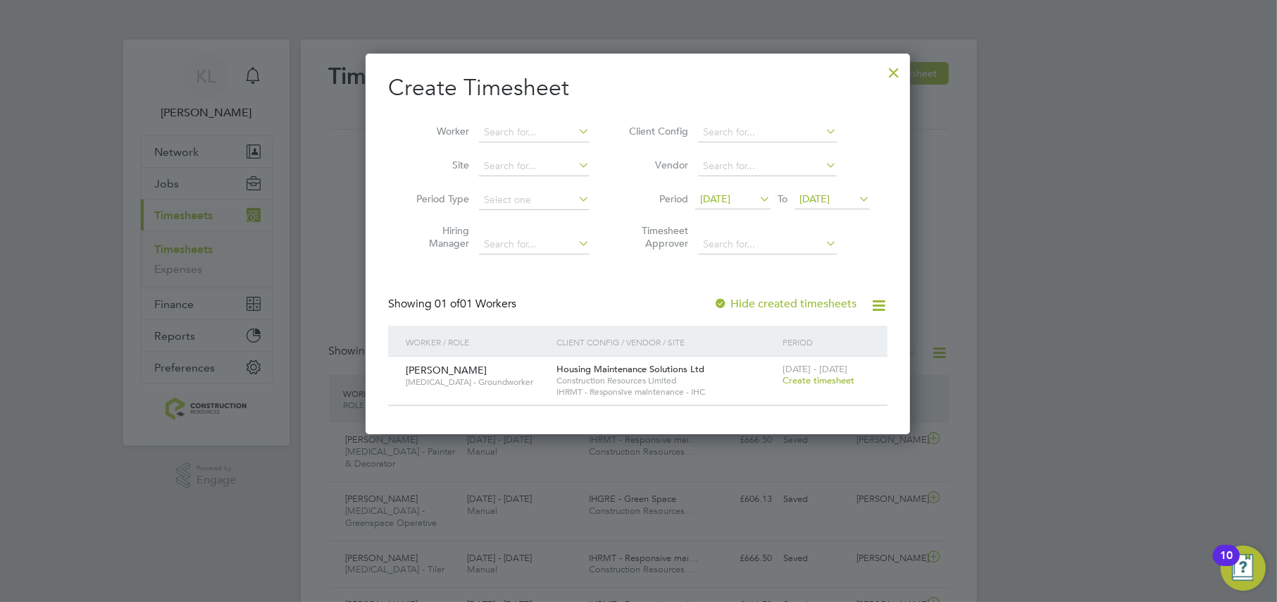
drag, startPoint x: 723, startPoint y: 199, endPoint x: 724, endPoint y: 237, distance: 37.3
click at [724, 201] on span "[DATE]" at bounding box center [715, 198] width 30 height 13
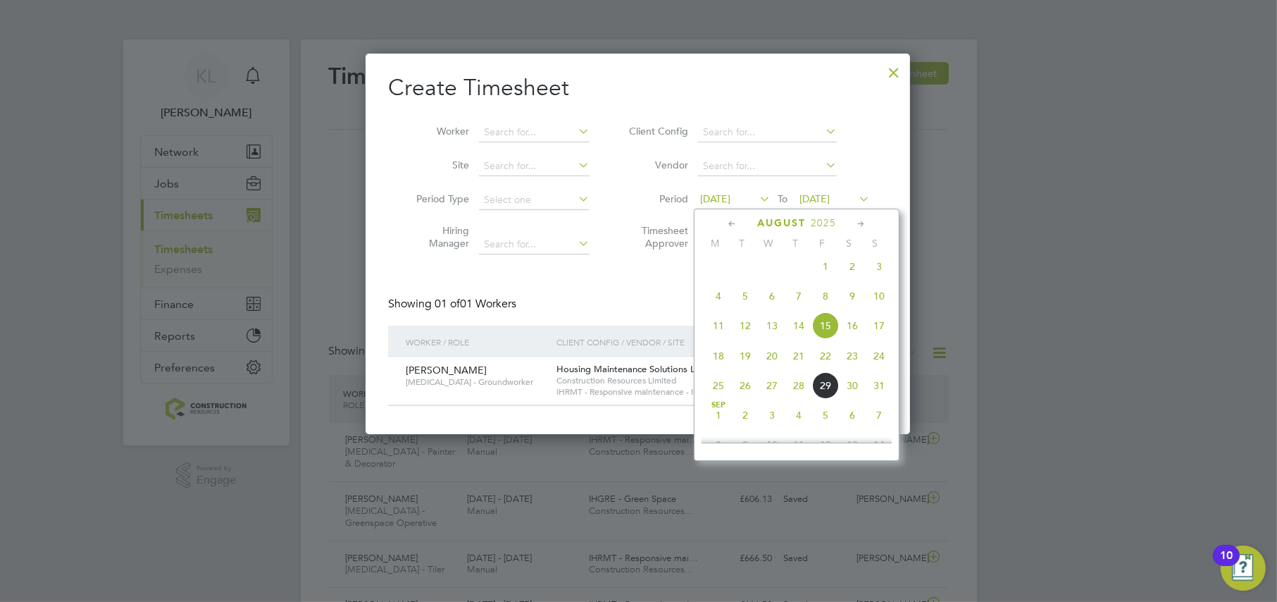
click at [722, 392] on span "25" at bounding box center [718, 385] width 27 height 27
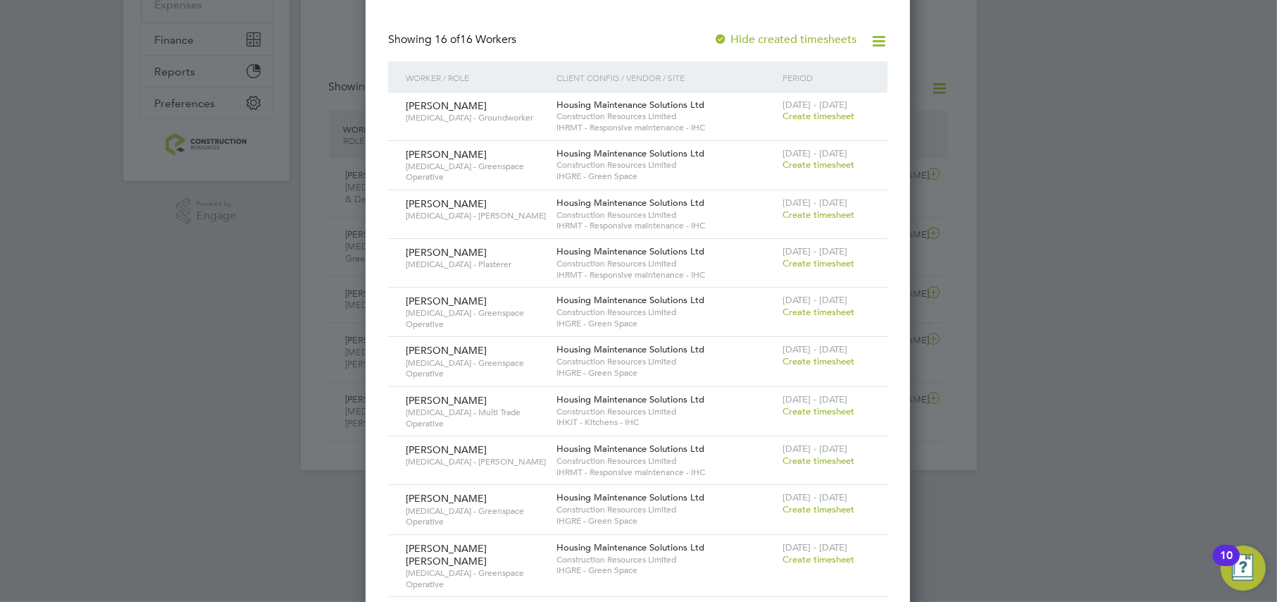
click at [827, 504] on span "Create timesheet" at bounding box center [819, 509] width 72 height 12
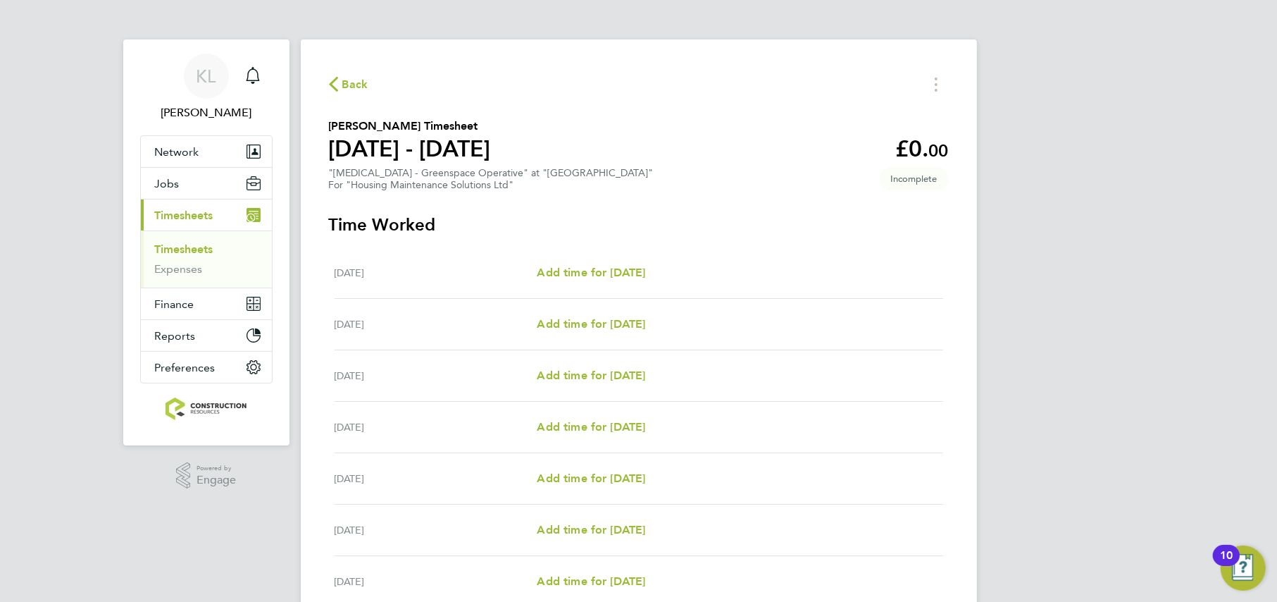
click at [565, 313] on div "[DATE] Add time for [DATE] Add time for [DATE]" at bounding box center [639, 324] width 609 height 51
click at [563, 328] on span "Add time for [DATE]" at bounding box center [591, 323] width 108 height 13
select select "30"
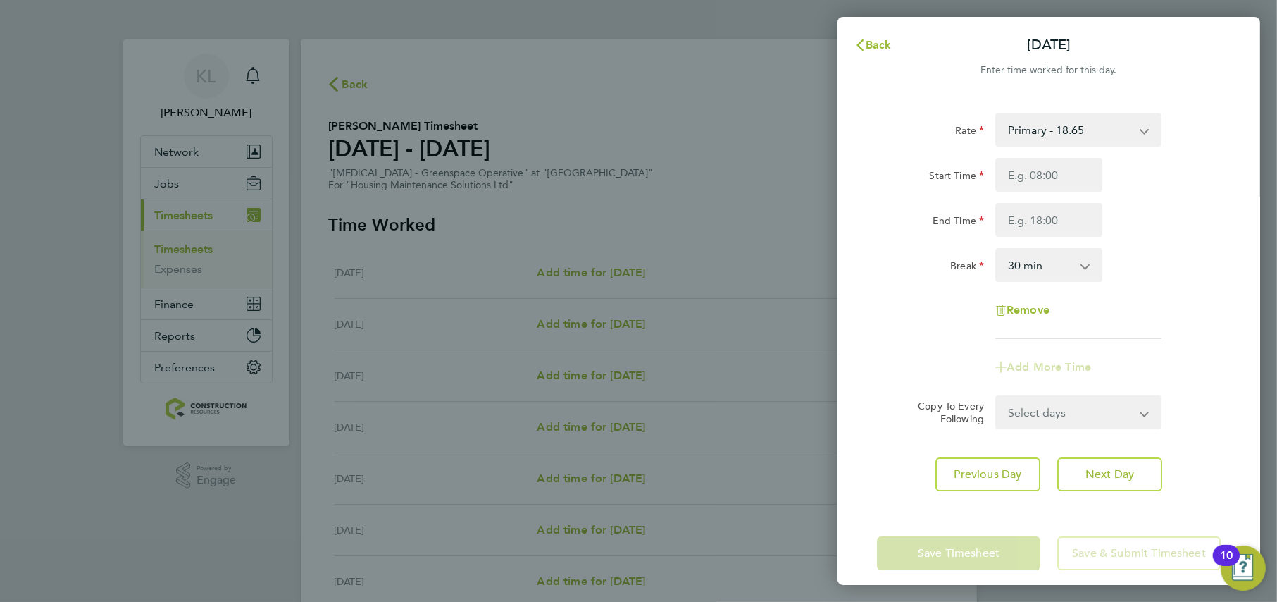
drag, startPoint x: 1089, startPoint y: 150, endPoint x: 1081, endPoint y: 163, distance: 15.8
click at [1087, 156] on div "Rate Primary - 18.65 Start Time End Time Break 0 min 15 min 30 min 45 min 60 mi…" at bounding box center [1049, 226] width 344 height 226
click at [874, 45] on span "Back" at bounding box center [879, 44] width 26 height 13
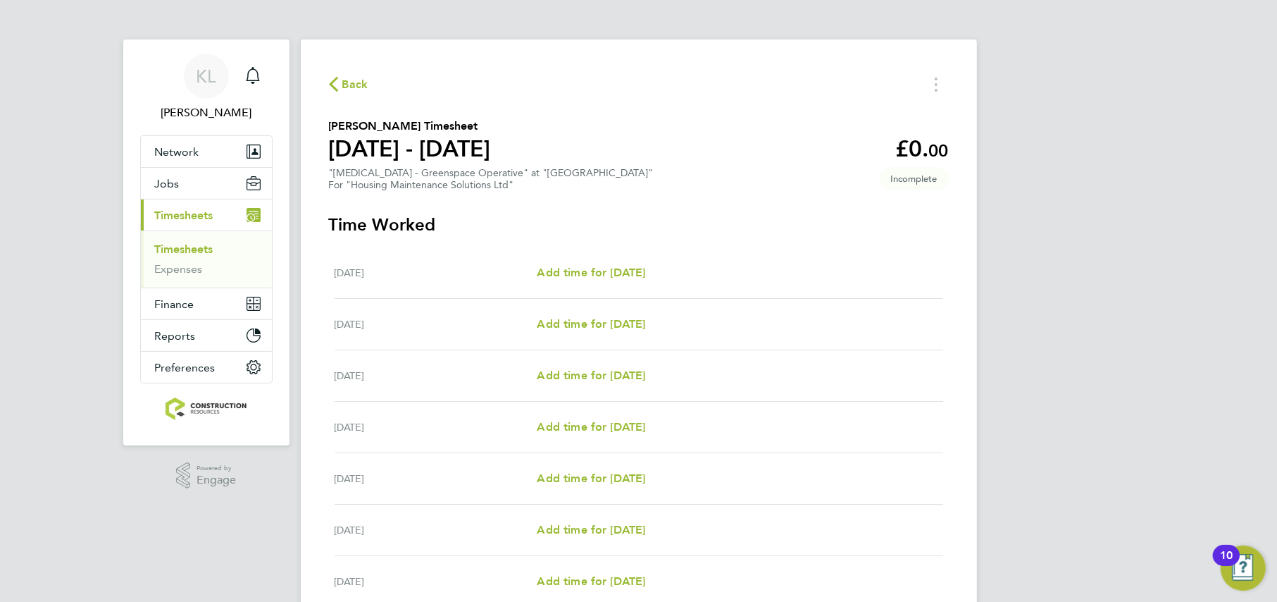
click at [341, 90] on button "Back" at bounding box center [348, 84] width 39 height 18
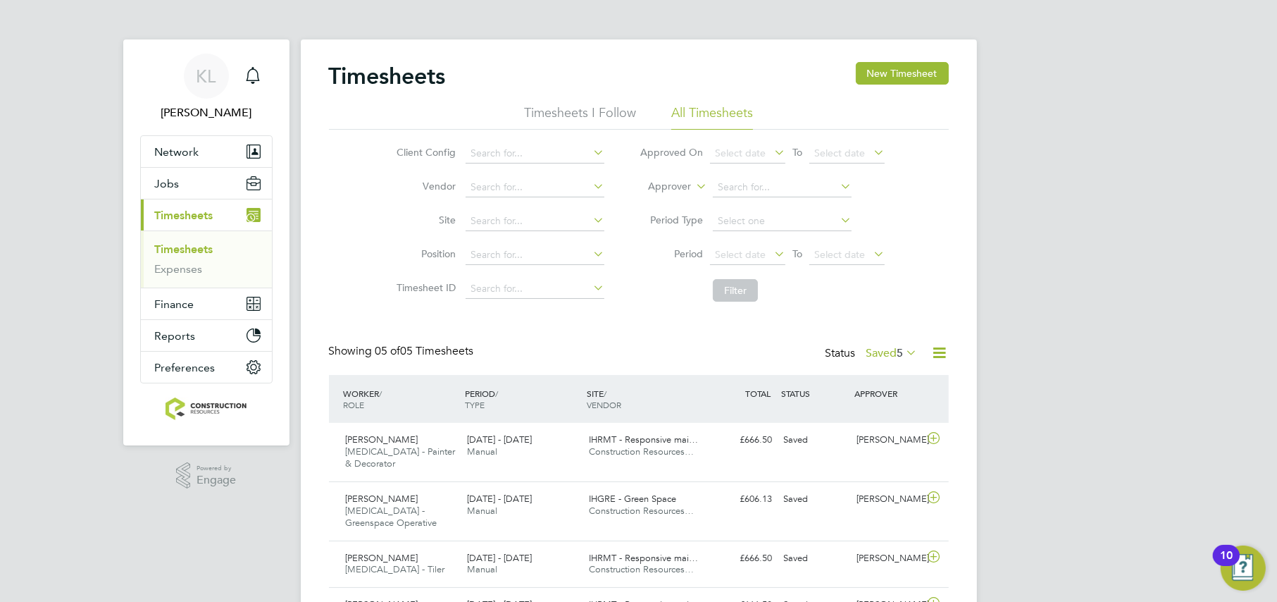
click at [879, 356] on label "Saved 5" at bounding box center [892, 353] width 51 height 14
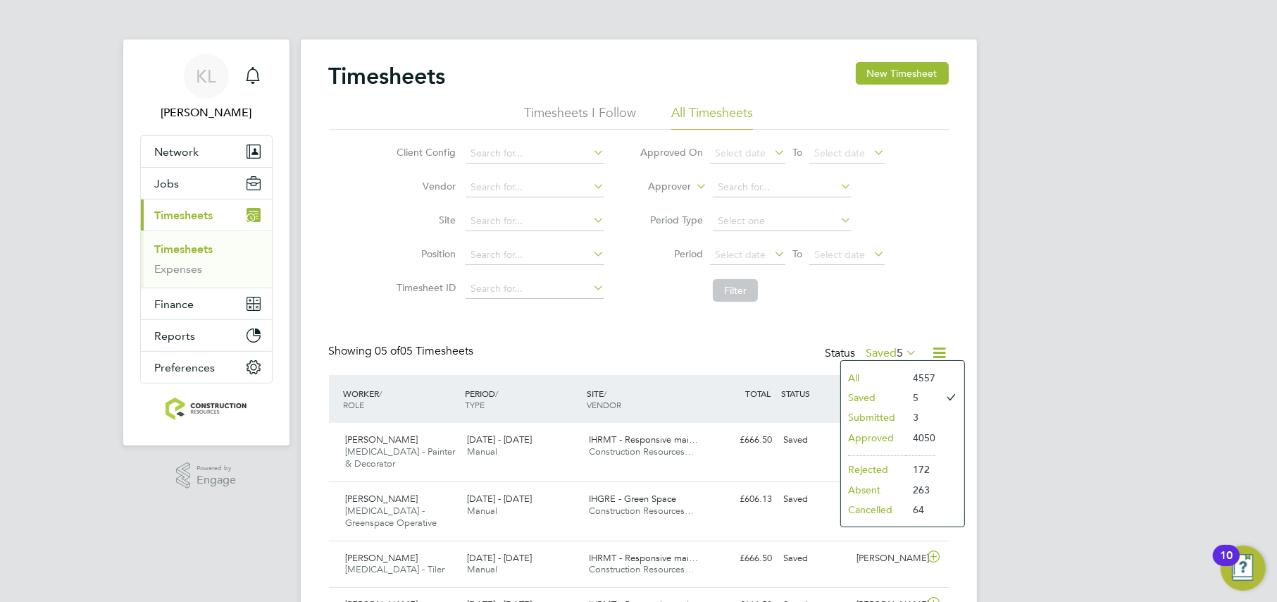
click at [857, 434] on li "Approved" at bounding box center [873, 438] width 65 height 20
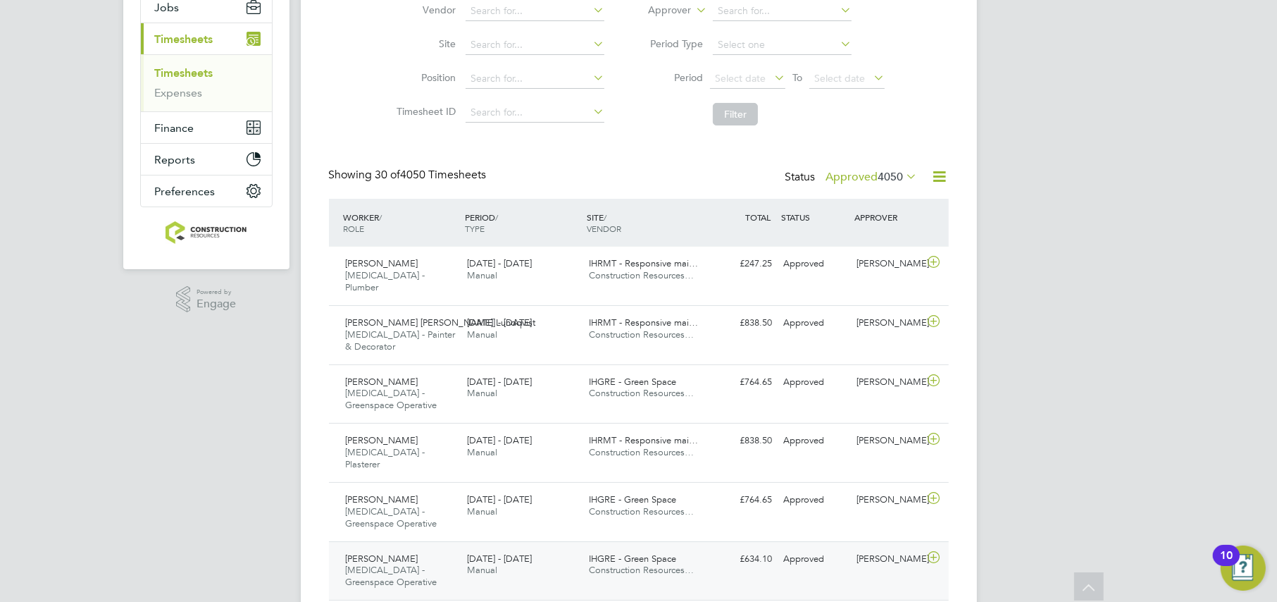
click at [381, 564] on span "HMS - Greenspace Operative" at bounding box center [392, 576] width 92 height 24
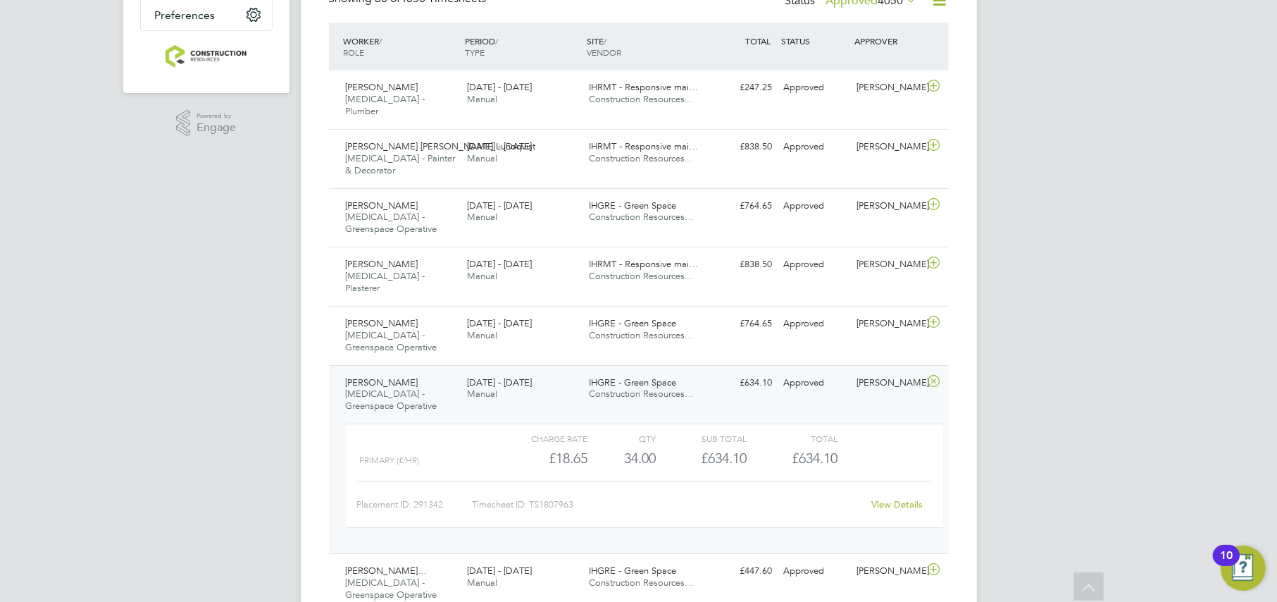
click at [883, 498] on link "View Details" at bounding box center [896, 504] width 51 height 12
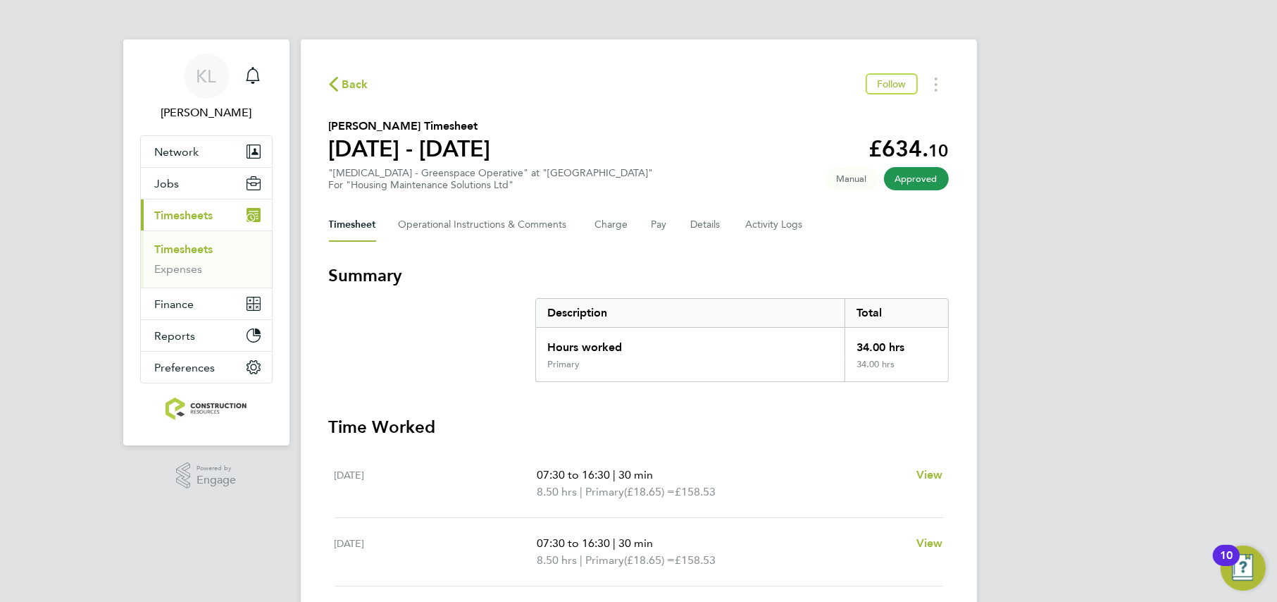
click at [340, 84] on span "Back" at bounding box center [348, 83] width 39 height 13
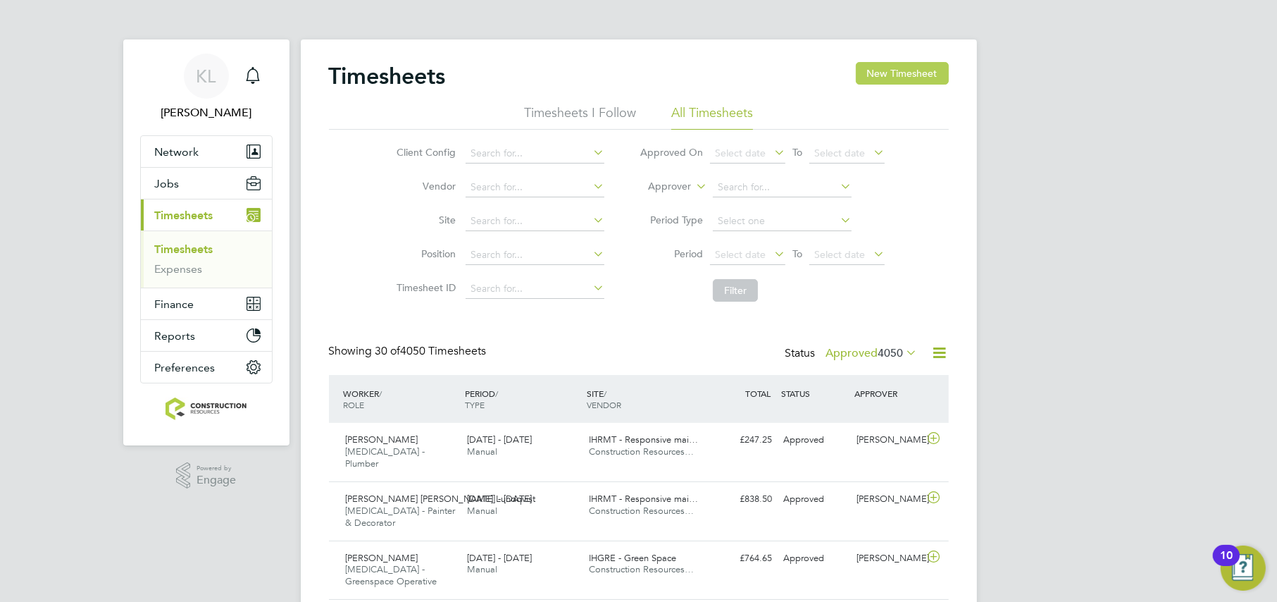
drag, startPoint x: 879, startPoint y: 73, endPoint x: 867, endPoint y: 82, distance: 14.5
click at [877, 72] on button "New Timesheet" at bounding box center [902, 73] width 93 height 23
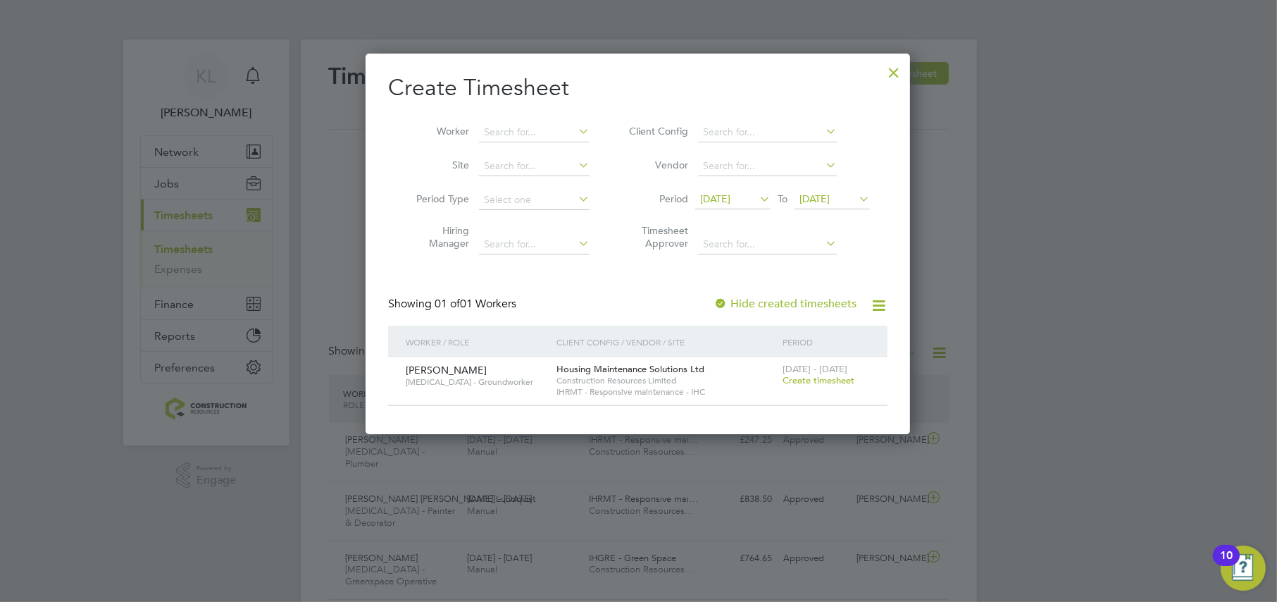
click at [719, 195] on span "[DATE]" at bounding box center [715, 198] width 30 height 13
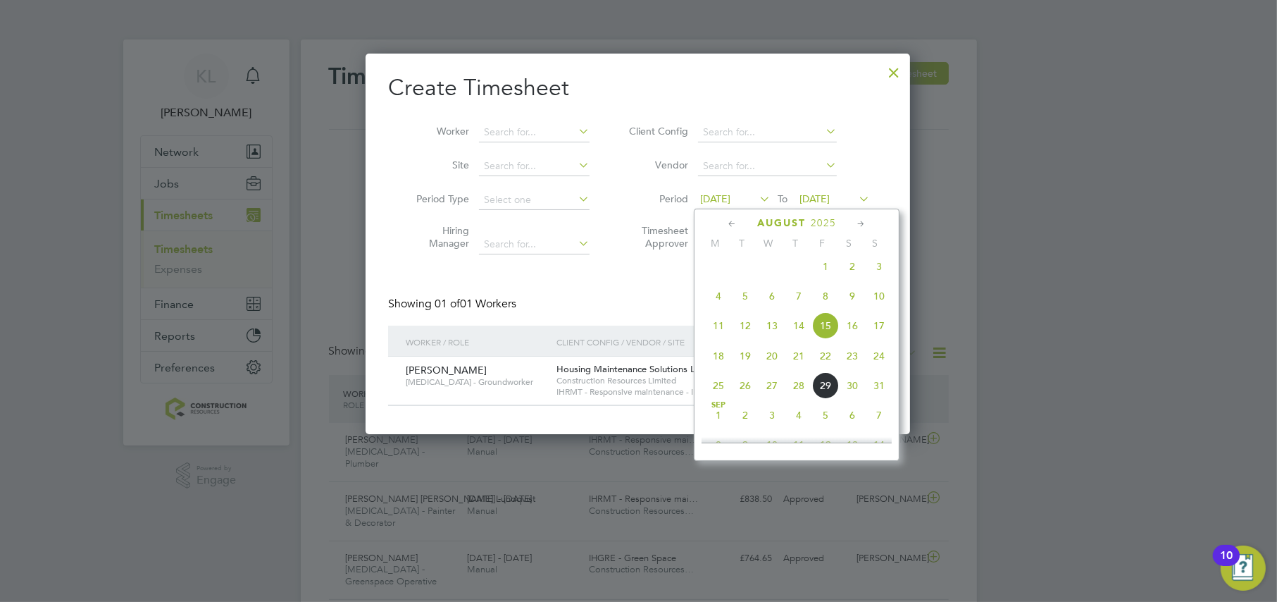
click at [709, 392] on span "25" at bounding box center [718, 385] width 27 height 27
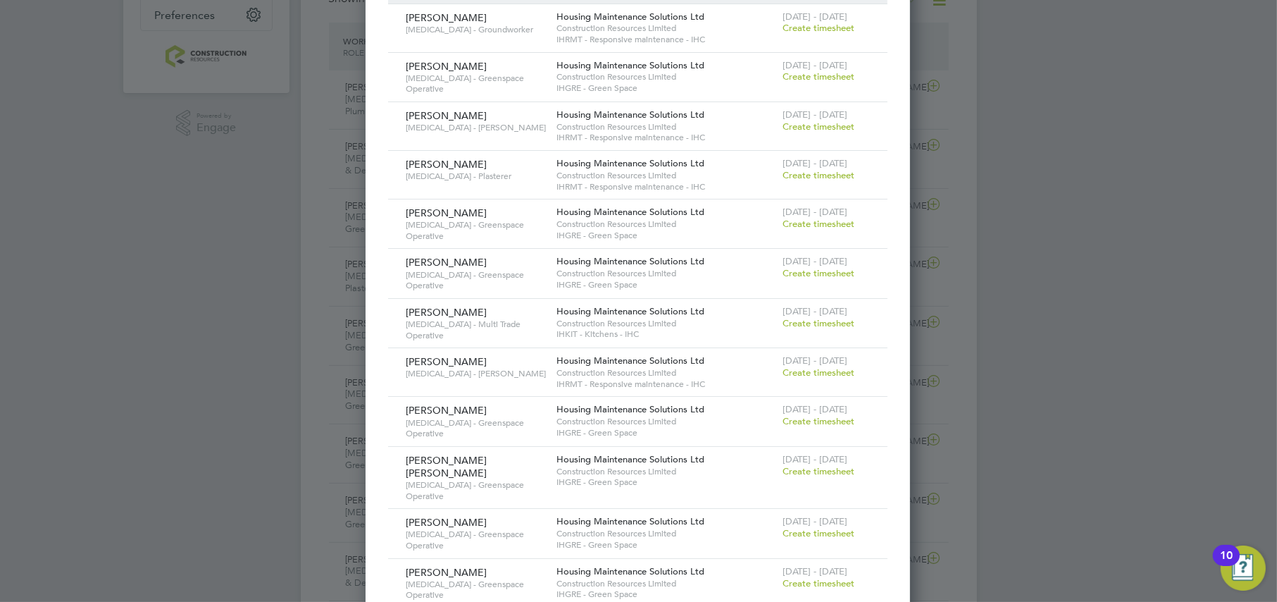
click at [833, 415] on span "Create timesheet" at bounding box center [819, 421] width 72 height 12
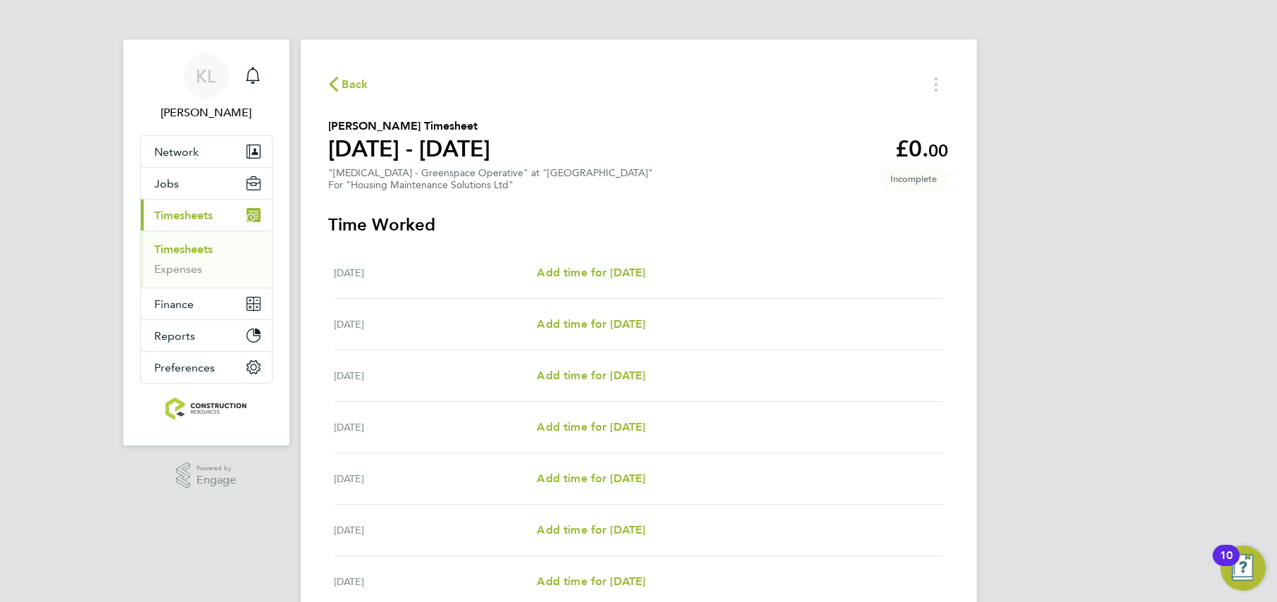
click at [564, 310] on div "Tue 26 Aug Add time for Tue 26 Aug Add time for Tue 26 Aug" at bounding box center [639, 324] width 609 height 51
click at [550, 335] on div "Tue 26 Aug Add time for Tue 26 Aug Add time for Tue 26 Aug" at bounding box center [639, 324] width 609 height 51
click at [550, 320] on span "Add time for Tue 26 Aug" at bounding box center [591, 323] width 108 height 13
select select "30"
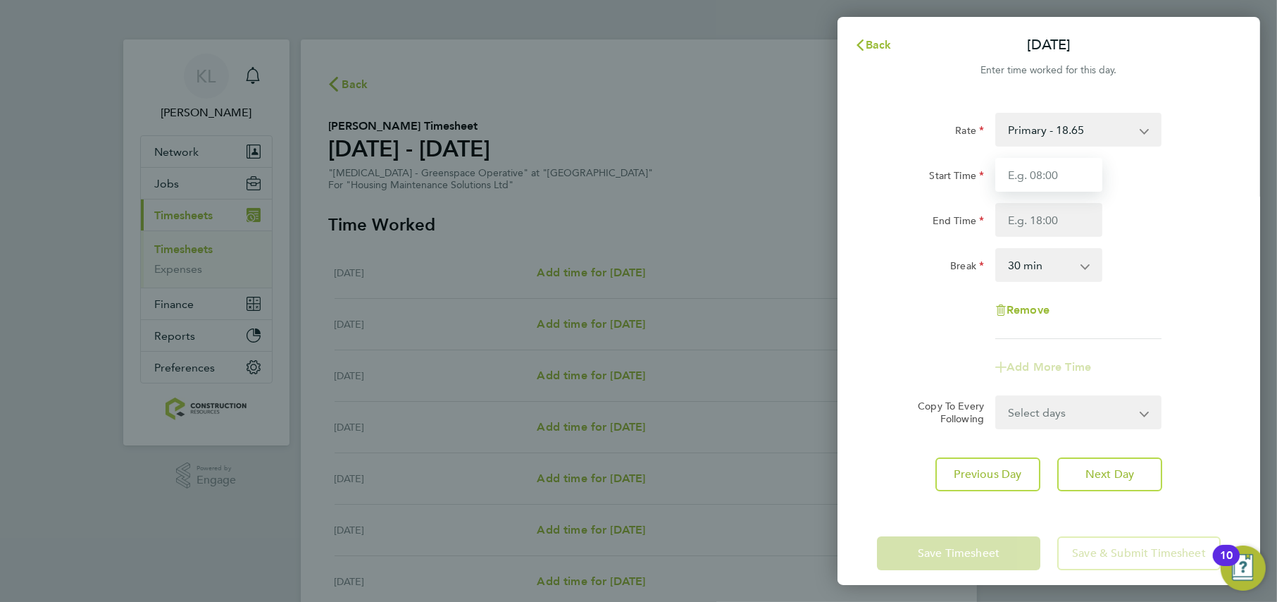
click at [1028, 166] on input "Start Time" at bounding box center [1048, 175] width 107 height 34
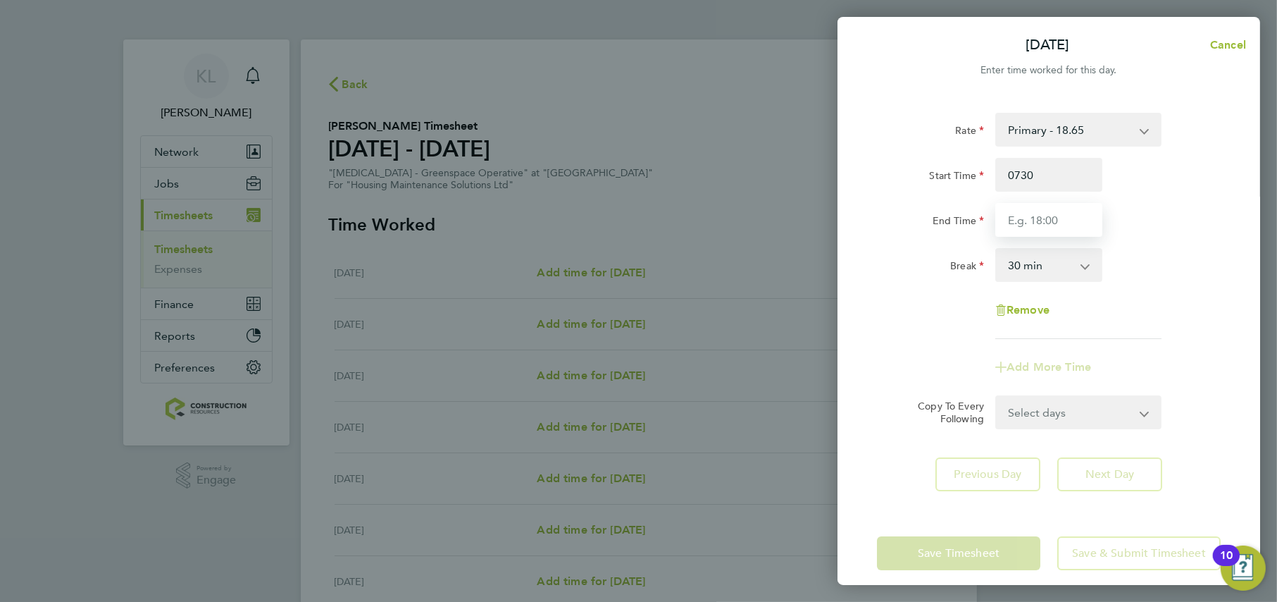
type input "07:30"
click at [1022, 228] on input "End Time" at bounding box center [1048, 220] width 107 height 34
type input "16:30"
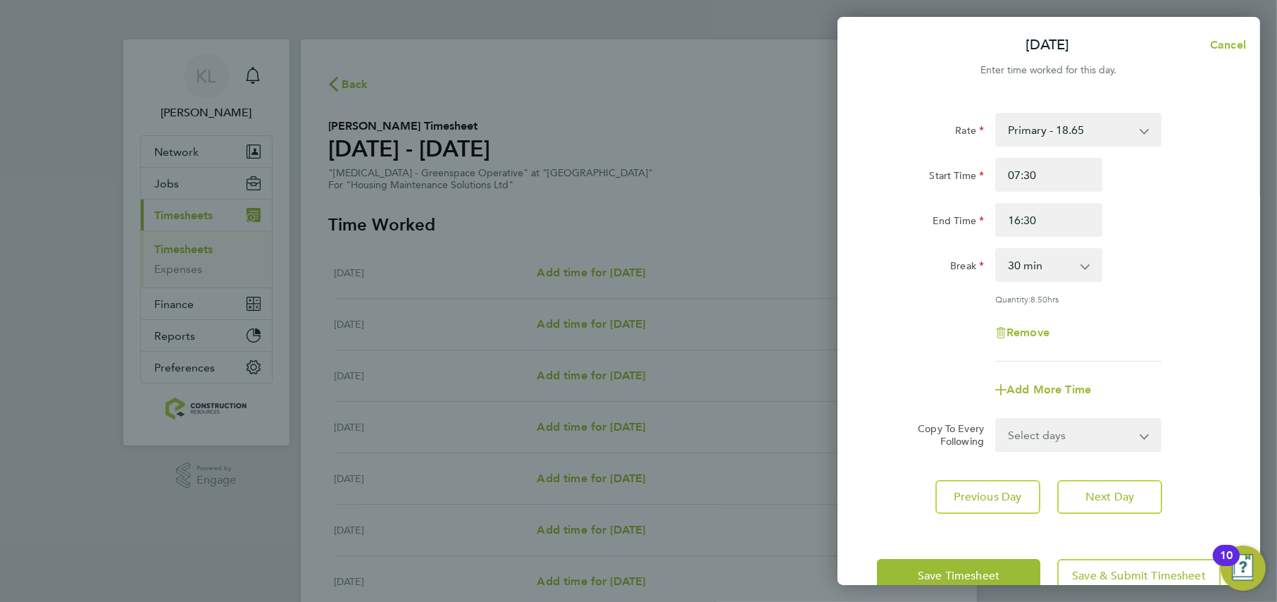
click at [1118, 480] on app-form-button "Next Day" at bounding box center [1105, 497] width 113 height 34
click at [1109, 490] on span "Next Day" at bounding box center [1110, 497] width 49 height 14
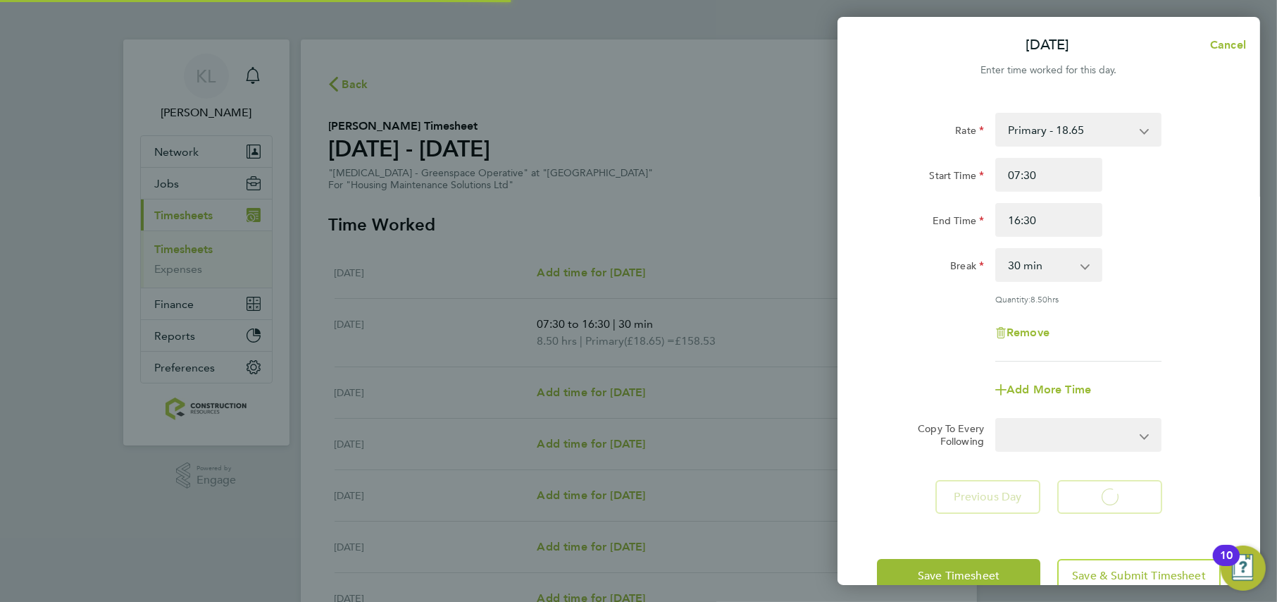
select select "30"
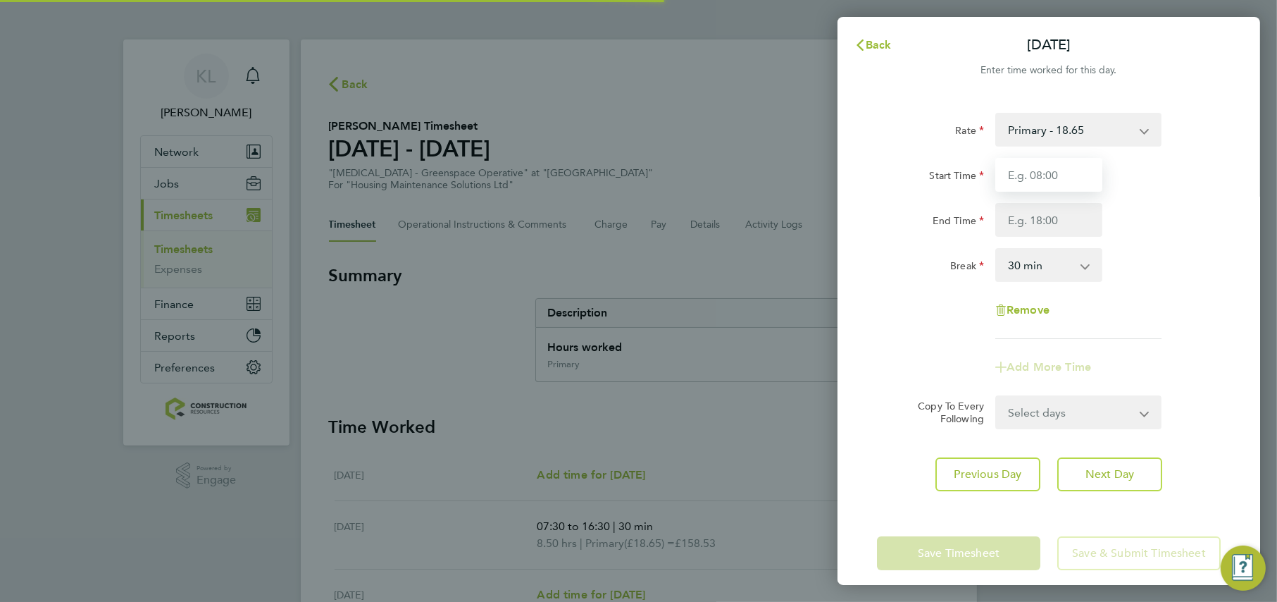
click at [1031, 176] on input "Start Time" at bounding box center [1048, 175] width 107 height 34
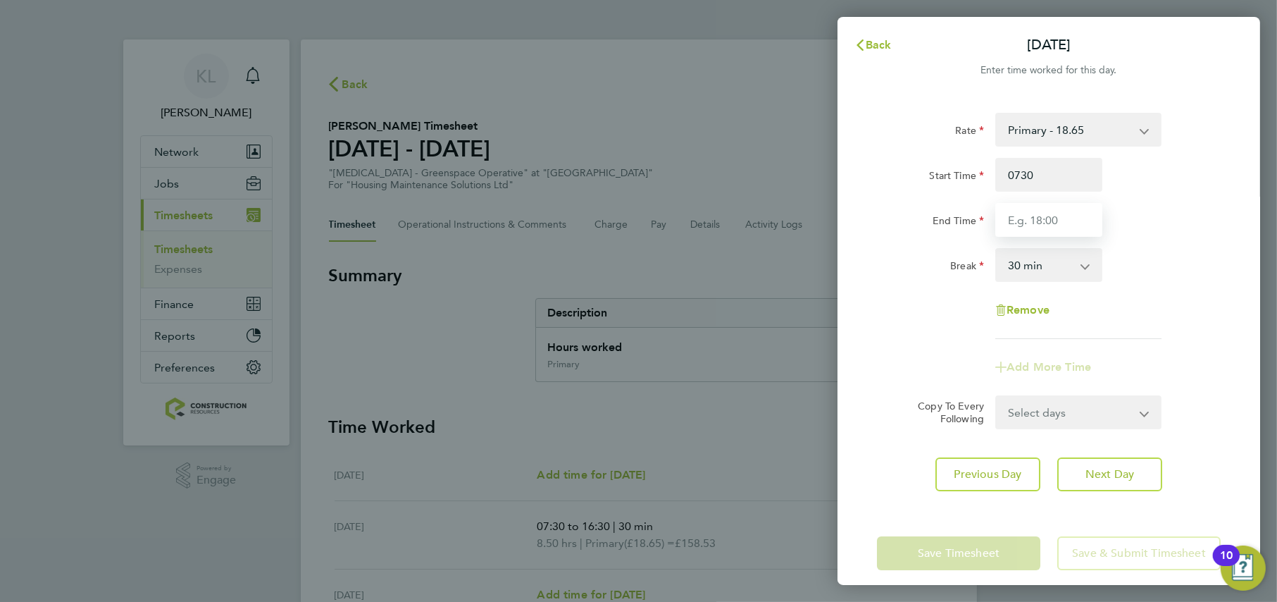
type input "07:30"
type input "16:30"
click at [1088, 488] on app-form-button "Next Day" at bounding box center [1105, 474] width 113 height 34
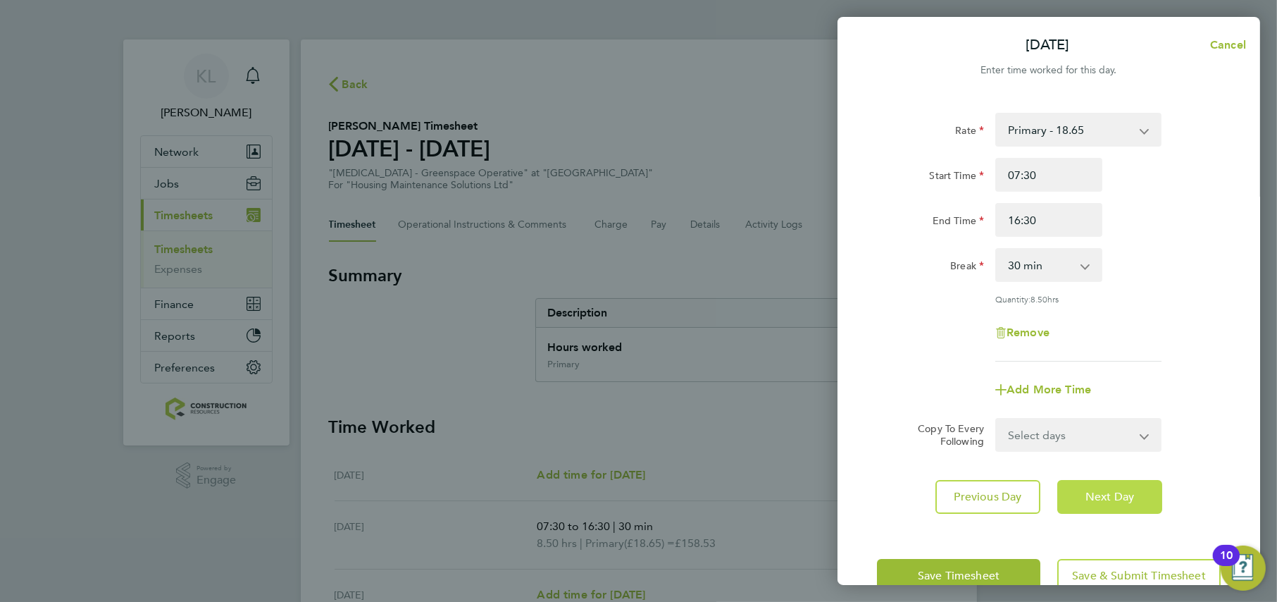
click at [1086, 482] on button "Next Day" at bounding box center [1109, 497] width 105 height 34
select select "30"
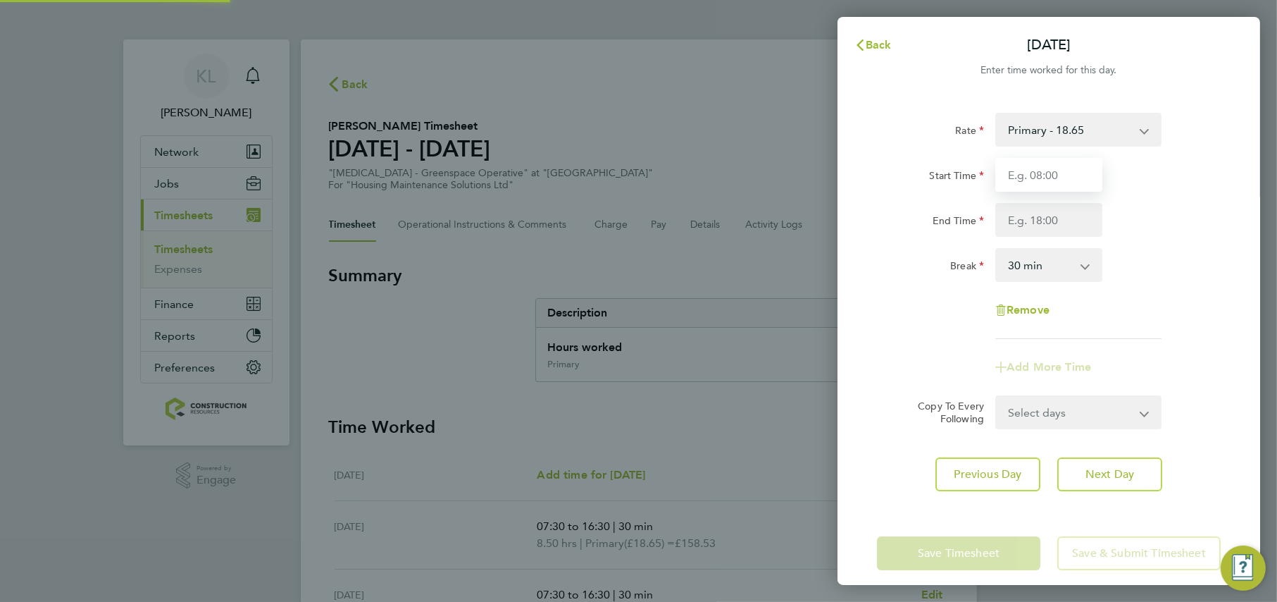
click at [1012, 174] on input "Start Time" at bounding box center [1048, 175] width 107 height 34
type input "07:30"
click at [1024, 221] on input "End Time" at bounding box center [1048, 220] width 107 height 34
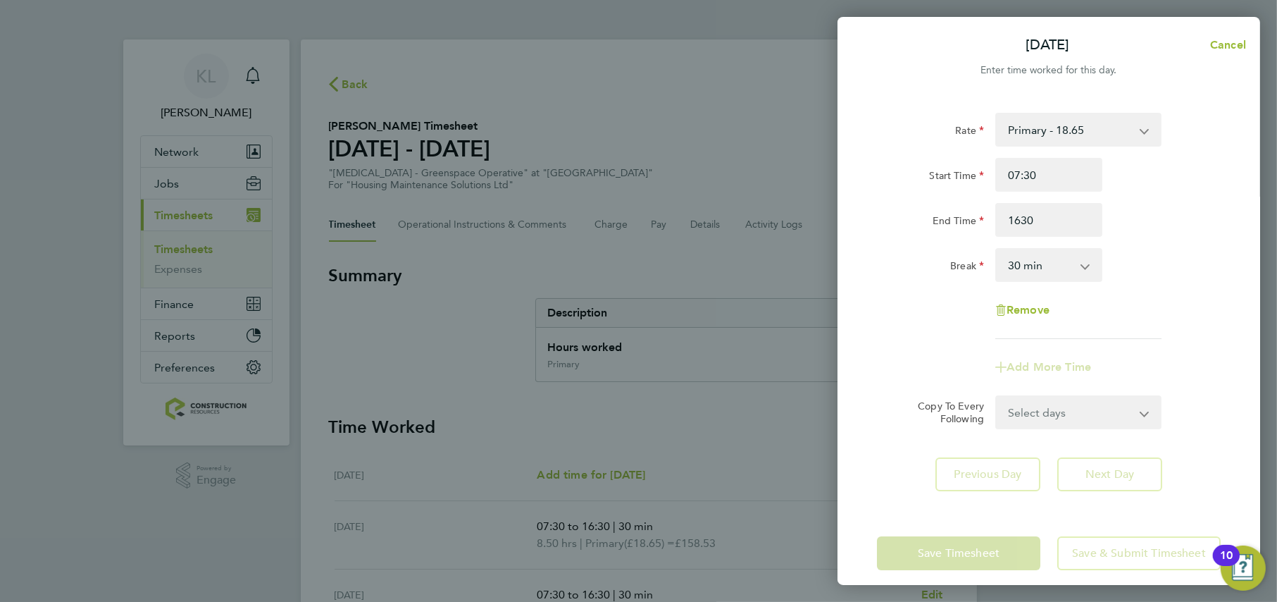
type input "16:30"
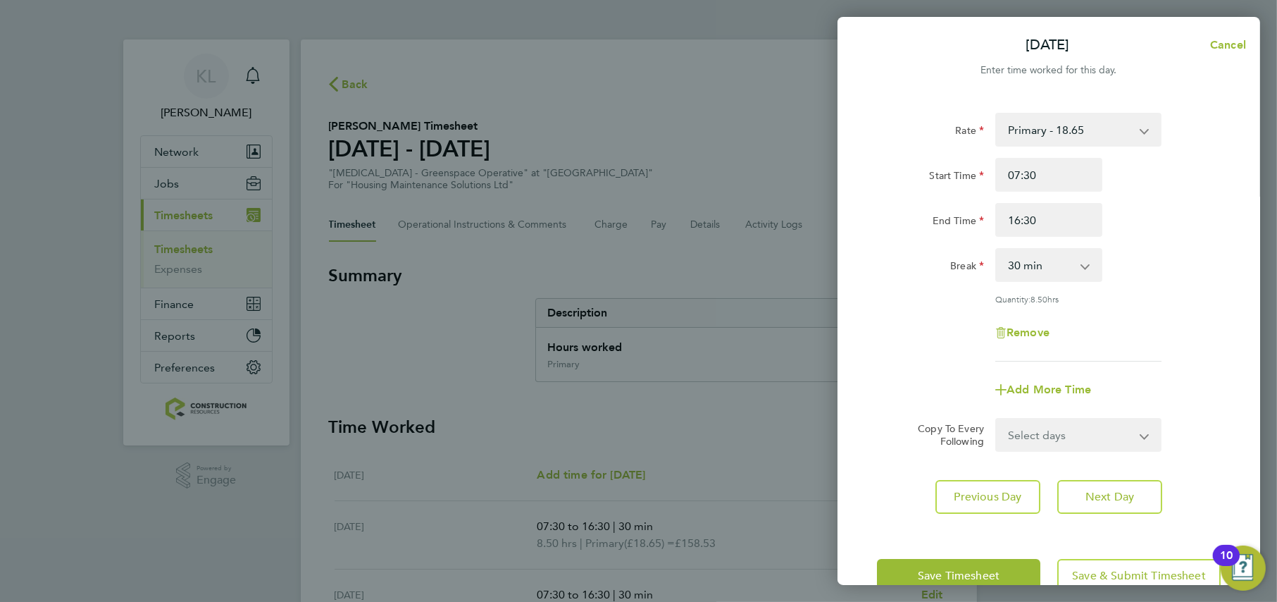
click at [1081, 475] on div "Rate Primary - 18.65 Start Time 07:30 End Time 16:30 Break 0 min 15 min 30 min …" at bounding box center [1049, 313] width 423 height 435
click at [1081, 492] on button "Next Day" at bounding box center [1109, 497] width 105 height 34
select select "30"
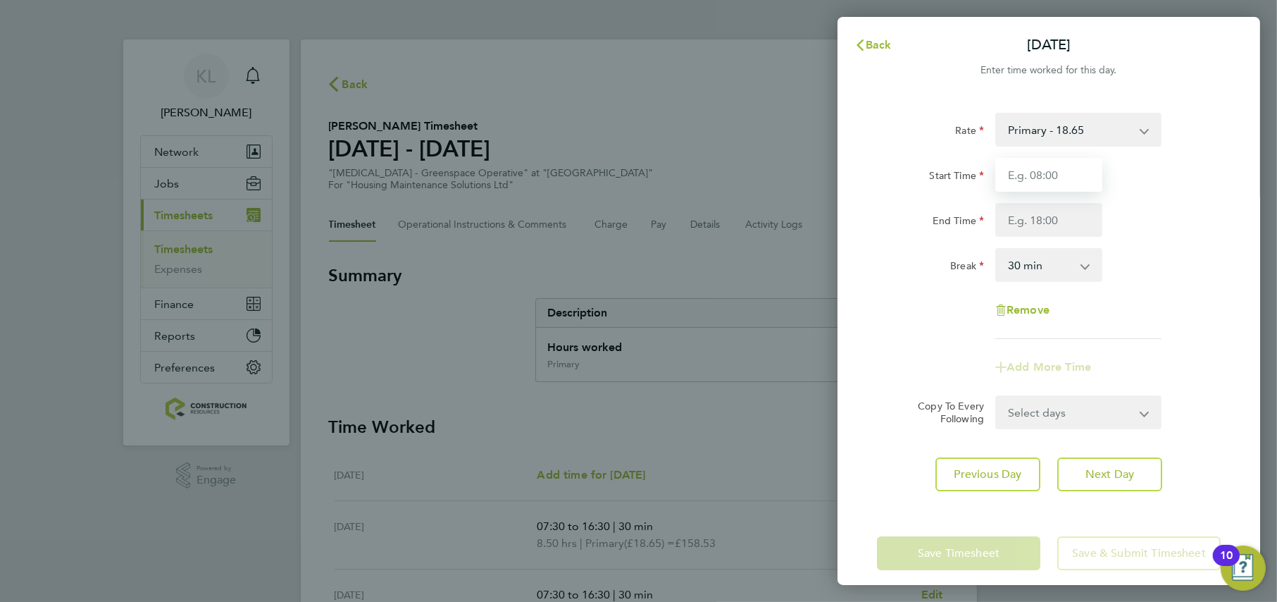
click at [1025, 177] on input "Start Time" at bounding box center [1048, 175] width 107 height 34
type input "07:30"
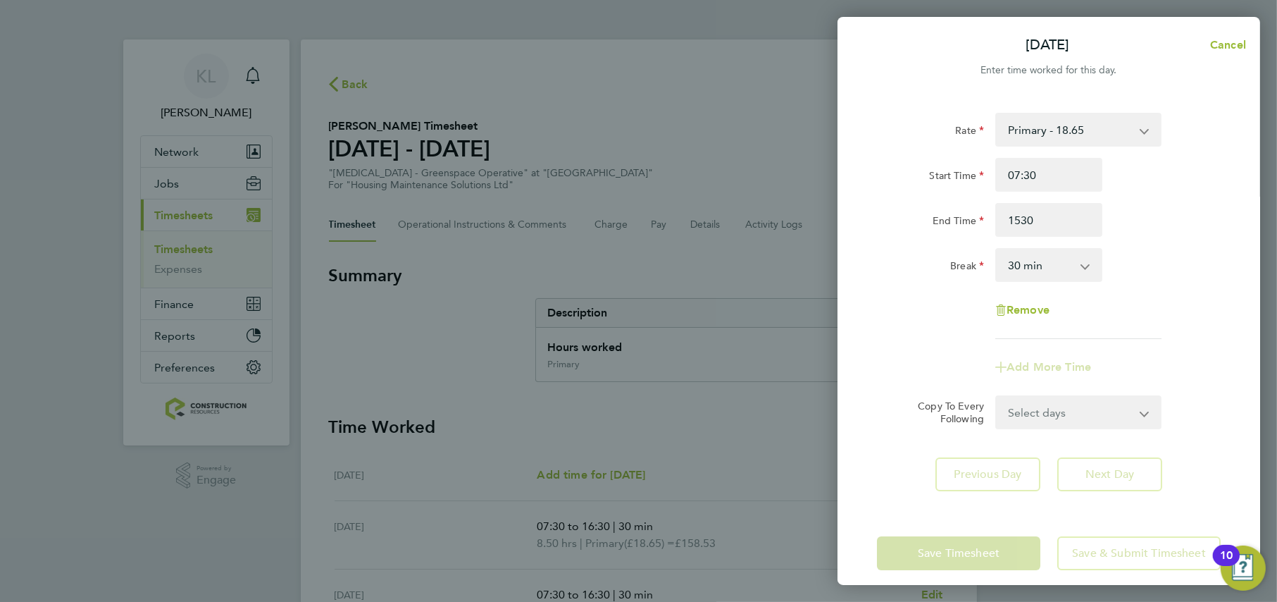
type input "15:30"
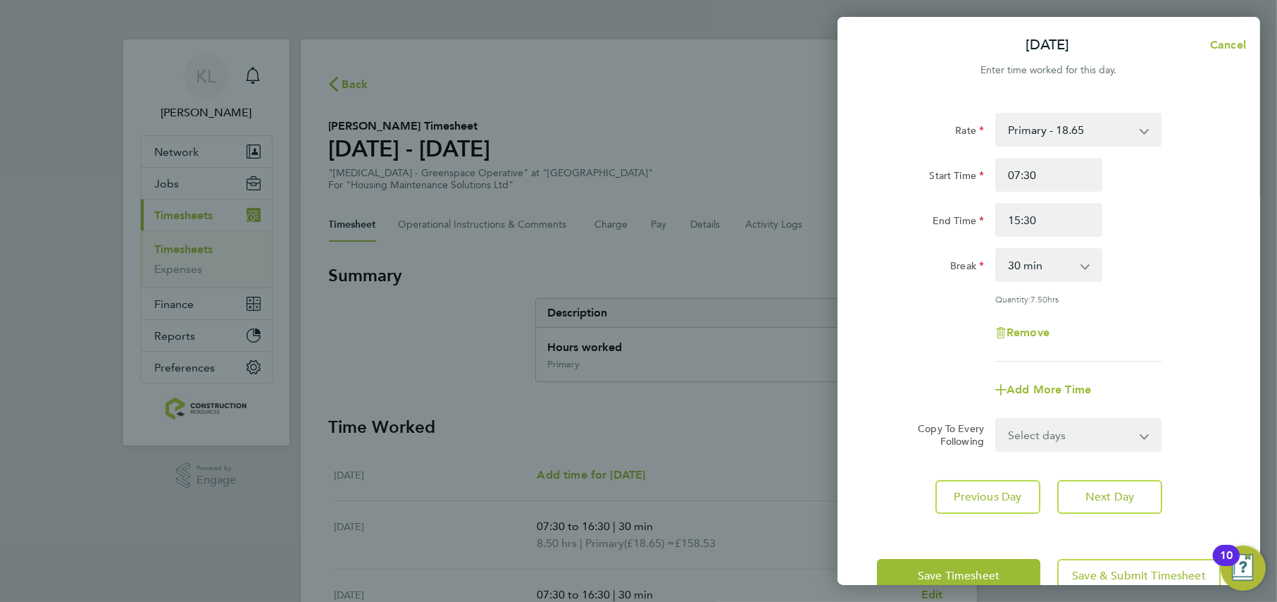
click at [860, 336] on div "Rate Primary - 18.65 Start Time 07:30 End Time 15:30 Break 0 min 15 min 30 min …" at bounding box center [1049, 313] width 423 height 435
click at [1007, 559] on button "Save Timesheet" at bounding box center [958, 576] width 163 height 34
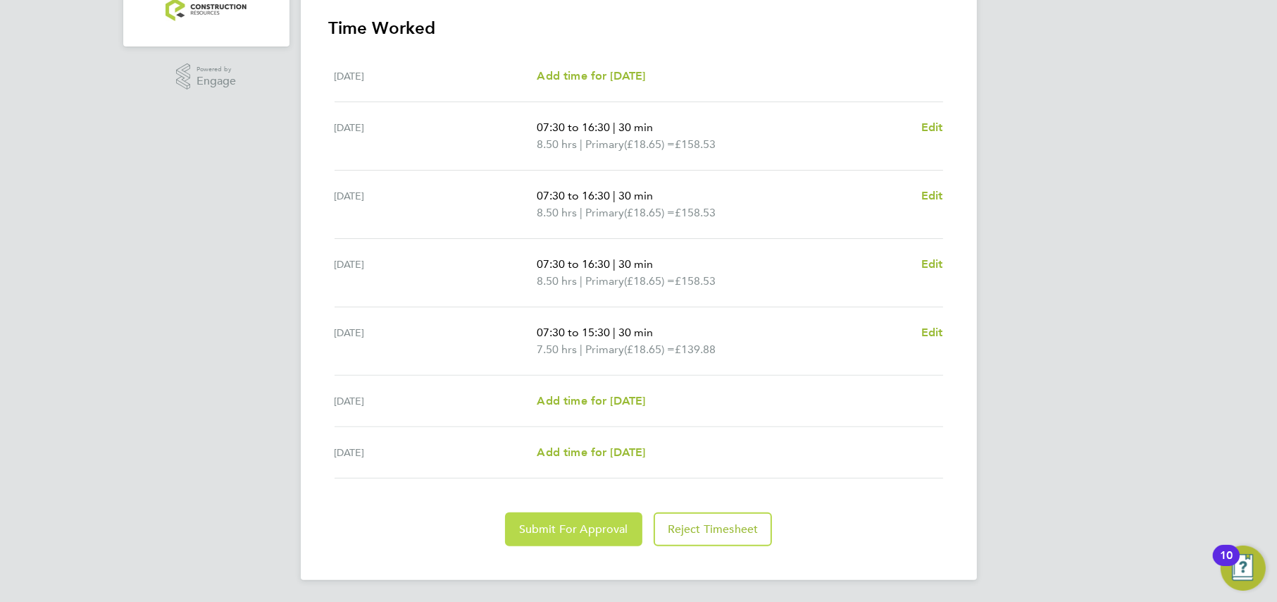
click at [536, 533] on span "Submit For Approval" at bounding box center [573, 529] width 109 height 14
click at [176, 414] on div "KL Kate Lomax Notifications Applications: Network Team Members Businesses Sites…" at bounding box center [638, 101] width 1277 height 1001
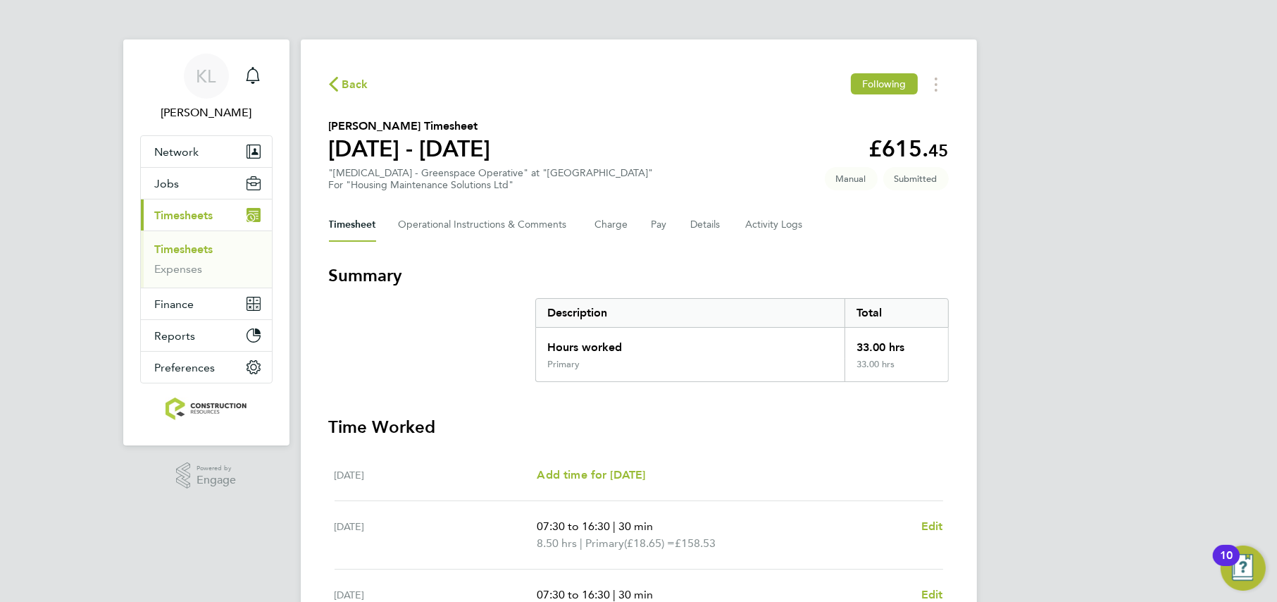
click at [345, 82] on span "Back" at bounding box center [355, 84] width 26 height 17
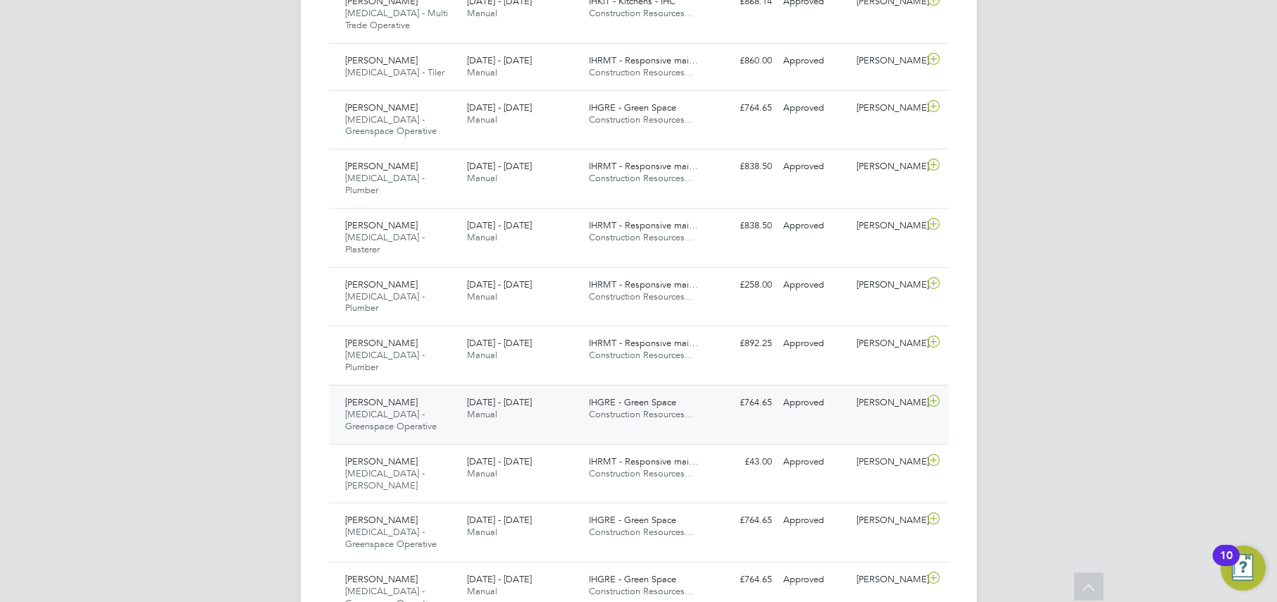
click at [383, 396] on span "[PERSON_NAME]" at bounding box center [382, 402] width 73 height 12
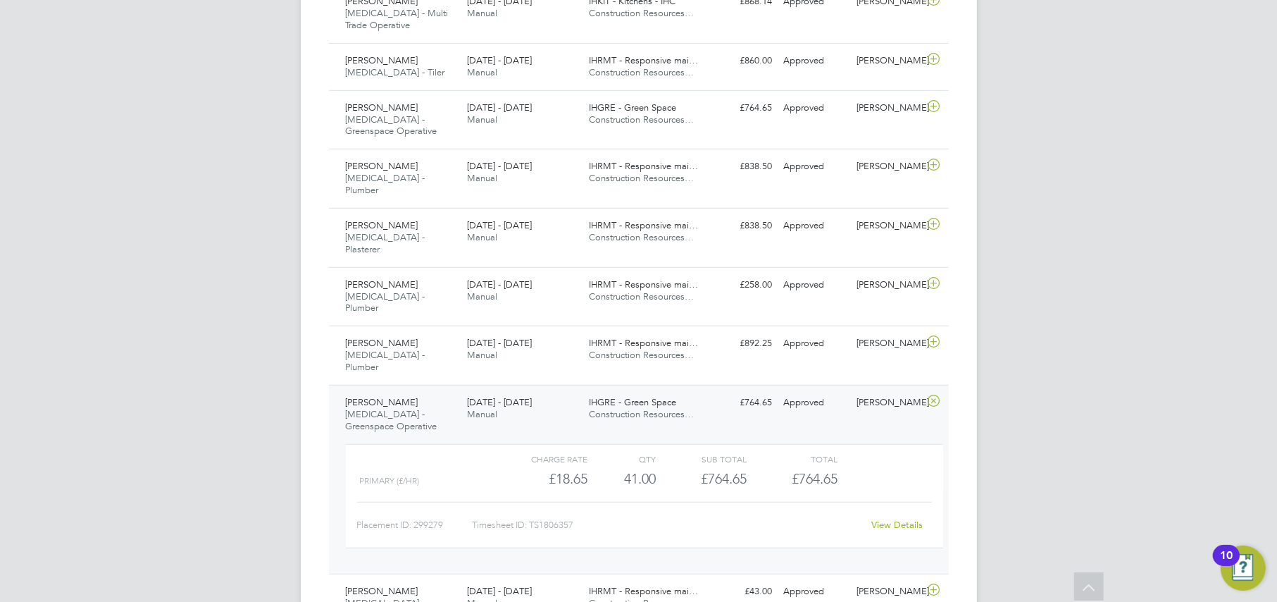
click at [881, 519] on link "View Details" at bounding box center [896, 525] width 51 height 12
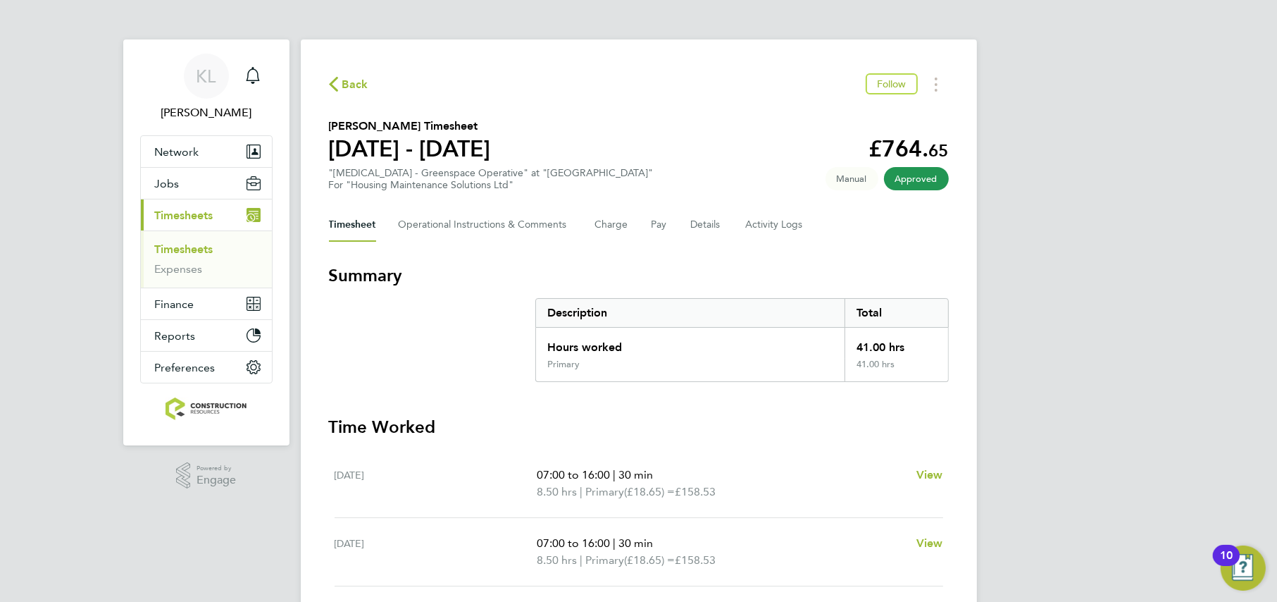
click at [342, 89] on span "Back" at bounding box center [355, 84] width 26 height 17
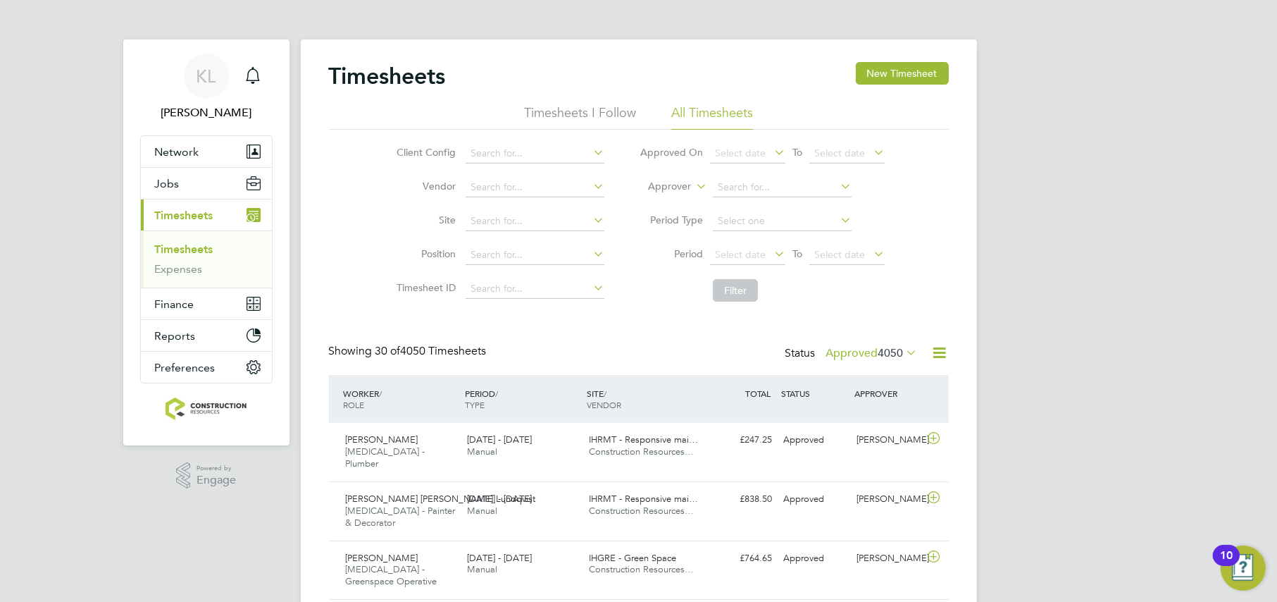
click at [928, 71] on button "New Timesheet" at bounding box center [902, 73] width 93 height 23
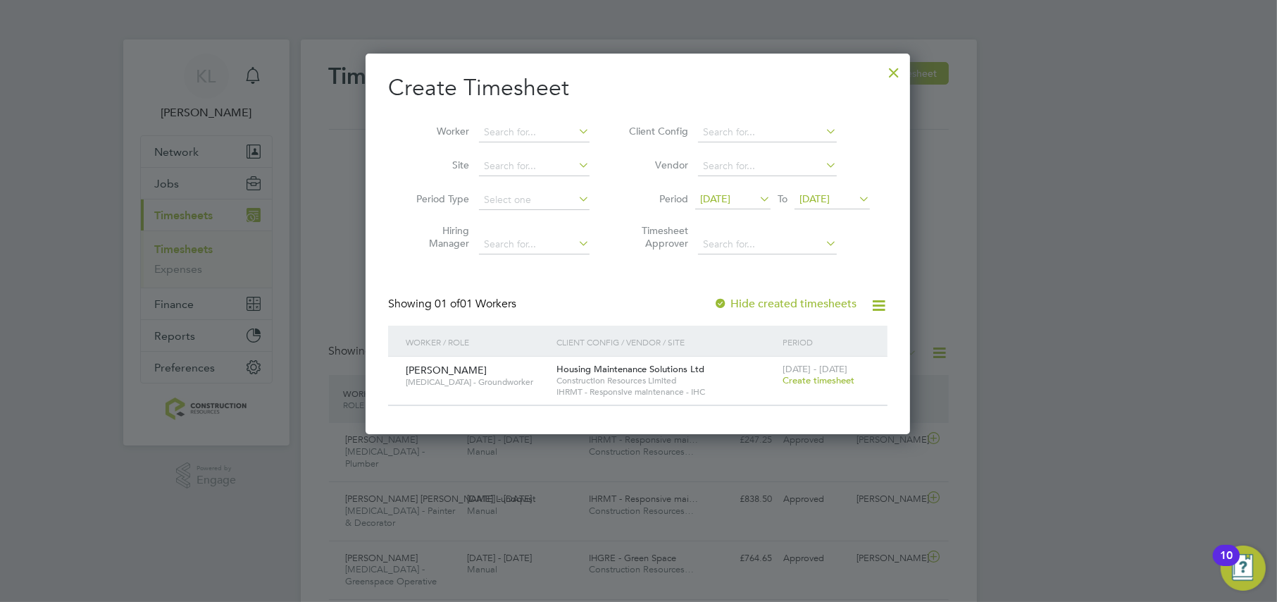
click at [740, 187] on li "Period 15 Aug 2025 To 22 Aug 2025" at bounding box center [747, 200] width 280 height 34
click at [731, 199] on span "15 Aug 2025" at bounding box center [715, 198] width 30 height 13
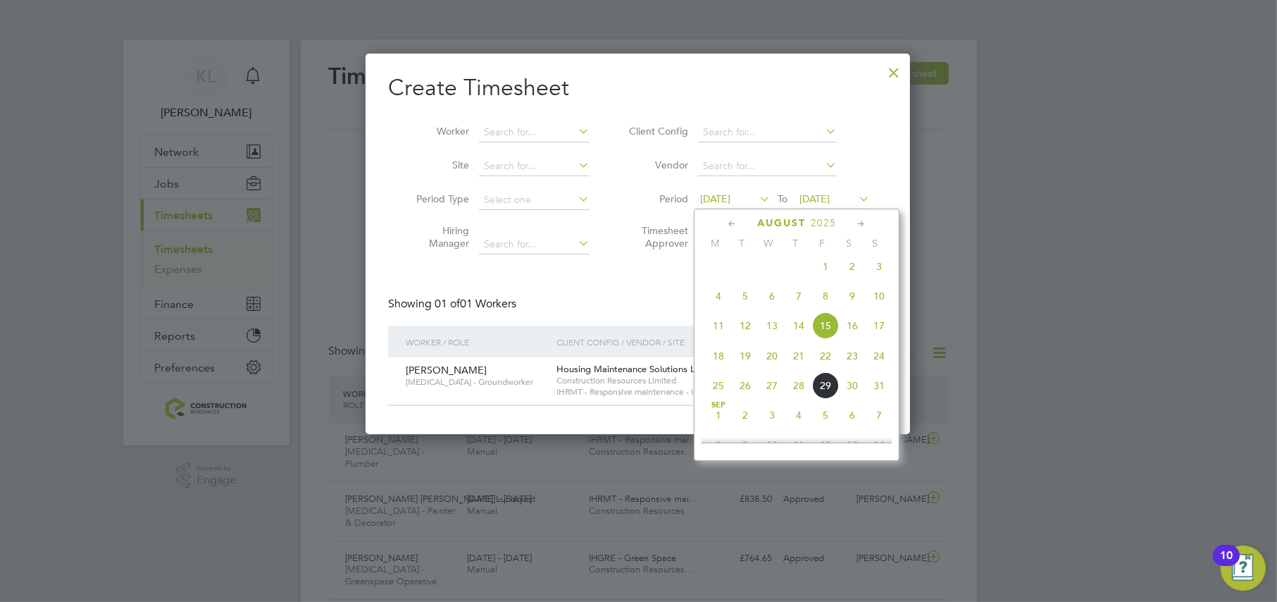
click at [716, 395] on span "25" at bounding box center [718, 385] width 27 height 27
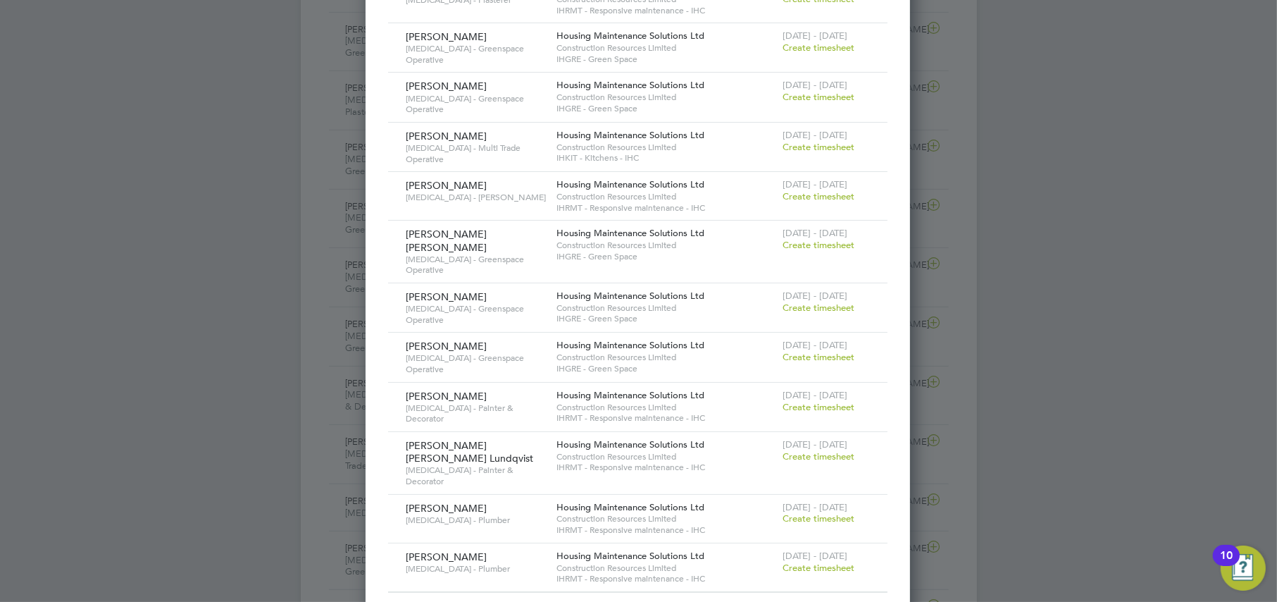
click at [809, 302] on span "Create timesheet" at bounding box center [819, 308] width 72 height 12
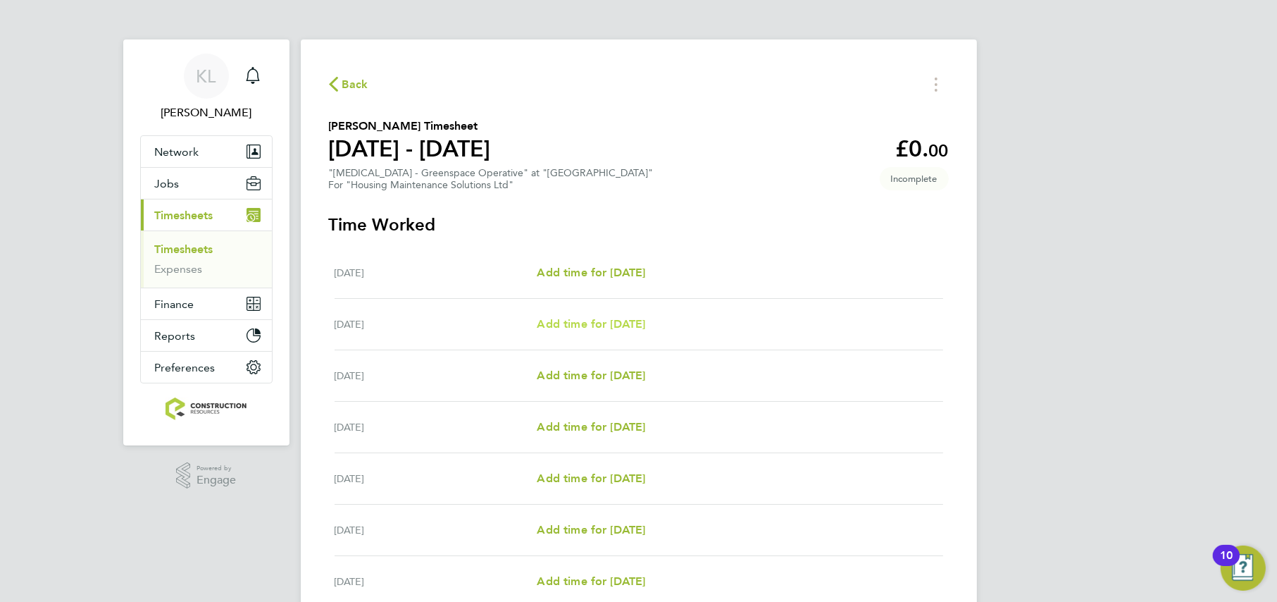
click at [570, 318] on span "Add time for Tue 26 Aug" at bounding box center [591, 323] width 108 height 13
select select "30"
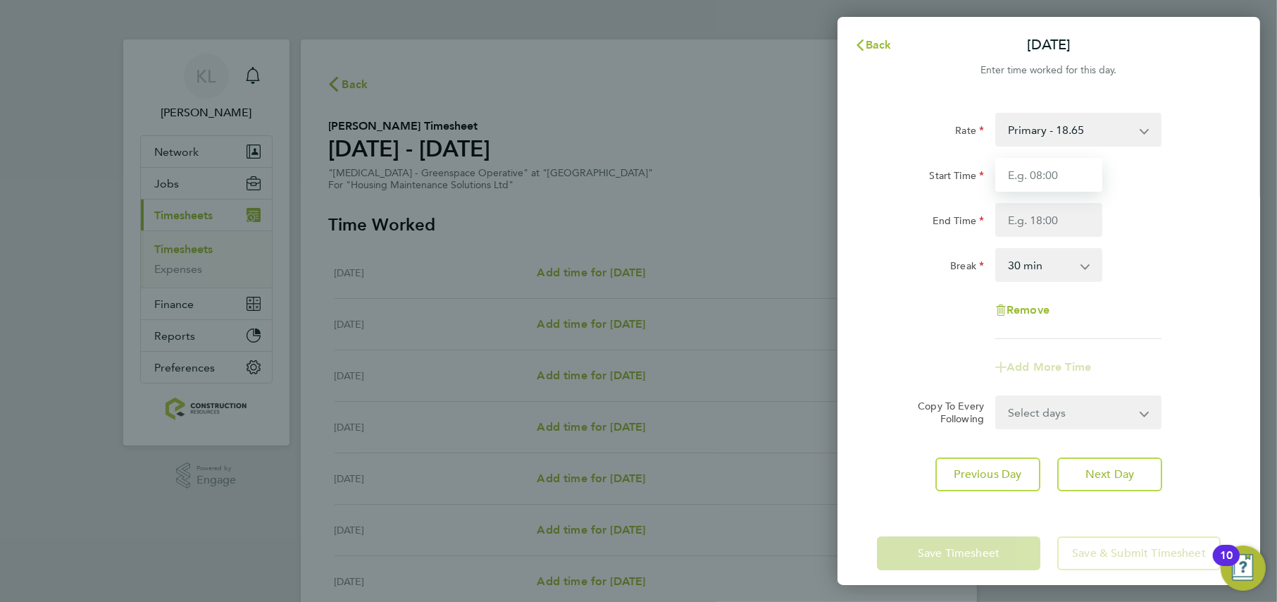
click at [1028, 170] on input "Start Time" at bounding box center [1048, 175] width 107 height 34
type input "07:00"
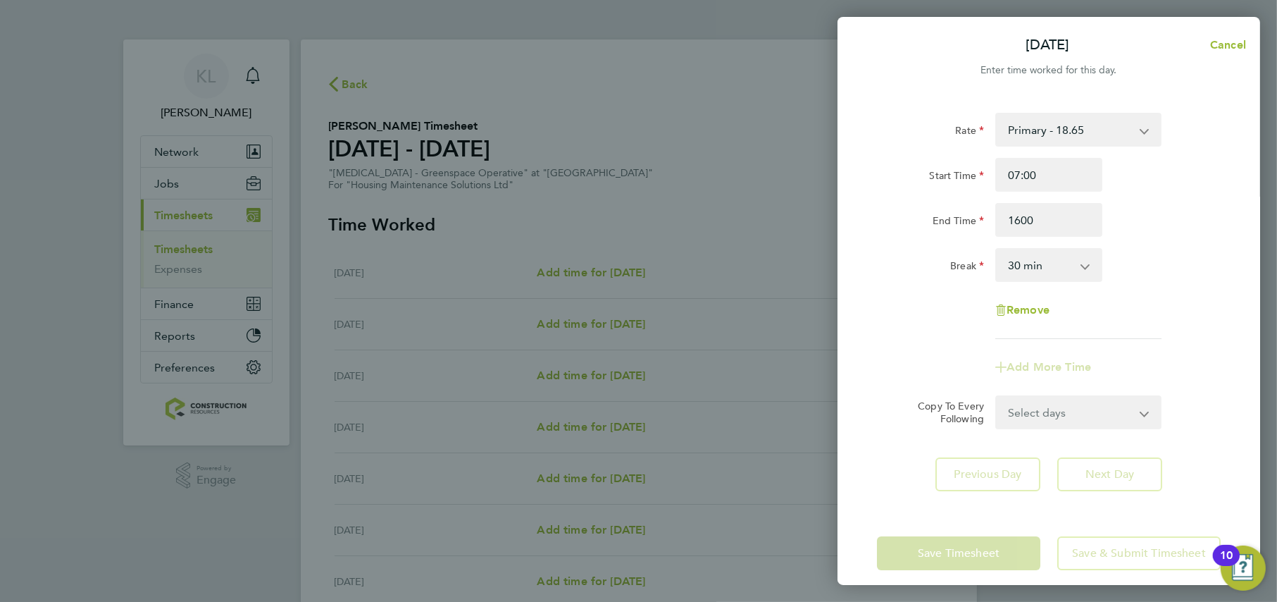
type input "16:00"
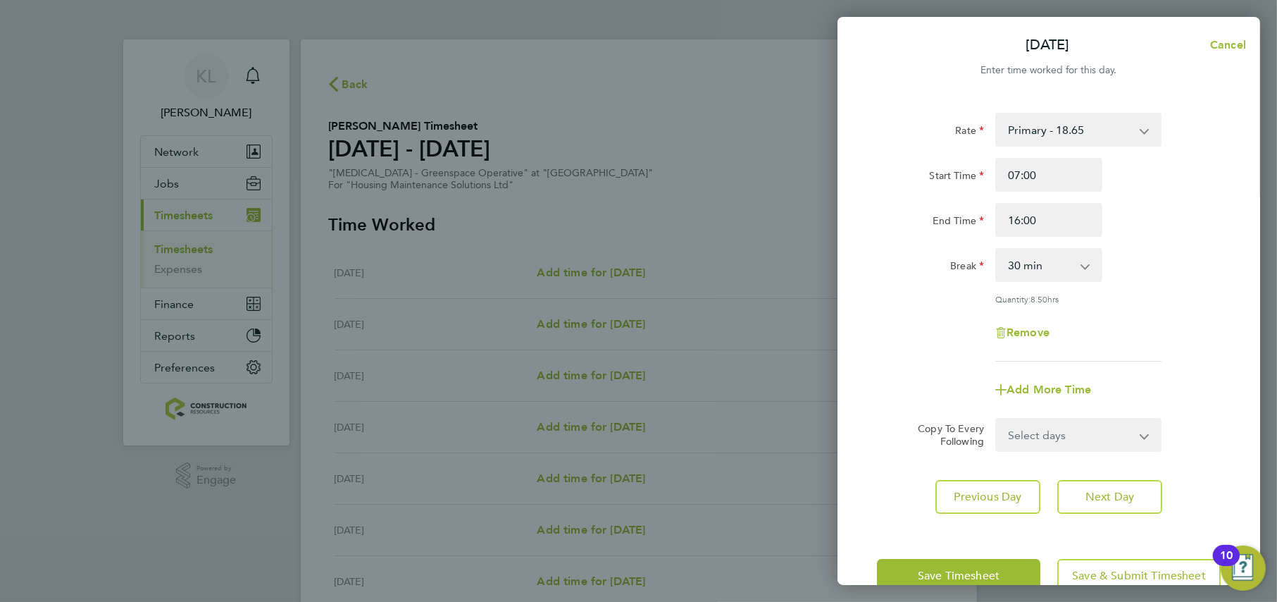
click at [1101, 468] on div "Rate Primary - 18.65 Start Time 07:00 End Time 16:00 Break 0 min 15 min 30 min …" at bounding box center [1049, 313] width 423 height 435
click at [1097, 490] on span "Next Day" at bounding box center [1110, 497] width 49 height 14
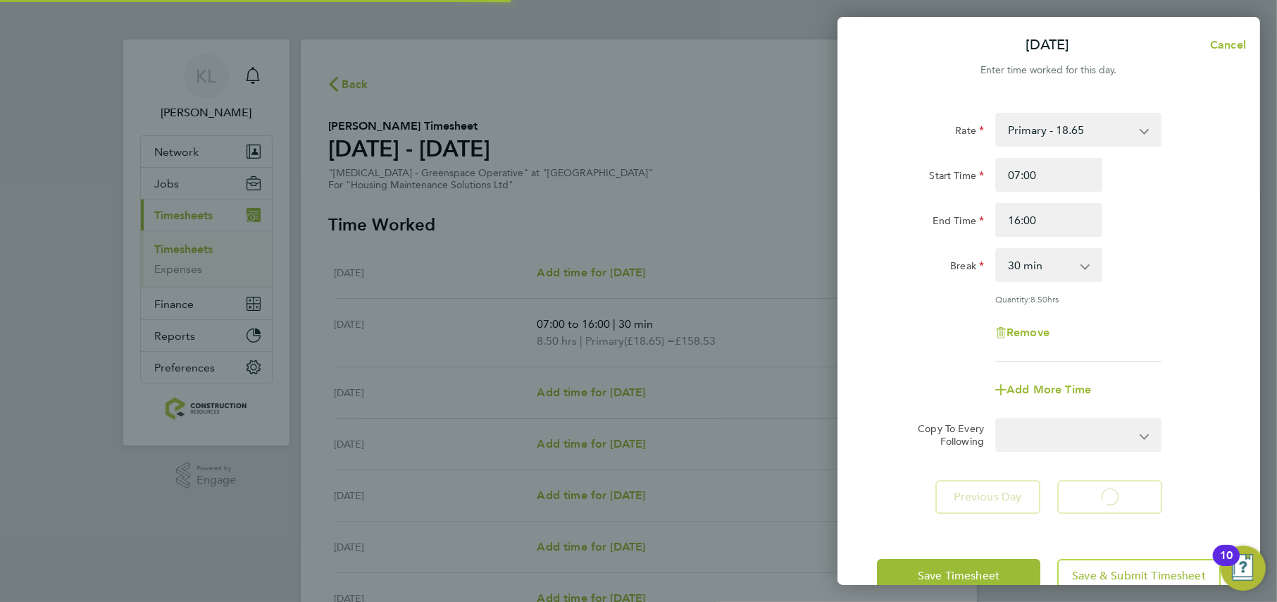
select select "30"
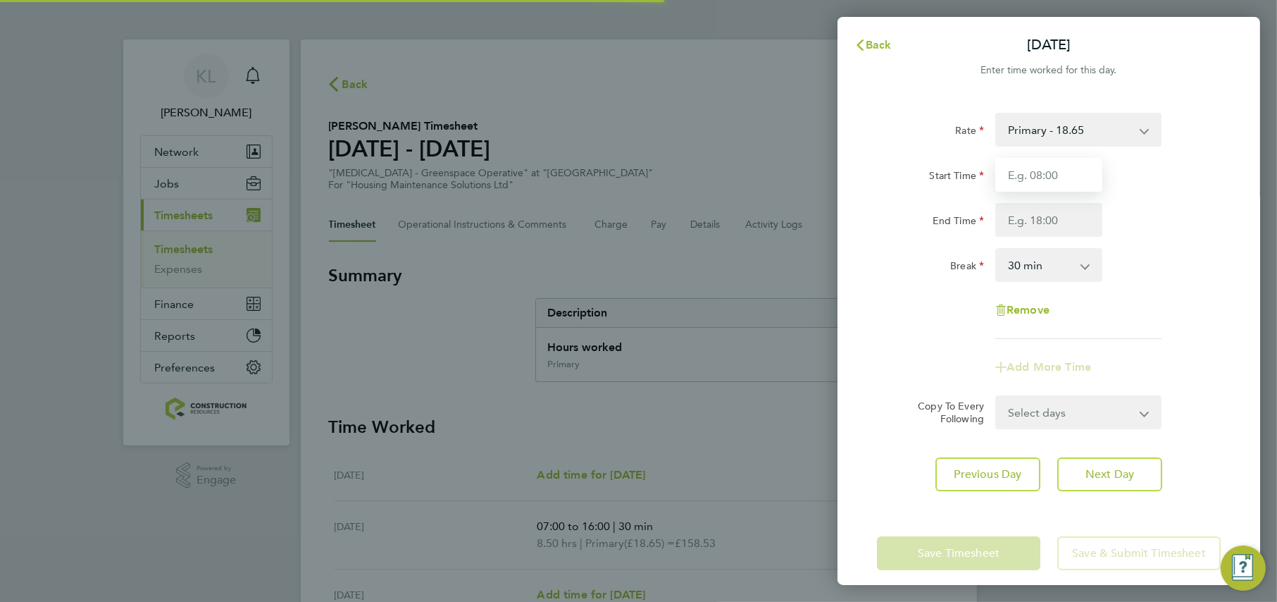
click at [1015, 176] on input "Start Time" at bounding box center [1048, 175] width 107 height 34
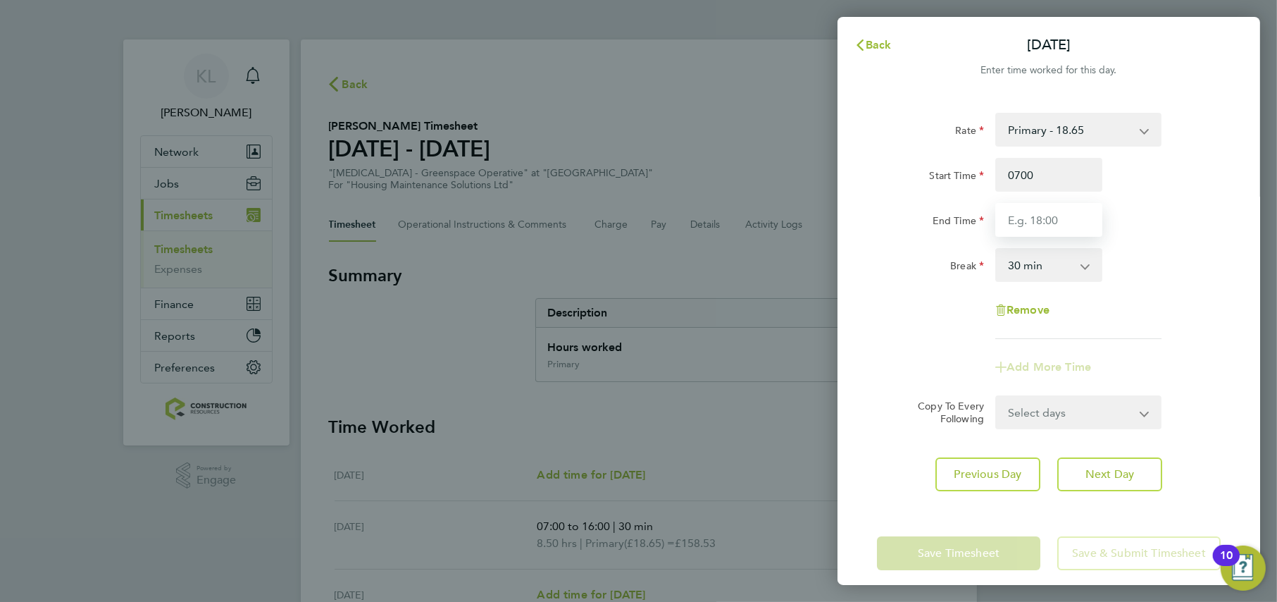
type input "07:00"
type input "16:00"
click at [1092, 476] on div "Rate Primary - 18.65 Start Time 07:00 End Time 16:00 Break 0 min 15 min 30 min …" at bounding box center [1049, 302] width 423 height 412
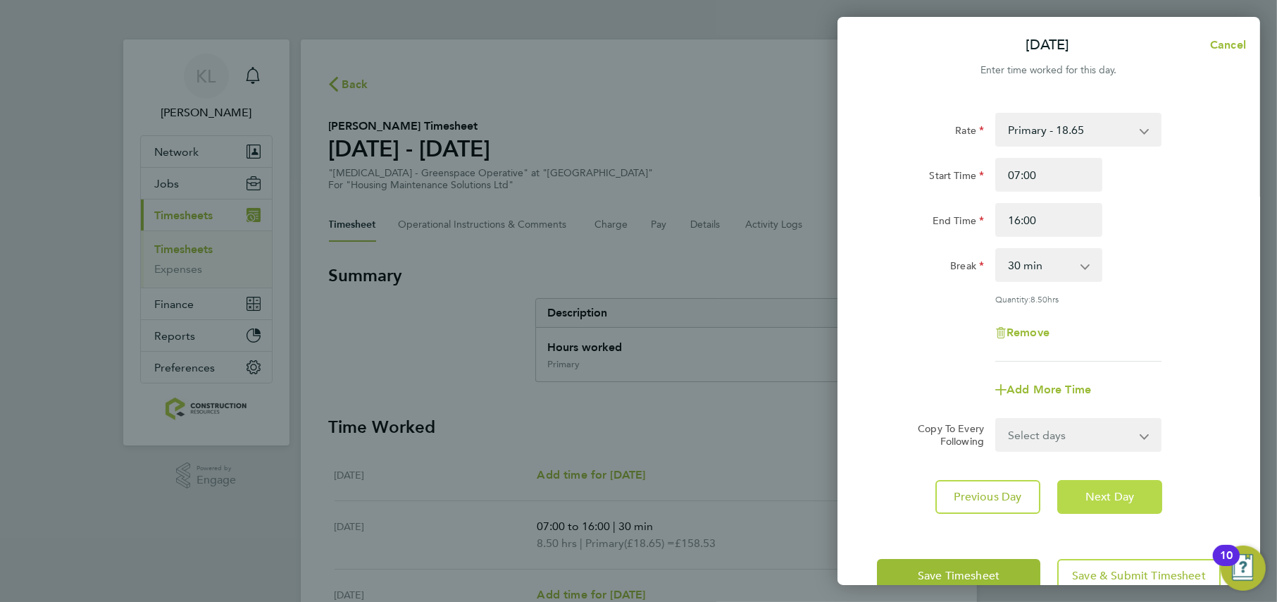
click at [1101, 485] on button "Next Day" at bounding box center [1109, 497] width 105 height 34
select select "30"
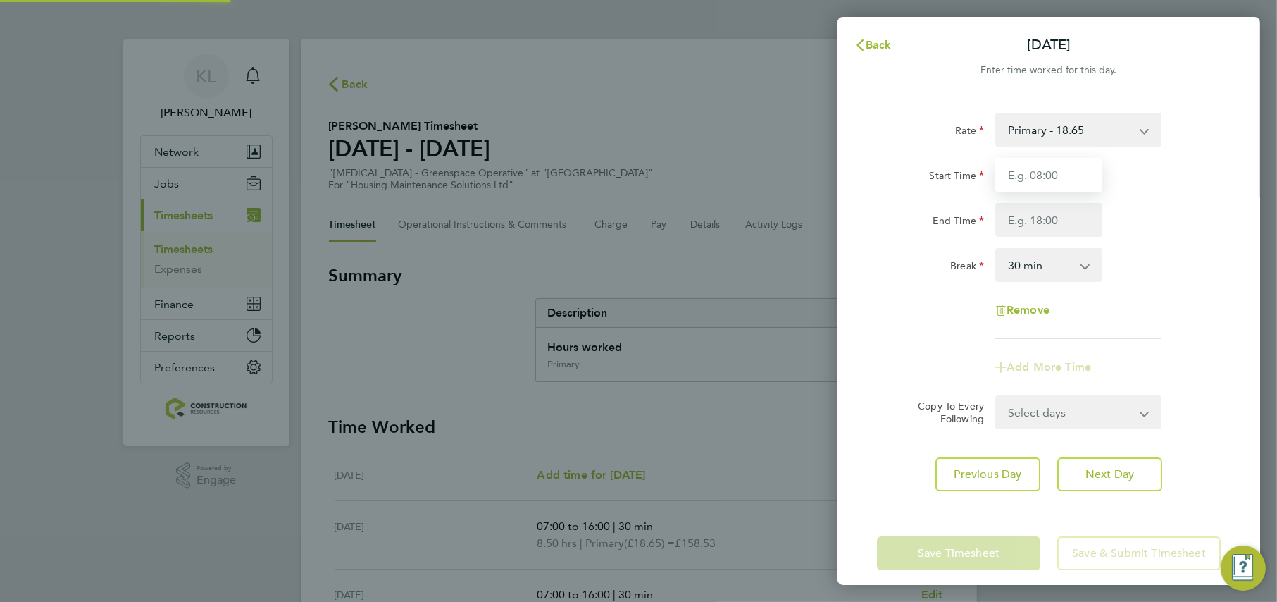
click at [1034, 164] on input "Start Time" at bounding box center [1048, 175] width 107 height 34
type input "07:00"
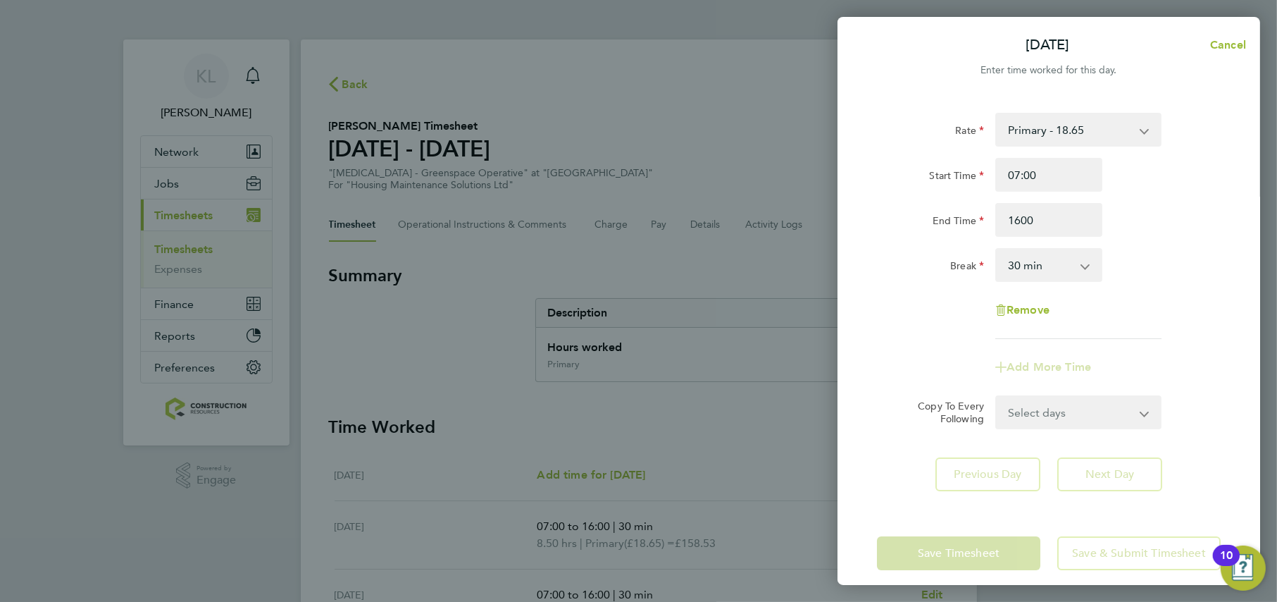
type input "16:00"
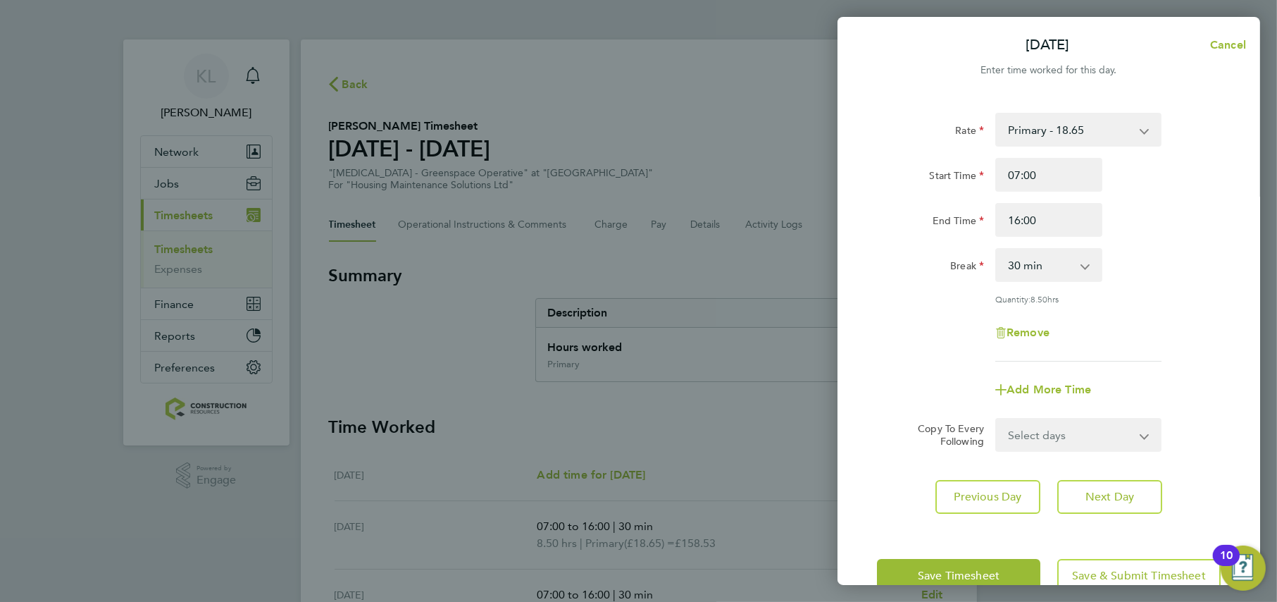
click at [1123, 480] on app-form-button "Next Day" at bounding box center [1105, 497] width 113 height 34
click at [1123, 480] on button "Next Day" at bounding box center [1109, 497] width 105 height 34
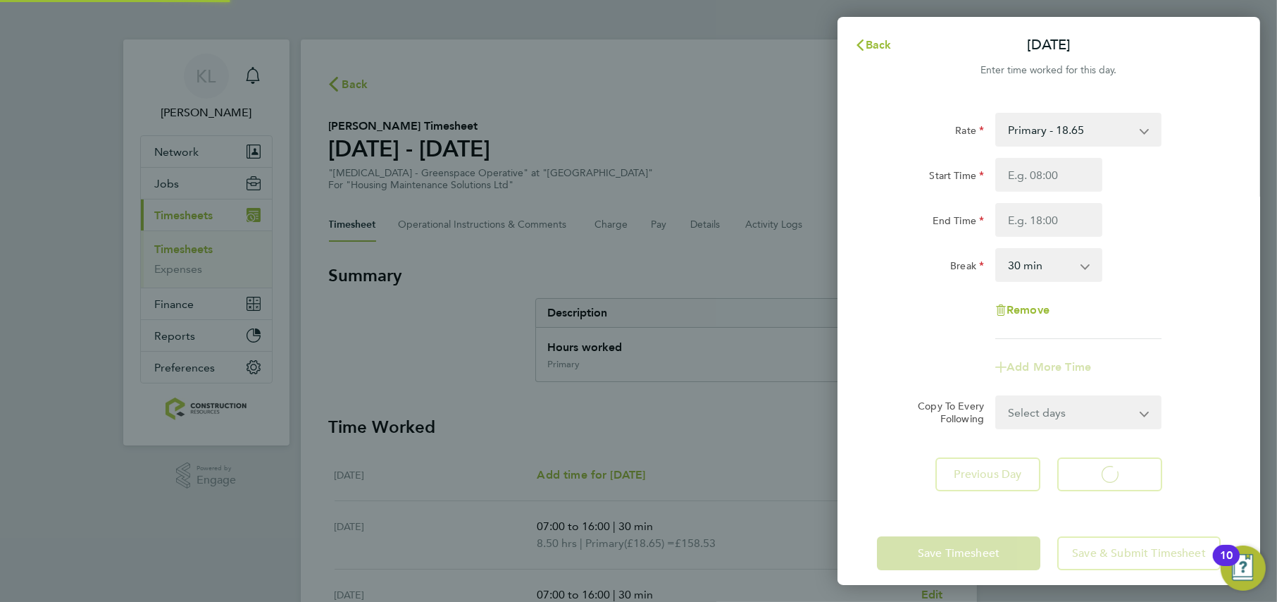
select select "30"
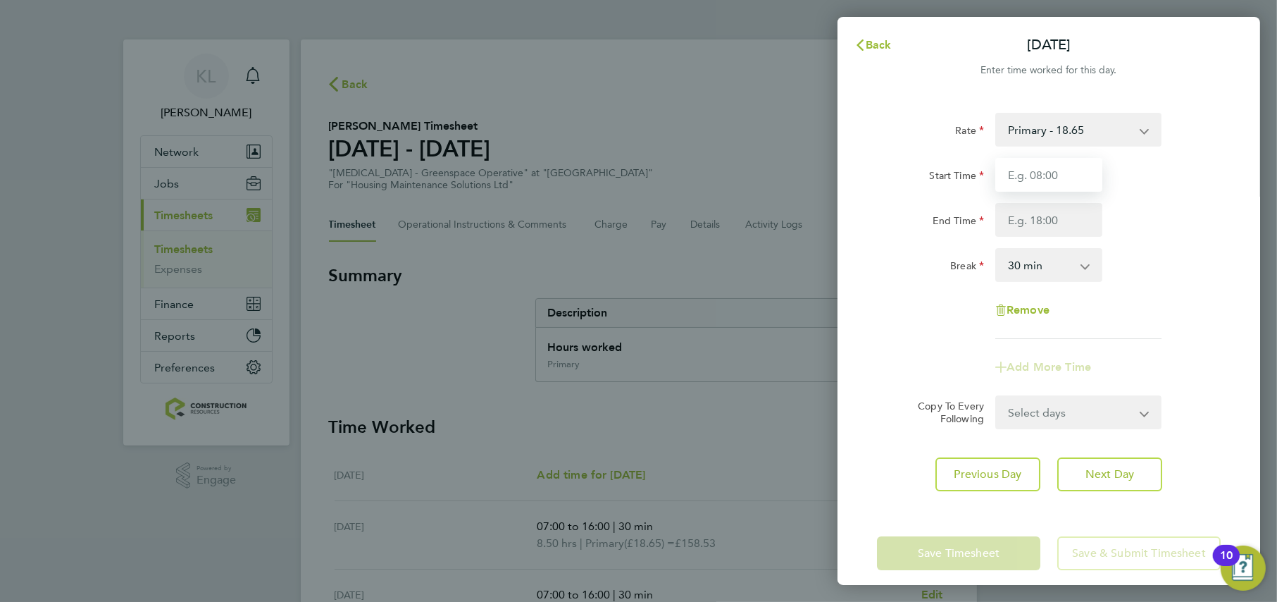
click at [1021, 181] on input "Start Time" at bounding box center [1048, 175] width 107 height 34
type input "07:00"
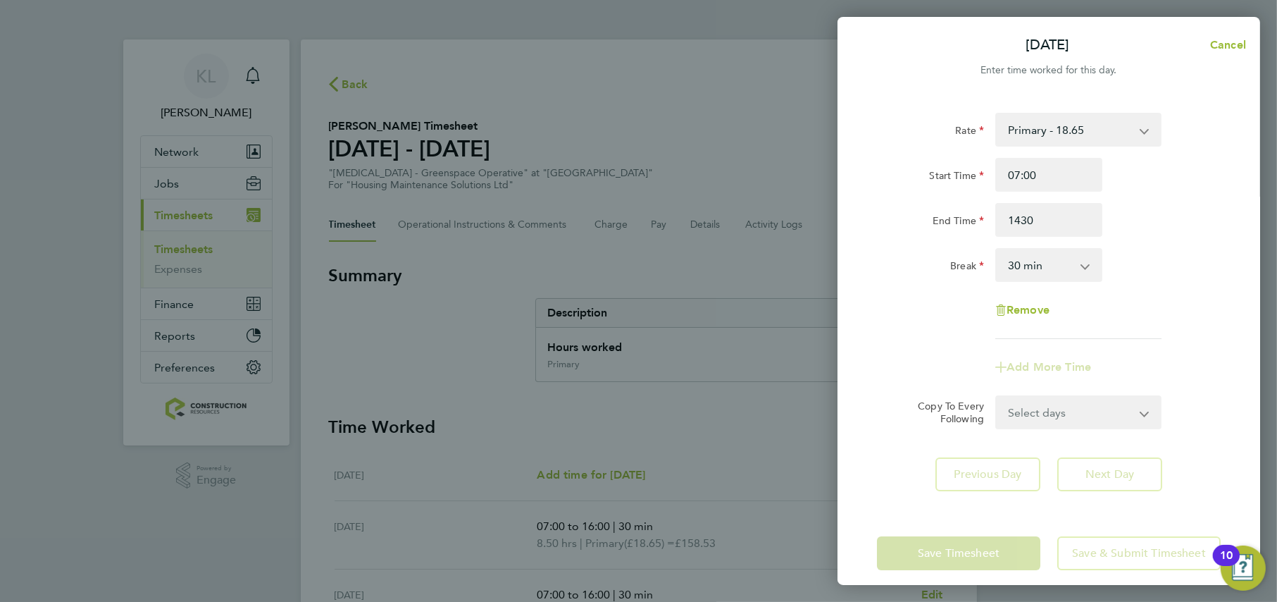
type input "14:30"
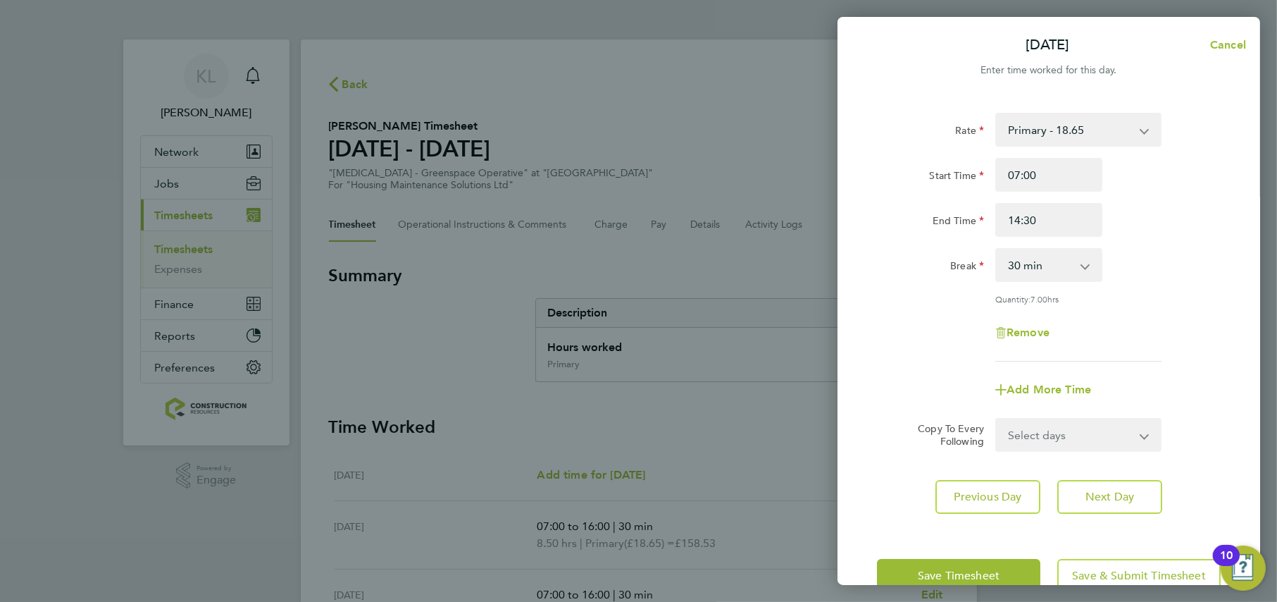
drag, startPoint x: 928, startPoint y: 337, endPoint x: 1040, endPoint y: 596, distance: 281.8
click at [926, 338] on div "Rate Primary - 18.65 Start Time 07:00 End Time 14:30 Break 0 min 15 min 30 min …" at bounding box center [1049, 237] width 344 height 249
click at [1096, 571] on span "Save & Submit Timesheet" at bounding box center [1139, 576] width 134 height 14
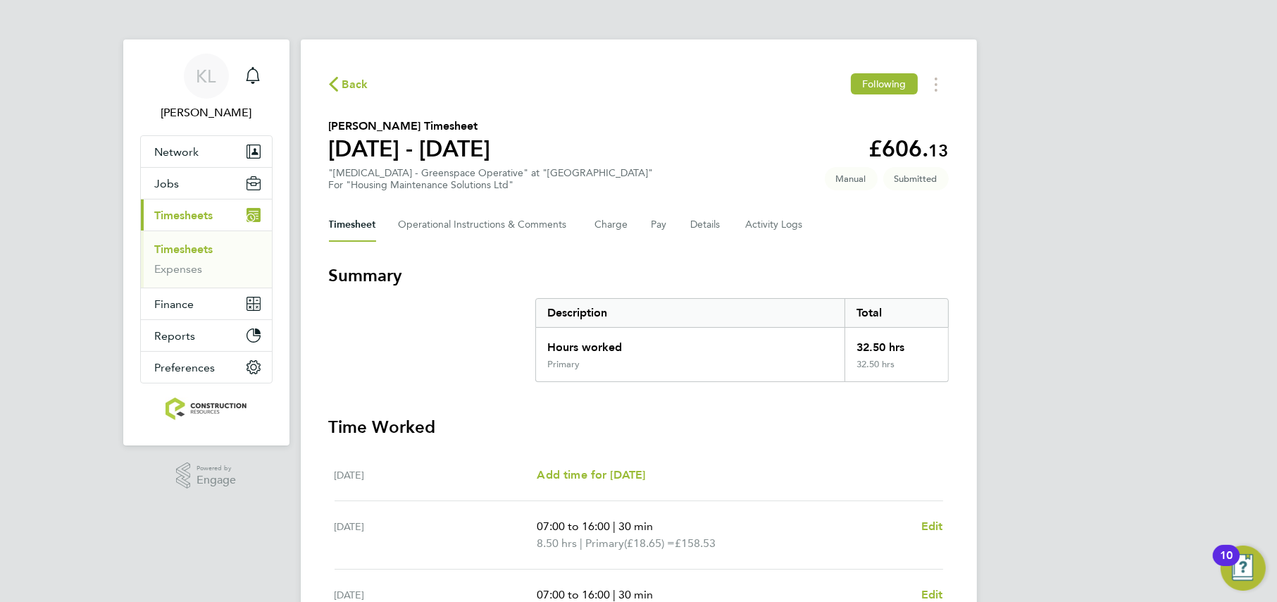
click at [349, 80] on span "Back" at bounding box center [355, 84] width 26 height 17
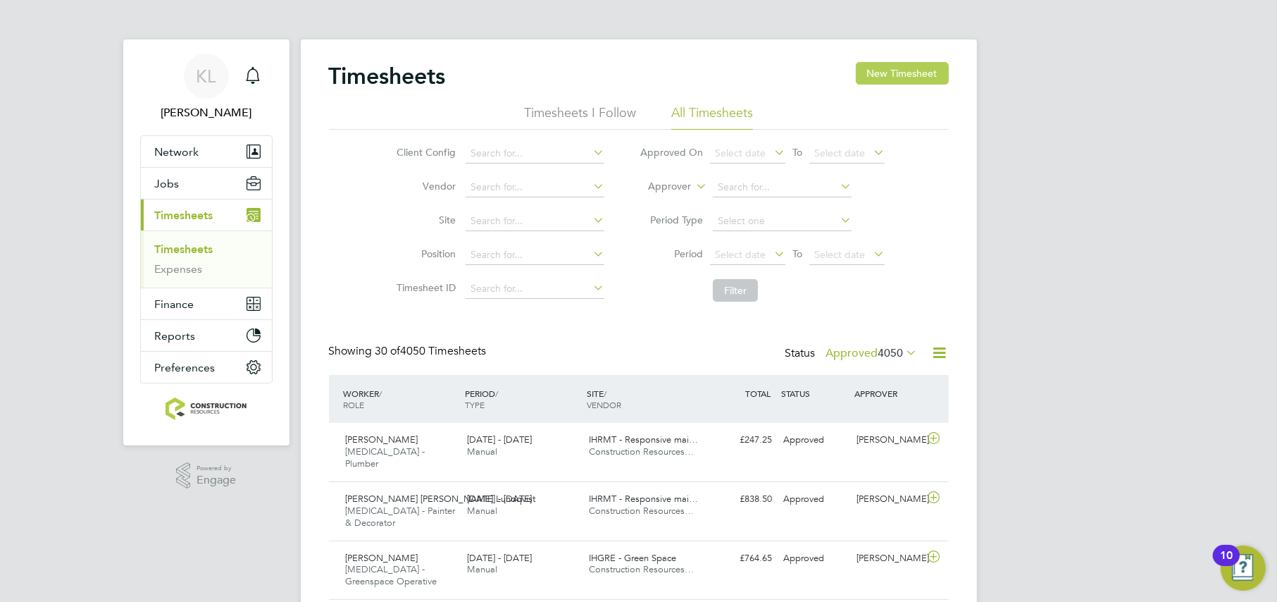
click at [900, 73] on button "New Timesheet" at bounding box center [902, 73] width 93 height 23
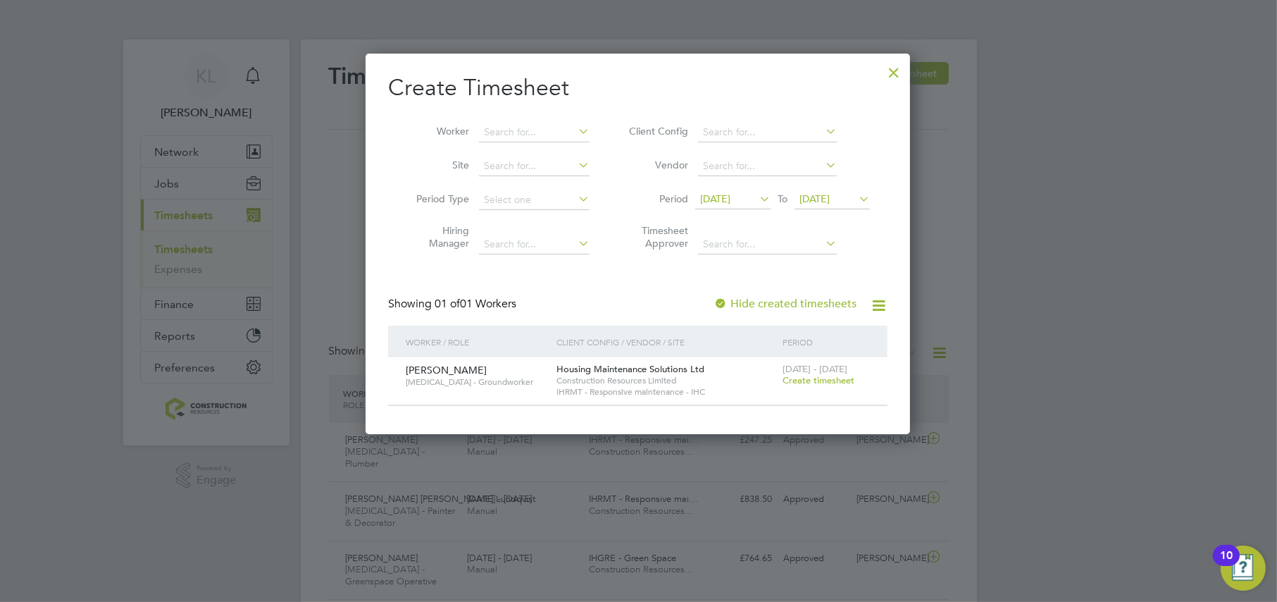
click at [825, 380] on span "Create timesheet" at bounding box center [819, 380] width 72 height 12
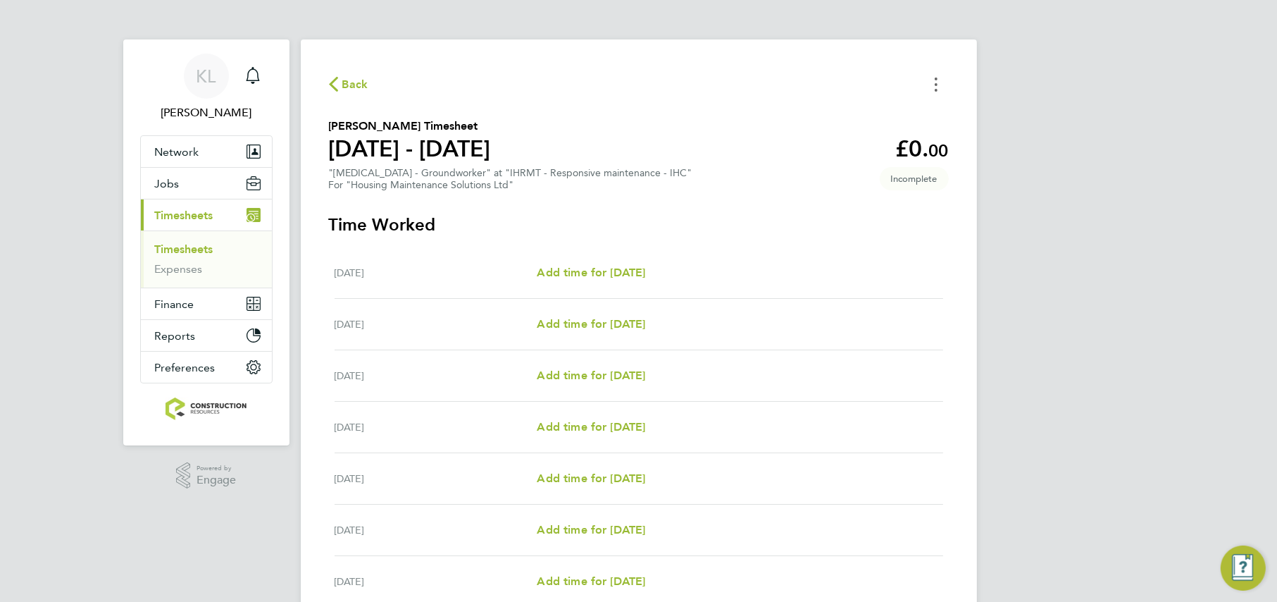
click at [934, 90] on button "Timesheets Menu" at bounding box center [936, 84] width 25 height 22
click at [845, 118] on button "Mark as absent" at bounding box center [864, 115] width 169 height 28
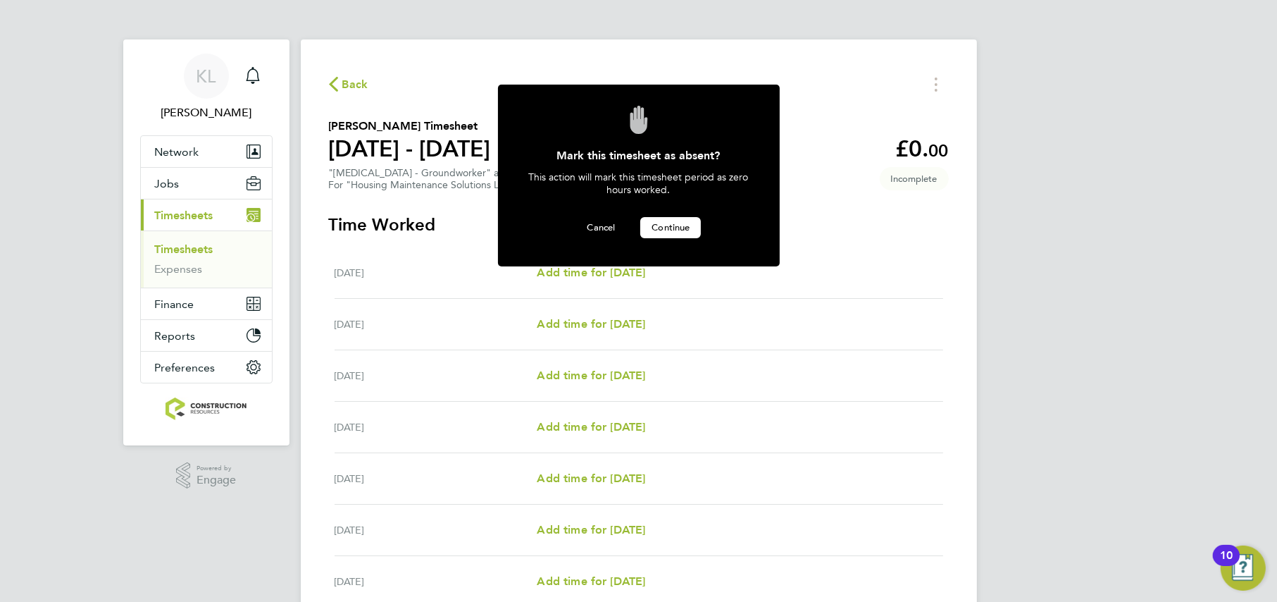
click at [658, 231] on span "Continue" at bounding box center [671, 227] width 38 height 12
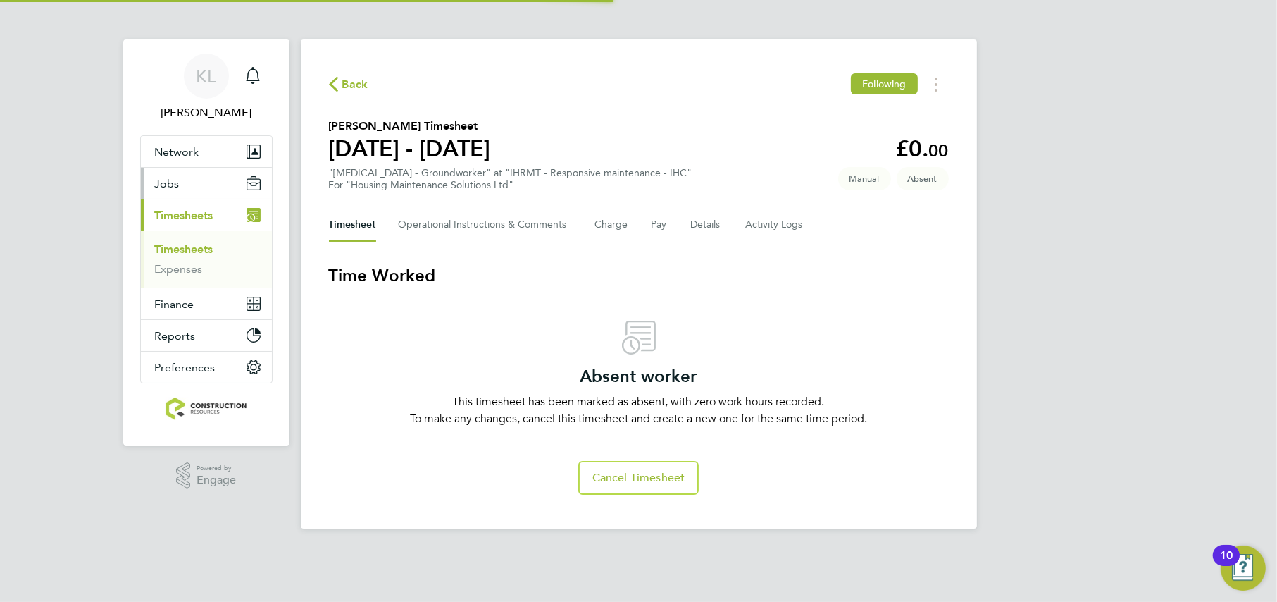
click at [164, 178] on span "Jobs" at bounding box center [167, 183] width 25 height 13
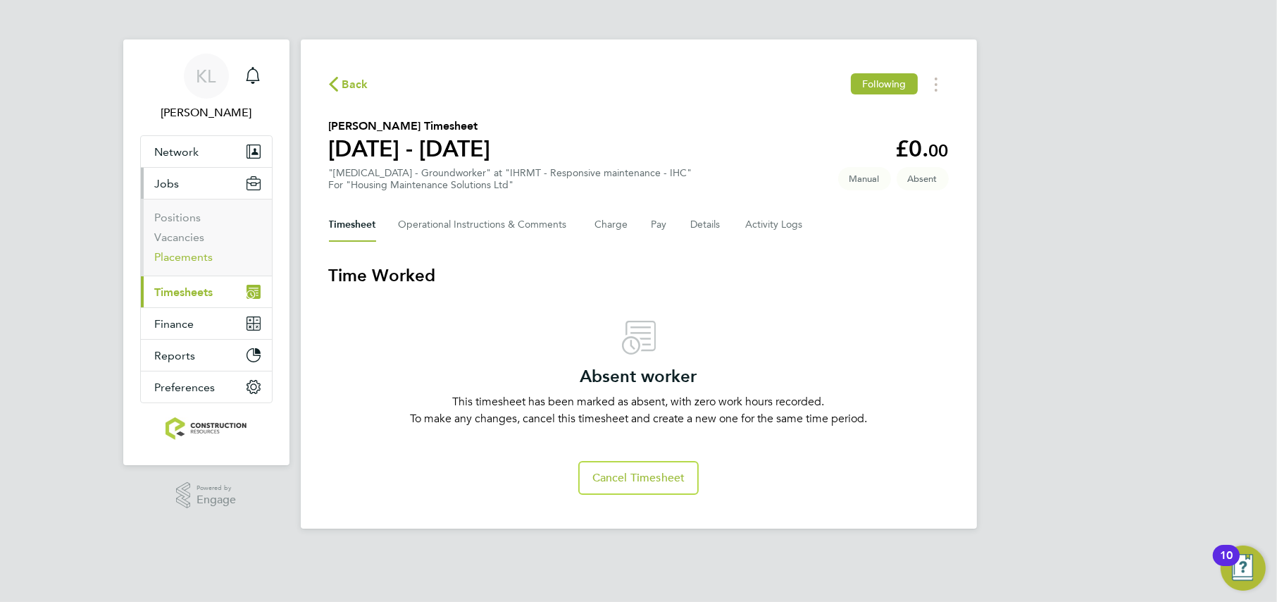
click at [168, 261] on link "Placements" at bounding box center [184, 256] width 58 height 13
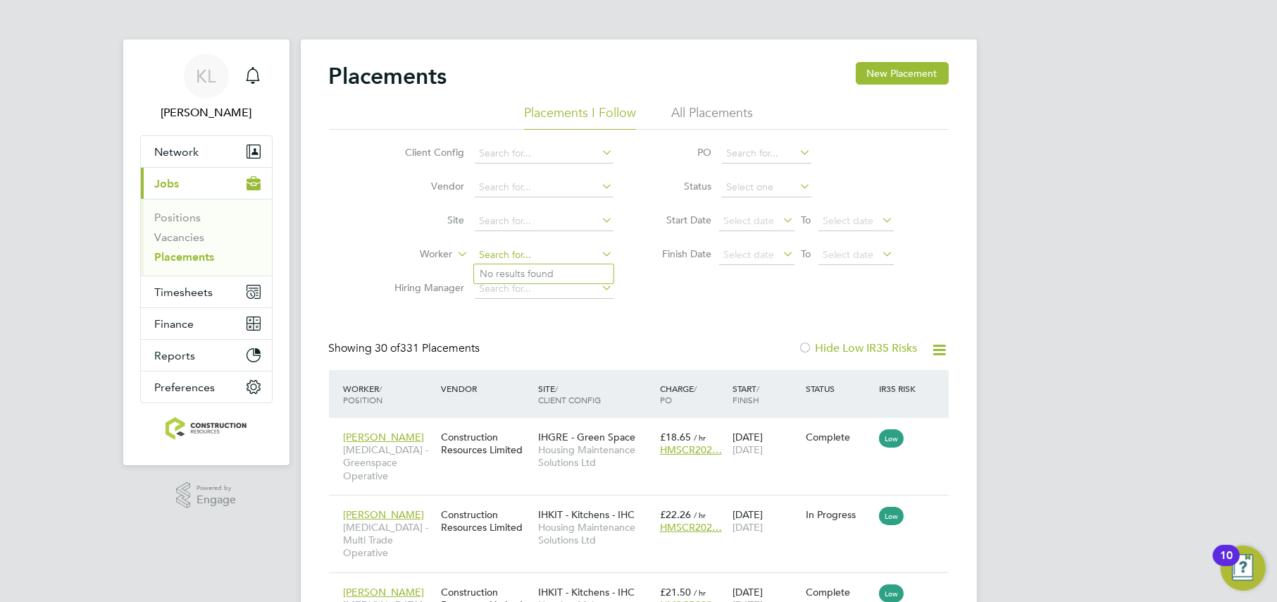
click at [499, 258] on input at bounding box center [544, 255] width 139 height 20
click at [499, 371] on b "Paul" at bounding box center [521, 370] width 82 height 12
type input "Paul Smith"
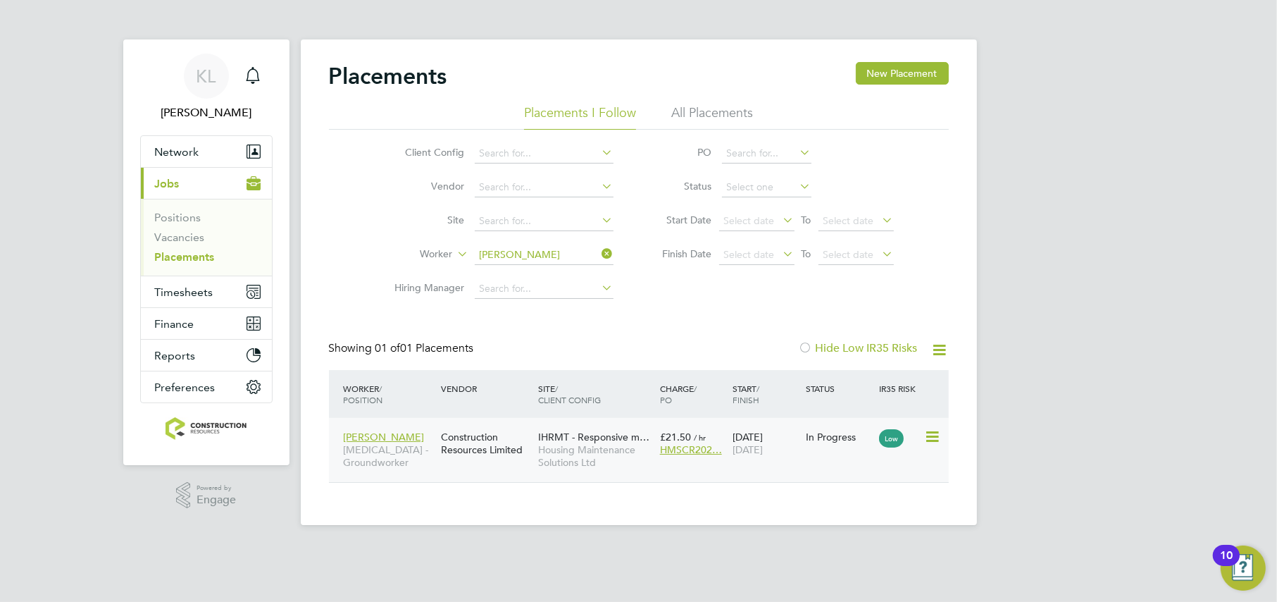
click at [927, 438] on icon at bounding box center [931, 436] width 14 height 17
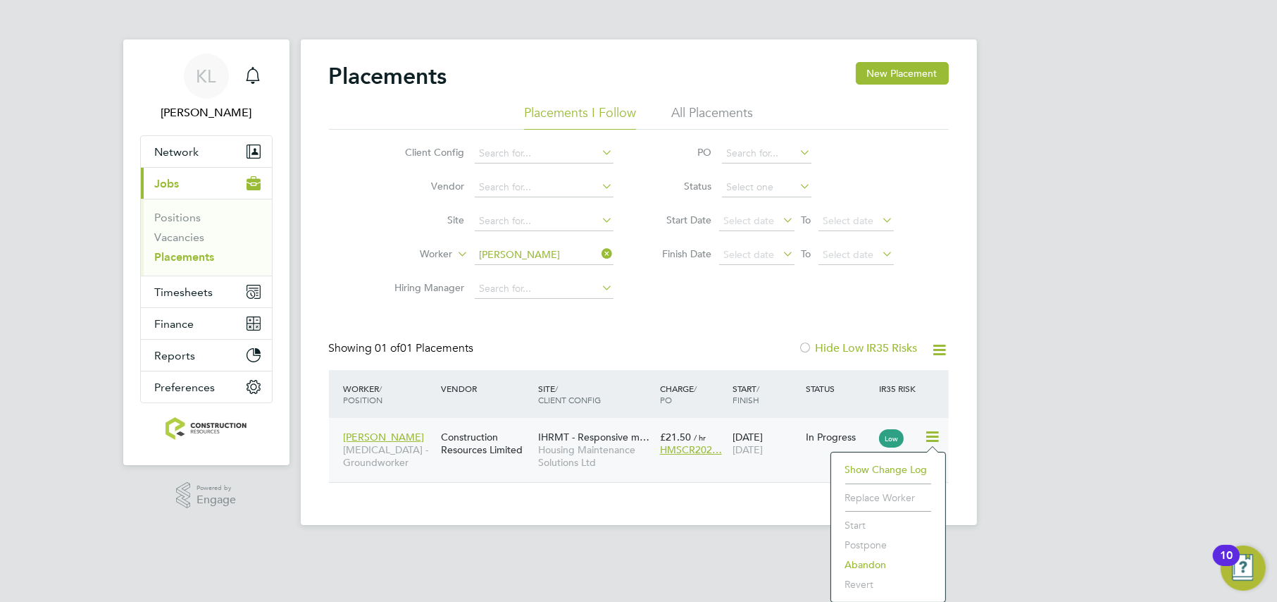
click at [528, 461] on div "Construction Resources Limited" at bounding box center [486, 442] width 97 height 39
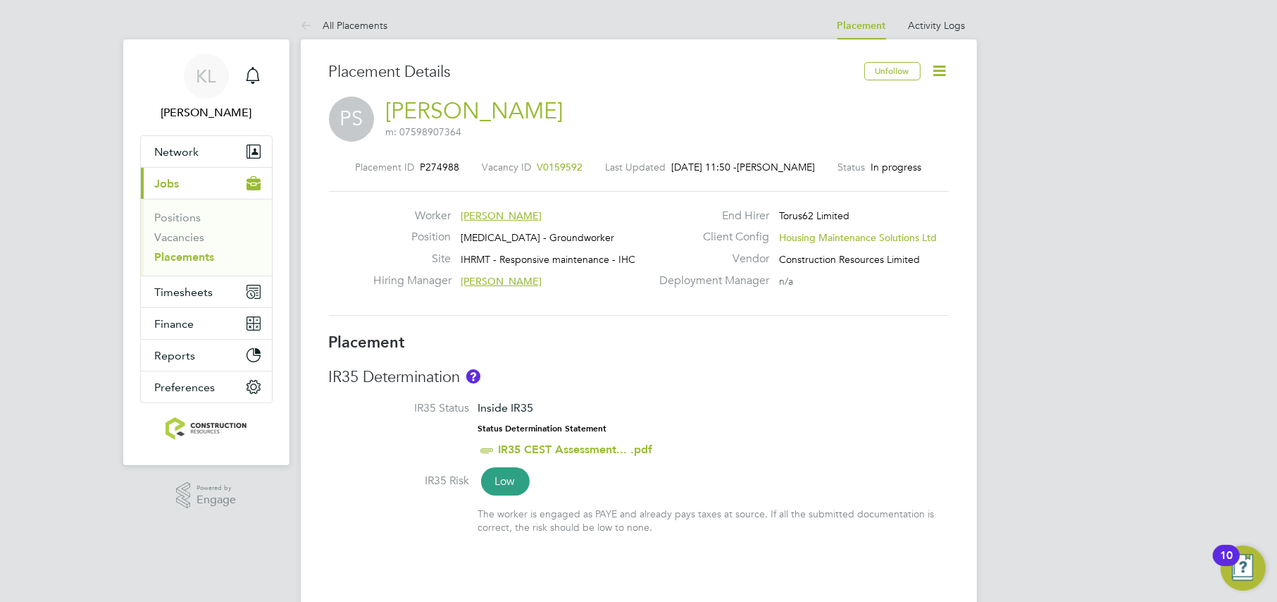
click at [942, 71] on icon at bounding box center [940, 71] width 18 height 18
click at [871, 94] on li "Edit Placement e" at bounding box center [895, 104] width 104 height 20
type input "[PERSON_NAME]"
type input "[DATE]"
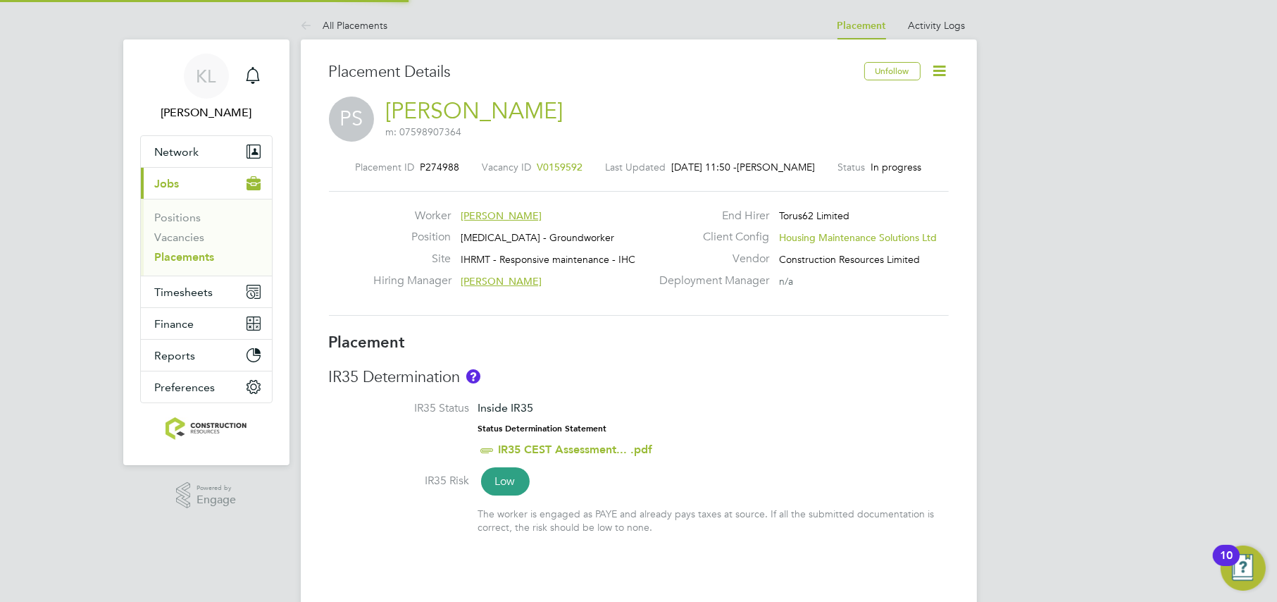
type input "[DATE]"
type input "08:00"
type input "16:00"
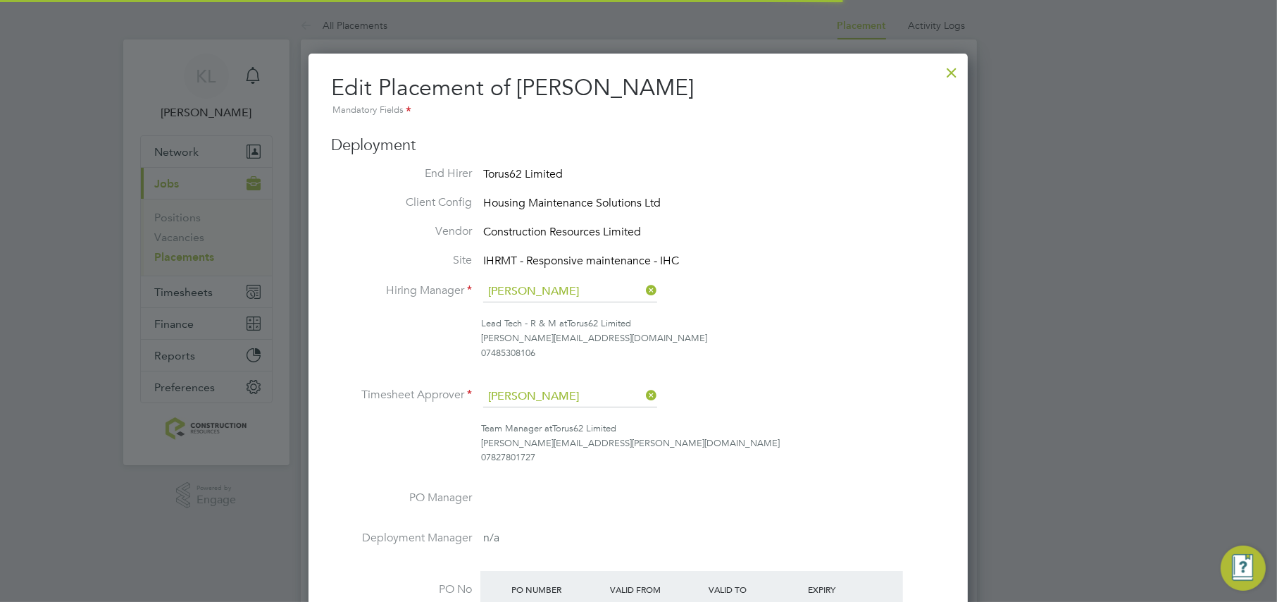
scroll to position [7, 7]
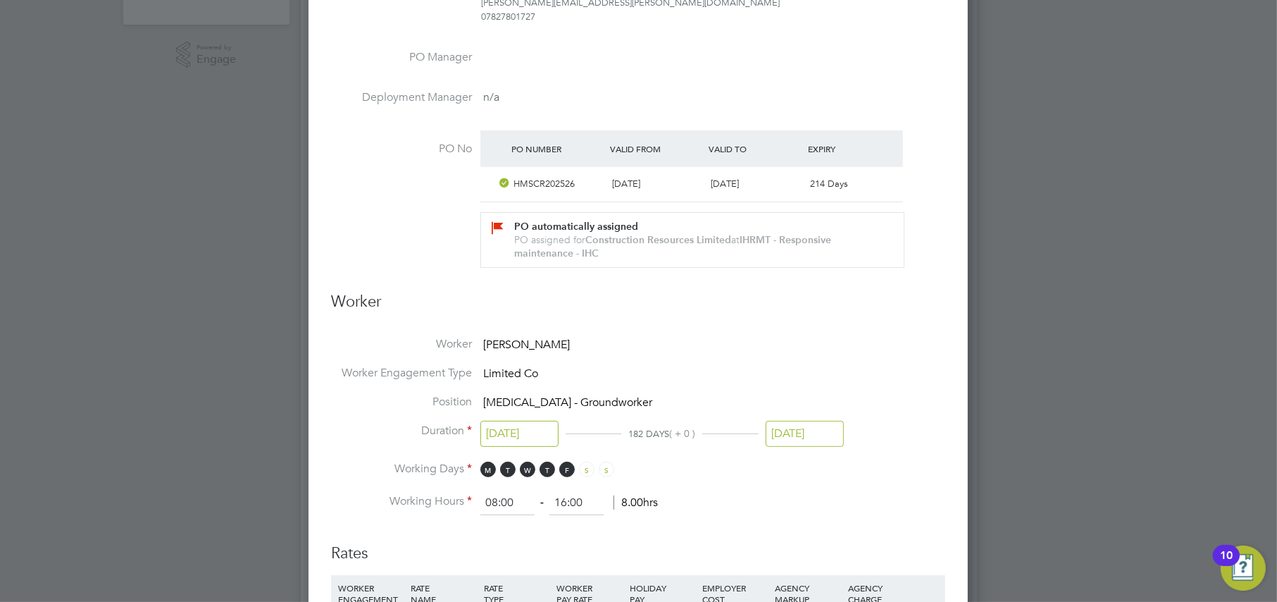
click at [805, 431] on input "[DATE]" at bounding box center [805, 434] width 78 height 26
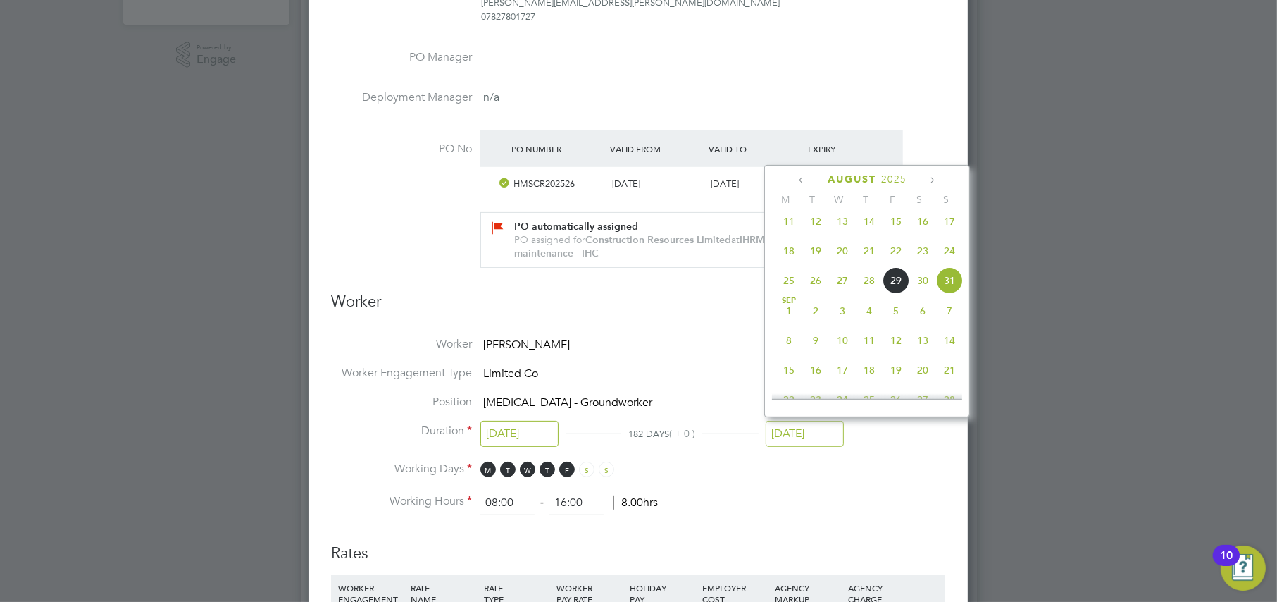
click at [950, 231] on span "17" at bounding box center [949, 221] width 27 height 27
type input "[DATE]"
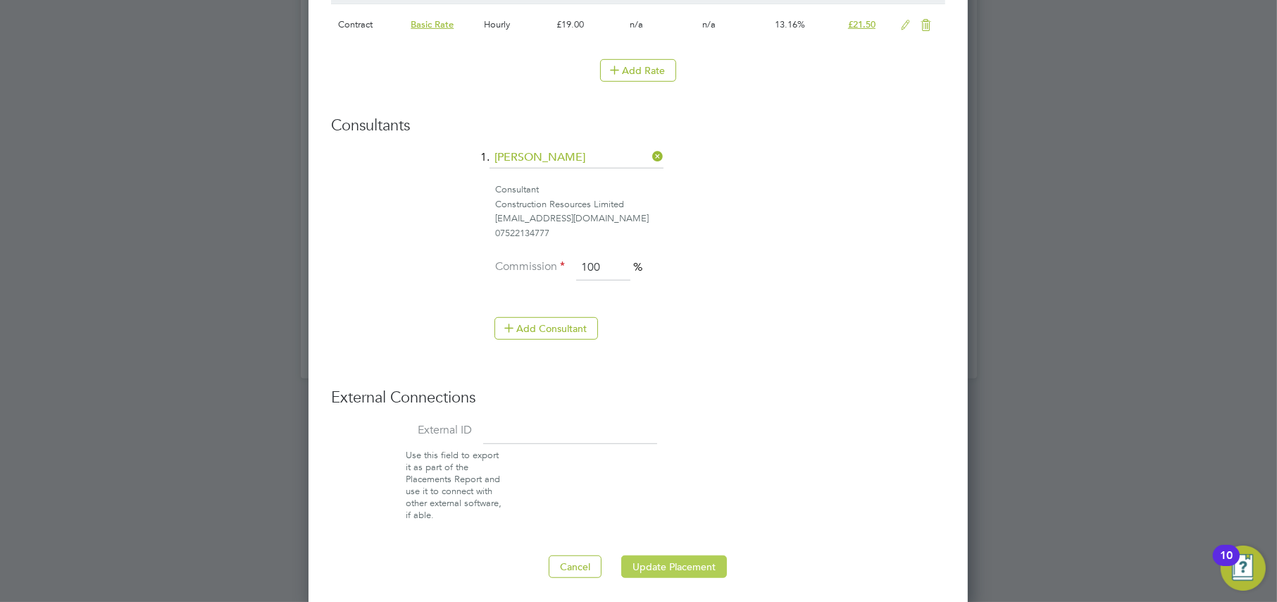
click at [659, 572] on button "Update Placement" at bounding box center [674, 566] width 106 height 23
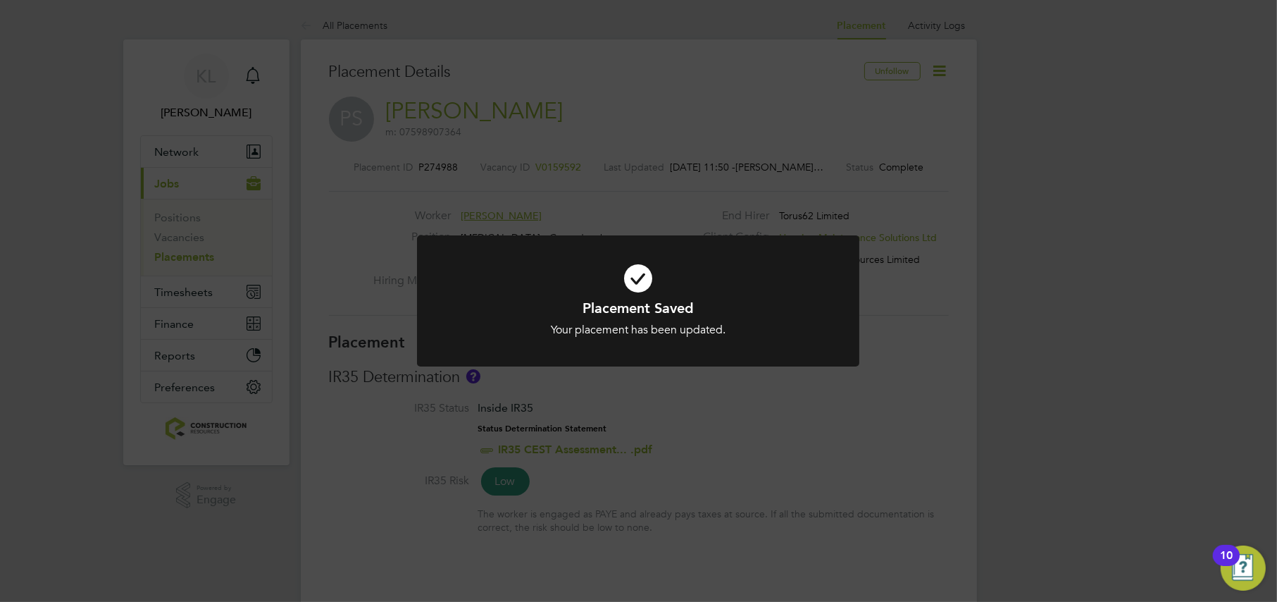
click at [334, 31] on div "Placement Saved Your placement has been updated. Cancel Okay" at bounding box center [638, 301] width 1277 height 602
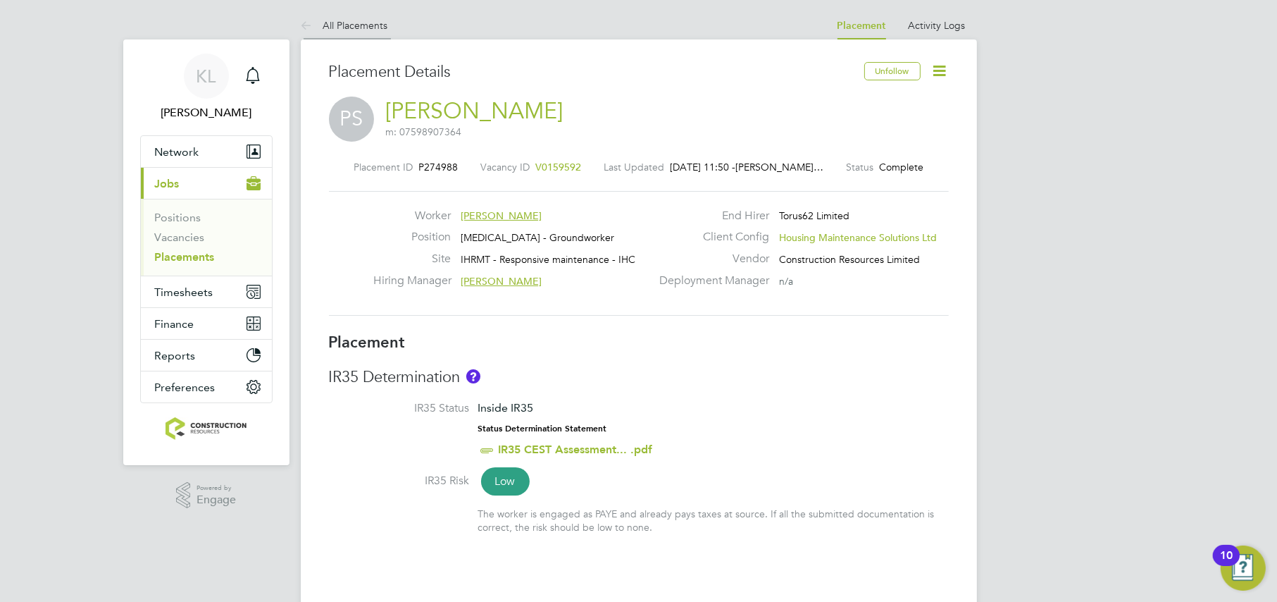
click at [336, 18] on li "All Placements" at bounding box center [344, 25] width 87 height 28
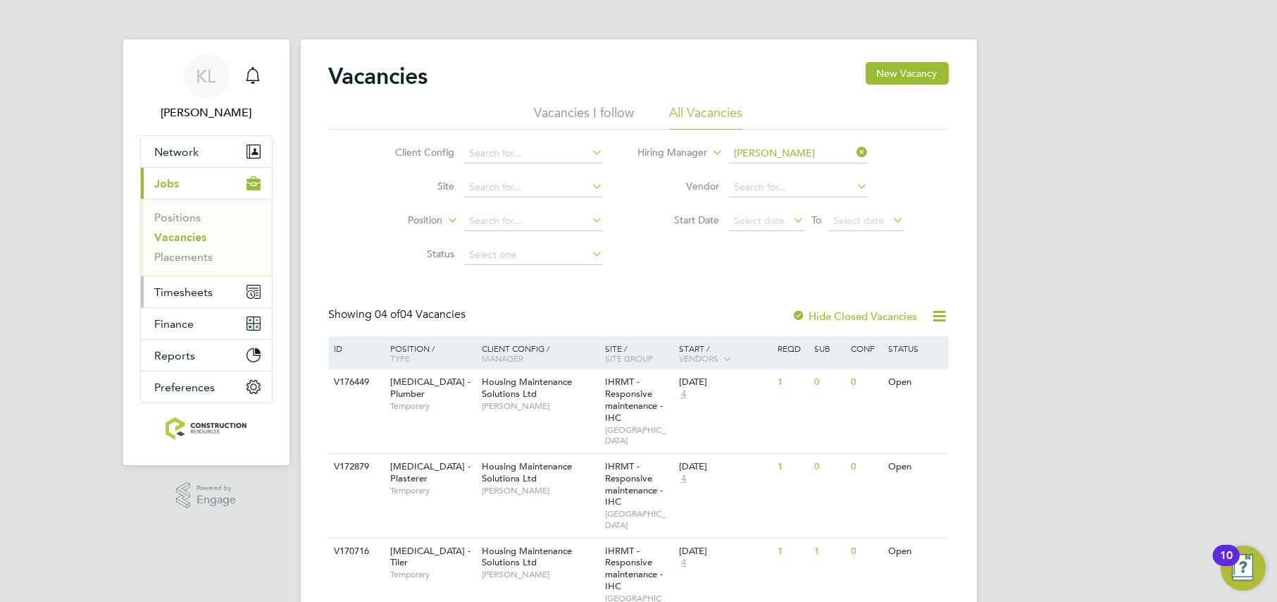
click at [206, 291] on span "Timesheets" at bounding box center [184, 291] width 58 height 13
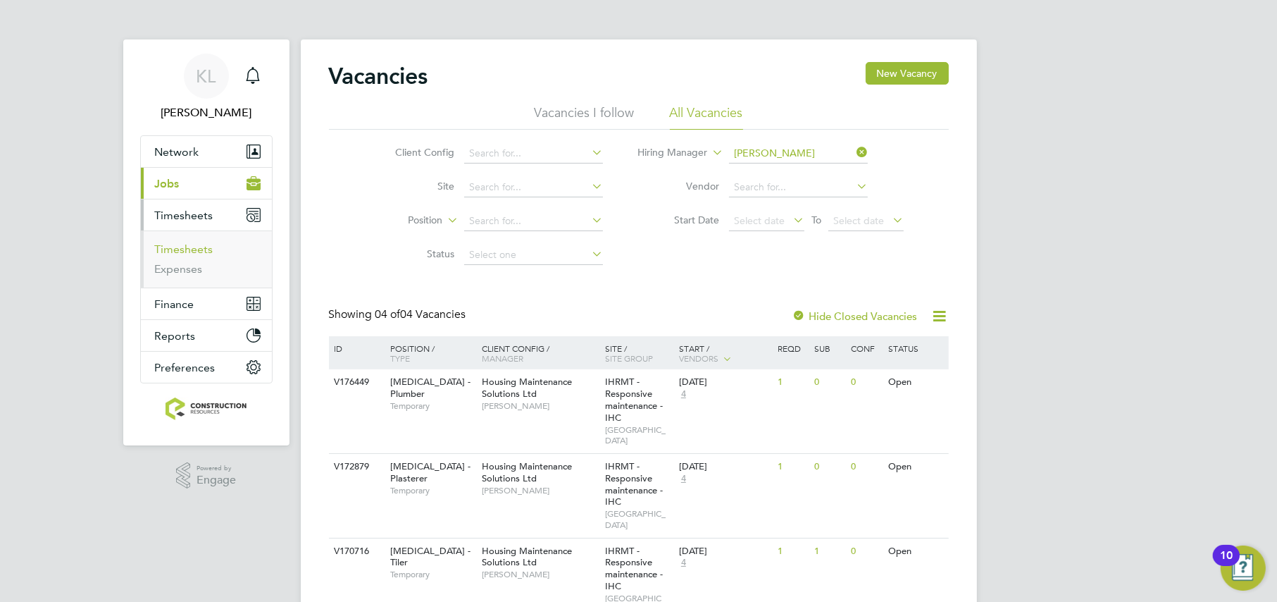
click at [191, 242] on link "Timesheets" at bounding box center [184, 248] width 58 height 13
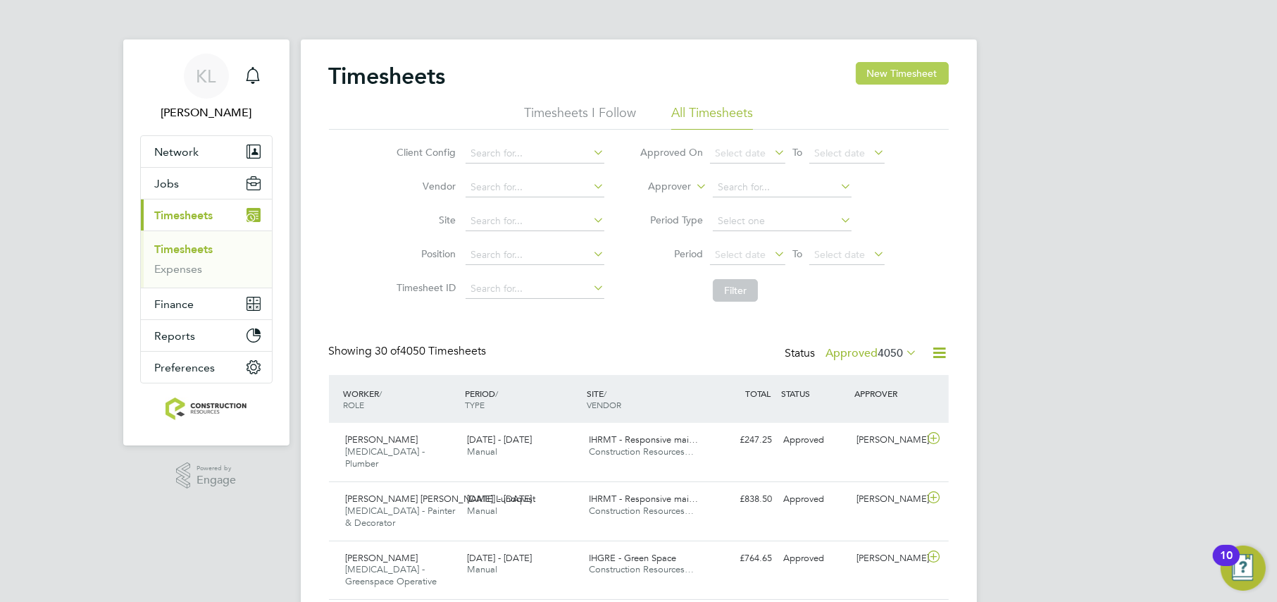
click at [914, 82] on button "New Timesheet" at bounding box center [902, 73] width 93 height 23
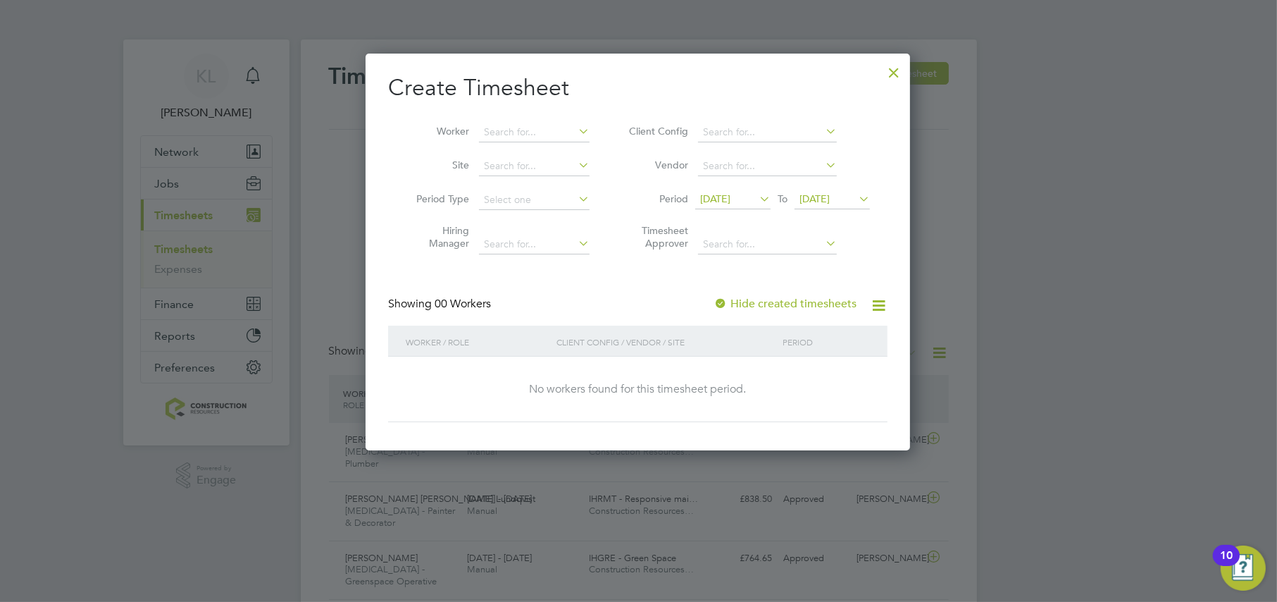
click at [728, 199] on span "[DATE]" at bounding box center [715, 198] width 30 height 13
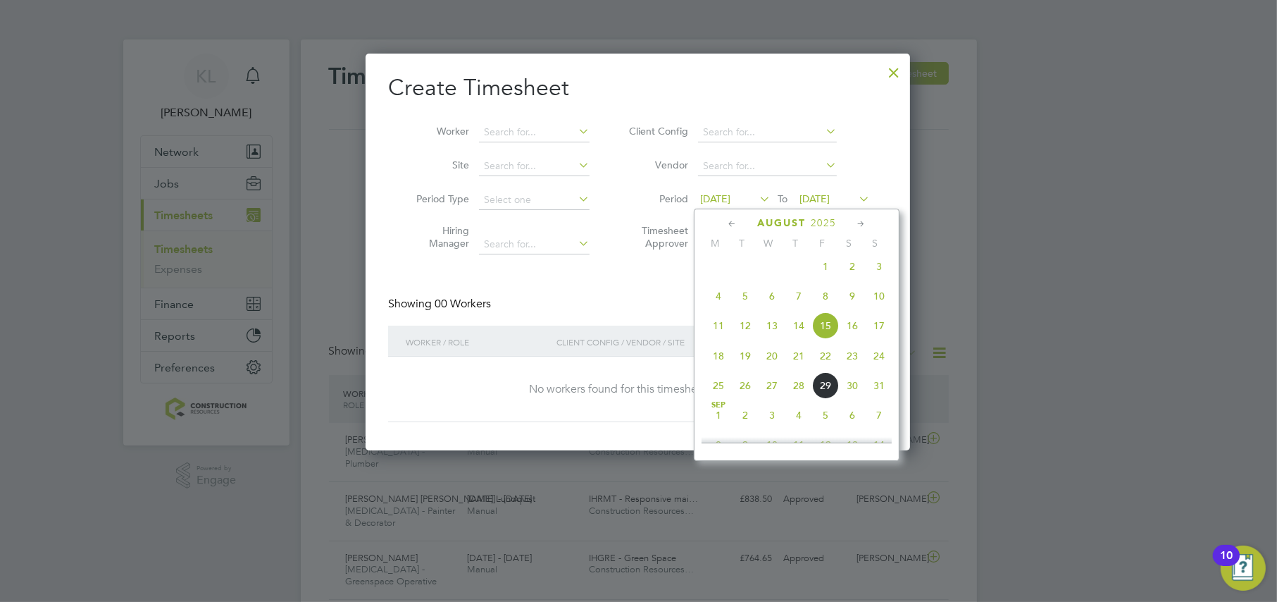
click at [716, 392] on span "25" at bounding box center [718, 385] width 27 height 27
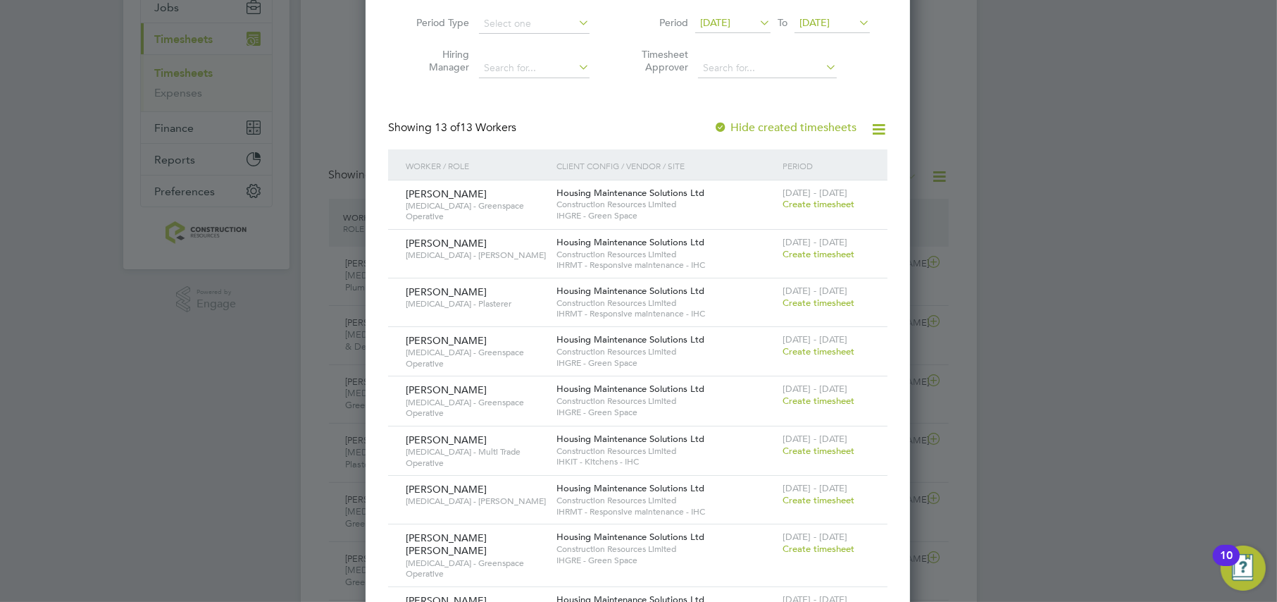
click at [786, 398] on span "Create timesheet" at bounding box center [819, 401] width 72 height 12
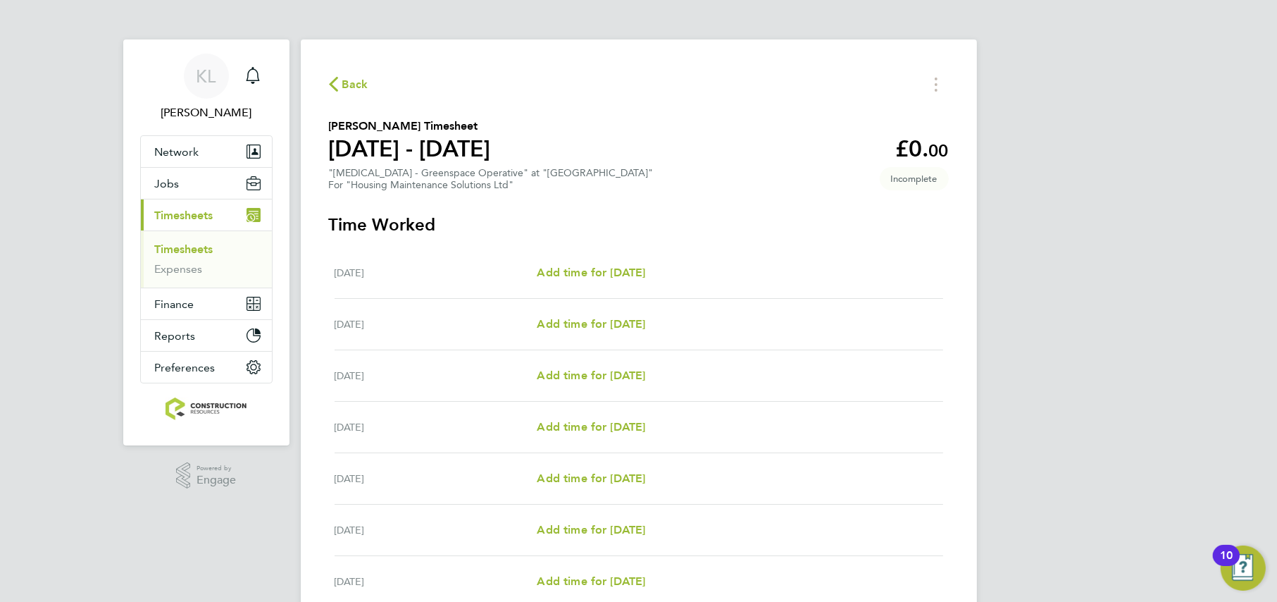
click at [569, 337] on div "Tue 26 Aug Add time for Tue 26 Aug Add time for Tue 26 Aug" at bounding box center [639, 324] width 609 height 51
click at [562, 328] on span "Add time for Tue 26 Aug" at bounding box center [591, 323] width 108 height 13
select select "30"
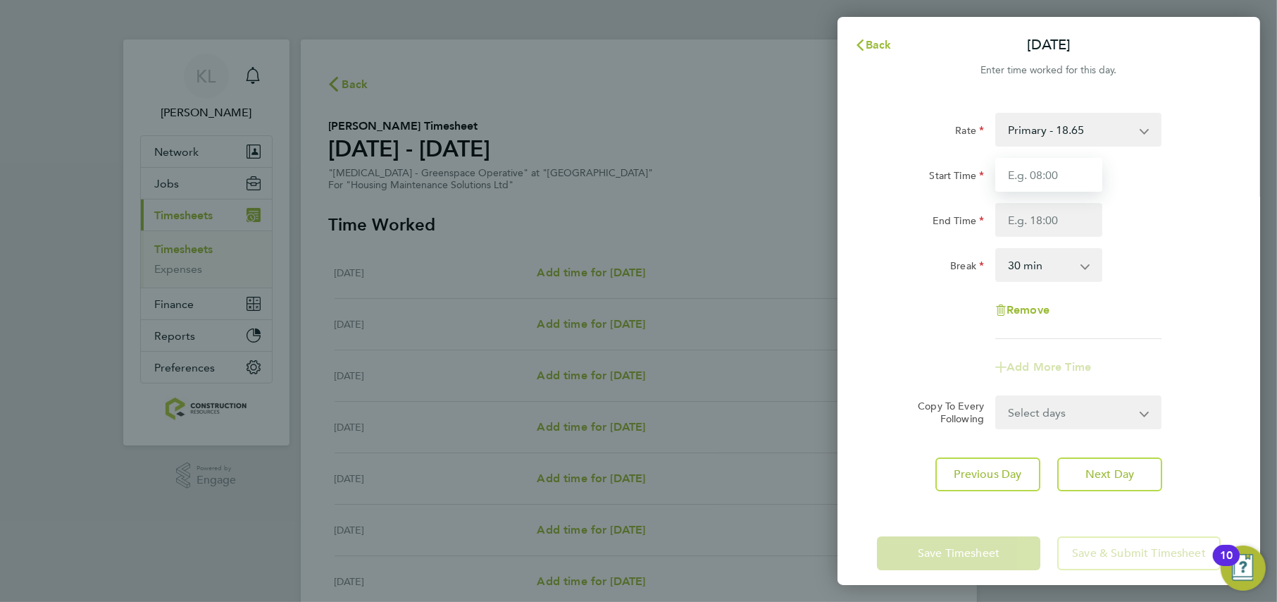
drag, startPoint x: 1024, startPoint y: 174, endPoint x: 1013, endPoint y: 170, distance: 11.8
click at [1021, 174] on input "Start Time" at bounding box center [1048, 175] width 107 height 34
type input "07:00"
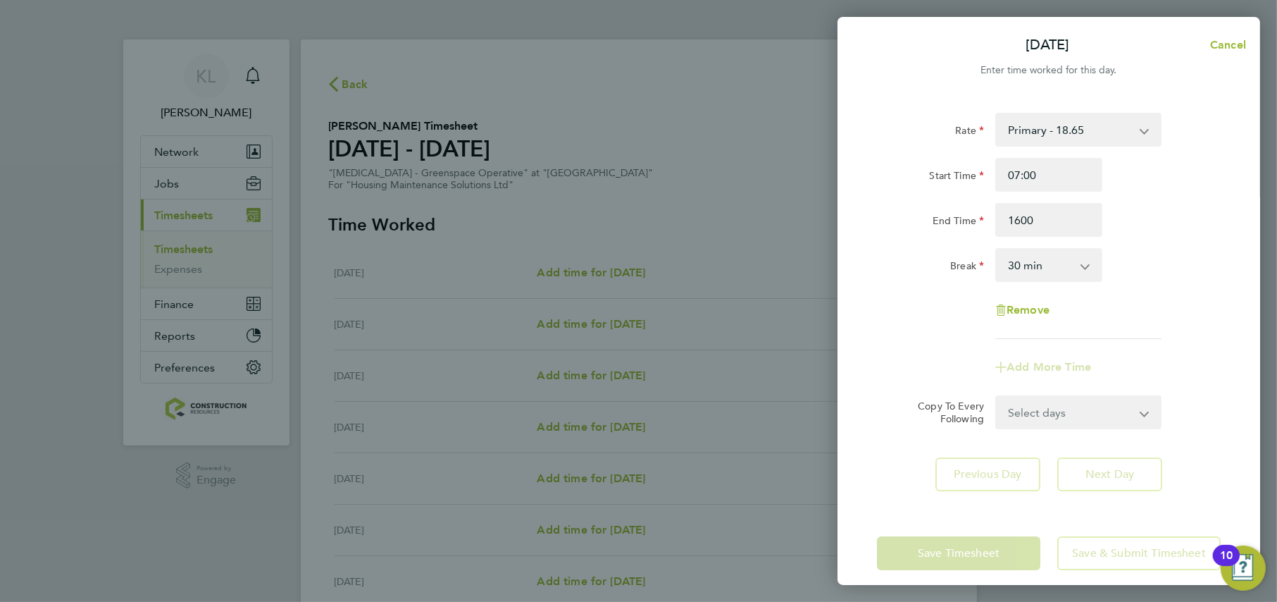
type input "16:00"
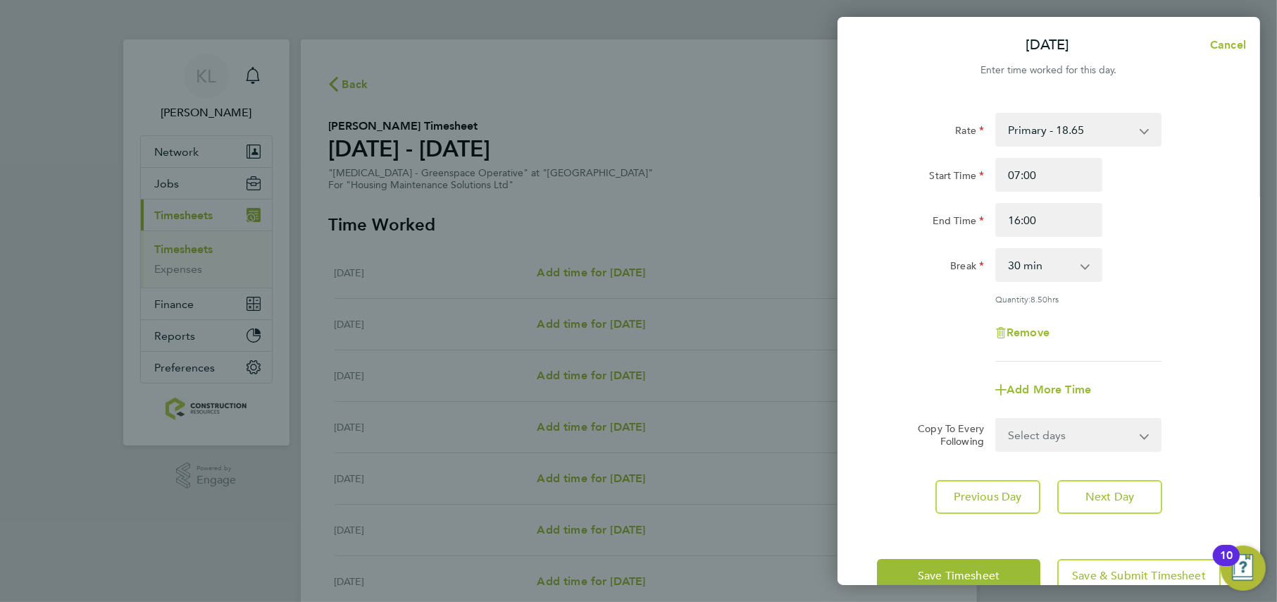
click at [907, 376] on div "Add More Time" at bounding box center [1048, 390] width 355 height 34
click at [1126, 583] on button "Save & Submit Timesheet" at bounding box center [1138, 576] width 163 height 34
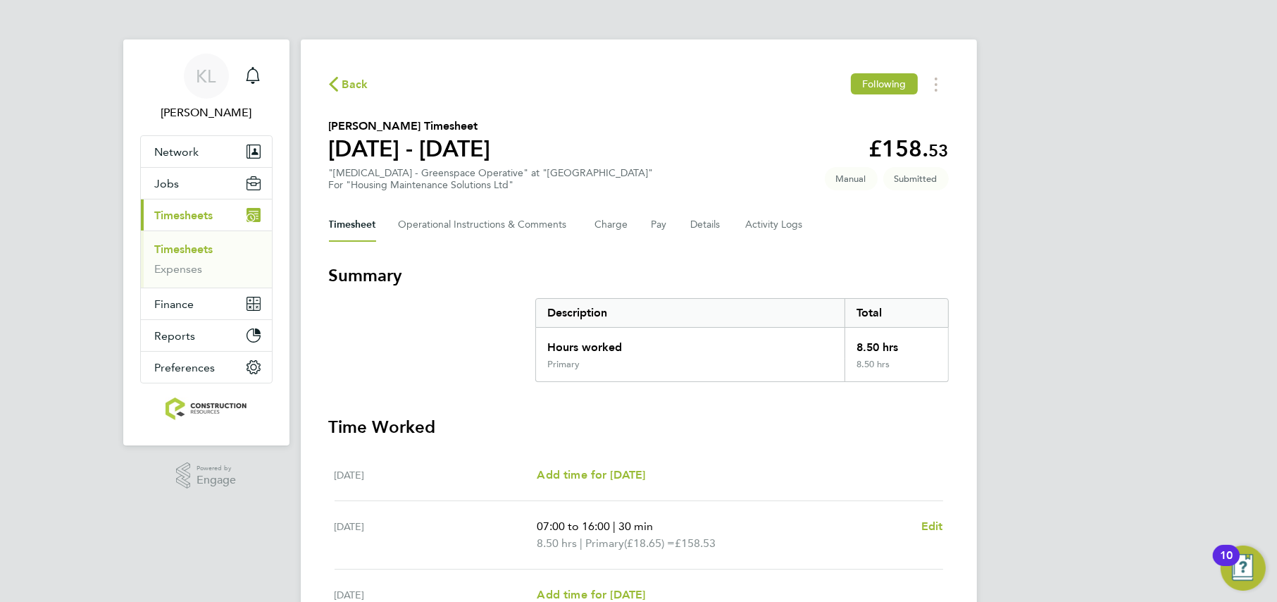
click at [354, 90] on span "Back" at bounding box center [355, 84] width 26 height 17
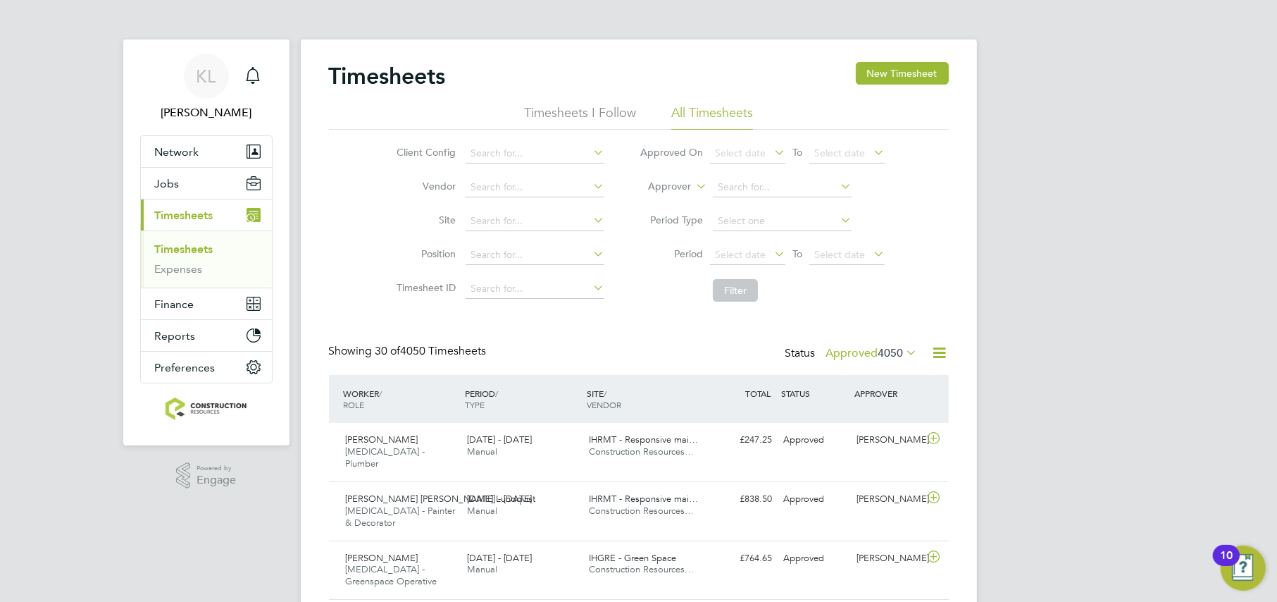
scroll to position [46, 122]
click at [173, 142] on button "Network" at bounding box center [206, 151] width 131 height 31
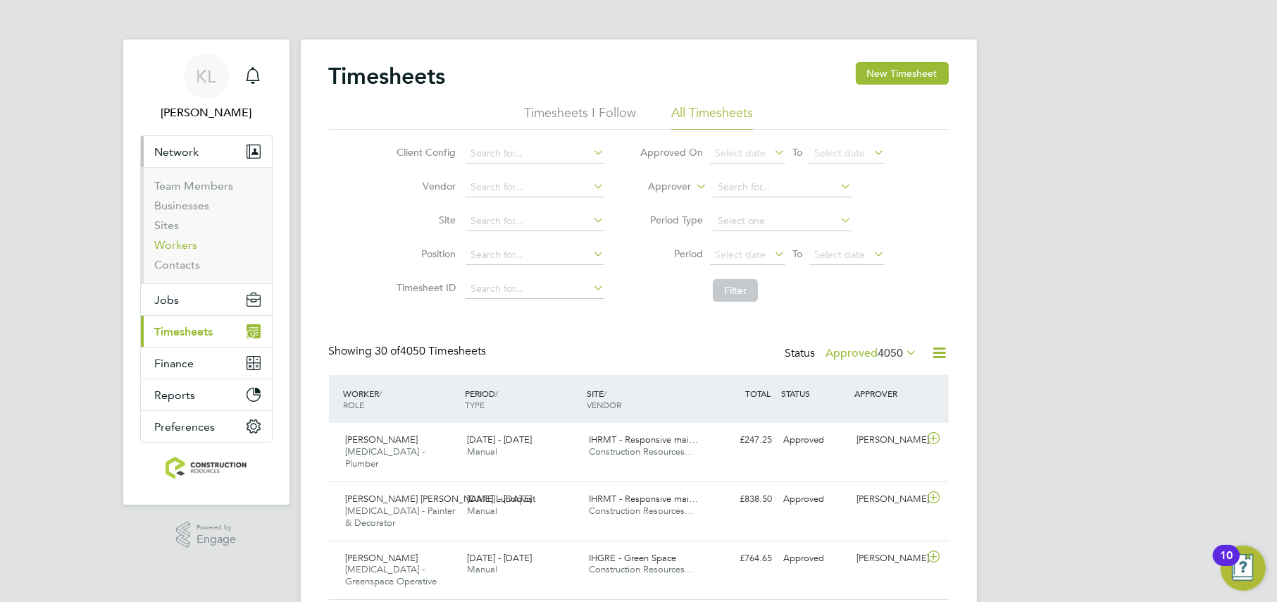
click at [182, 241] on link "Workers" at bounding box center [176, 244] width 43 height 13
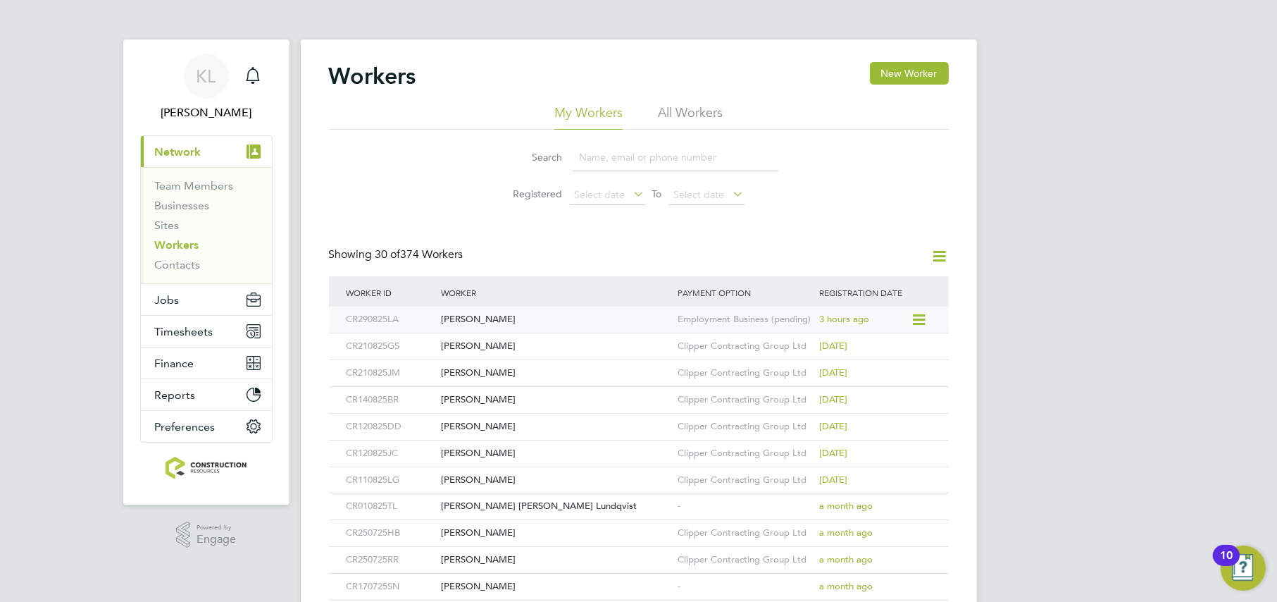
click at [461, 315] on div "[PERSON_NAME]" at bounding box center [556, 319] width 237 height 26
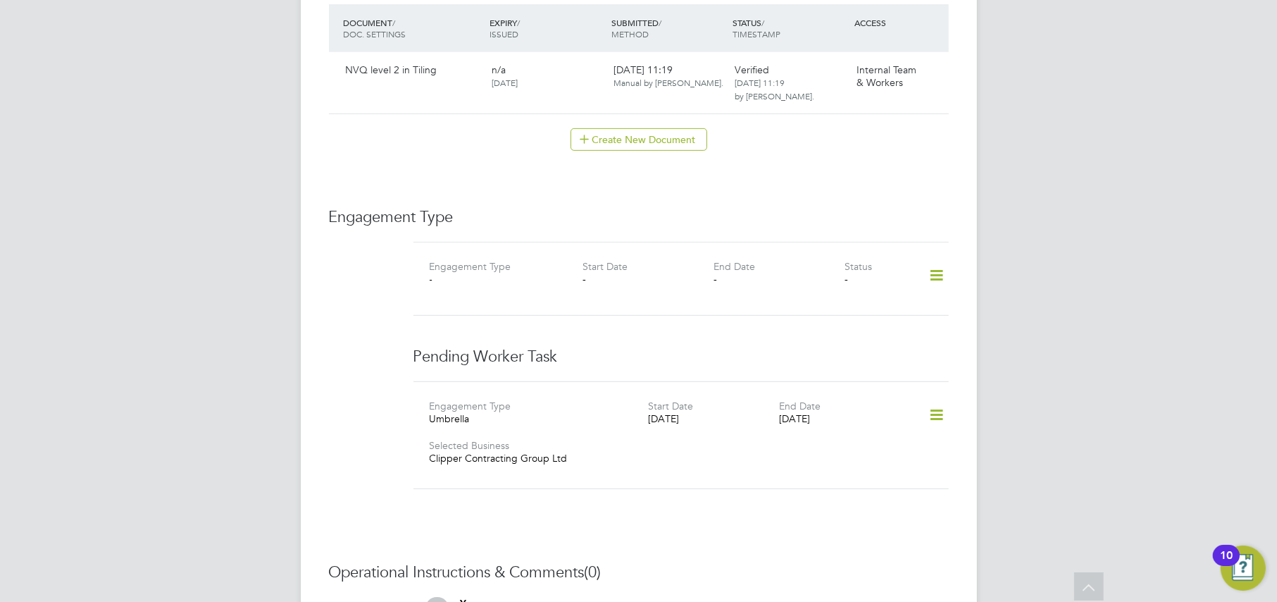
scroll to position [969, 0]
